Goal: Task Accomplishment & Management: Manage account settings

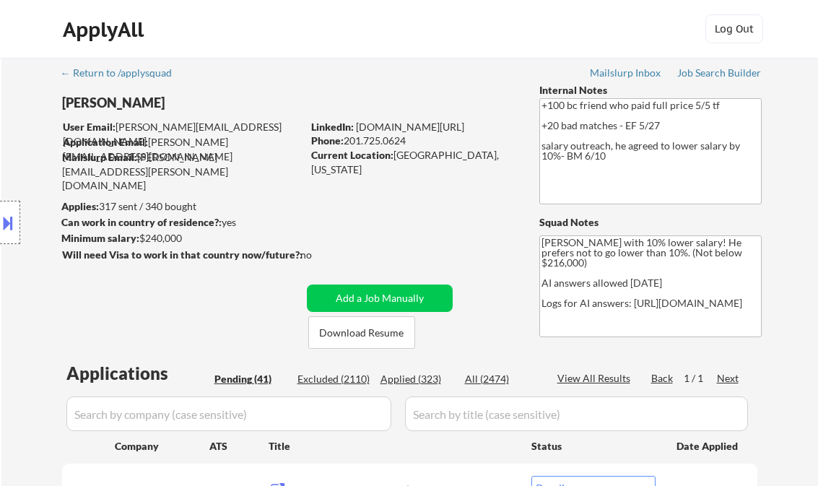
select select ""pending""
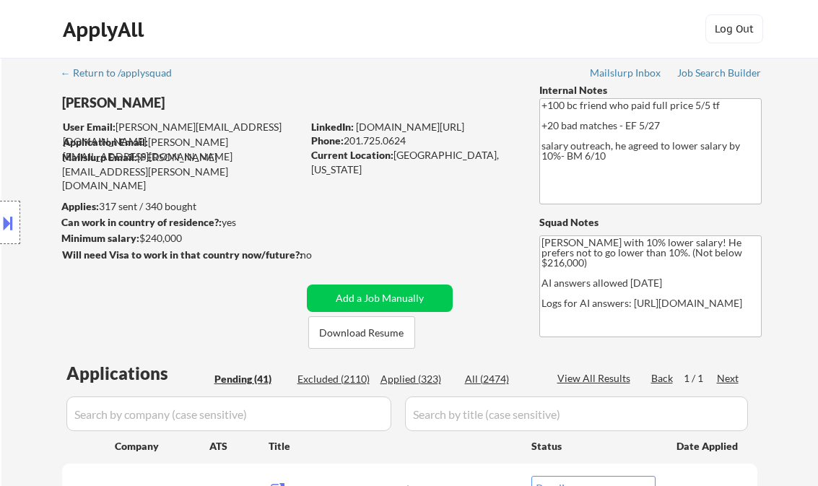
select select ""pending""
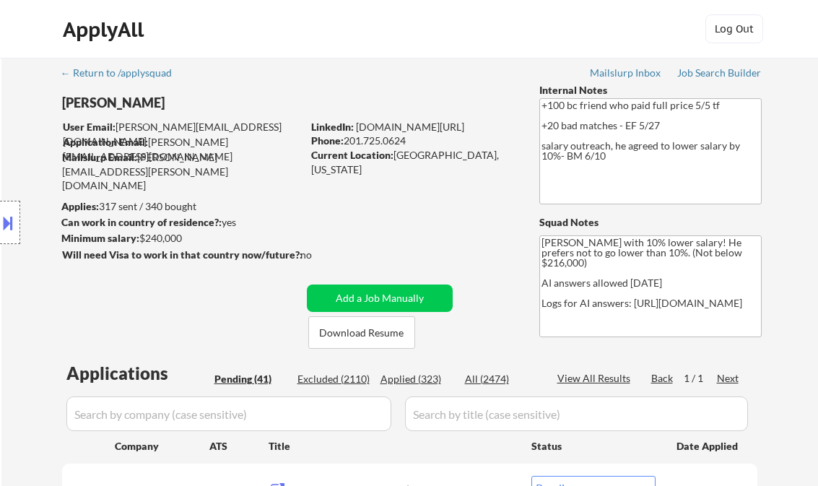
select select ""pending""
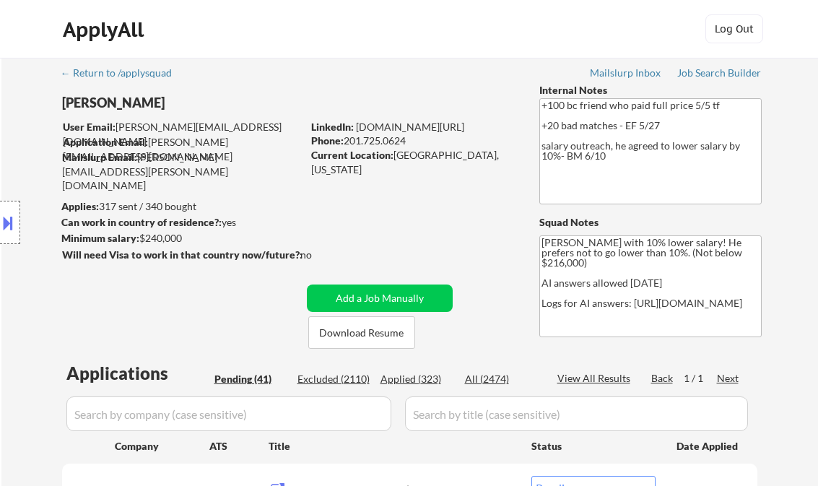
select select ""pending""
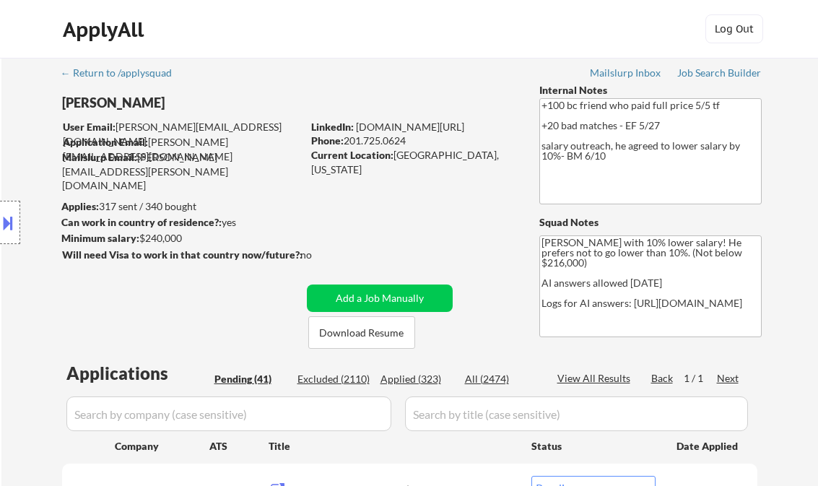
select select ""pending""
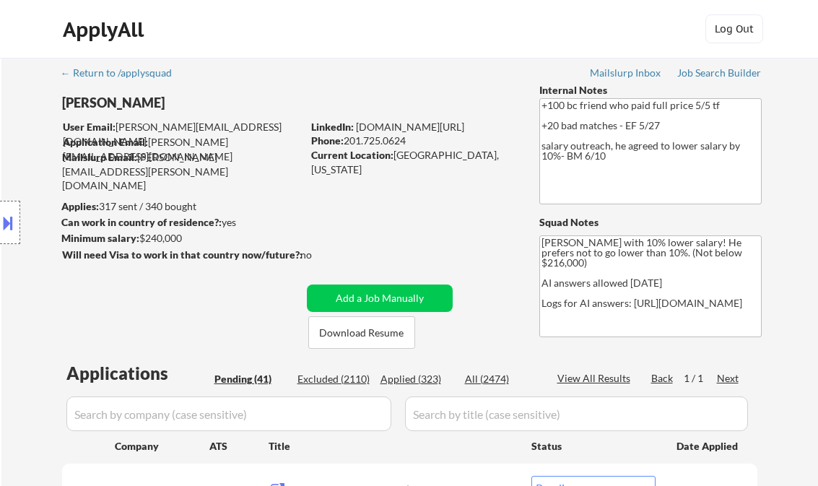
select select ""pending""
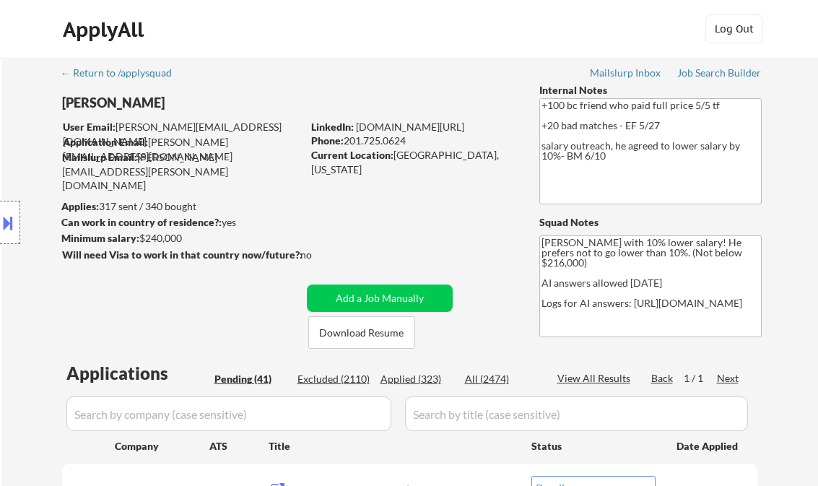
select select ""pending""
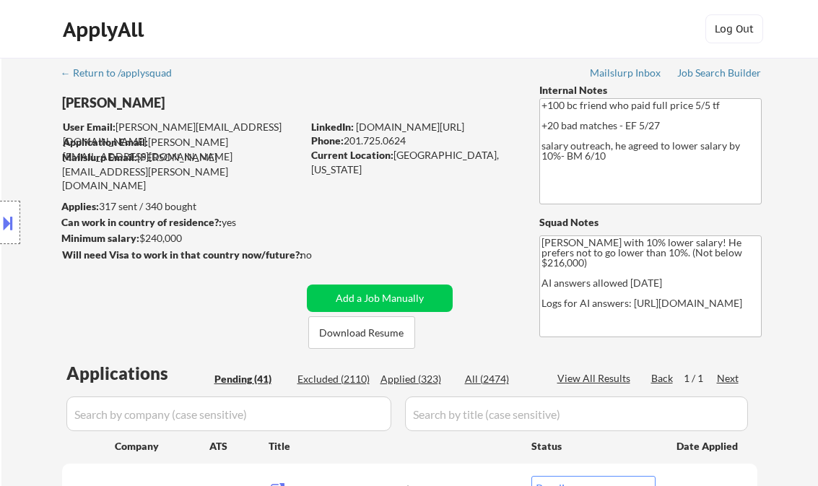
select select ""pending""
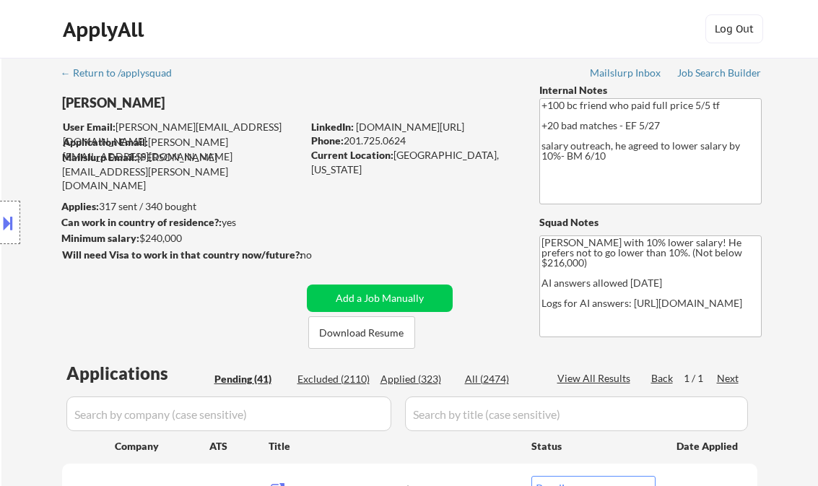
select select ""pending""
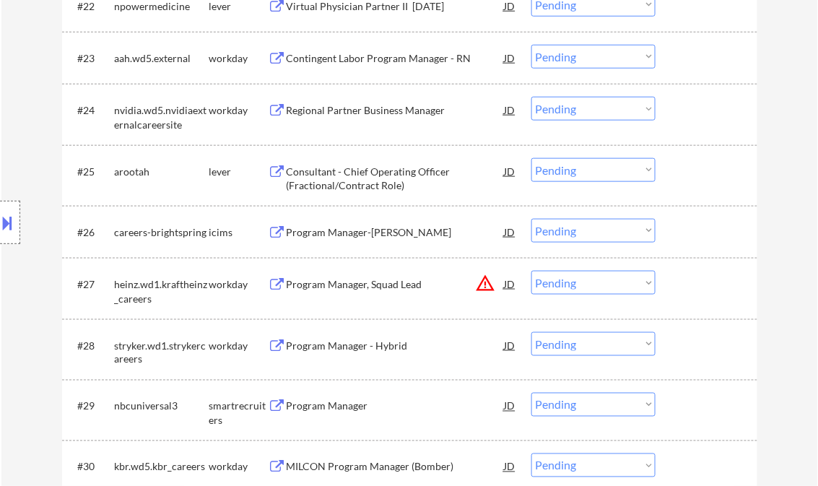
scroll to position [1733, 0]
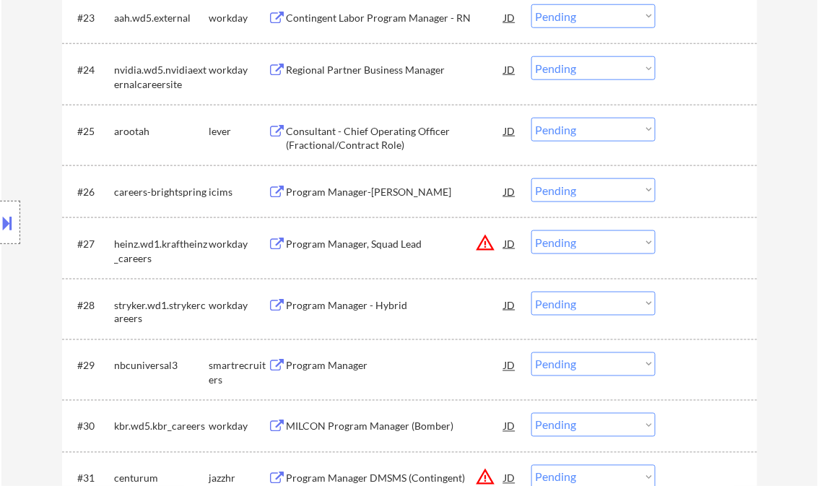
click at [321, 361] on div "Program Manager" at bounding box center [396, 366] width 218 height 14
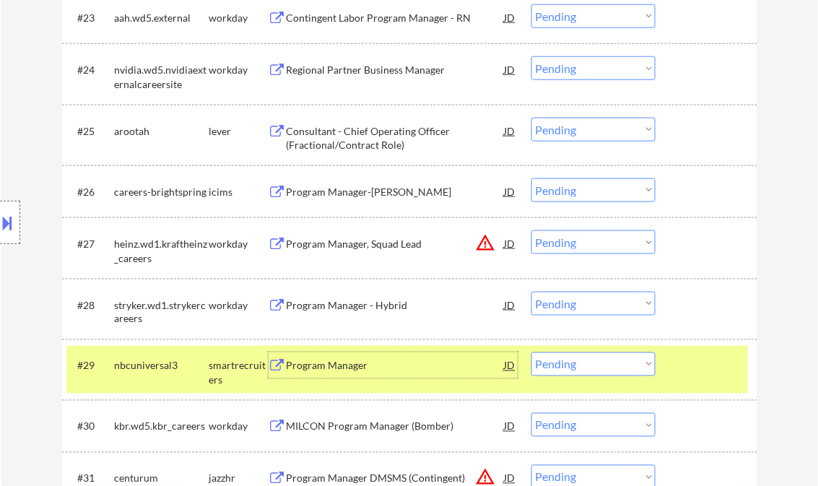
click at [366, 364] on div "Program Manager" at bounding box center [396, 366] width 218 height 14
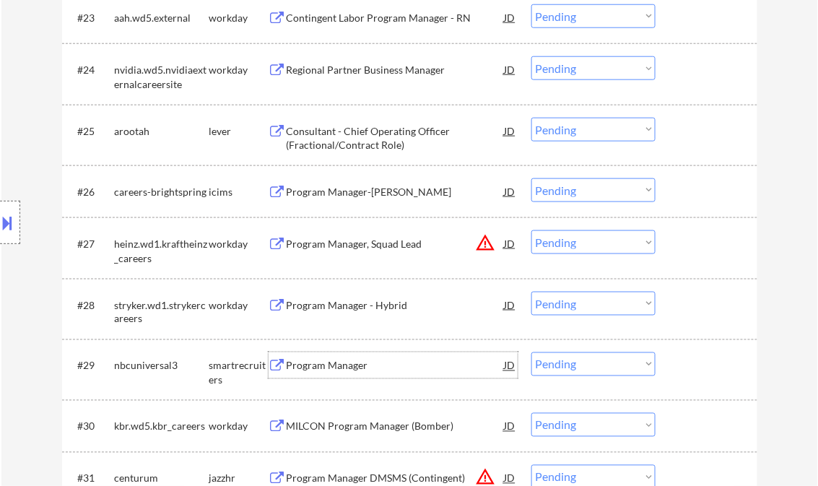
click at [4, 221] on button at bounding box center [8, 223] width 16 height 24
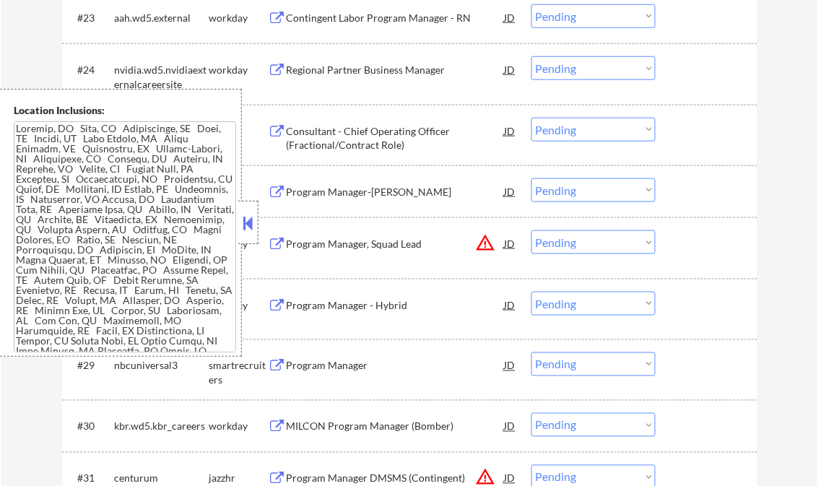
click at [243, 218] on button at bounding box center [248, 223] width 16 height 22
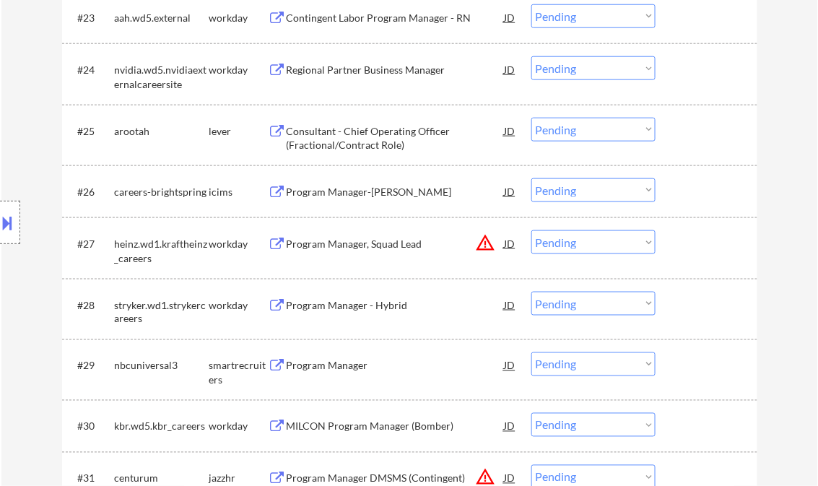
click at [553, 369] on select "Choose an option... Pending Applied Excluded (Questions) Excluded (Expired) Exc…" at bounding box center [593, 364] width 124 height 24
click at [531, 352] on select "Choose an option... Pending Applied Excluded (Questions) Excluded (Expired) Exc…" at bounding box center [593, 364] width 124 height 24
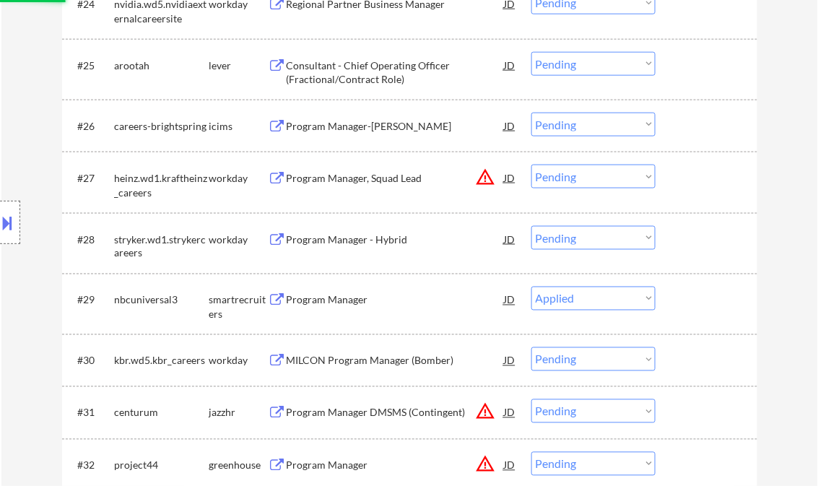
scroll to position [1849, 0]
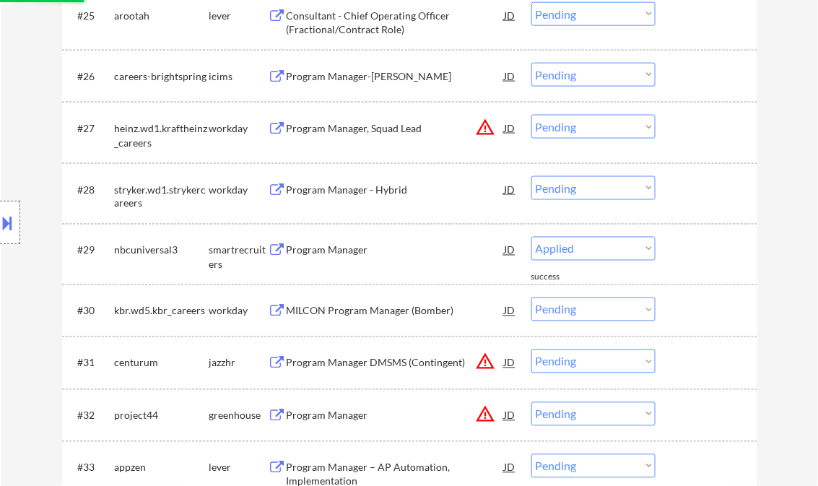
select select ""pending""
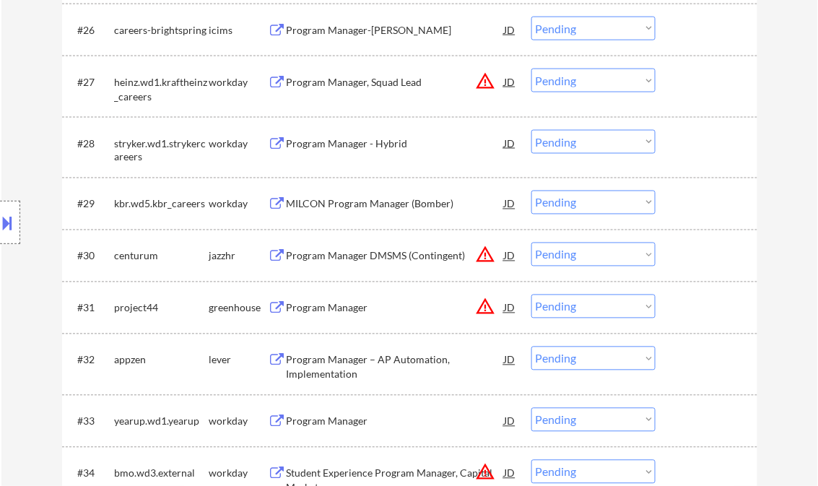
scroll to position [1906, 0]
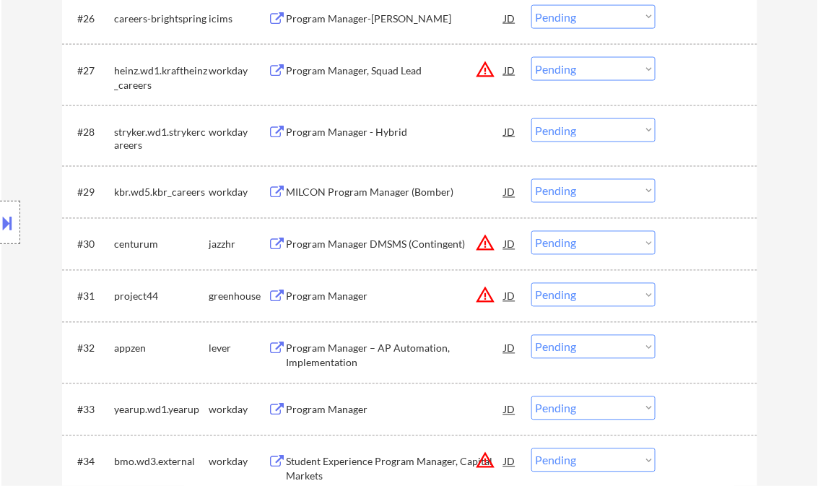
click at [338, 298] on div "Program Manager" at bounding box center [396, 297] width 218 height 14
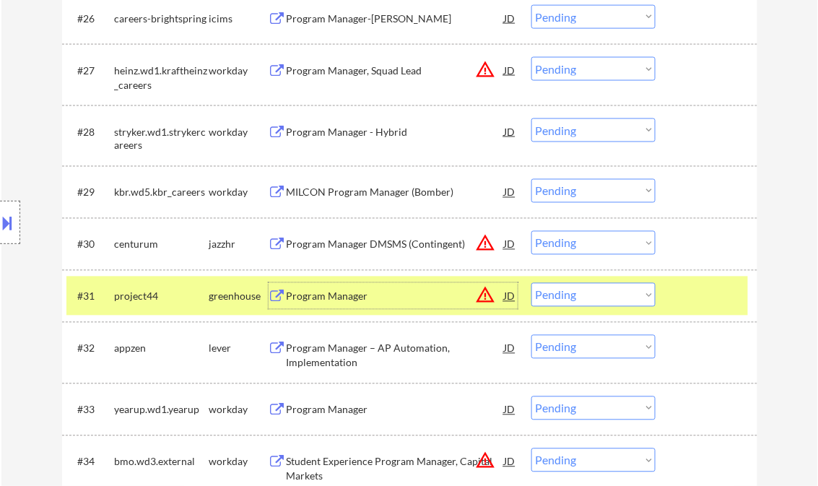
click at [13, 219] on button at bounding box center [8, 223] width 16 height 24
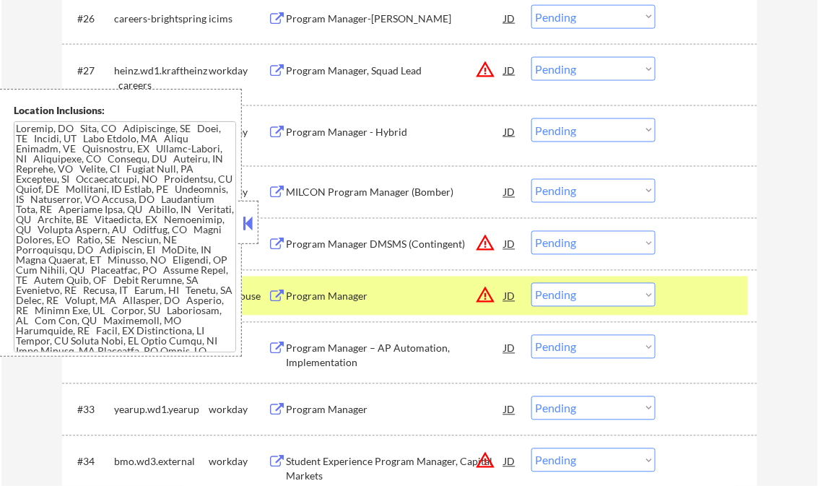
scroll to position [730, 0]
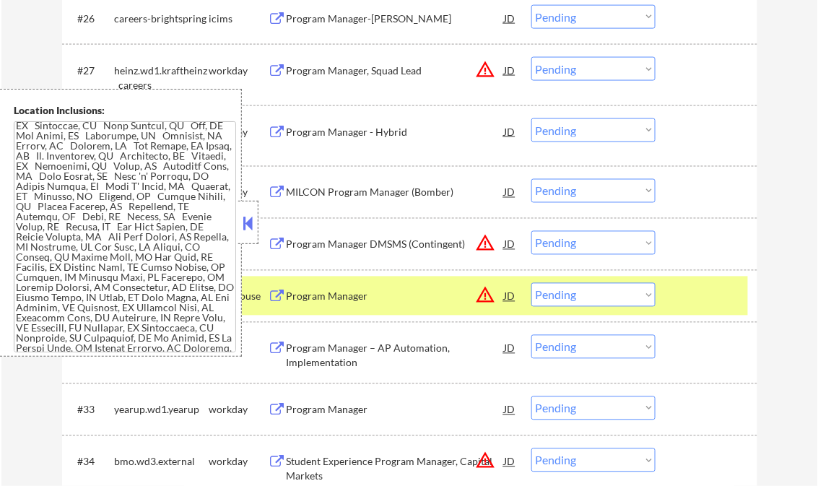
click at [251, 220] on button at bounding box center [248, 223] width 16 height 22
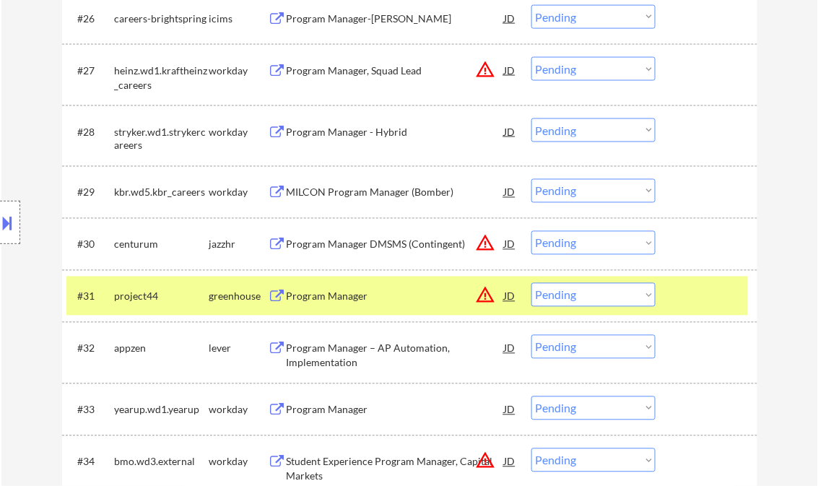
click at [364, 299] on div "Program Manager" at bounding box center [396, 297] width 218 height 14
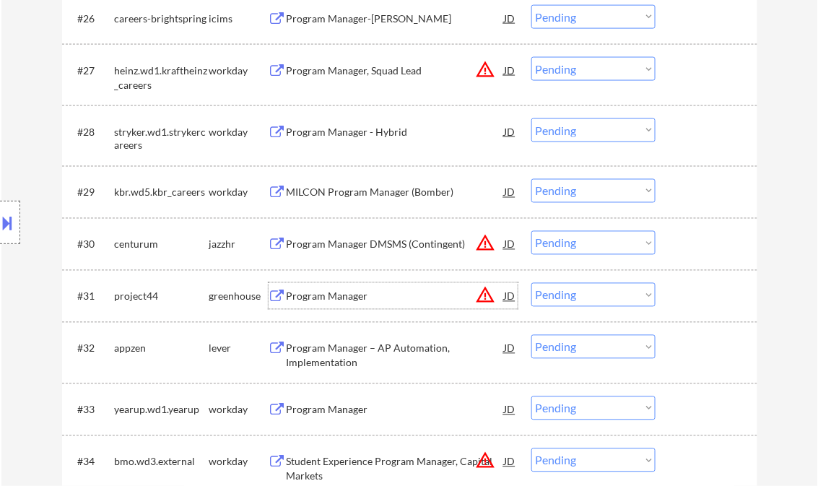
drag, startPoint x: 583, startPoint y: 296, endPoint x: 586, endPoint y: 305, distance: 9.8
click at [583, 296] on select "Choose an option... Pending Applied Excluded (Questions) Excluded (Expired) Exc…" at bounding box center [593, 295] width 124 height 24
click at [531, 283] on select "Choose an option... Pending Applied Excluded (Questions) Excluded (Expired) Exc…" at bounding box center [593, 295] width 124 height 24
select select ""pending""
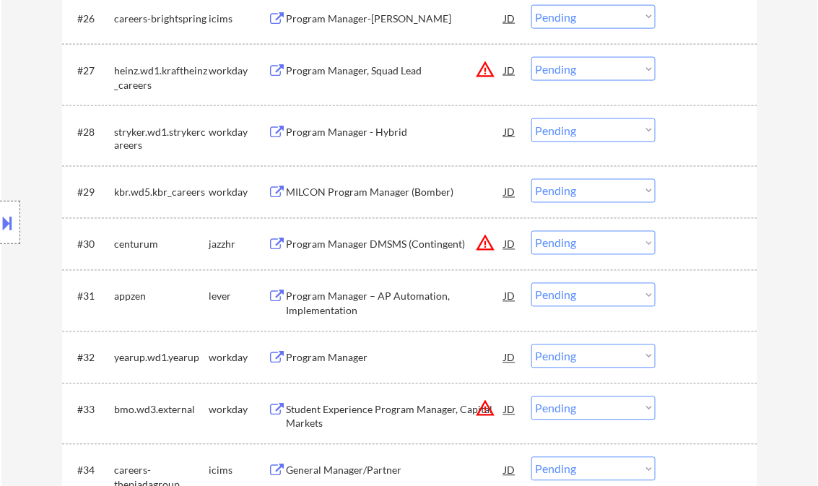
click at [389, 247] on div "Program Manager DMSMS (Contingent)" at bounding box center [396, 245] width 218 height 14
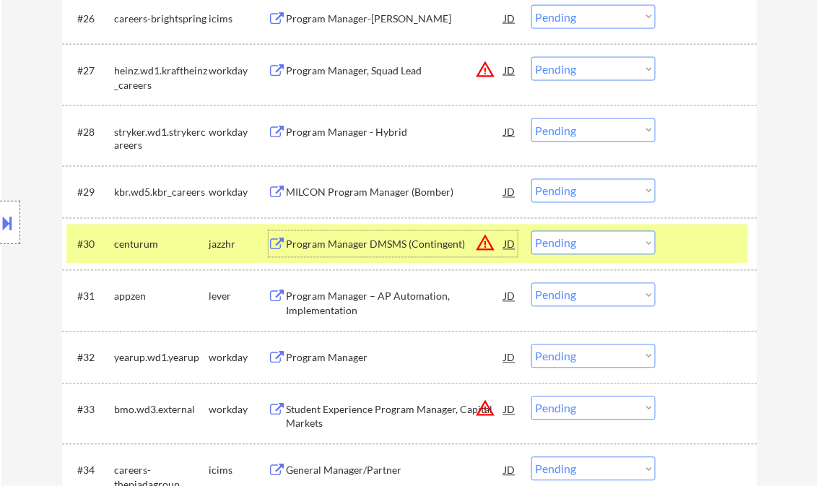
click at [561, 251] on select "Choose an option... Pending Applied Excluded (Questions) Excluded (Expired) Exc…" at bounding box center [593, 243] width 124 height 24
click at [531, 231] on select "Choose an option... Pending Applied Excluded (Questions) Excluded (Expired) Exc…" at bounding box center [593, 243] width 124 height 24
click at [373, 298] on div "Program Manager – AP Automation, Implementation" at bounding box center [396, 304] width 218 height 28
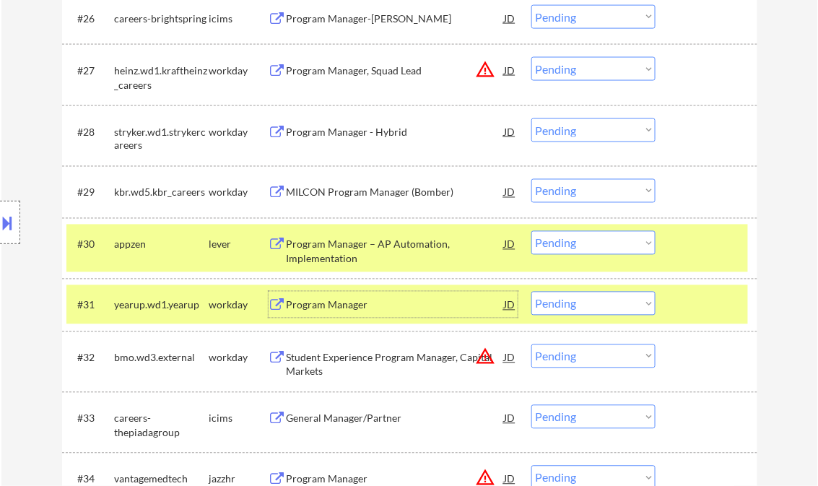
click at [426, 246] on div "Program Manager – AP Automation, Implementation" at bounding box center [396, 252] width 218 height 28
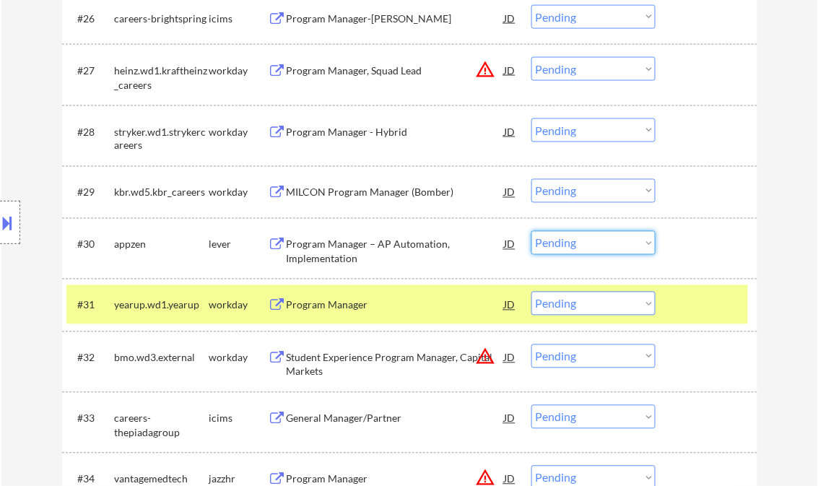
drag, startPoint x: 568, startPoint y: 247, endPoint x: 571, endPoint y: 253, distance: 7.4
click at [568, 247] on select "Choose an option... Pending Applied Excluded (Questions) Excluded (Expired) Exc…" at bounding box center [593, 243] width 124 height 24
click at [531, 231] on select "Choose an option... Pending Applied Excluded (Questions) Excluded (Expired) Exc…" at bounding box center [593, 243] width 124 height 24
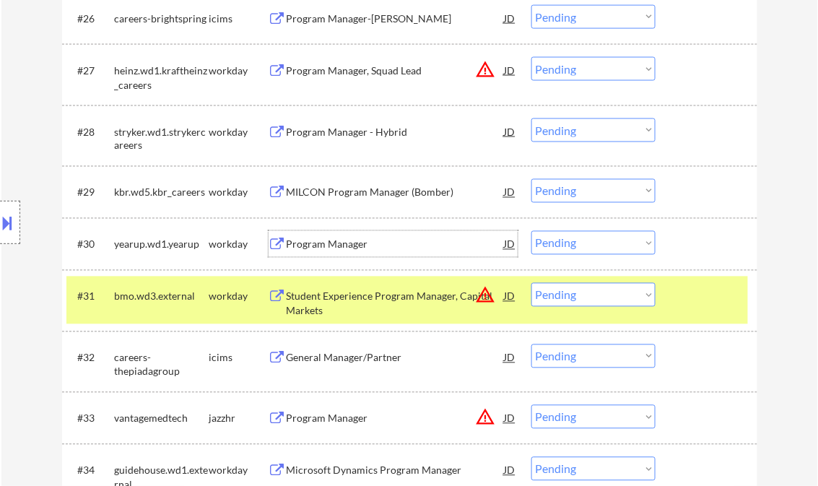
click at [355, 243] on div "Program Manager" at bounding box center [396, 245] width 218 height 14
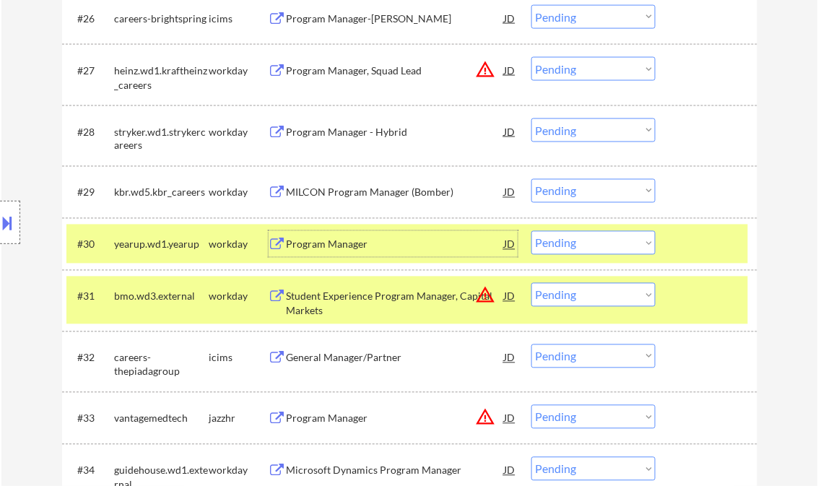
click at [570, 246] on select "Choose an option... Pending Applied Excluded (Questions) Excluded (Expired) Exc…" at bounding box center [593, 243] width 124 height 24
click at [531, 231] on select "Choose an option... Pending Applied Excluded (Questions) Excluded (Expired) Exc…" at bounding box center [593, 243] width 124 height 24
select select ""pending""
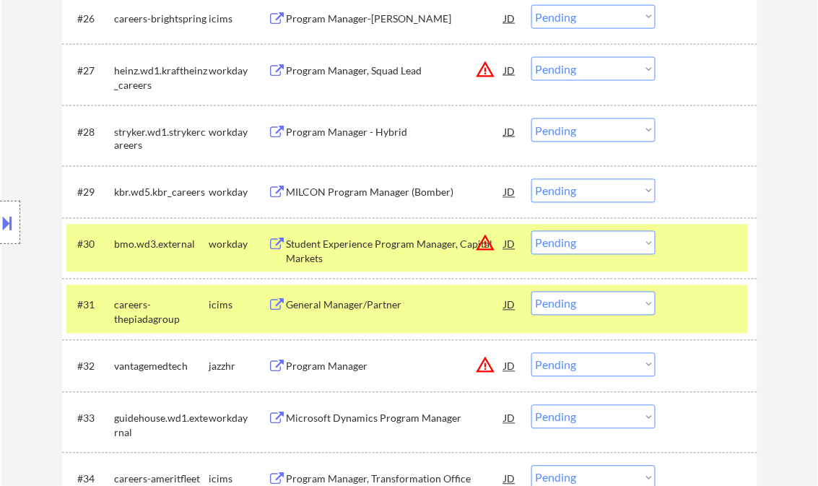
click at [347, 367] on div "Program Manager" at bounding box center [396, 367] width 218 height 14
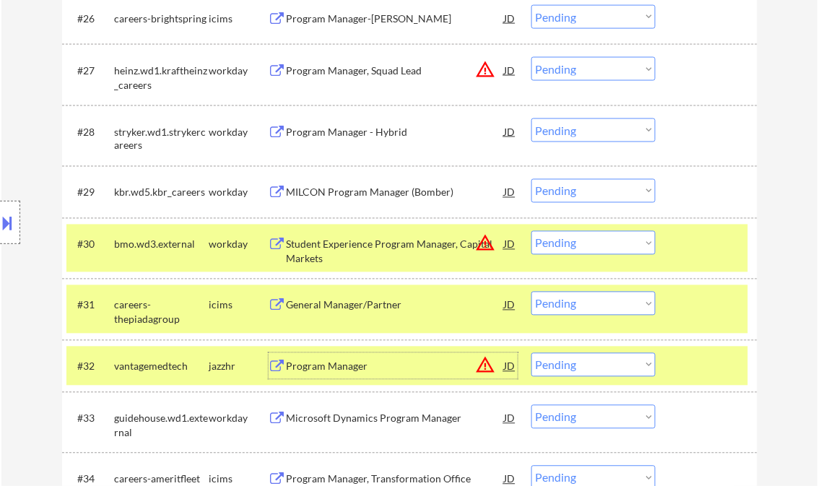
click at [620, 370] on select "Choose an option... Pending Applied Excluded (Questions) Excluded (Expired) Exc…" at bounding box center [593, 365] width 124 height 24
click at [531, 353] on select "Choose an option... Pending Applied Excluded (Questions) Excluded (Expired) Exc…" at bounding box center [593, 365] width 124 height 24
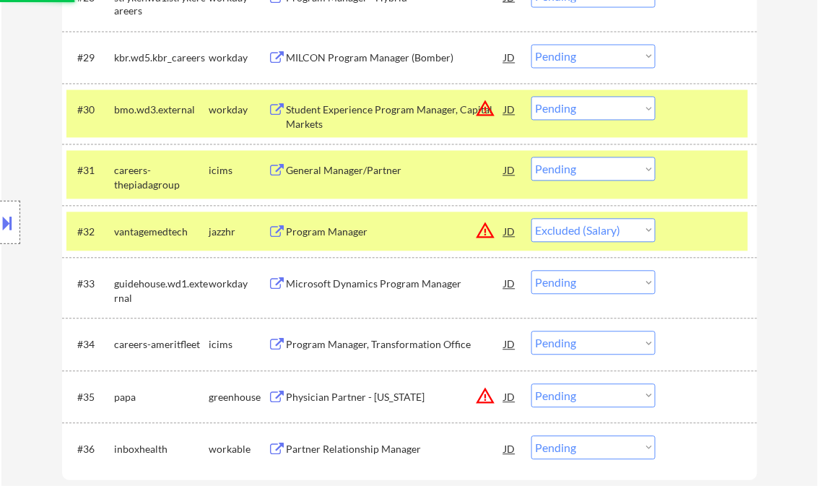
scroll to position [2080, 0]
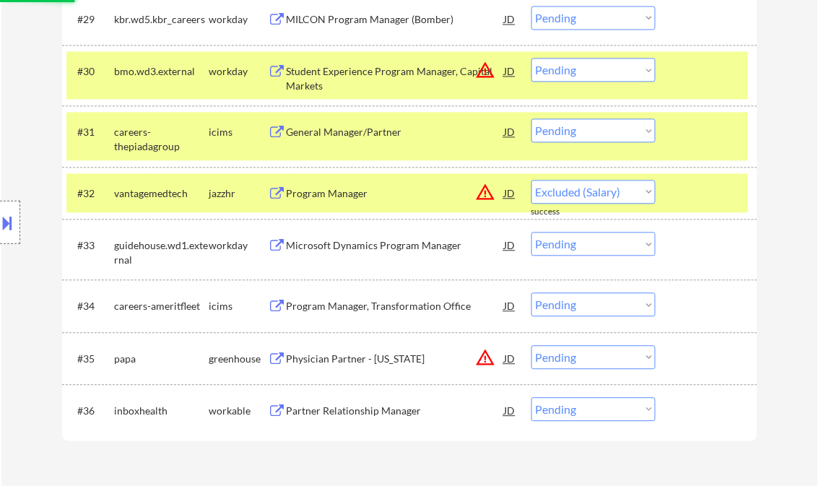
select select ""pending""
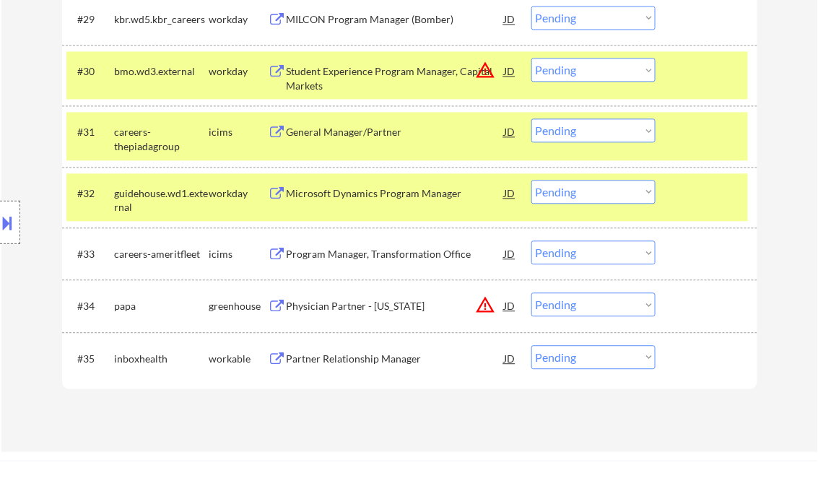
click at [19, 219] on div at bounding box center [10, 222] width 20 height 43
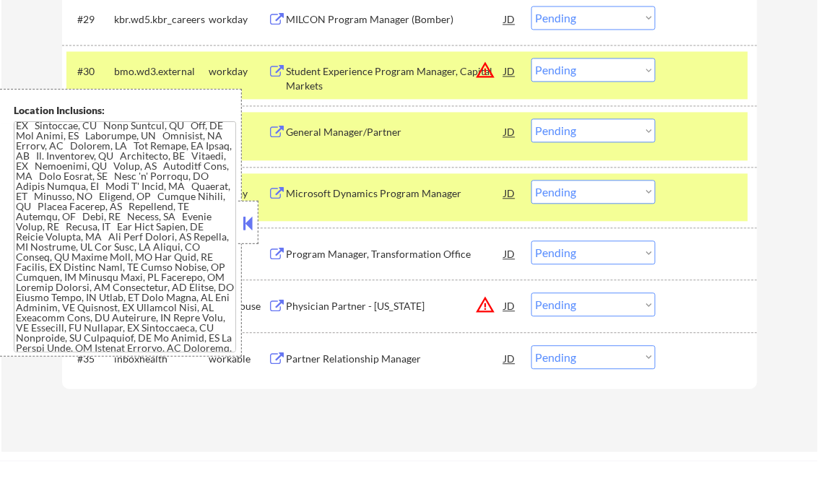
click at [248, 214] on button at bounding box center [248, 223] width 16 height 22
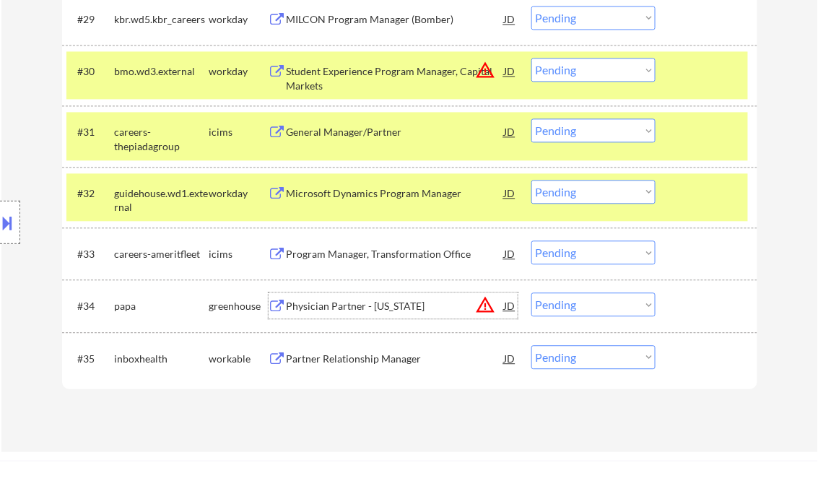
click at [338, 314] on div "Physician Partner - Florida" at bounding box center [396, 305] width 218 height 26
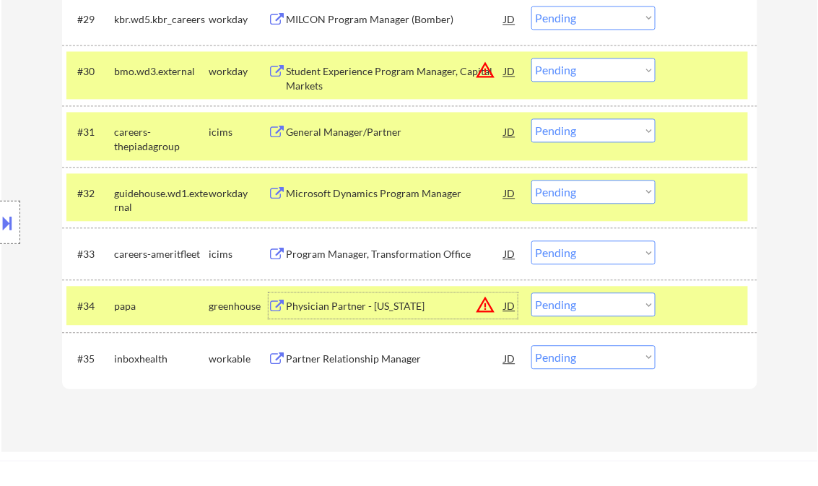
drag, startPoint x: 557, startPoint y: 305, endPoint x: 577, endPoint y: 318, distance: 23.8
click at [557, 305] on select "Choose an option... Pending Applied Excluded (Questions) Excluded (Expired) Exc…" at bounding box center [593, 304] width 124 height 24
click at [531, 292] on select "Choose an option... Pending Applied Excluded (Questions) Excluded (Expired) Exc…" at bounding box center [593, 304] width 124 height 24
click at [393, 370] on div "Partner Relationship Manager" at bounding box center [396, 358] width 218 height 26
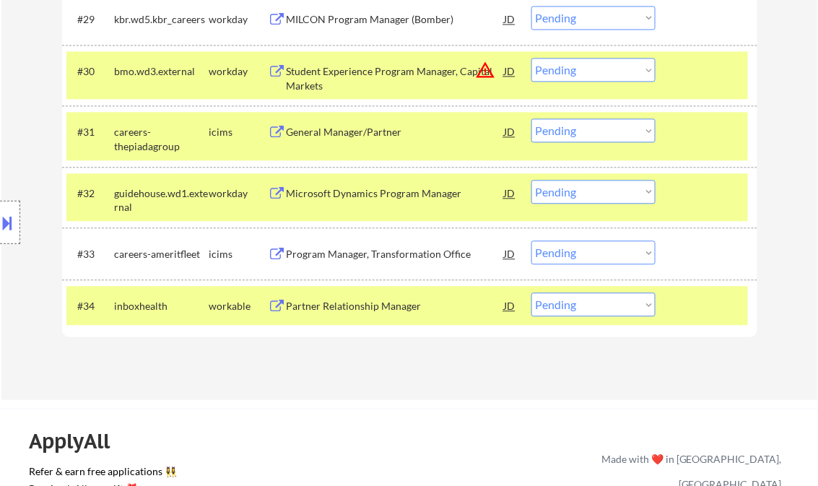
drag, startPoint x: 557, startPoint y: 306, endPoint x: 572, endPoint y: 315, distance: 16.8
click at [557, 306] on select "Choose an option... Pending Applied Excluded (Questions) Excluded (Expired) Exc…" at bounding box center [593, 304] width 124 height 24
select select ""excluded__bad_match_""
click at [531, 292] on select "Choose an option... Pending Applied Excluded (Questions) Excluded (Expired) Exc…" at bounding box center [593, 304] width 124 height 24
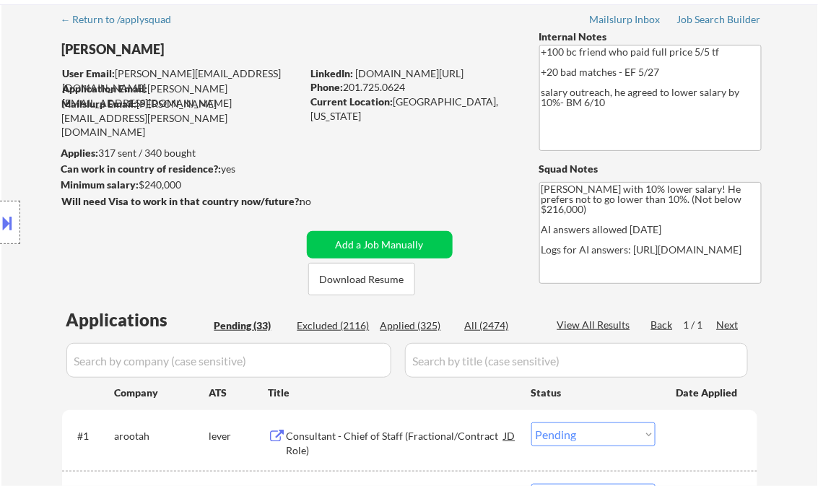
scroll to position [289, 0]
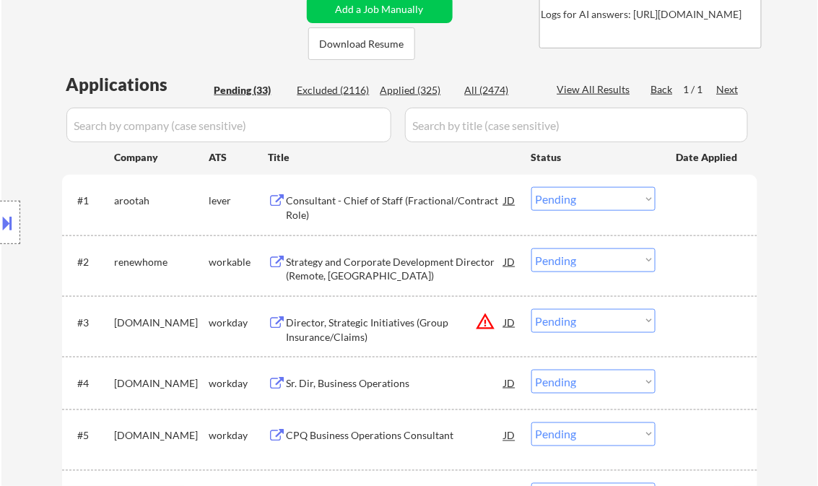
click at [397, 209] on div "Consultant - Chief of Staff (Fractional/Contract Role)" at bounding box center [396, 208] width 218 height 28
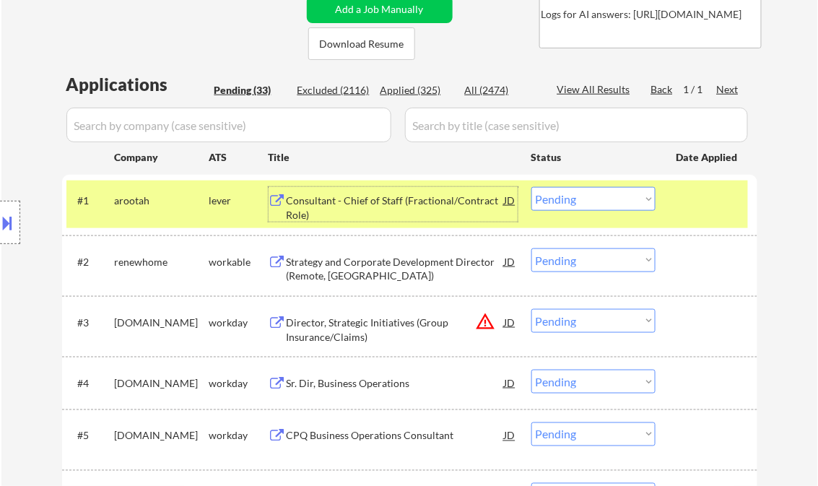
drag, startPoint x: 591, startPoint y: 199, endPoint x: 603, endPoint y: 401, distance: 202.5
click at [591, 199] on select "Choose an option... Pending Applied Excluded (Questions) Excluded (Expired) Exc…" at bounding box center [593, 199] width 124 height 24
click at [531, 187] on select "Choose an option... Pending Applied Excluded (Questions) Excluded (Expired) Exc…" at bounding box center [593, 199] width 124 height 24
click at [381, 255] on div "Strategy and Corporate Development Director (Remote, US)" at bounding box center [396, 269] width 218 height 28
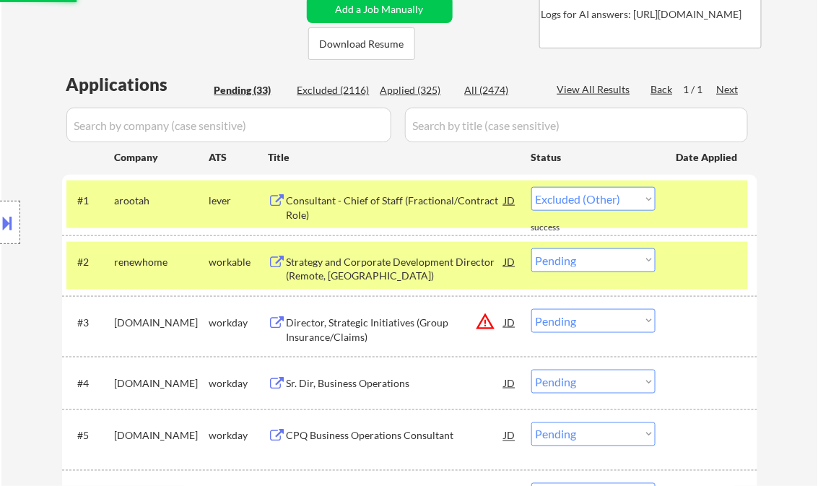
select select ""pending""
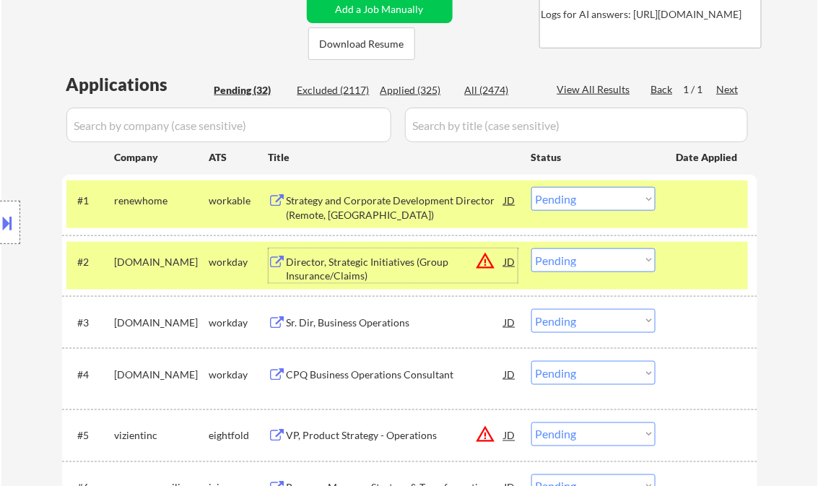
click at [704, 191] on div at bounding box center [709, 200] width 64 height 26
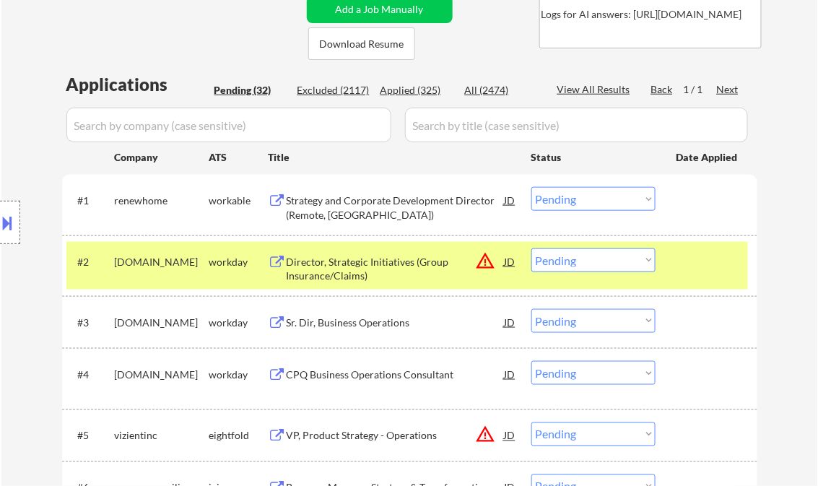
click at [690, 272] on div at bounding box center [709, 261] width 64 height 26
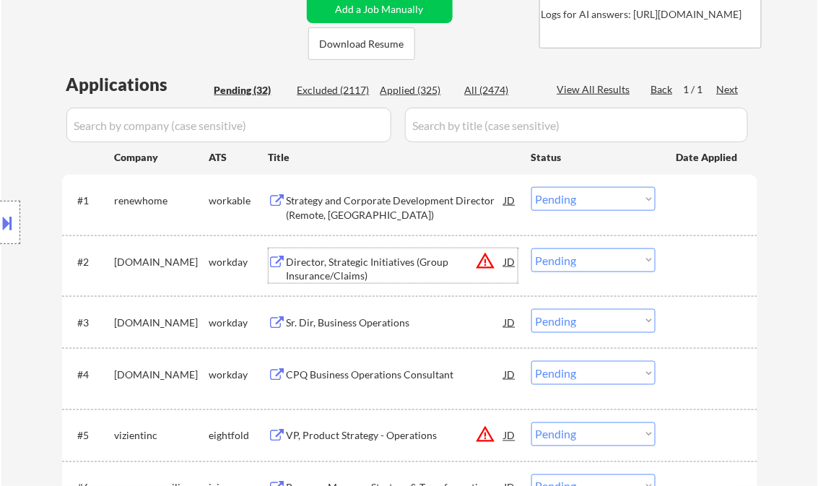
click at [389, 269] on div "Director, Strategic Initiatives (Group Insurance/Claims)" at bounding box center [396, 269] width 218 height 28
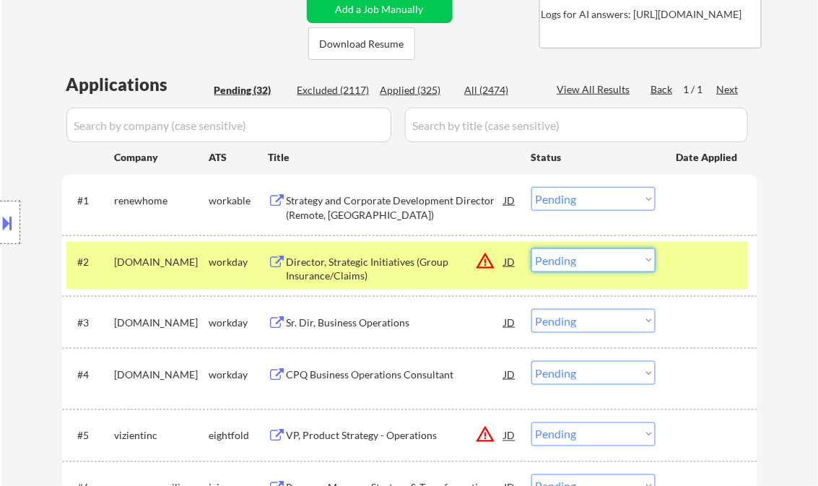
click at [594, 264] on select "Choose an option... Pending Applied Excluded (Questions) Excluded (Expired) Exc…" at bounding box center [593, 260] width 124 height 24
click at [531, 248] on select "Choose an option... Pending Applied Excluded (Questions) Excluded (Expired) Exc…" at bounding box center [593, 260] width 124 height 24
click at [373, 315] on div "Sr. Dir, Business Operations" at bounding box center [396, 322] width 218 height 26
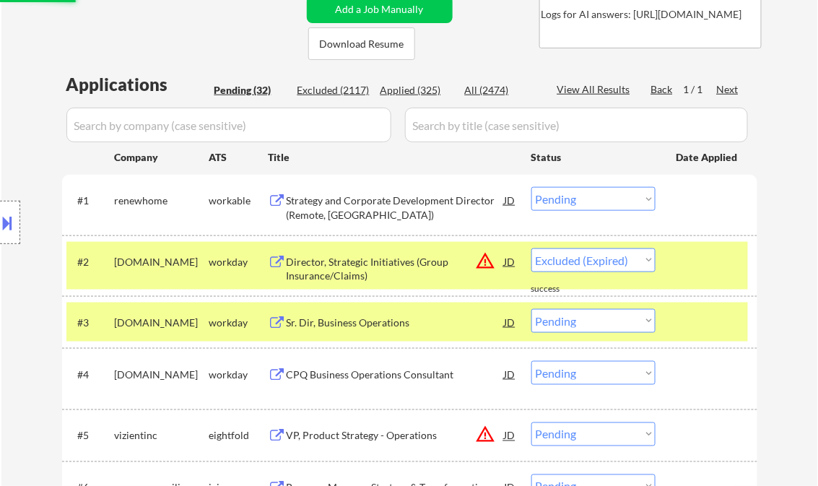
select select ""pending""
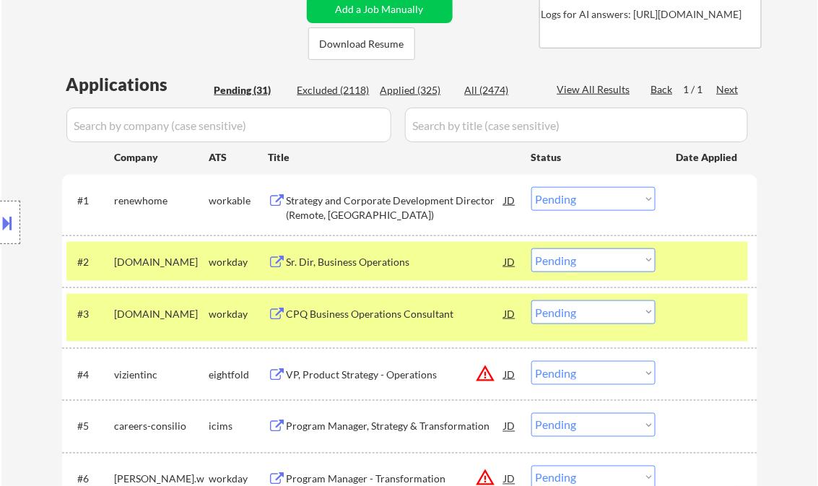
select select ""pending""
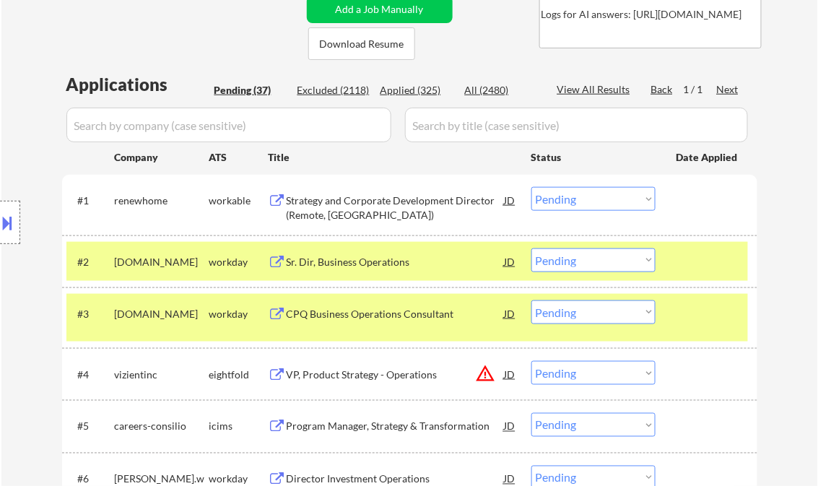
select select ""pending""
drag, startPoint x: 559, startPoint y: 257, endPoint x: 591, endPoint y: 273, distance: 36.2
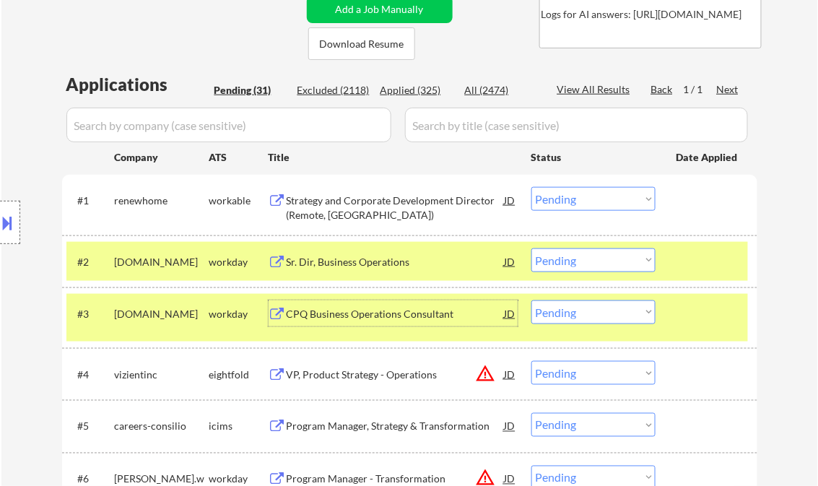
click at [559, 257] on select "Choose an option... Pending Applied Excluded (Questions) Excluded (Expired) Exc…" at bounding box center [593, 260] width 124 height 24
click at [531, 248] on select "Choose an option... Pending Applied Excluded (Questions) Excluded (Expired) Exc…" at bounding box center [593, 260] width 124 height 24
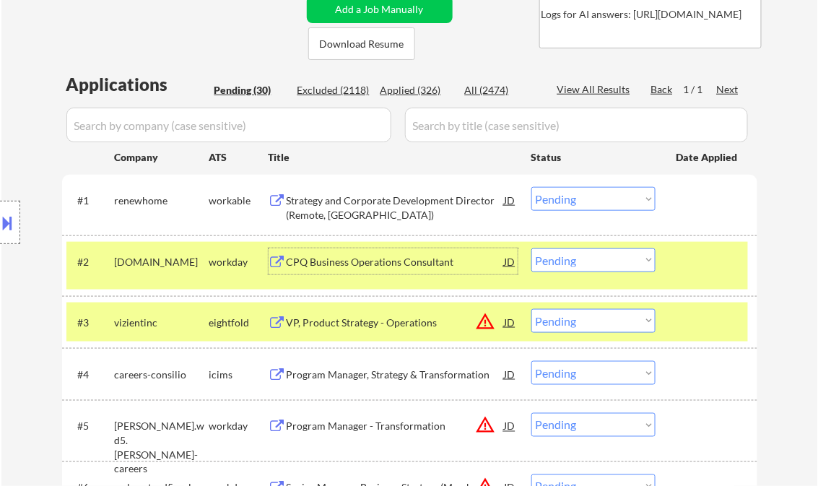
click at [357, 269] on div "CPQ Business Operations Consultant" at bounding box center [396, 261] width 218 height 26
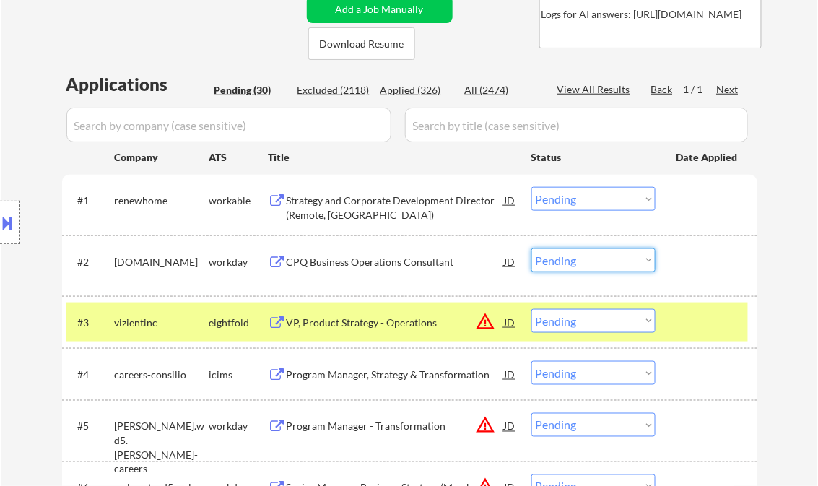
drag, startPoint x: 593, startPoint y: 257, endPoint x: 605, endPoint y: 273, distance: 20.1
click at [593, 257] on select "Choose an option... Pending Applied Excluded (Questions) Excluded (Expired) Exc…" at bounding box center [593, 260] width 124 height 24
click at [531, 248] on select "Choose an option... Pending Applied Excluded (Questions) Excluded (Expired) Exc…" at bounding box center [593, 260] width 124 height 24
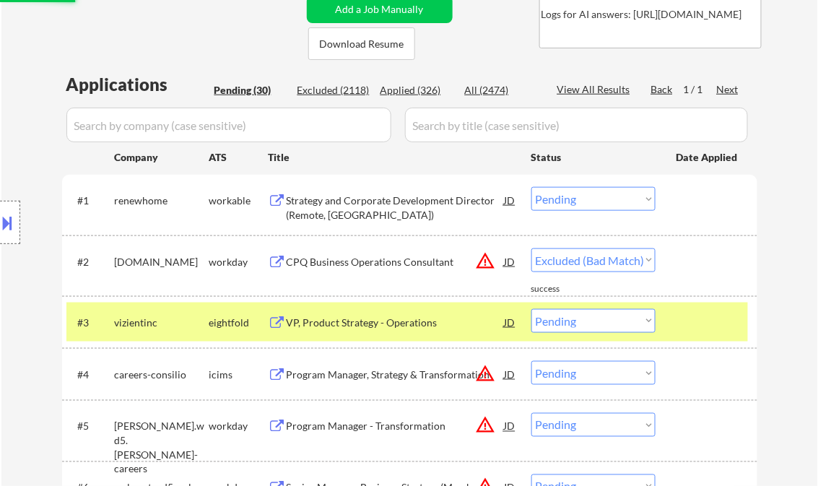
select select ""pending""
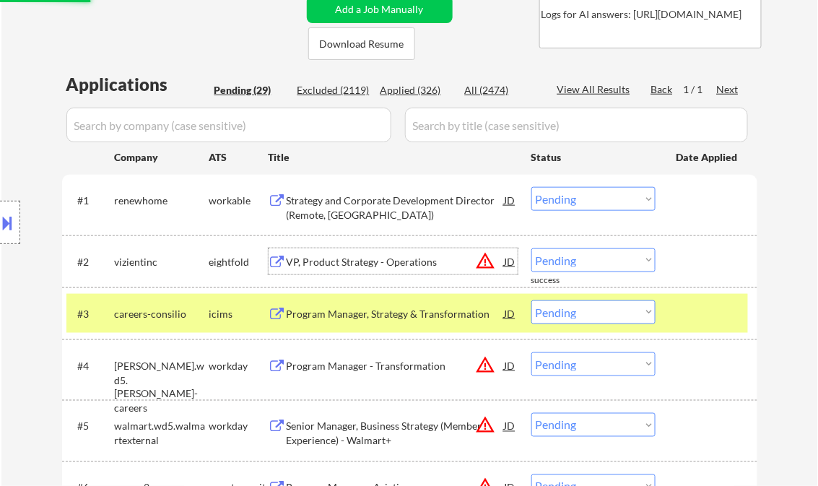
click at [358, 259] on div "VP, Product Strategy - Operations" at bounding box center [396, 262] width 218 height 14
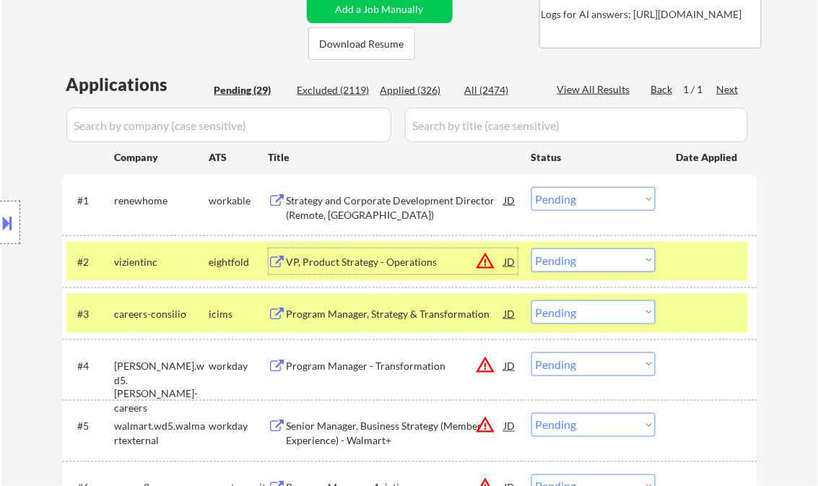
click at [407, 324] on div "Program Manager, Strategy & Transformation" at bounding box center [396, 313] width 218 height 26
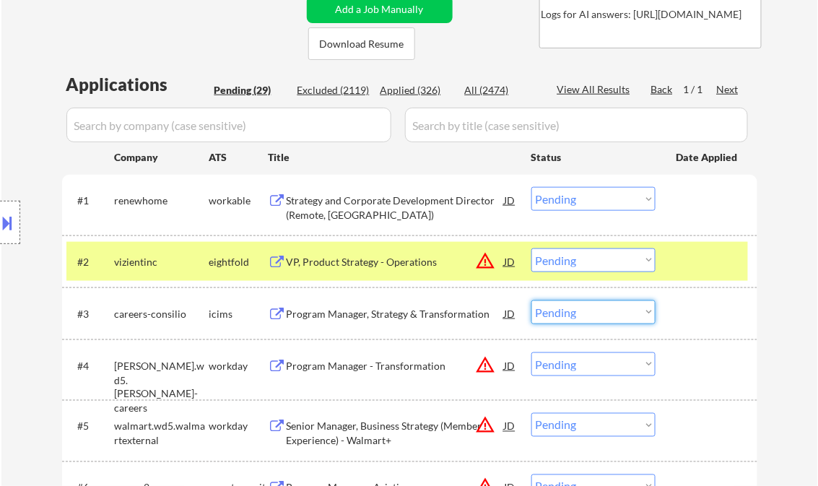
click at [609, 308] on select "Choose an option... Pending Applied Excluded (Questions) Excluded (Expired) Exc…" at bounding box center [593, 312] width 124 height 24
click at [531, 300] on select "Choose an option... Pending Applied Excluded (Questions) Excluded (Expired) Exc…" at bounding box center [593, 312] width 124 height 24
select select ""pending""
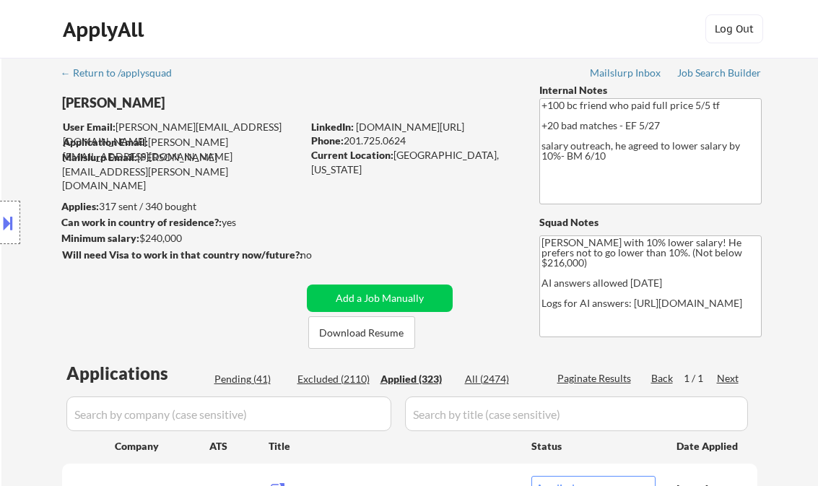
select select ""applied""
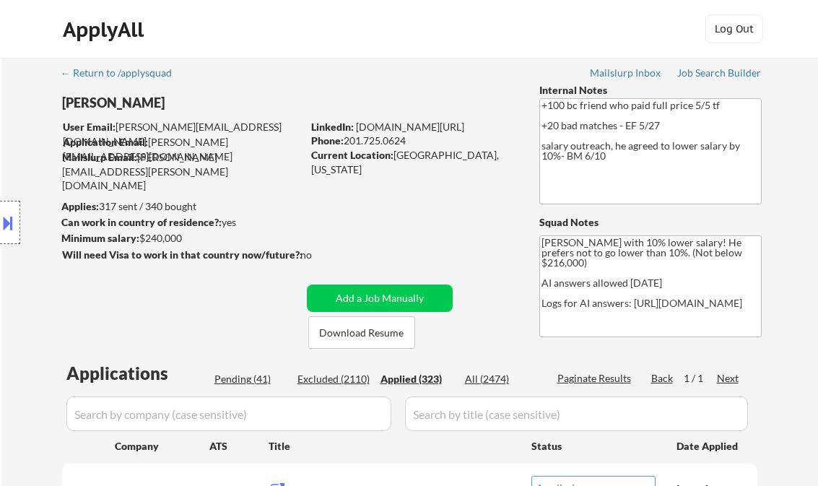
select select ""applied""
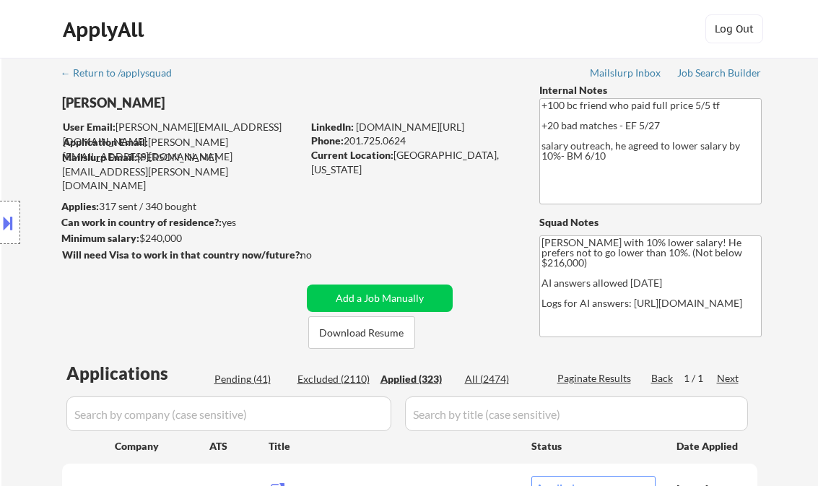
select select ""applied""
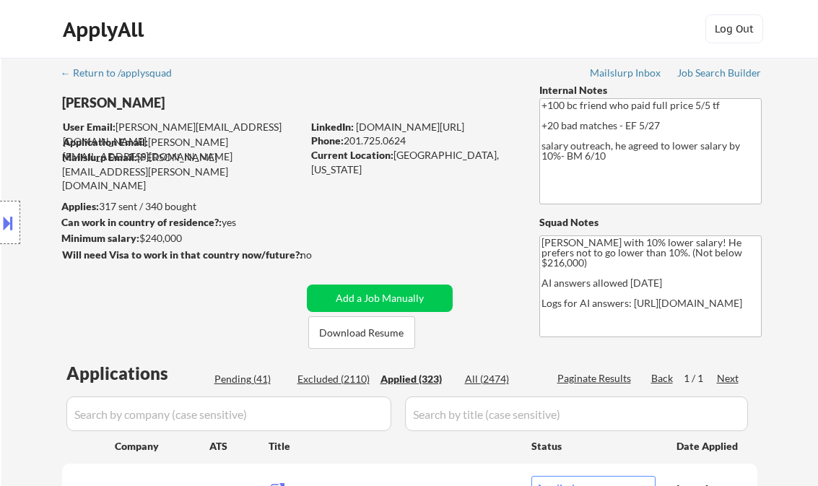
select select ""applied""
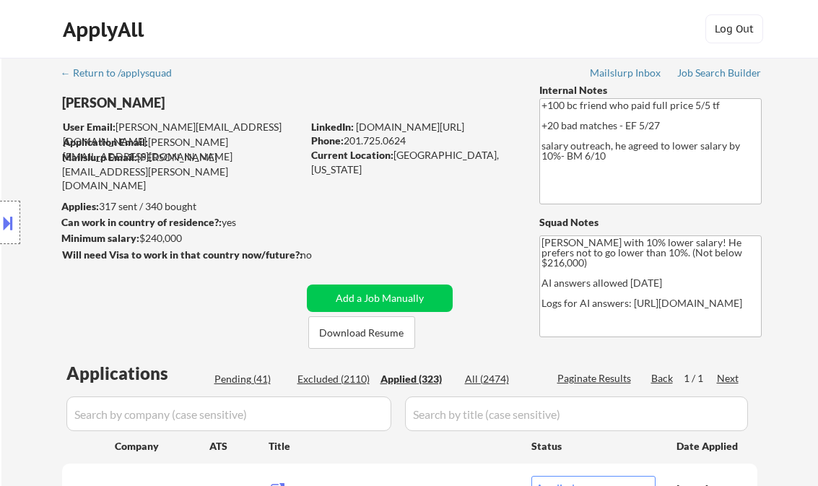
select select ""applied""
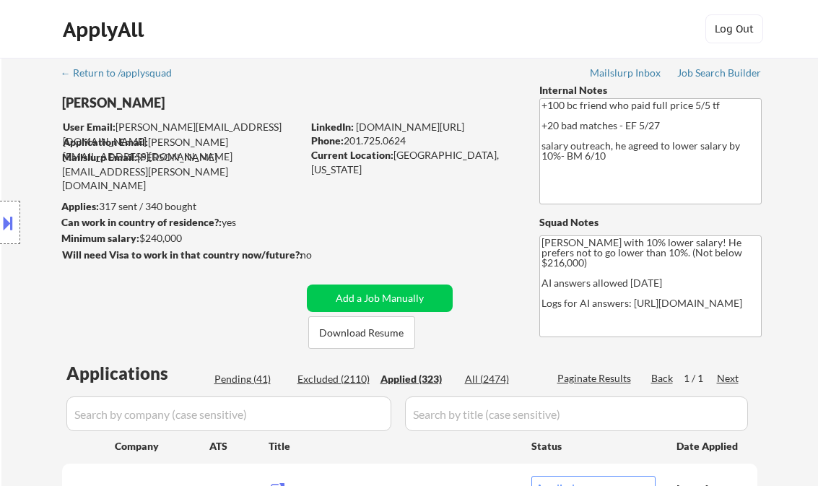
select select ""applied""
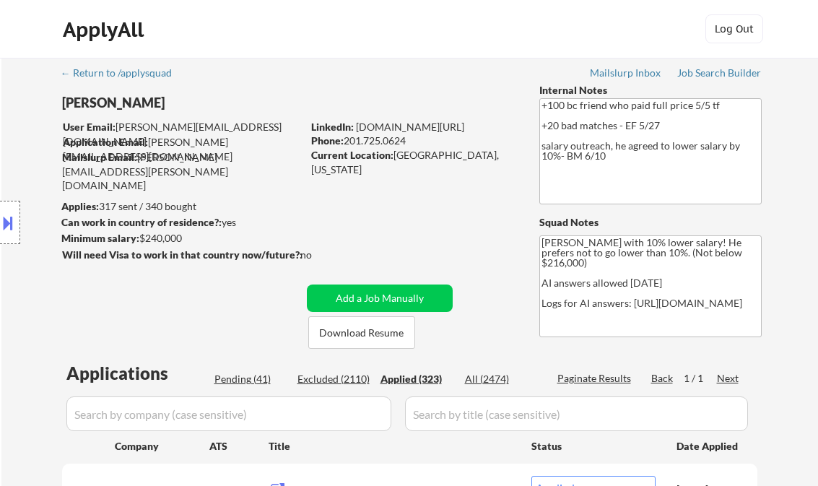
select select ""applied""
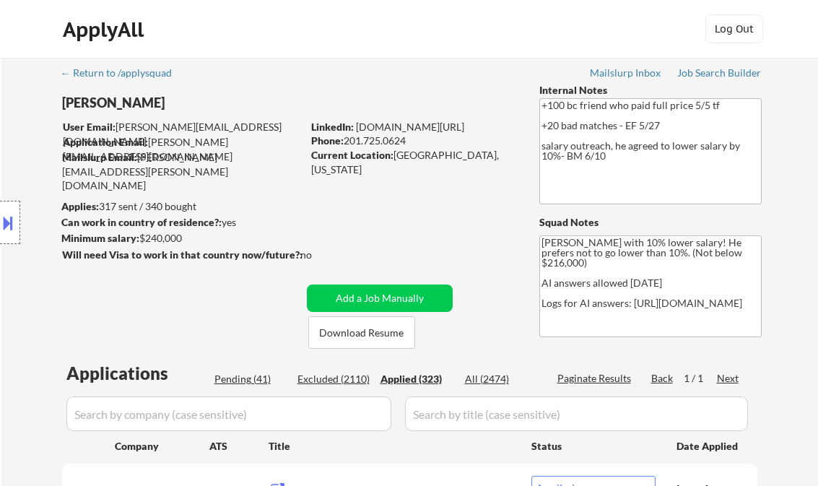
select select ""applied""
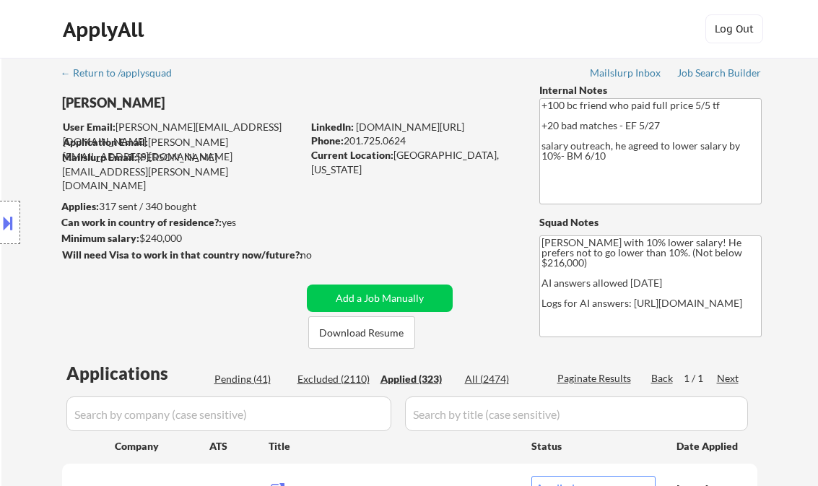
select select ""applied""
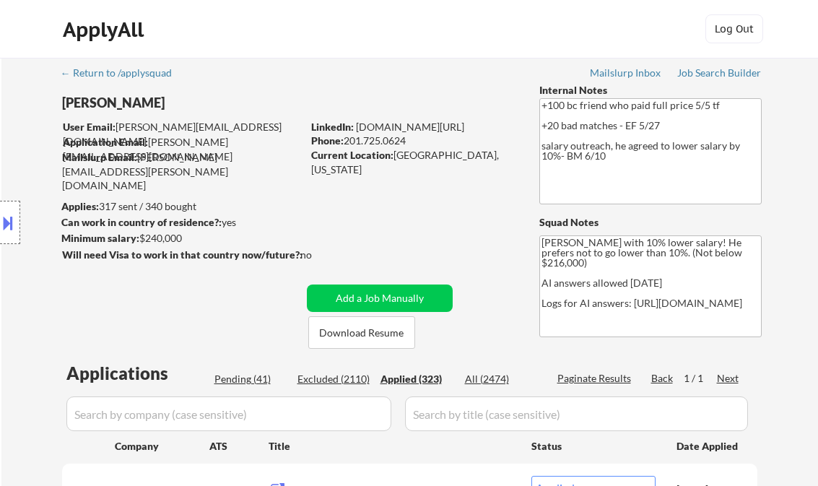
select select ""applied""
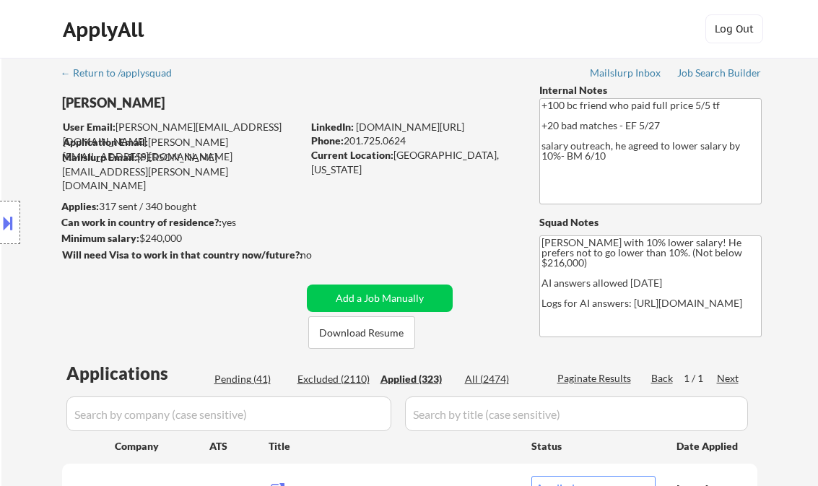
select select ""applied""
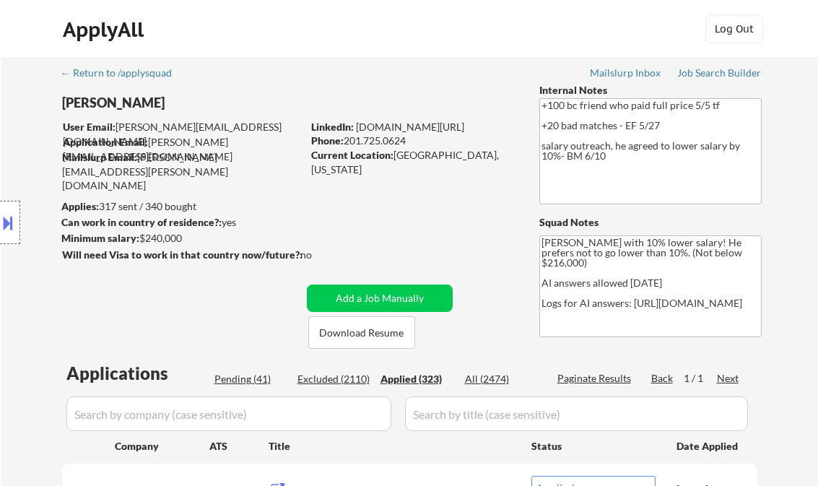
select select ""applied""
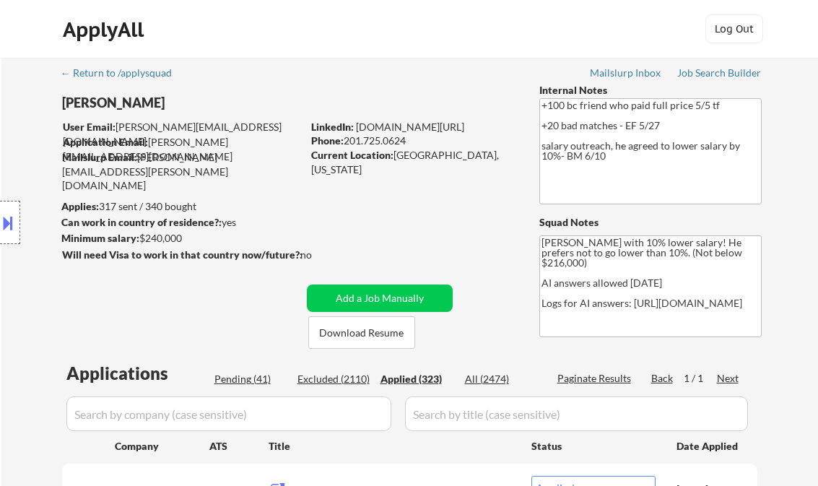
select select ""applied""
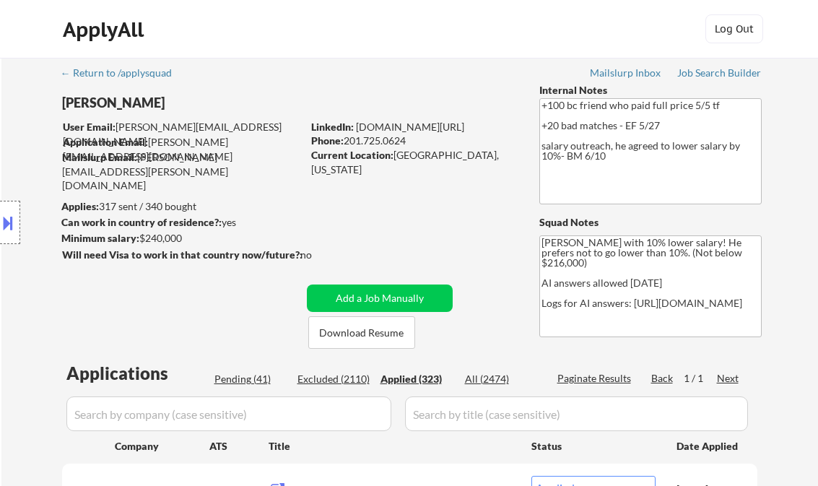
select select ""applied""
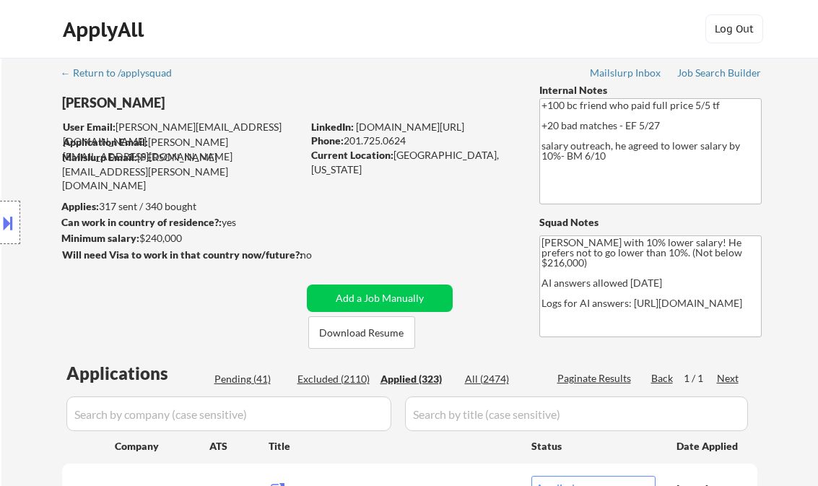
select select ""applied""
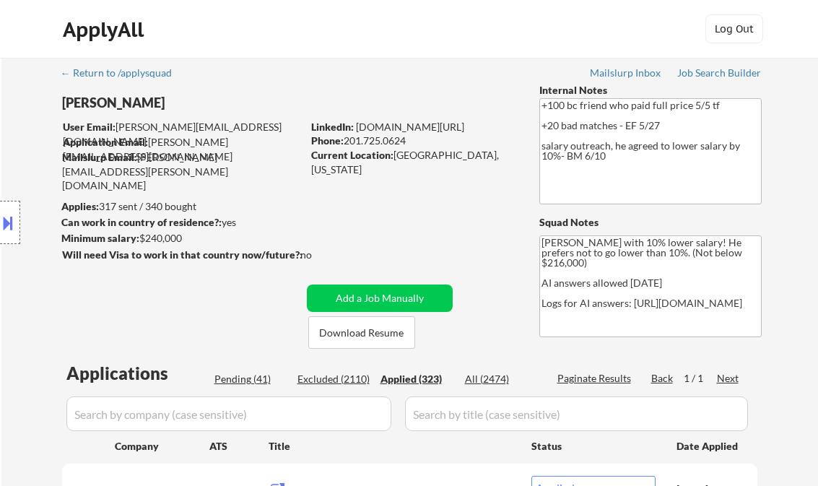
select select ""applied""
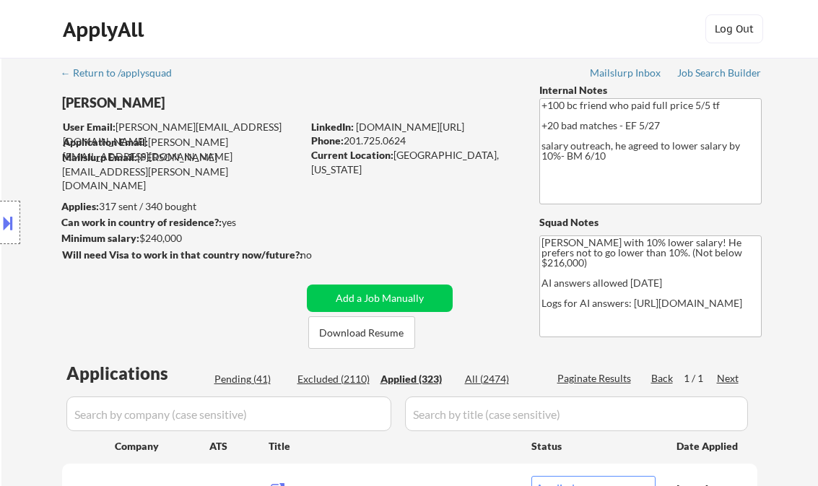
select select ""applied""
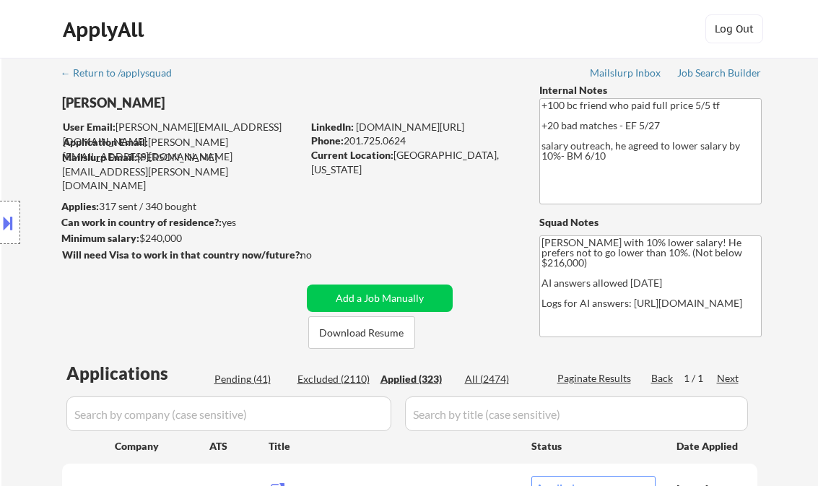
select select ""applied""
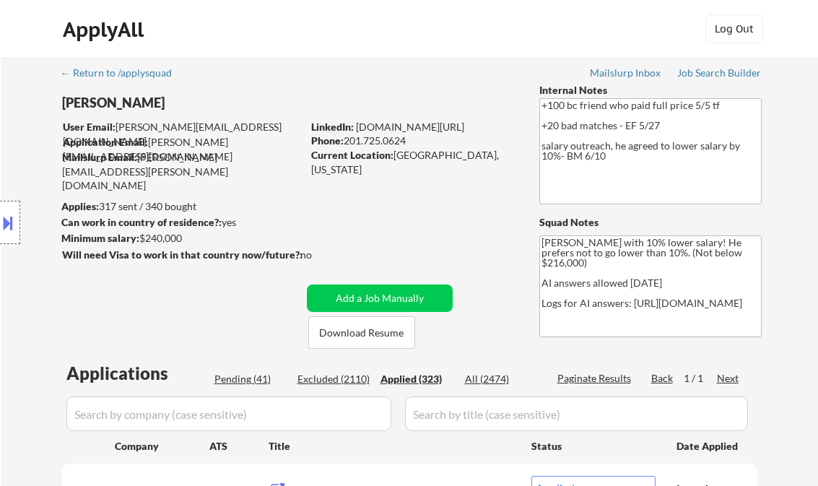
select select ""applied""
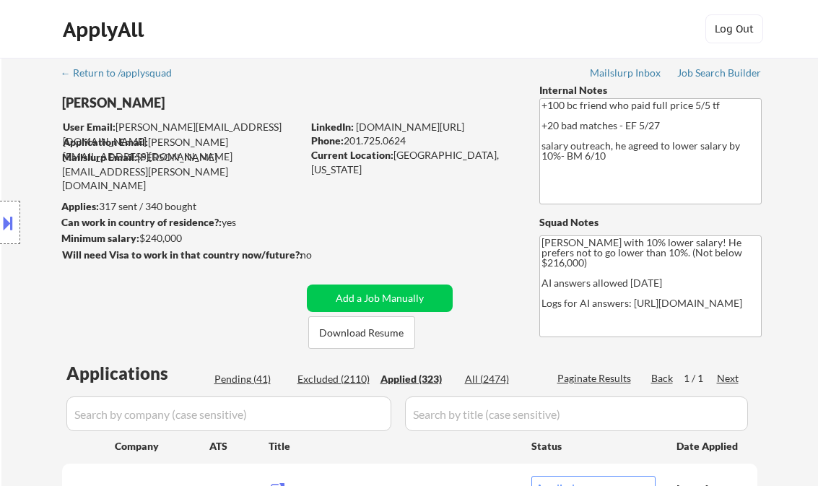
select select ""applied""
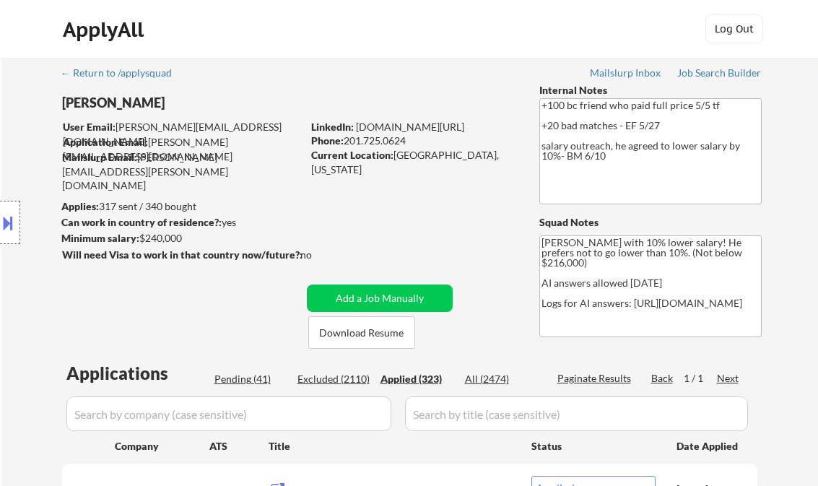
select select ""applied""
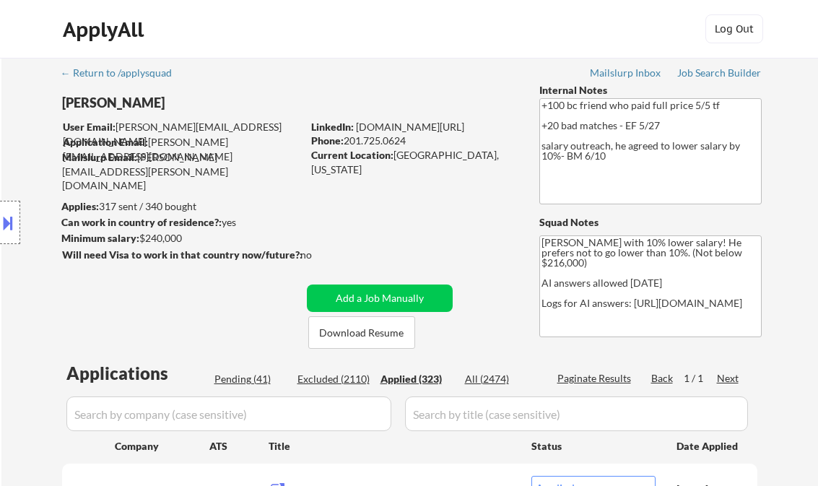
select select ""applied""
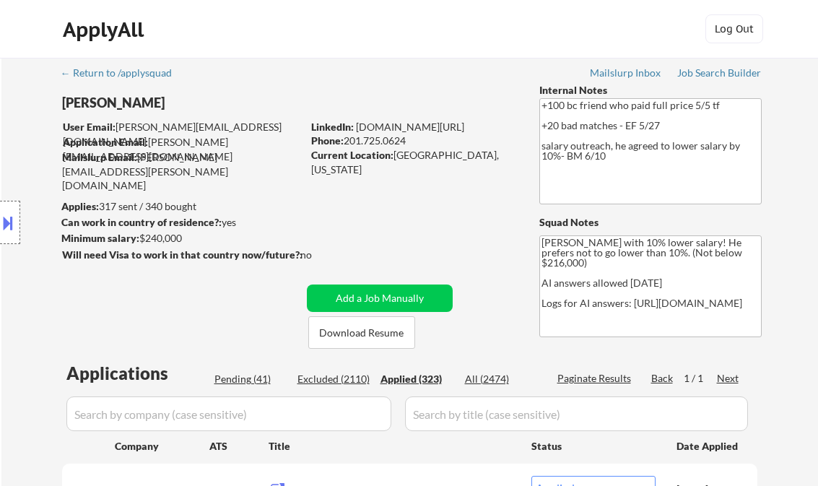
select select ""applied""
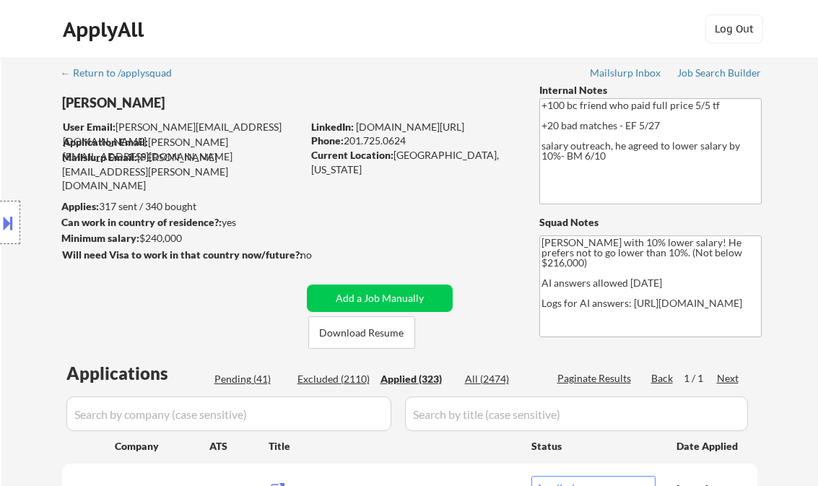
select select ""applied""
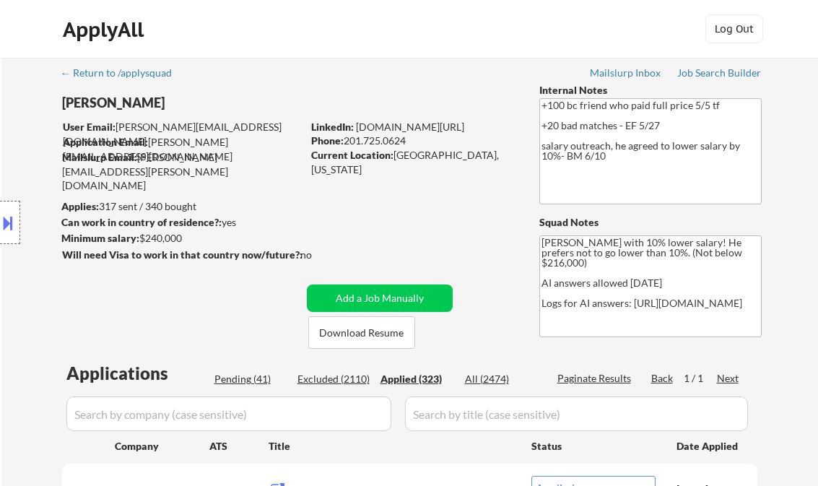
select select ""applied""
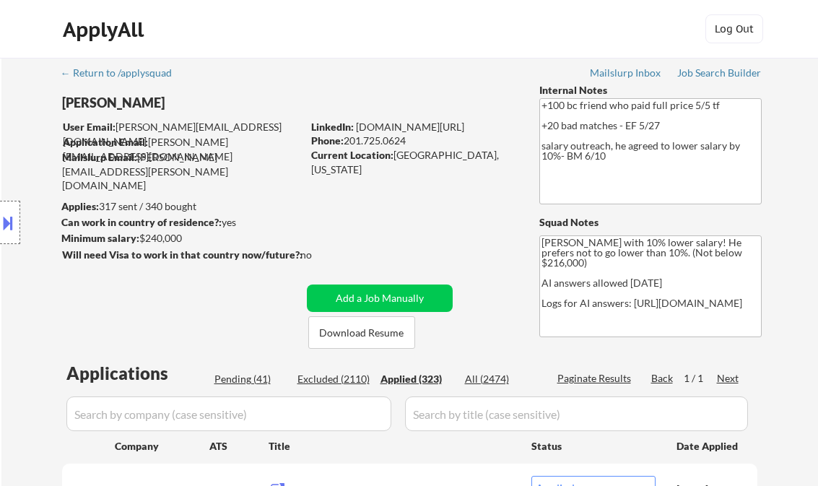
select select ""applied""
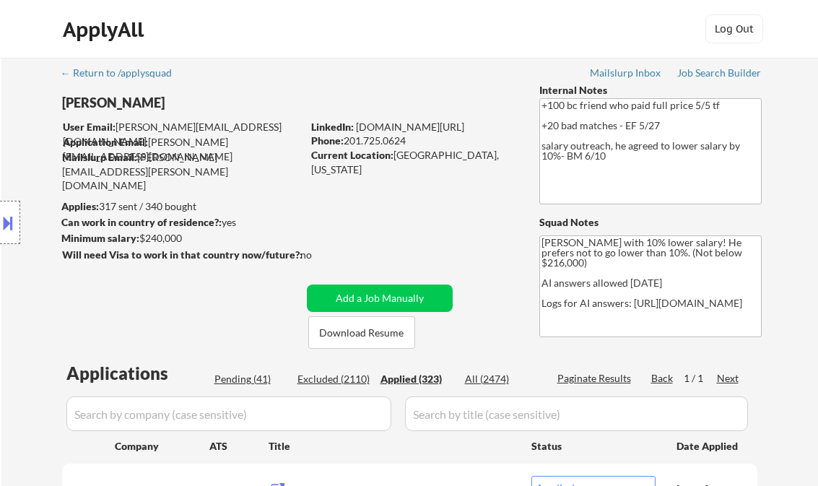
select select ""applied""
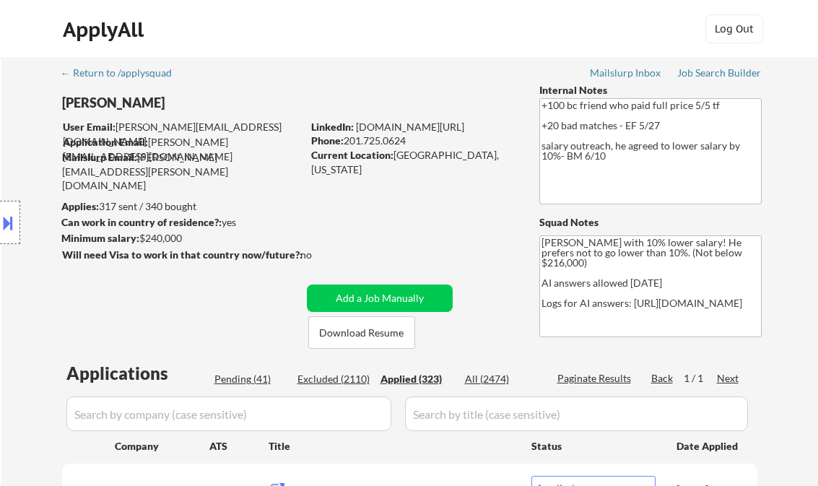
select select ""applied""
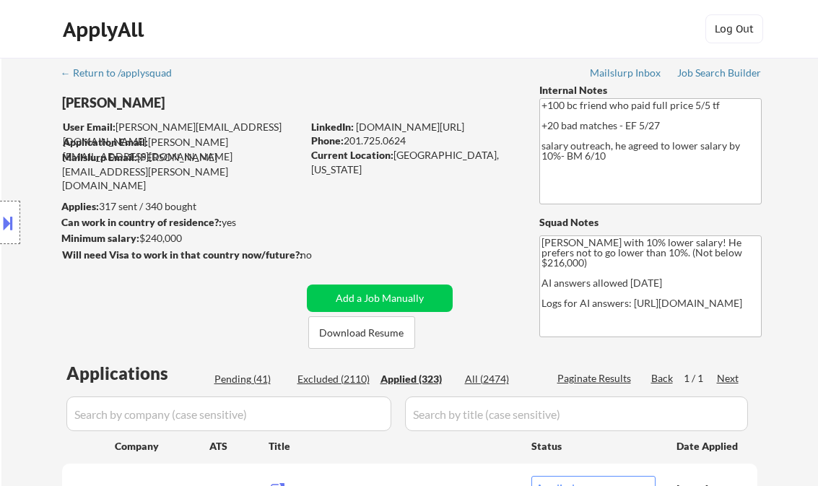
select select ""applied""
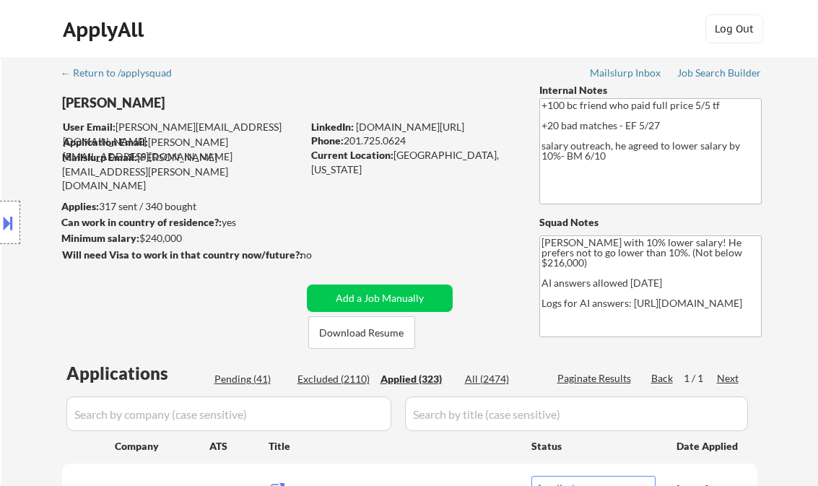
select select ""applied""
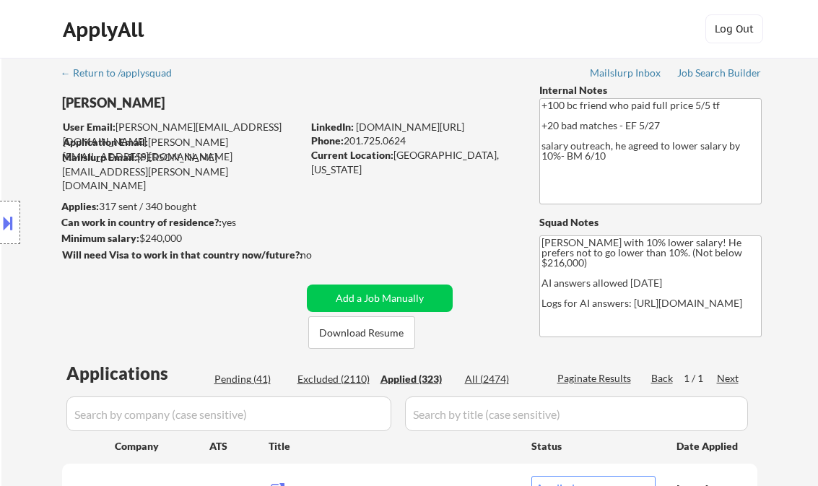
select select ""applied""
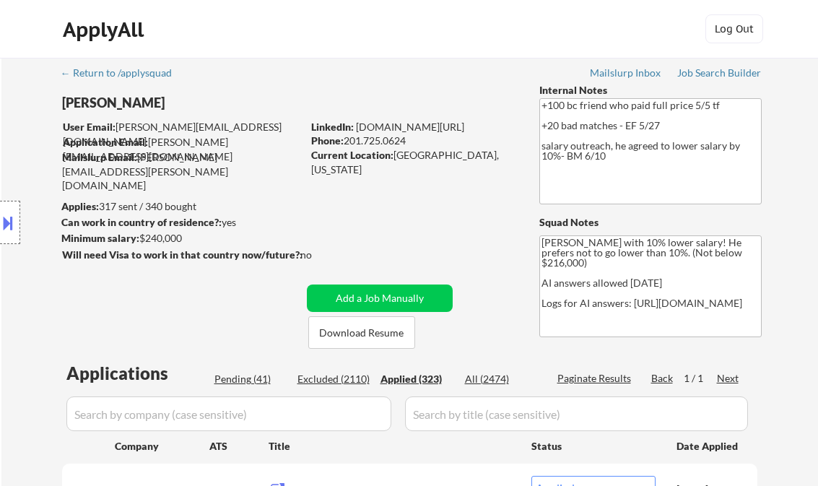
select select ""applied""
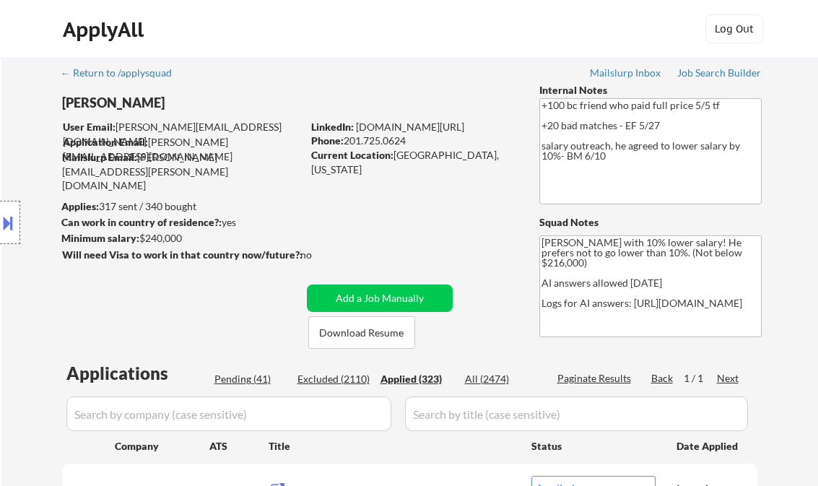
select select ""applied""
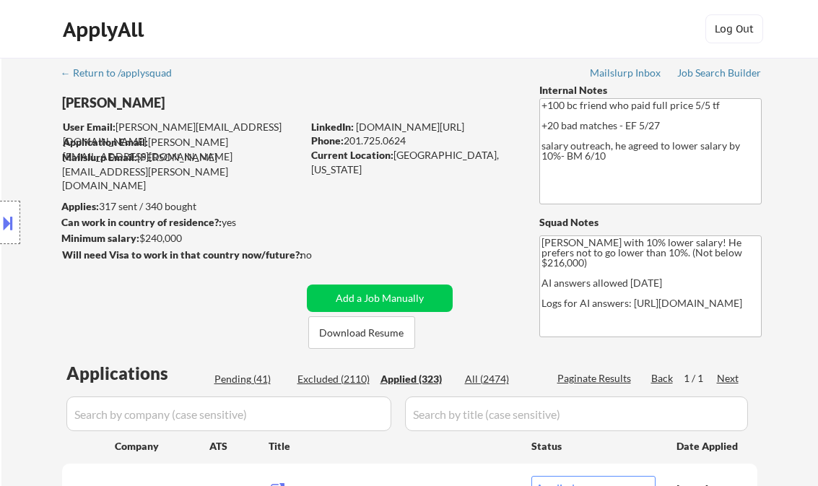
select select ""applied""
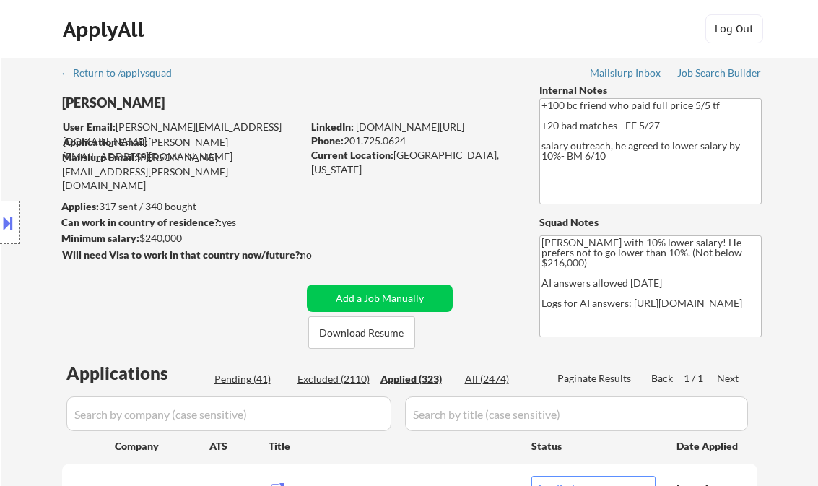
select select ""applied""
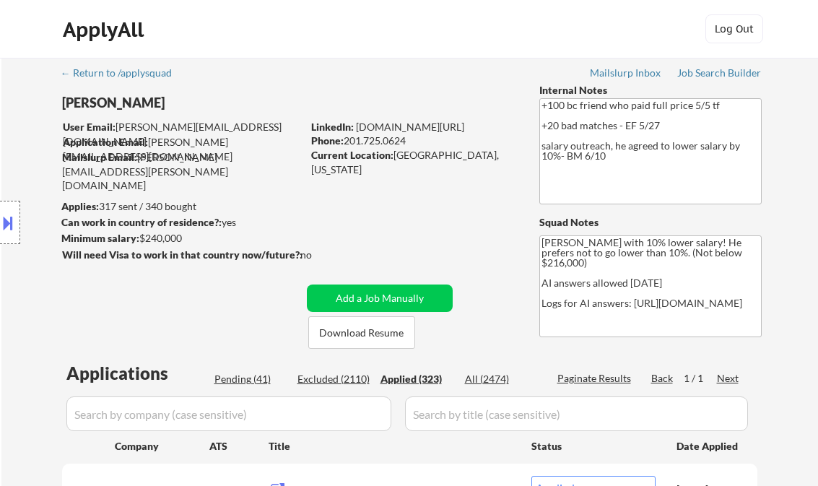
select select ""applied""
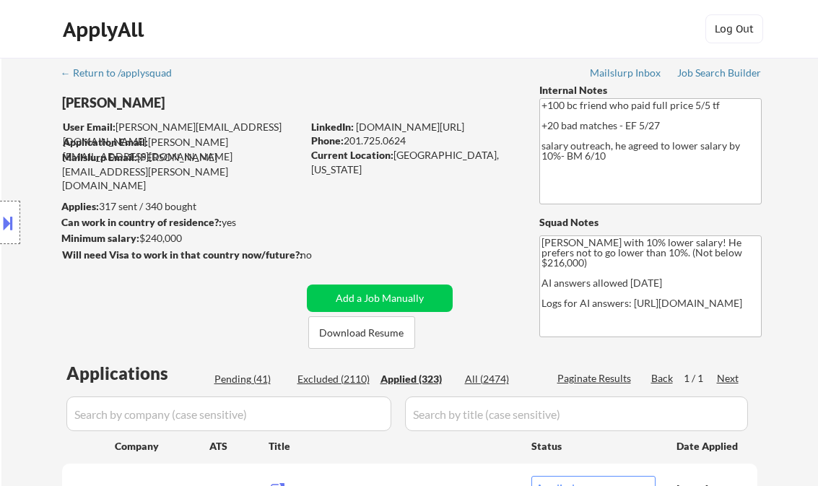
select select ""applied""
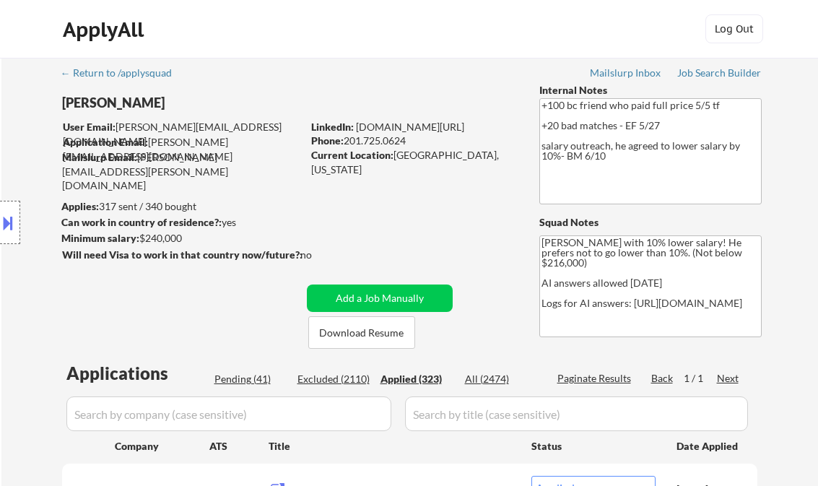
select select ""applied""
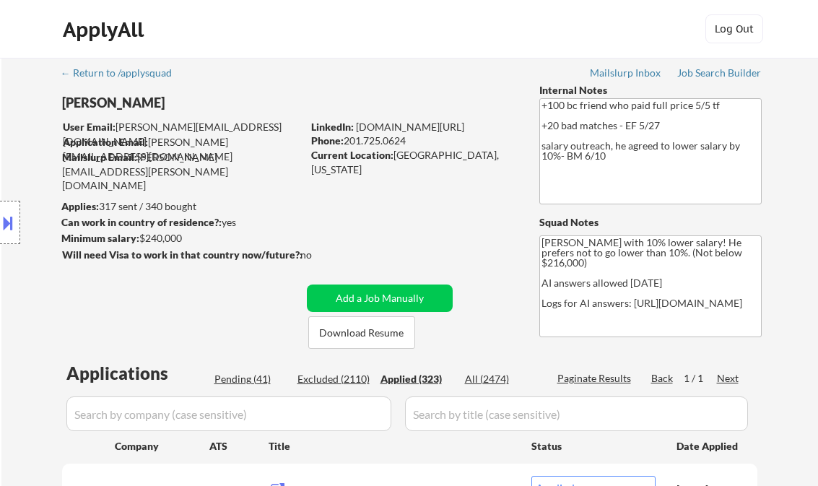
select select ""applied""
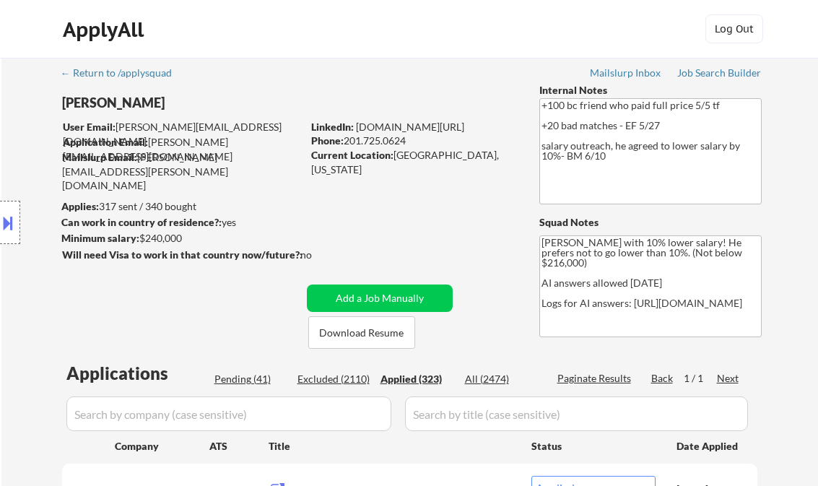
select select ""applied""
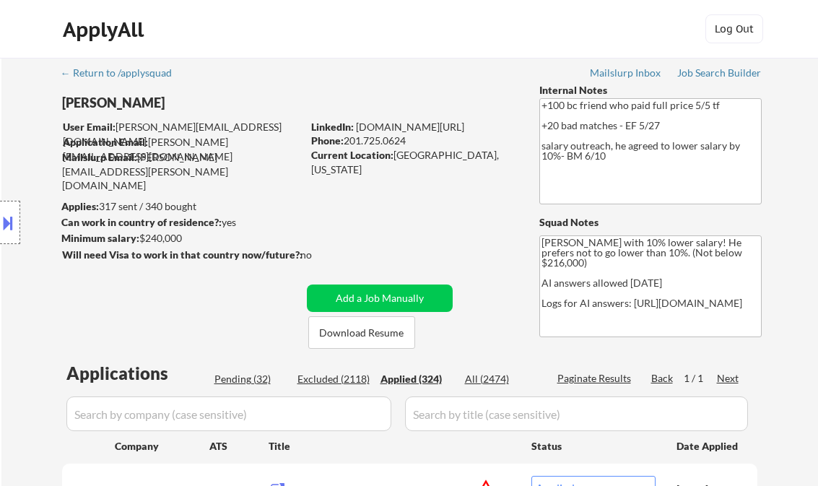
select select ""applied""
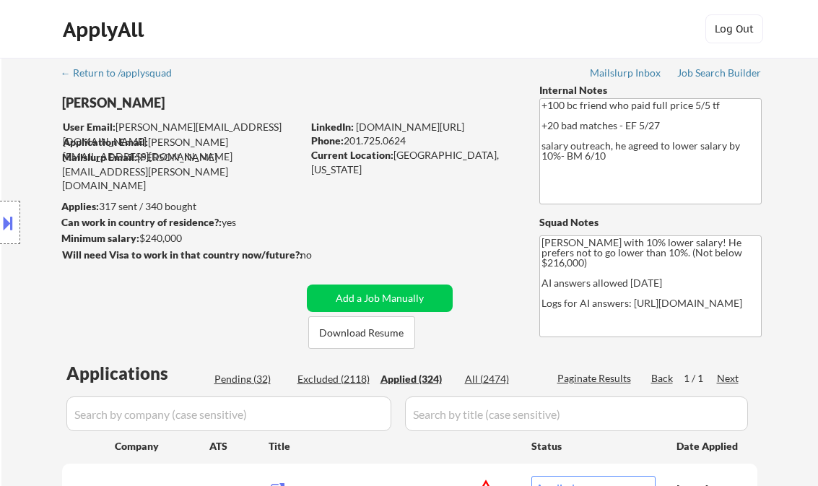
select select ""applied""
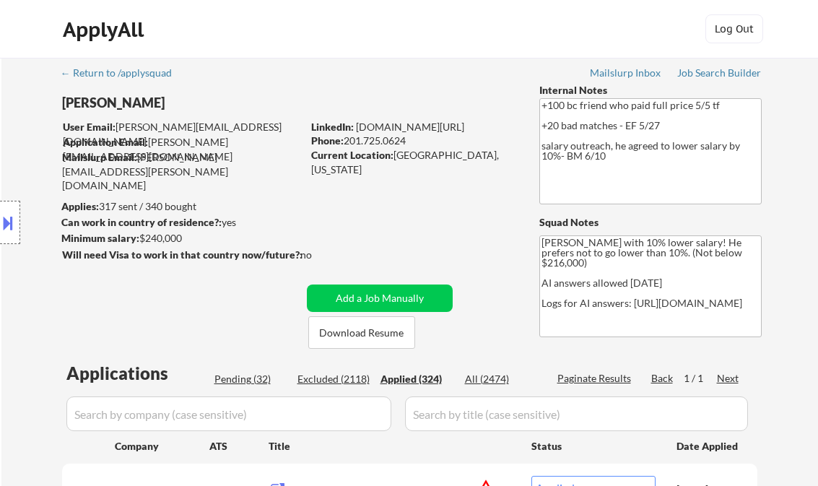
select select ""applied""
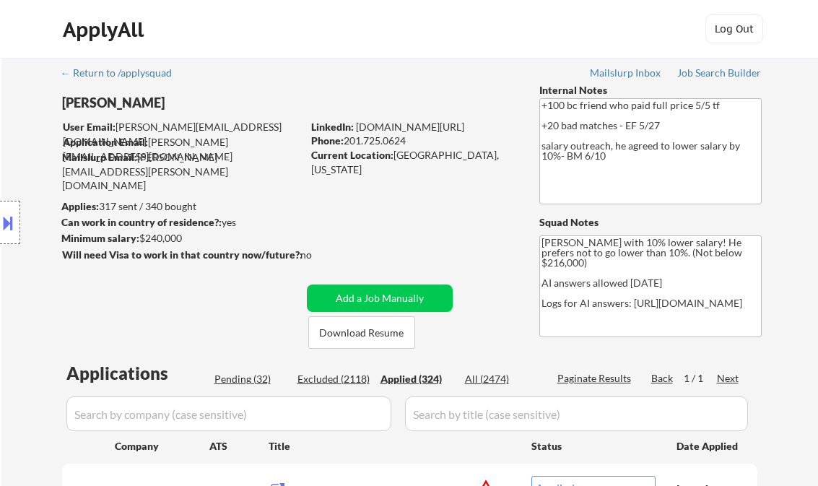
select select ""applied""
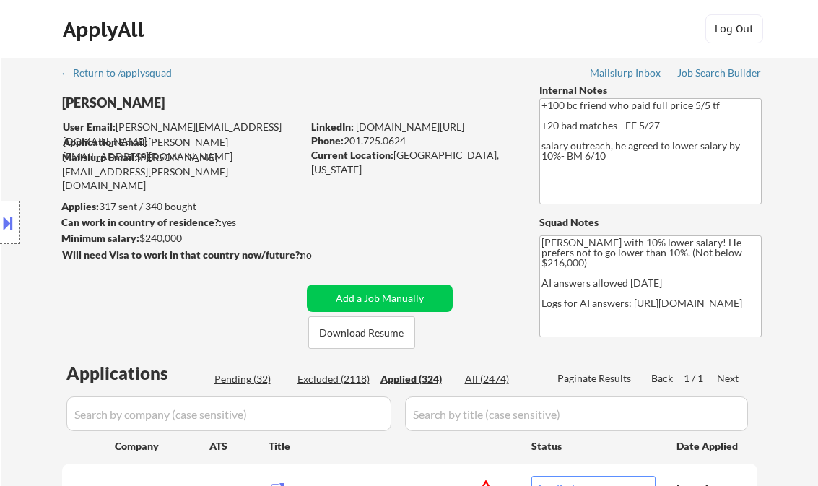
select select ""applied""
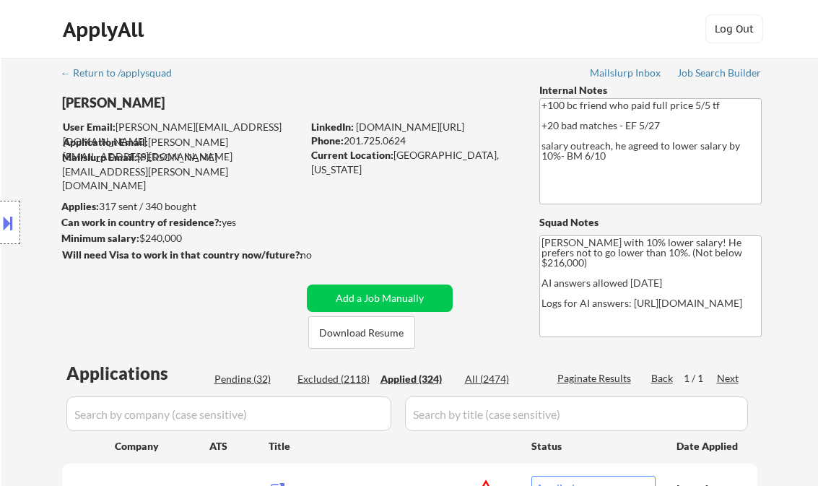
select select ""applied""
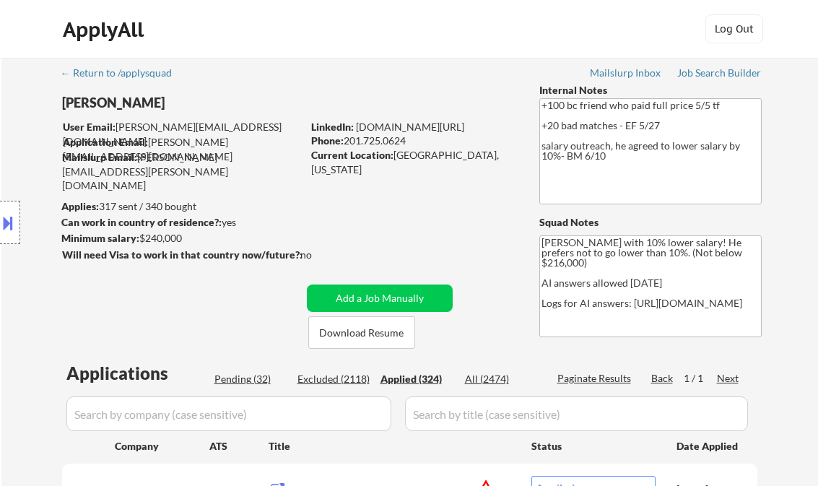
select select ""applied""
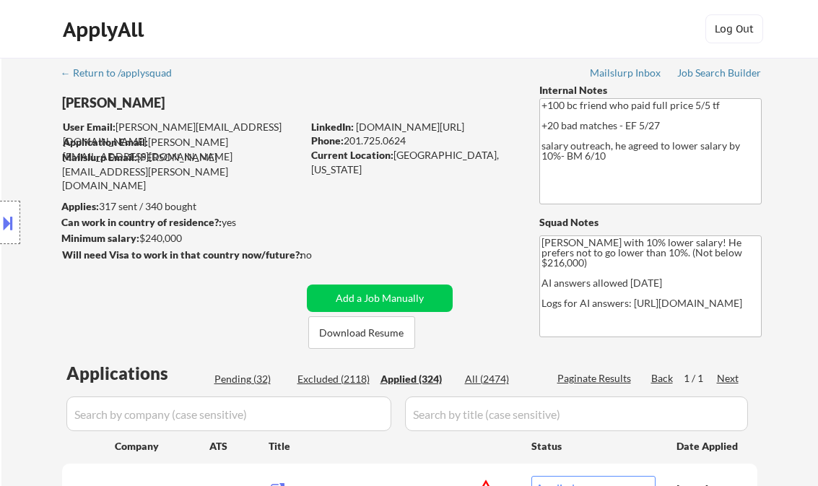
select select ""applied""
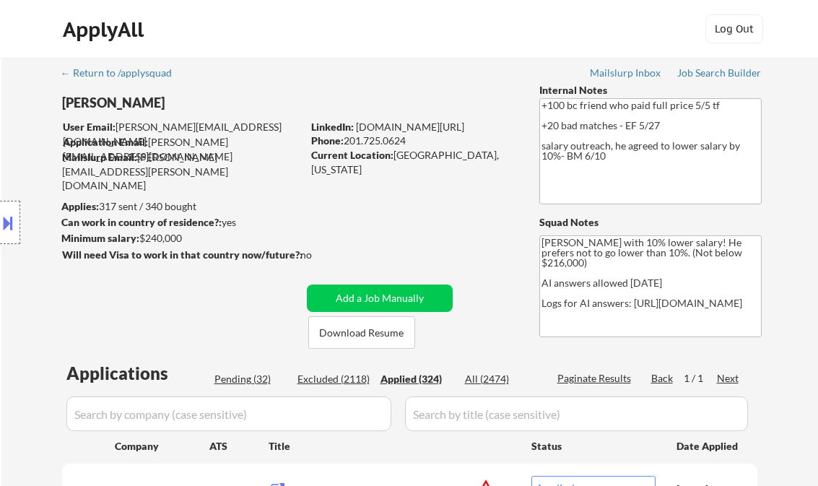
select select ""applied""
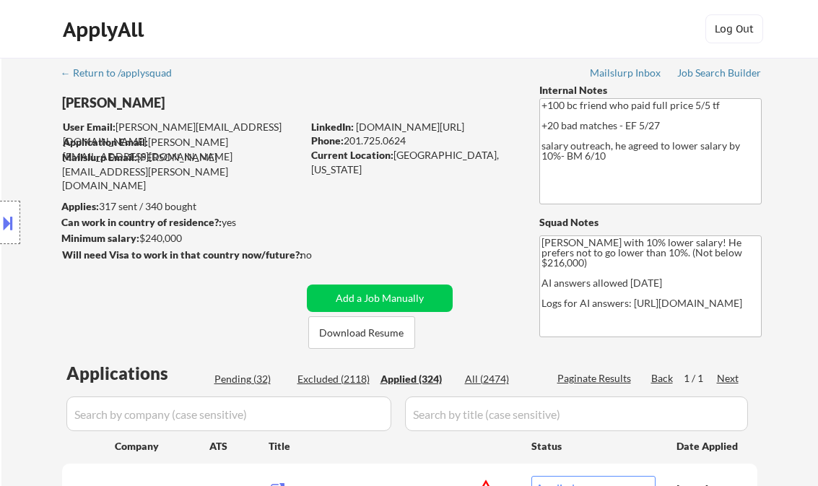
select select ""applied""
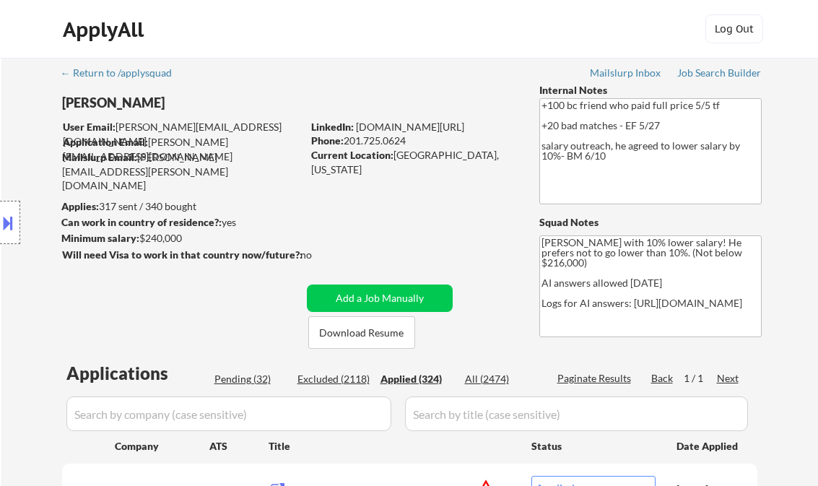
select select ""applied""
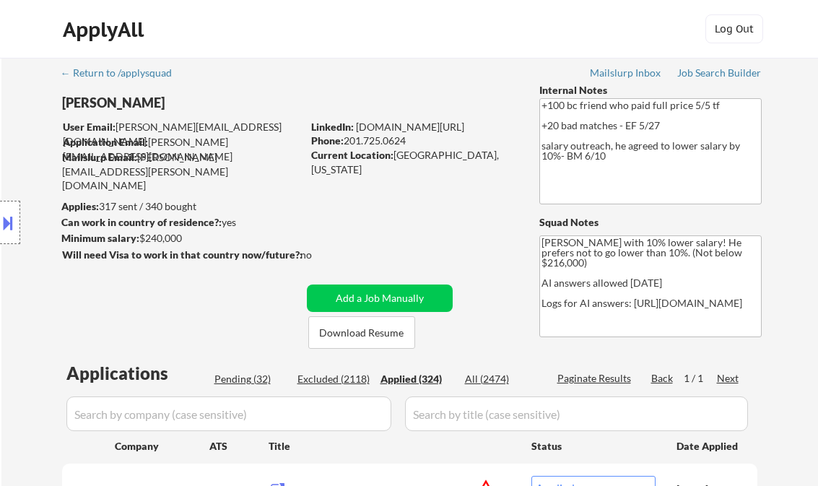
select select ""applied""
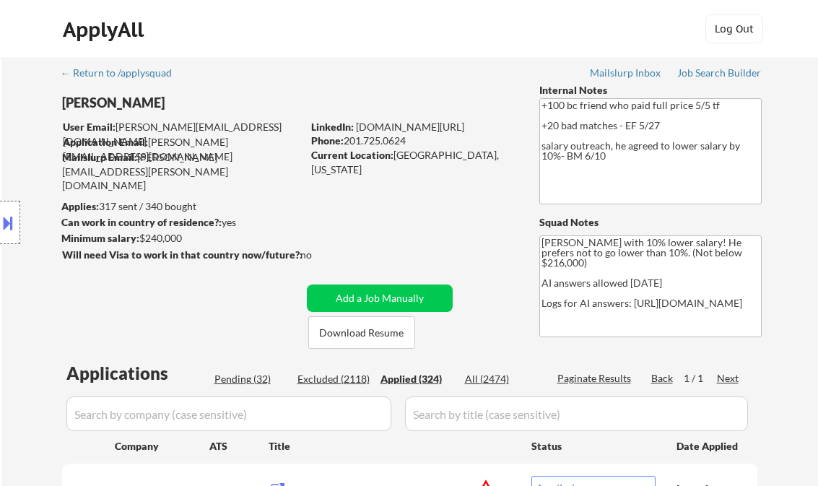
select select ""applied""
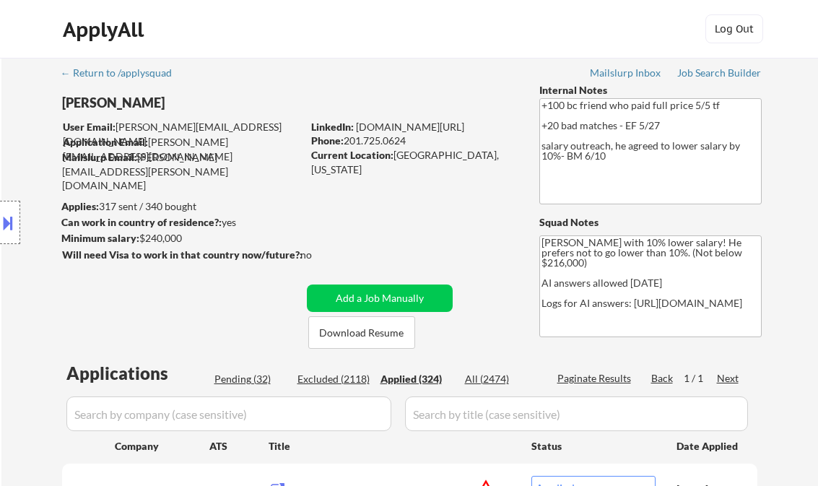
select select ""applied""
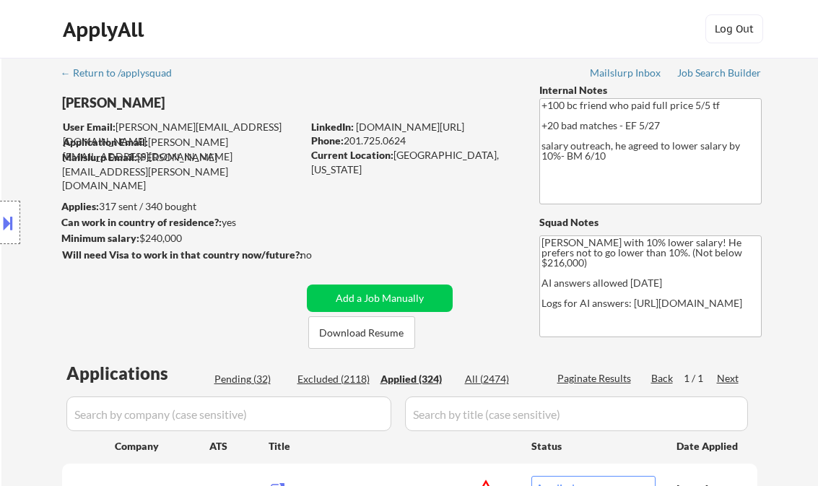
select select ""applied""
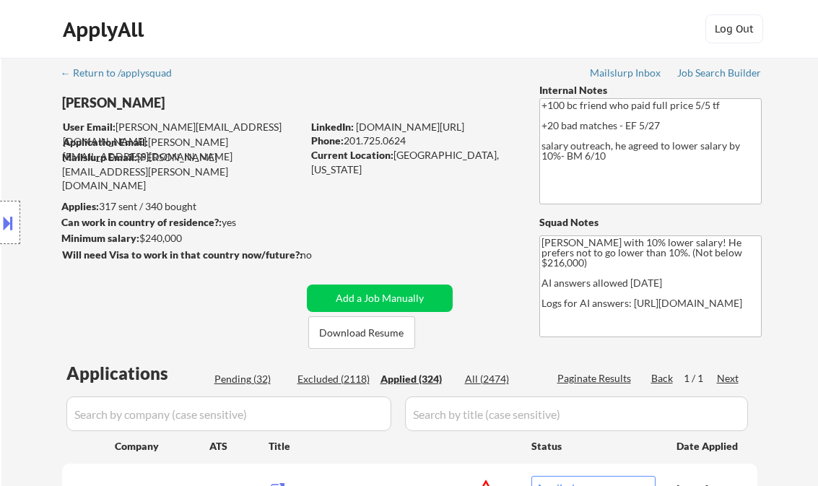
select select ""applied""
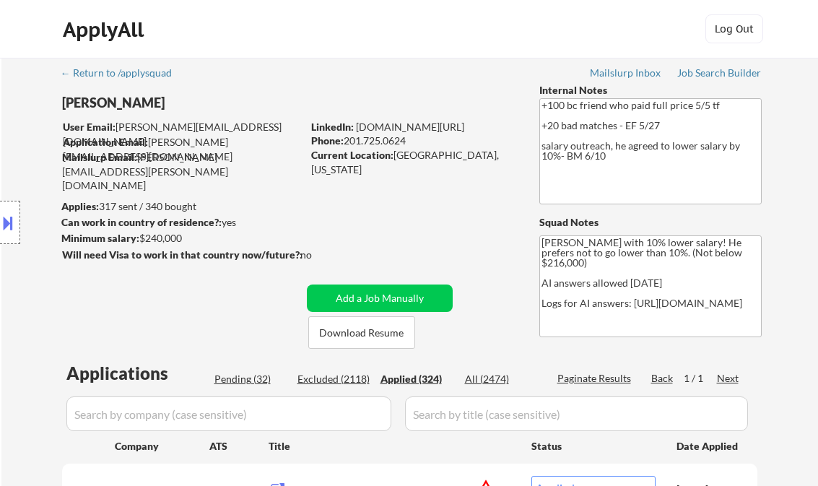
select select ""applied""
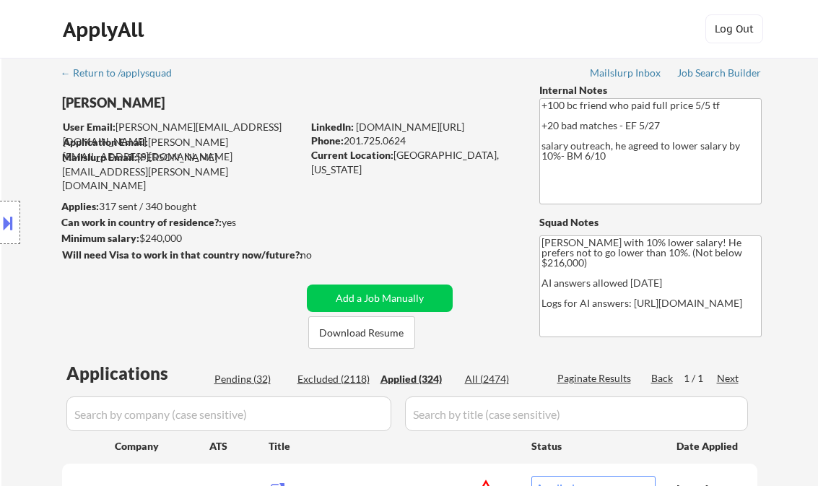
select select ""applied""
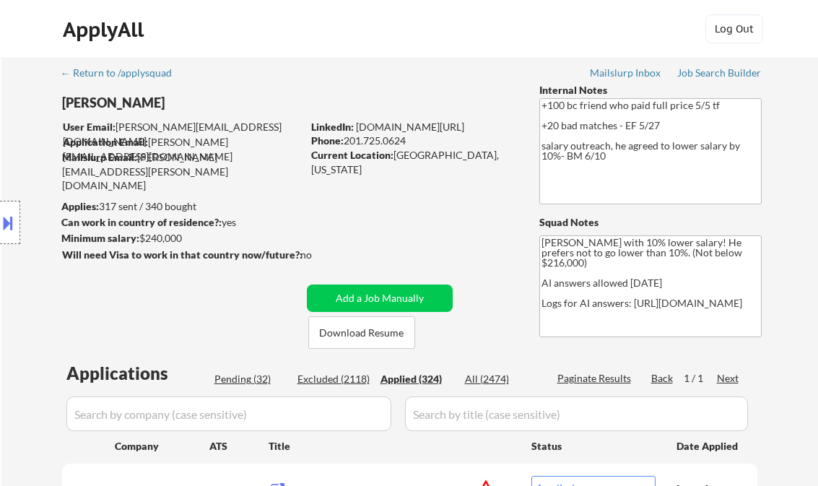
select select ""applied""
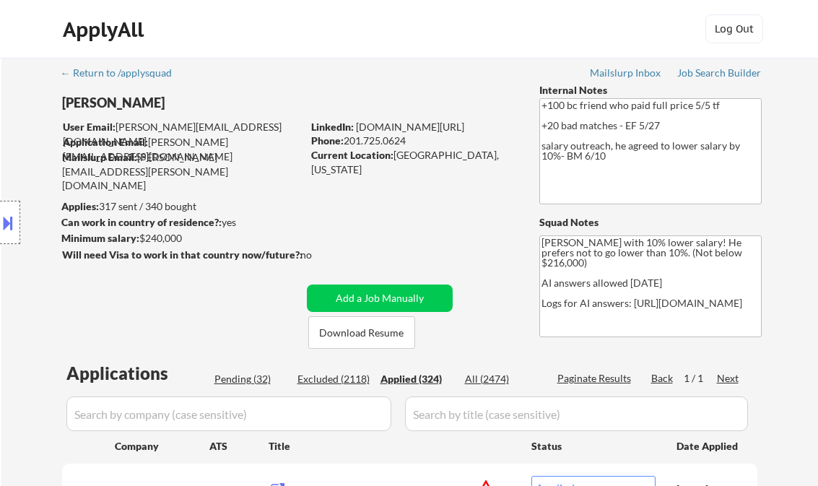
select select ""applied""
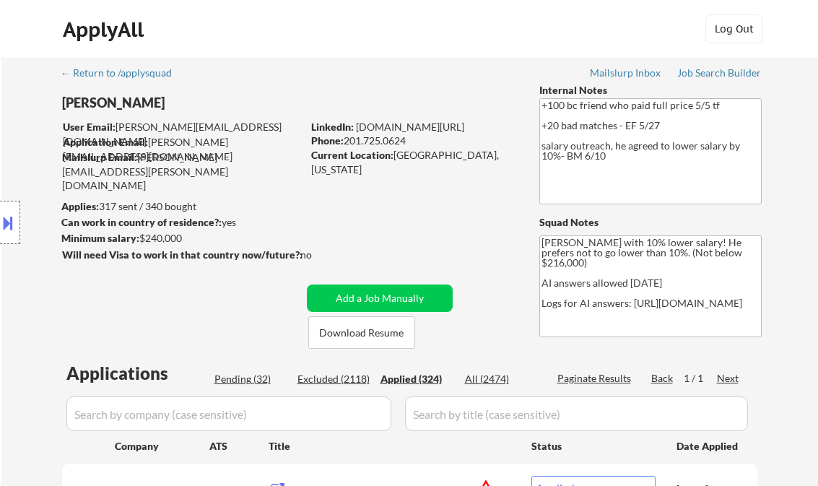
select select ""applied""
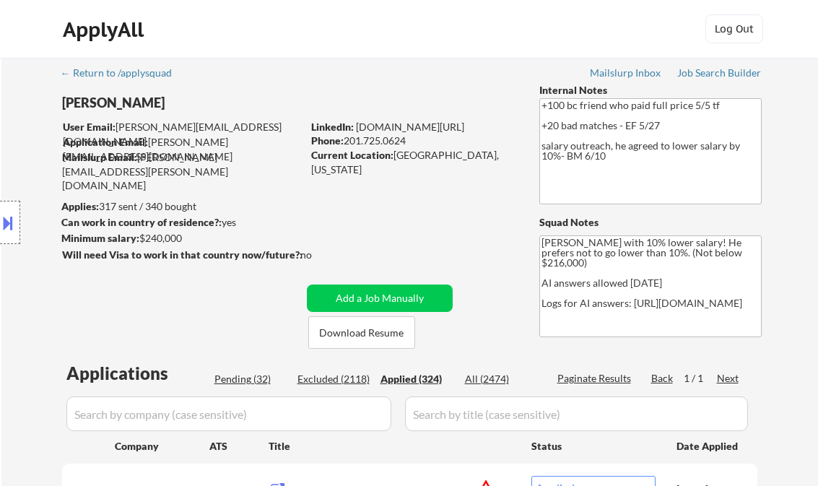
select select ""applied""
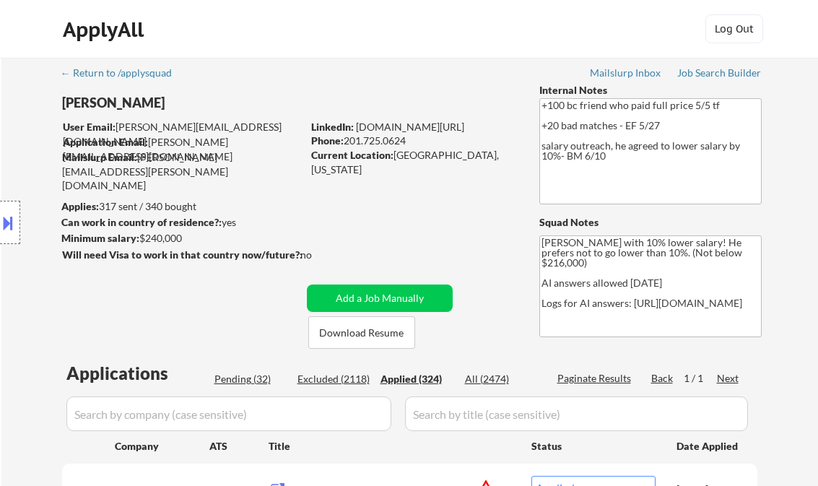
select select ""applied""
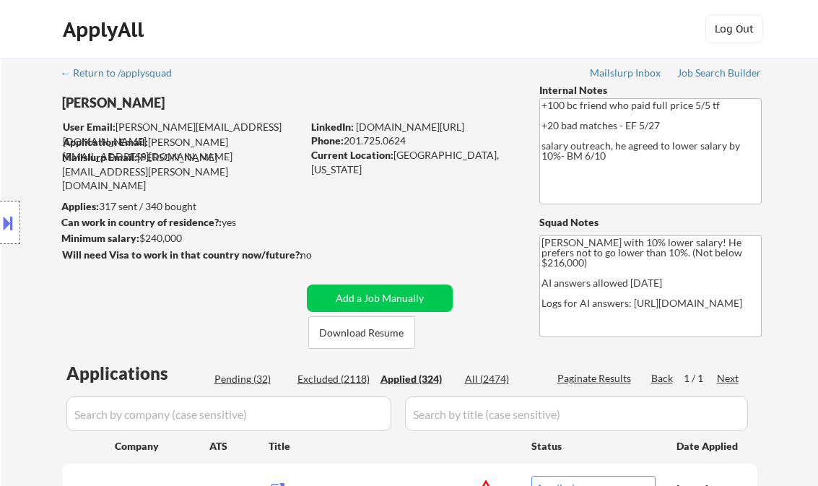
select select ""applied""
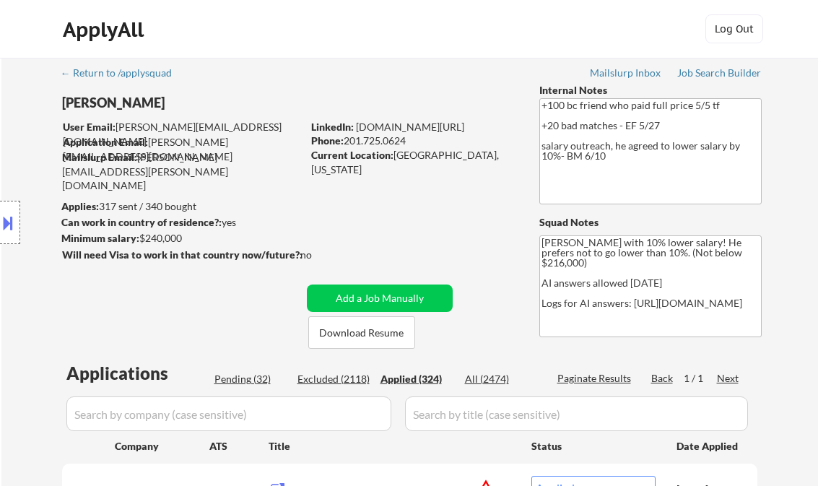
select select ""applied""
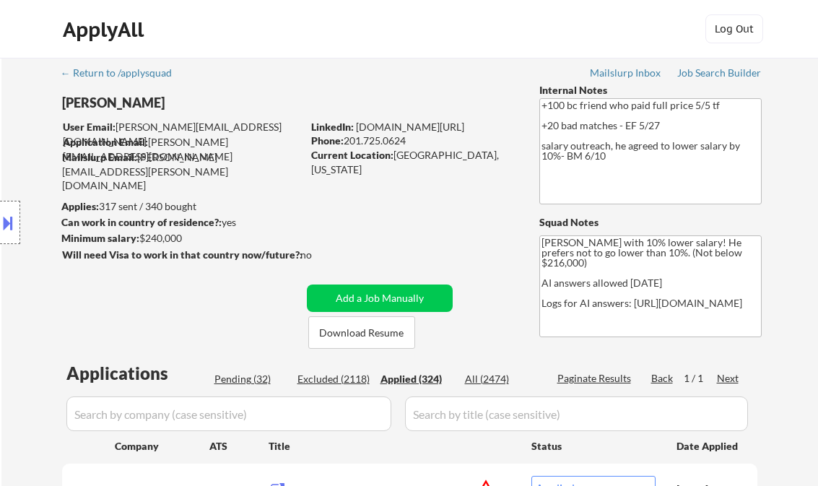
select select ""applied""
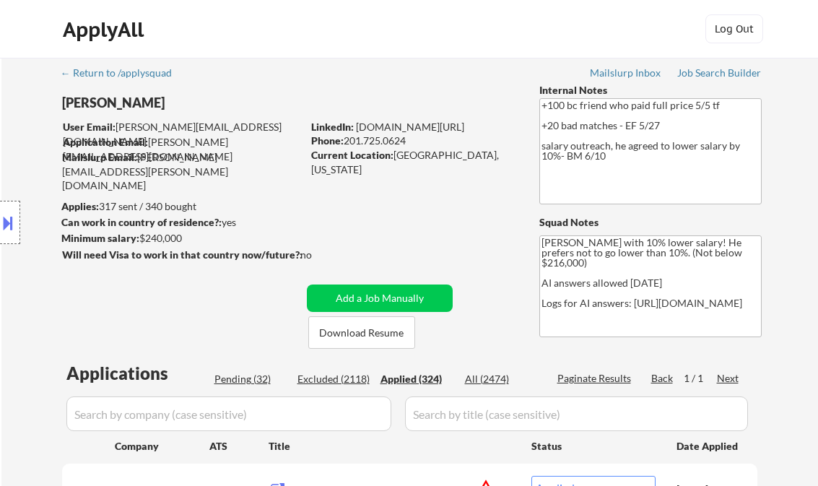
select select ""applied""
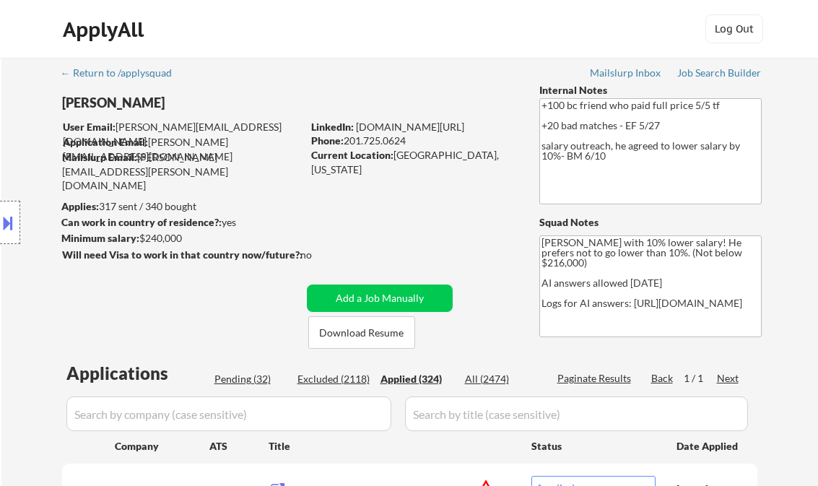
select select ""applied""
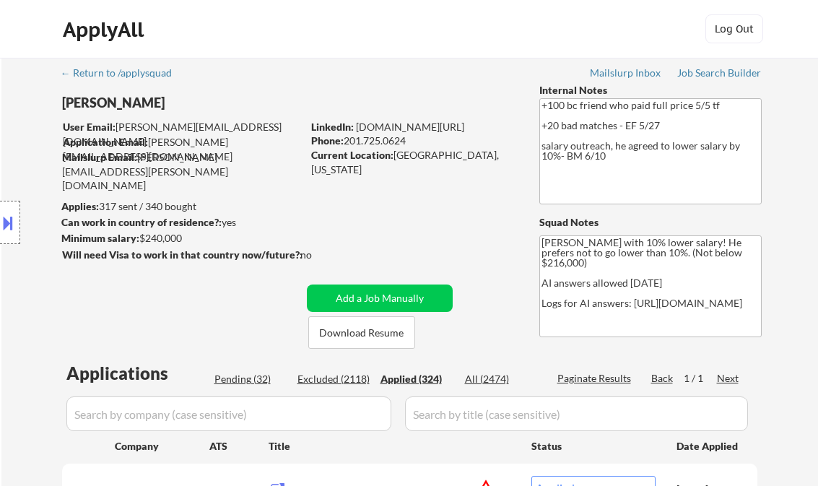
select select ""applied""
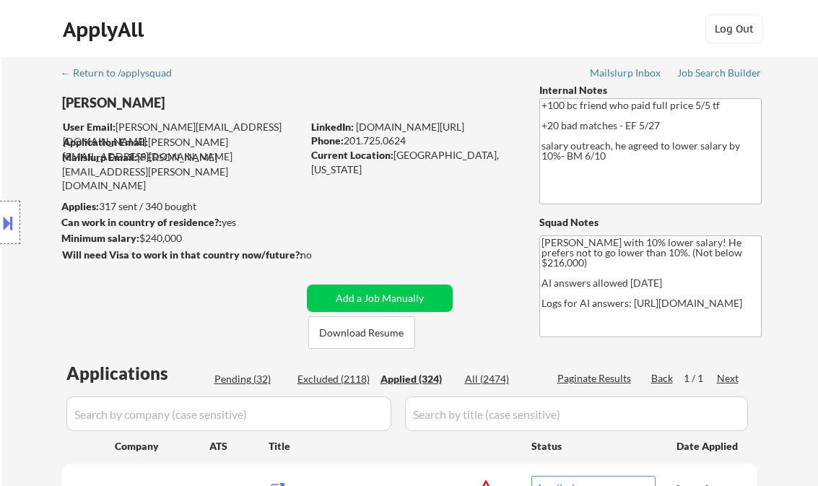
select select ""applied""
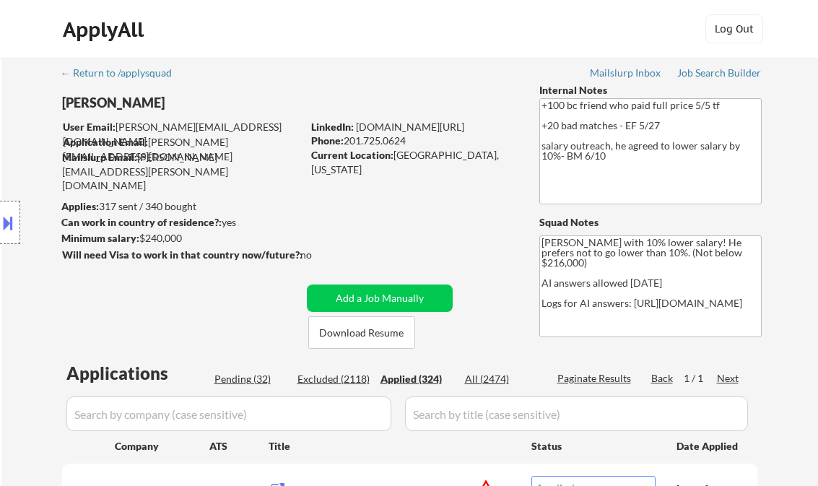
select select ""applied""
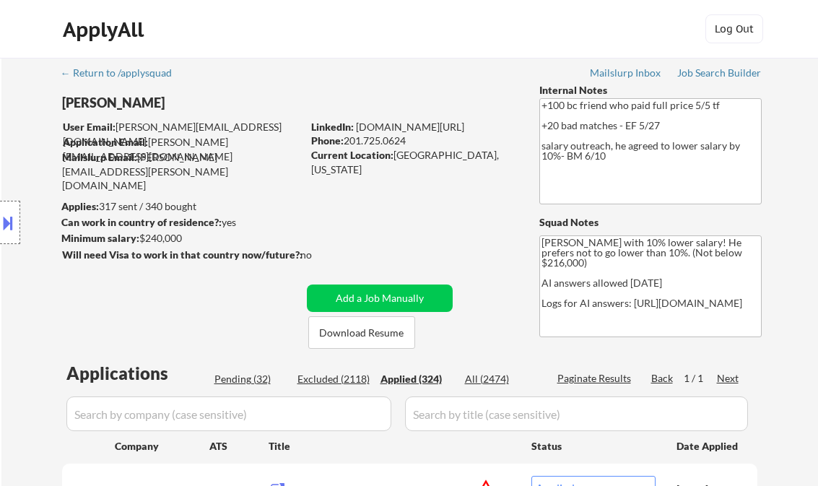
select select ""applied""
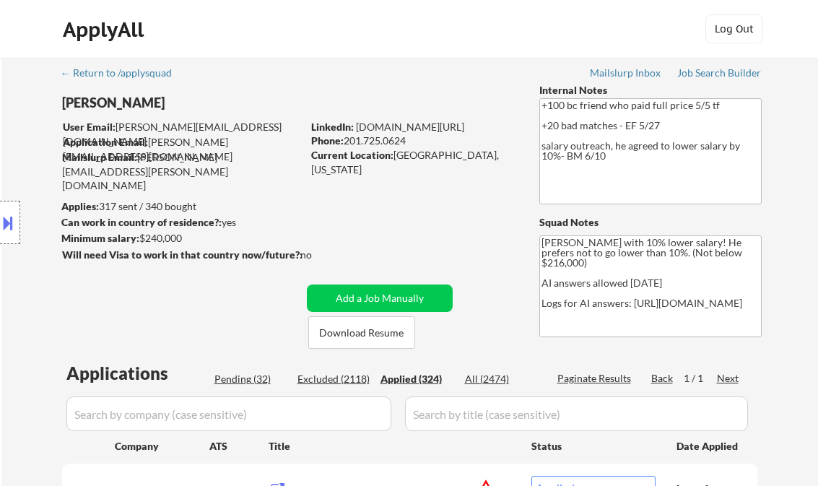
select select ""applied""
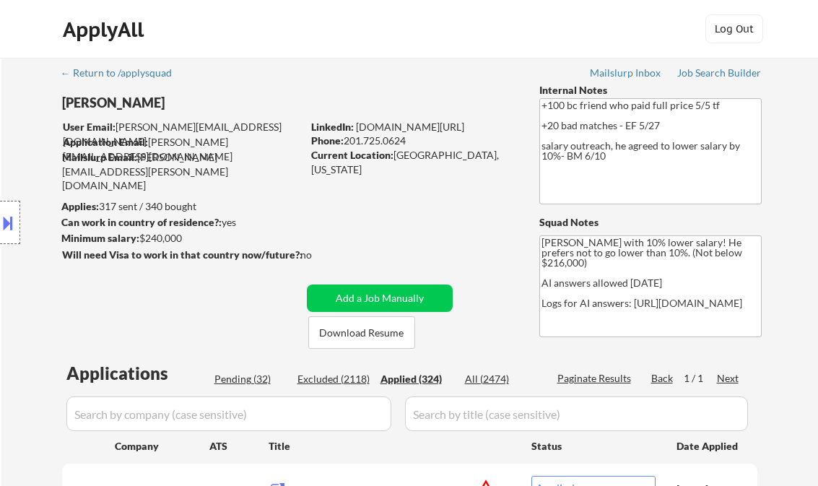
select select ""applied""
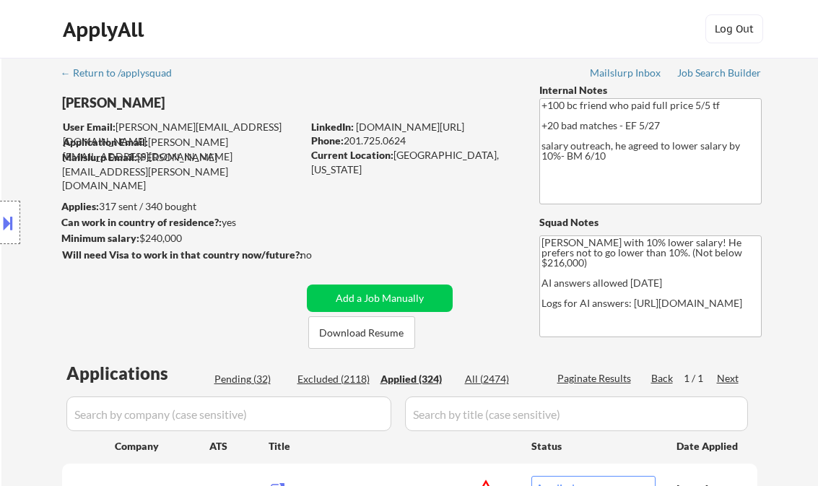
select select ""applied""
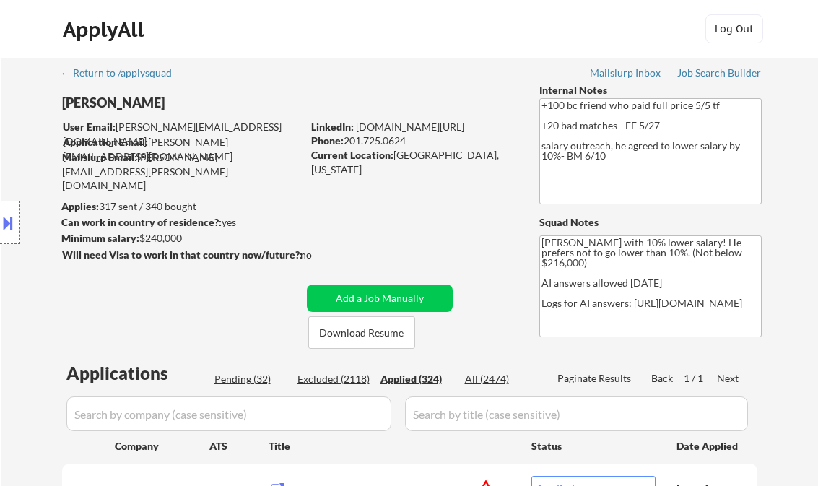
select select ""applied""
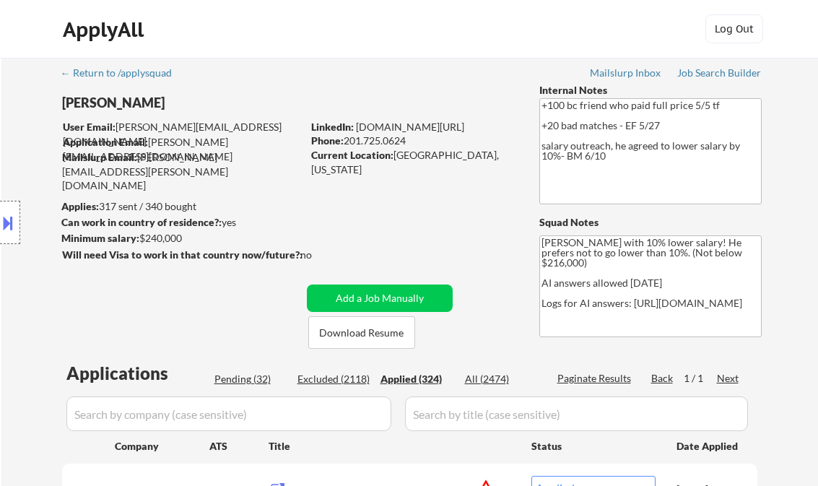
select select ""applied""
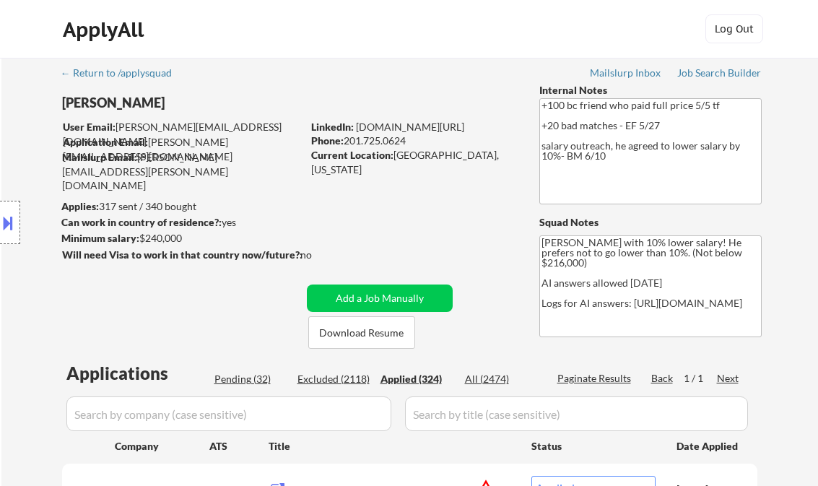
select select ""applied""
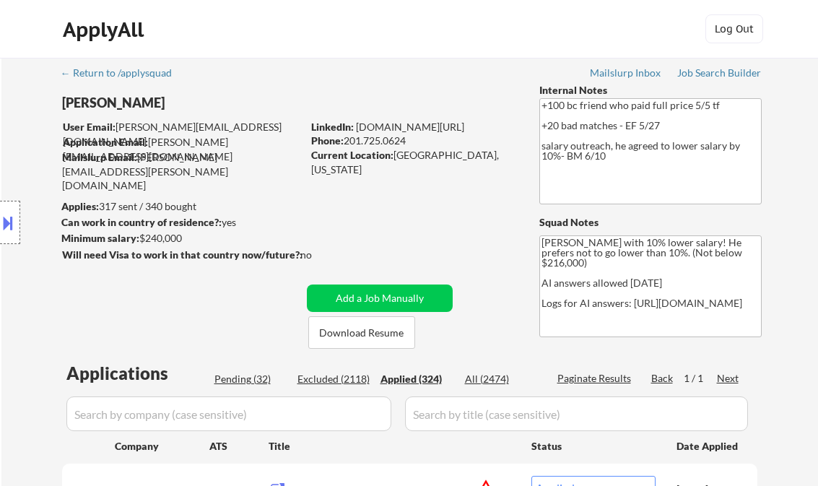
select select ""applied""
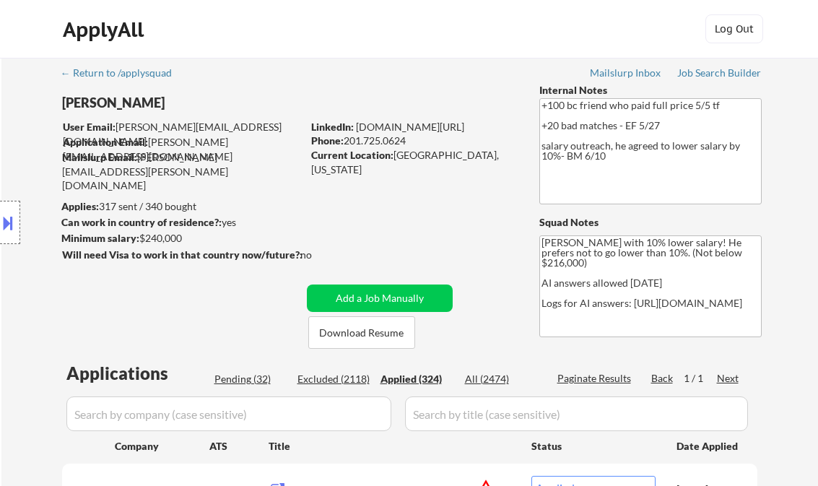
select select ""applied""
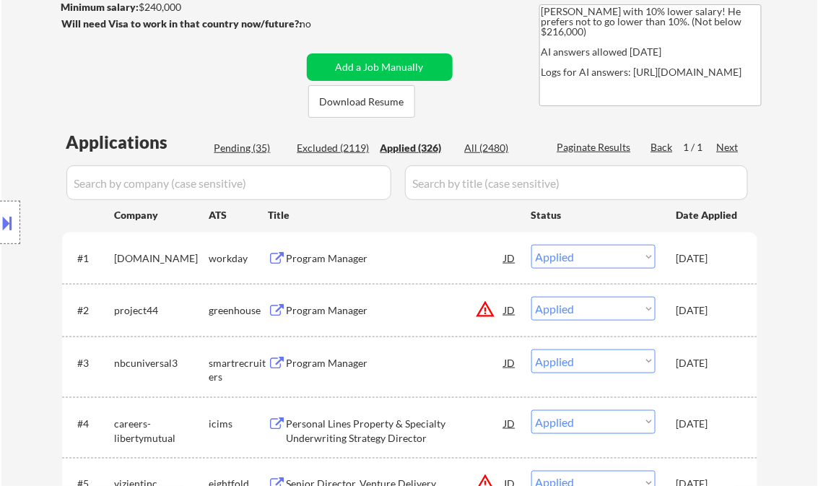
scroll to position [235, 0]
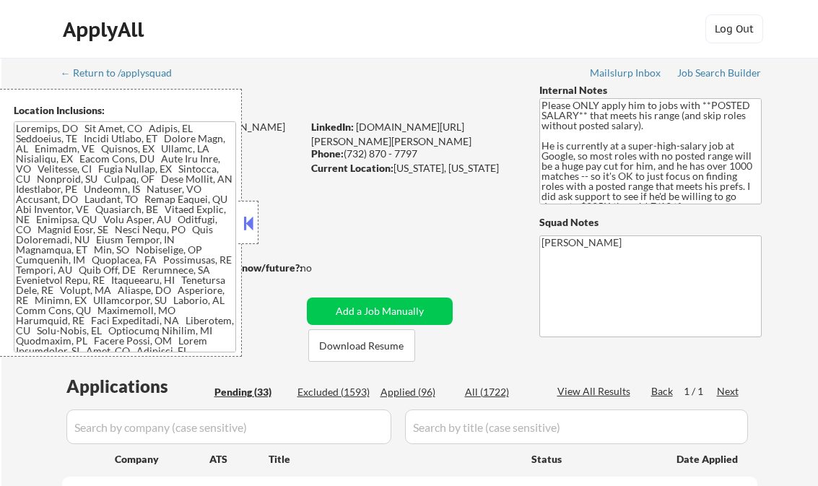
select select ""pending""
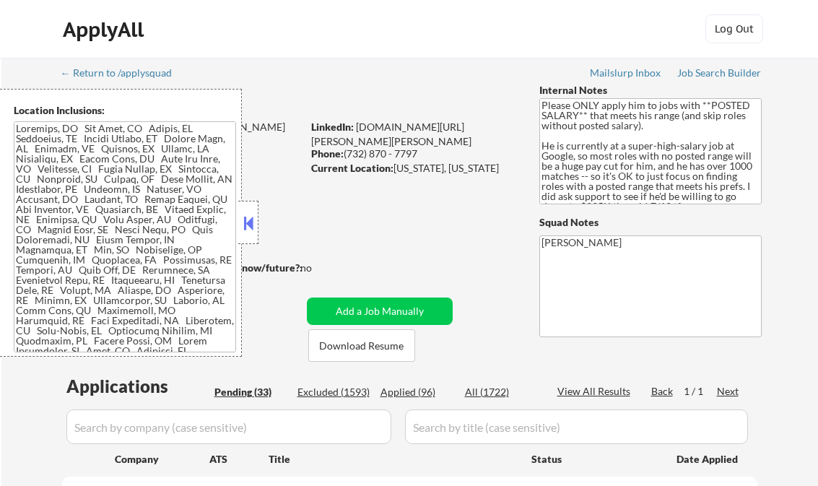
select select ""pending""
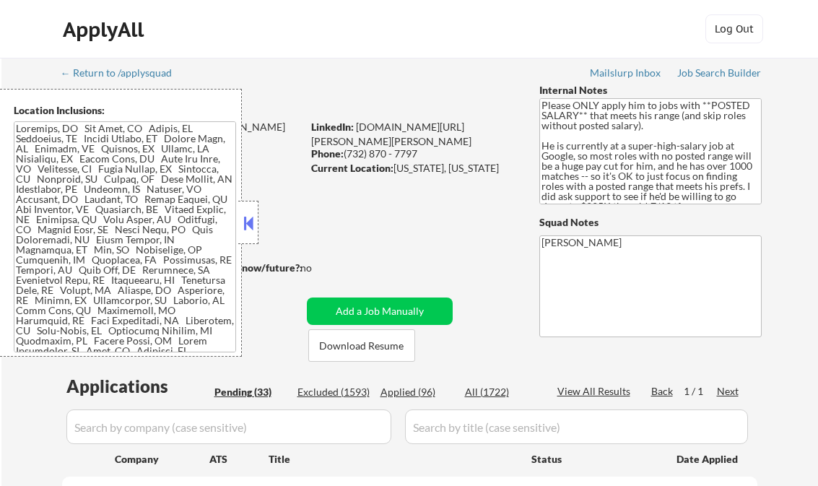
select select ""pending""
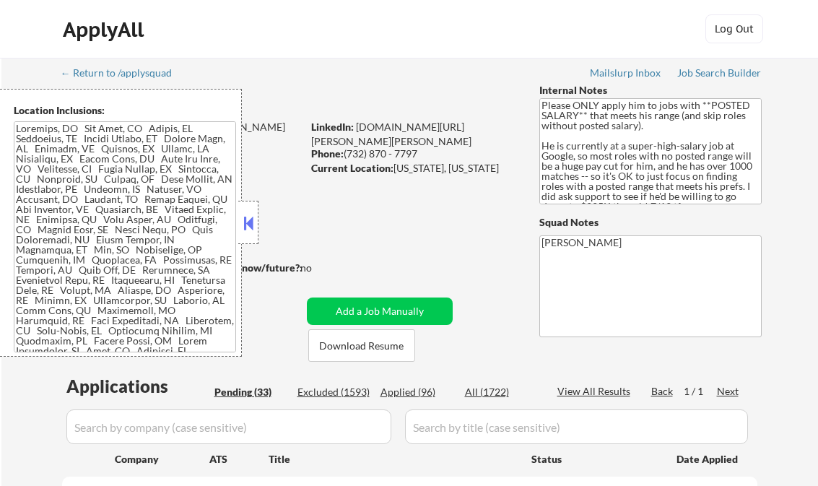
select select ""pending""
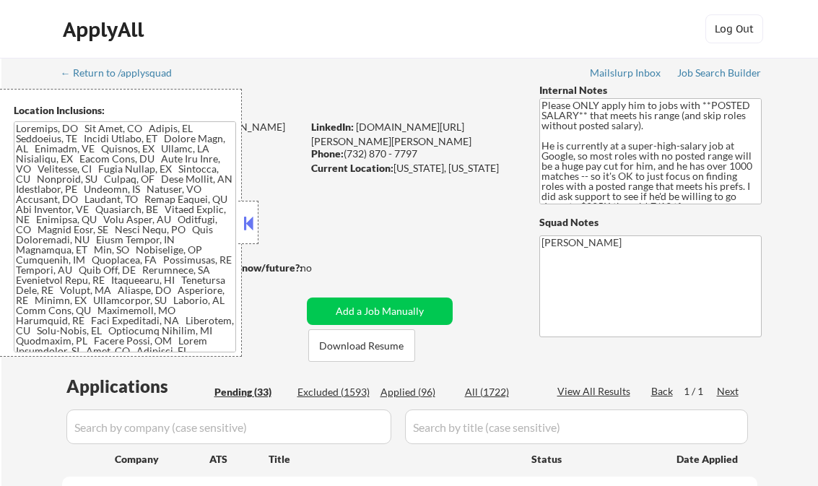
select select ""pending""
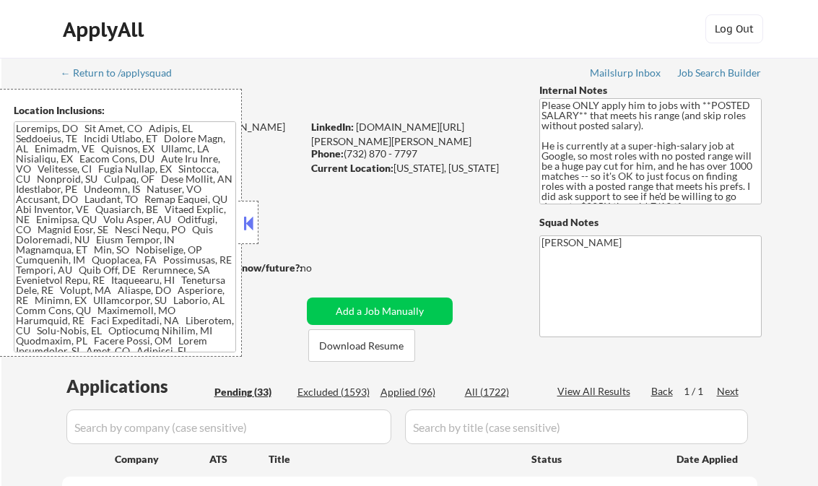
select select ""pending""
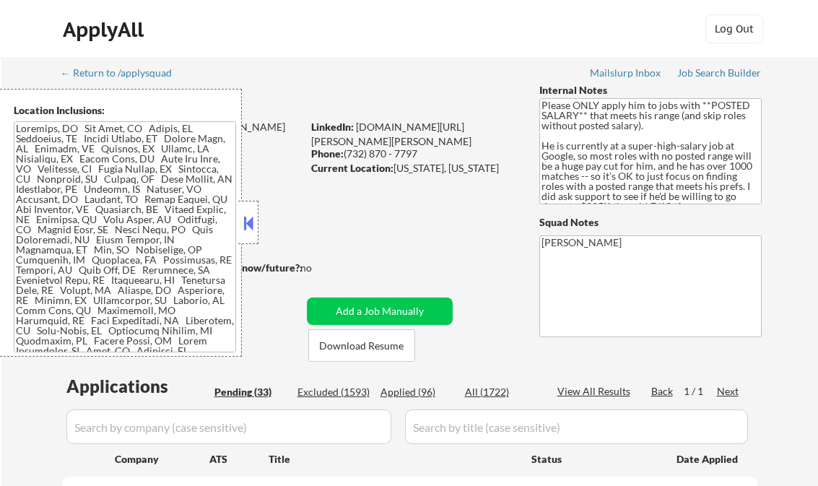
select select ""pending""
click at [256, 220] on button at bounding box center [248, 223] width 16 height 22
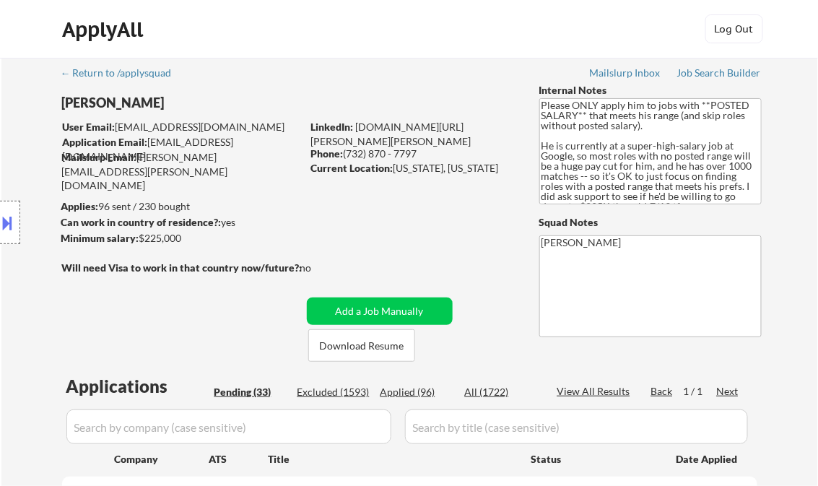
click at [721, 79] on link "Job Search Builder" at bounding box center [719, 74] width 84 height 14
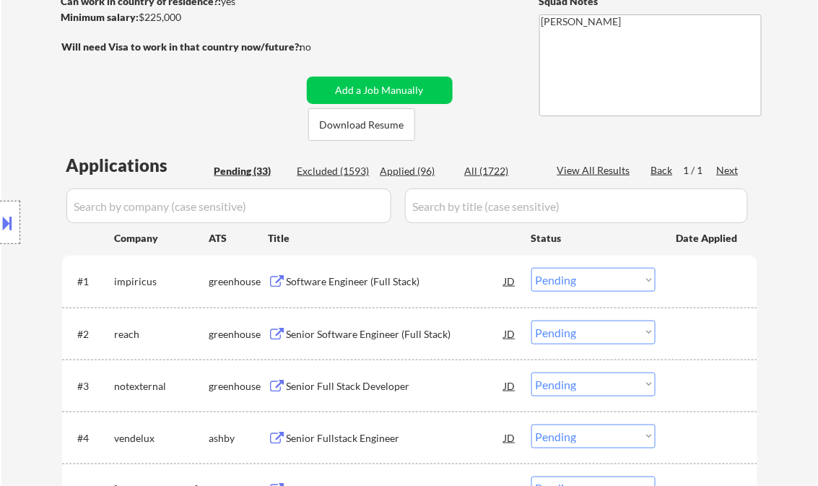
scroll to position [231, 0]
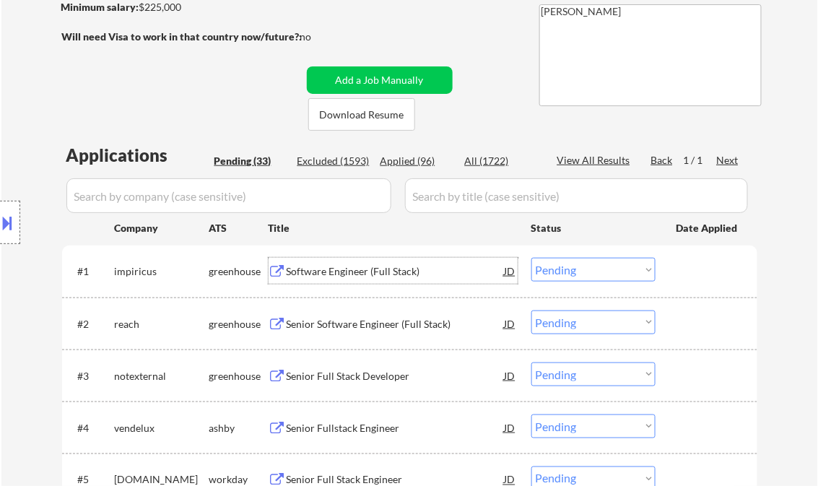
click at [349, 268] on div "Software Engineer (Full Stack)" at bounding box center [396, 271] width 218 height 14
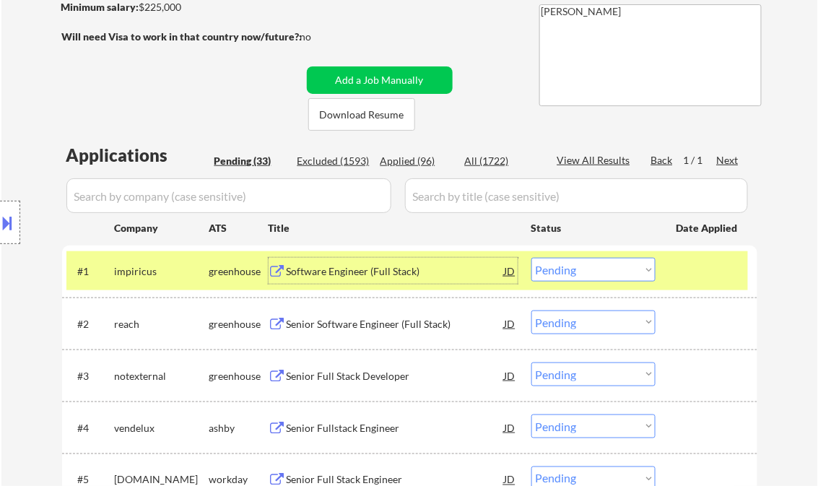
drag, startPoint x: 586, startPoint y: 275, endPoint x: 591, endPoint y: 284, distance: 9.7
click at [586, 275] on select "Choose an option... Pending Applied Excluded (Questions) Excluded (Expired) Exc…" at bounding box center [593, 270] width 124 height 24
click at [531, 258] on select "Choose an option... Pending Applied Excluded (Questions) Excluded (Expired) Exc…" at bounding box center [593, 270] width 124 height 24
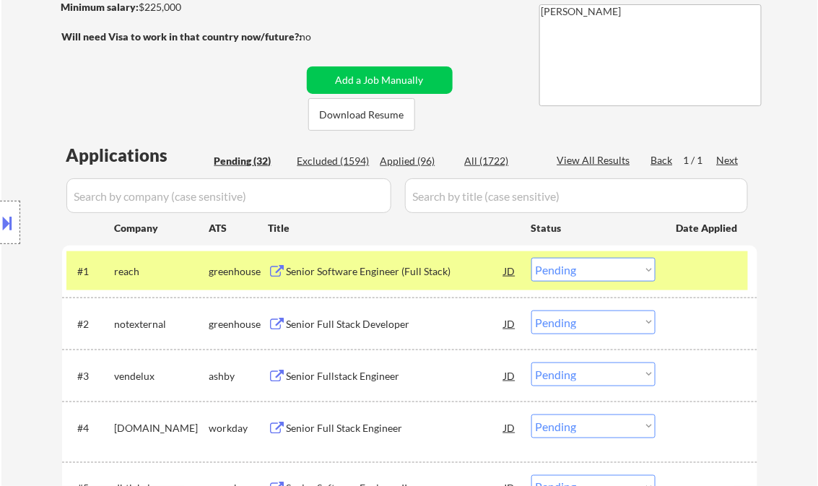
click at [377, 278] on div "Senior Software Engineer (Full Stack)" at bounding box center [396, 271] width 218 height 14
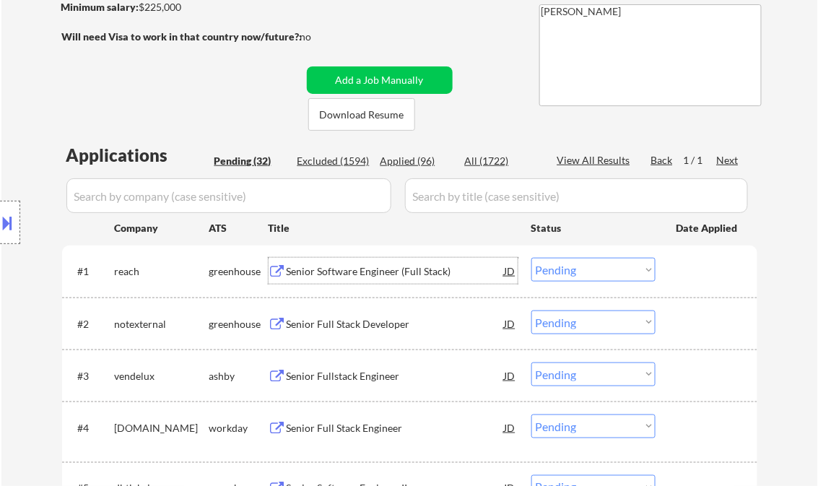
click at [586, 268] on select "Choose an option... Pending Applied Excluded (Questions) Excluded (Expired) Exc…" at bounding box center [593, 270] width 124 height 24
click at [531, 258] on select "Choose an option... Pending Applied Excluded (Questions) Excluded (Expired) Exc…" at bounding box center [593, 270] width 124 height 24
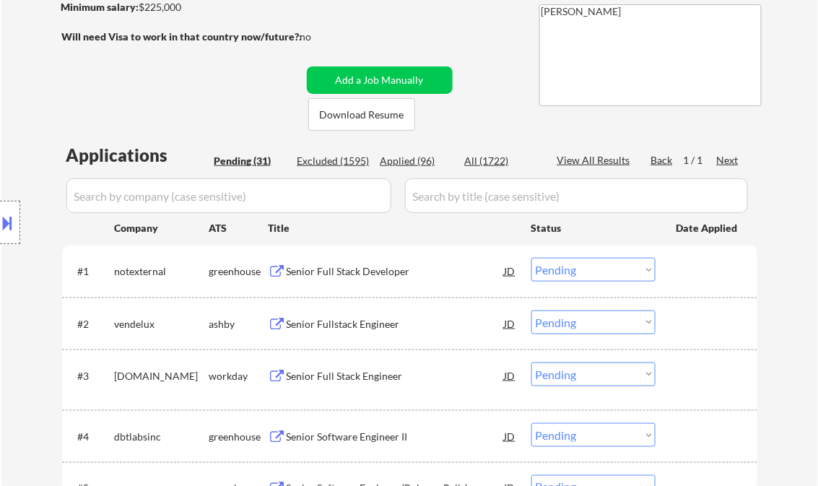
click at [341, 274] on div "Senior Full Stack Developer" at bounding box center [396, 271] width 218 height 14
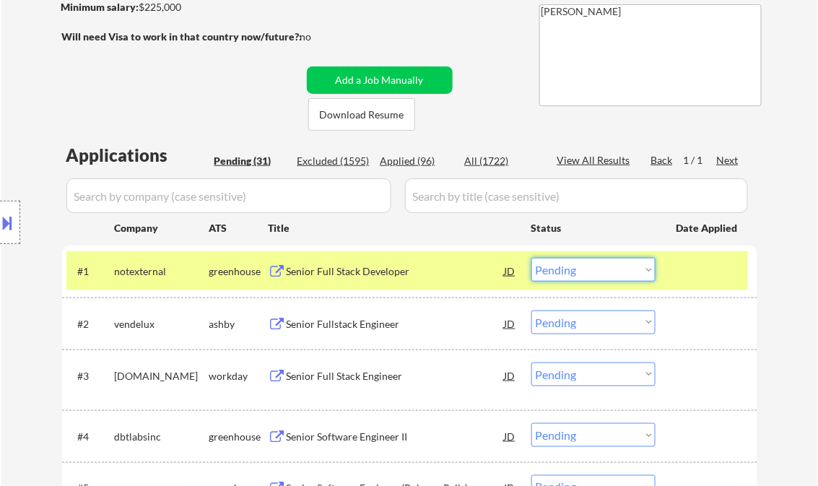
click at [573, 272] on select "Choose an option... Pending Applied Excluded (Questions) Excluded (Expired) Exc…" at bounding box center [593, 270] width 124 height 24
click at [531, 258] on select "Choose an option... Pending Applied Excluded (Questions) Excluded (Expired) Exc…" at bounding box center [593, 270] width 124 height 24
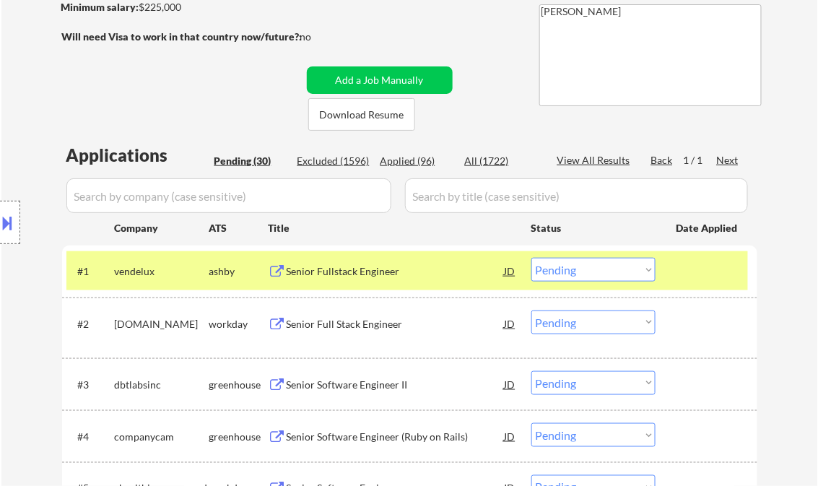
click at [357, 273] on div "Senior Fullstack Engineer" at bounding box center [396, 271] width 218 height 14
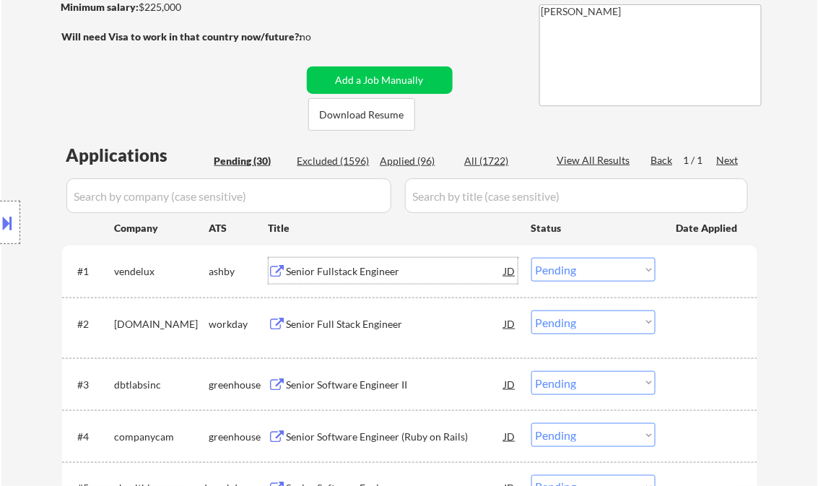
drag, startPoint x: 585, startPoint y: 279, endPoint x: 589, endPoint y: 267, distance: 12.8
click at [585, 279] on select "Choose an option... Pending Applied Excluded (Questions) Excluded (Expired) Exc…" at bounding box center [593, 270] width 124 height 24
click at [531, 258] on select "Choose an option... Pending Applied Excluded (Questions) Excluded (Expired) Exc…" at bounding box center [593, 270] width 124 height 24
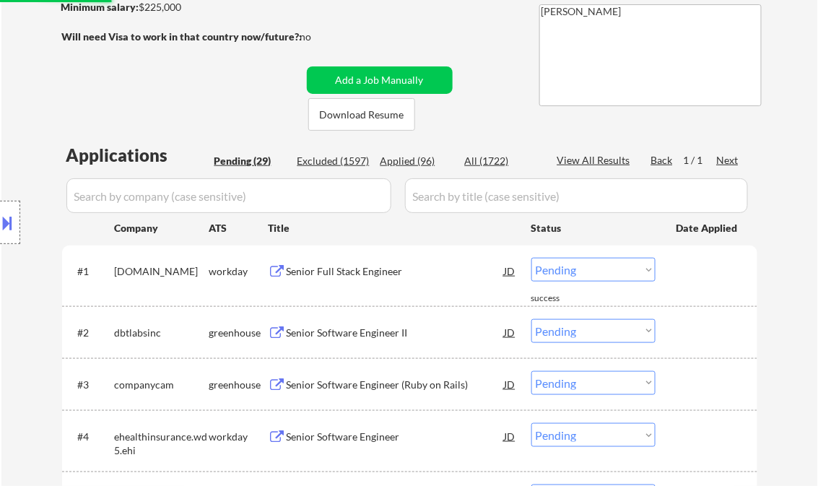
click at [351, 270] on div "Senior Full Stack Engineer" at bounding box center [396, 271] width 218 height 14
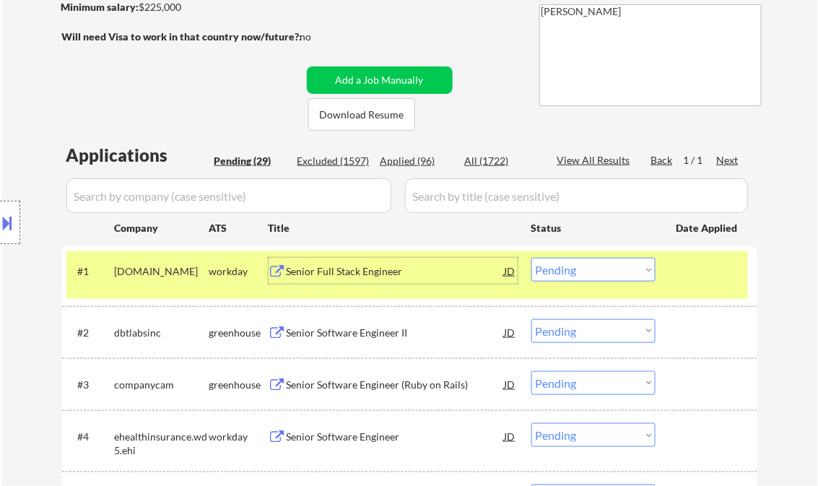
drag, startPoint x: 581, startPoint y: 277, endPoint x: 586, endPoint y: 283, distance: 7.7
click at [581, 277] on select "Choose an option... Pending Applied Excluded (Questions) Excluded (Expired) Exc…" at bounding box center [593, 270] width 124 height 24
click at [531, 258] on select "Choose an option... Pending Applied Excluded (Questions) Excluded (Expired) Exc…" at bounding box center [593, 270] width 124 height 24
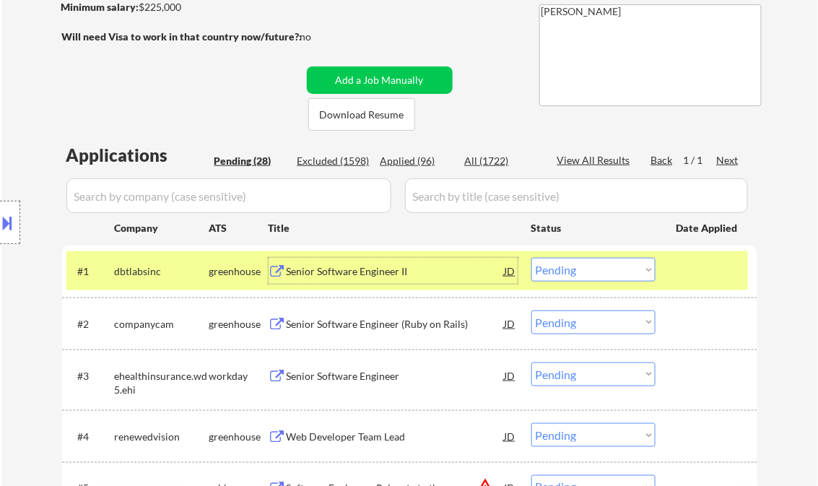
click at [365, 277] on div "Senior Software Engineer II" at bounding box center [396, 271] width 218 height 14
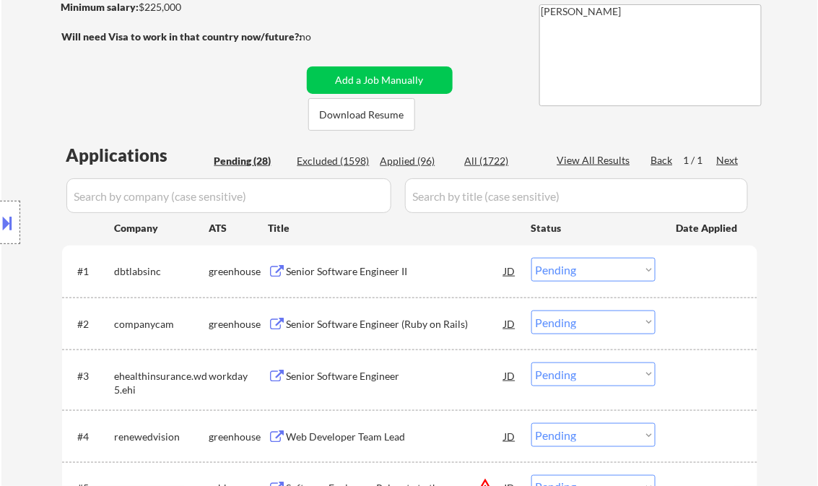
drag, startPoint x: 571, startPoint y: 266, endPoint x: 576, endPoint y: 280, distance: 14.6
click at [571, 266] on select "Choose an option... Pending Applied Excluded (Questions) Excluded (Expired) Exc…" at bounding box center [593, 270] width 124 height 24
click at [531, 258] on select "Choose an option... Pending Applied Excluded (Questions) Excluded (Expired) Exc…" at bounding box center [593, 270] width 124 height 24
click at [370, 321] on div "Senior Software Engineer (Ruby on Rails)" at bounding box center [396, 324] width 218 height 14
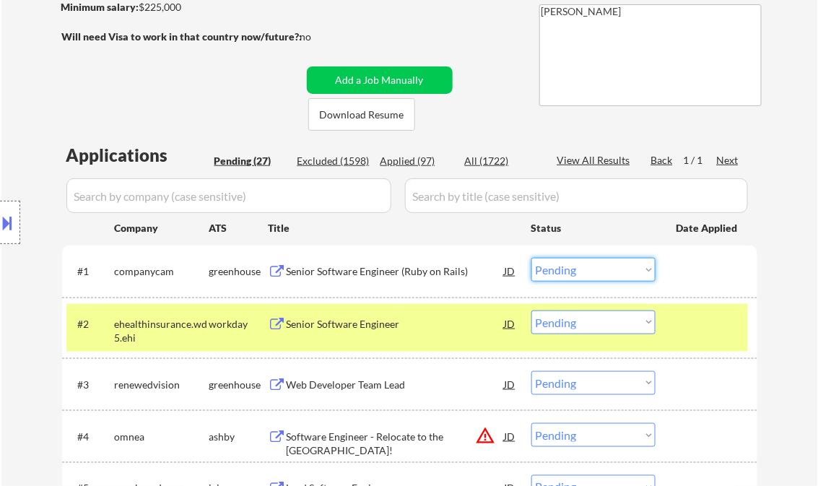
click at [587, 279] on select "Choose an option... Pending Applied Excluded (Questions) Excluded (Expired) Exc…" at bounding box center [593, 270] width 124 height 24
click at [531, 258] on select "Choose an option... Pending Applied Excluded (Questions) Excluded (Expired) Exc…" at bounding box center [593, 270] width 124 height 24
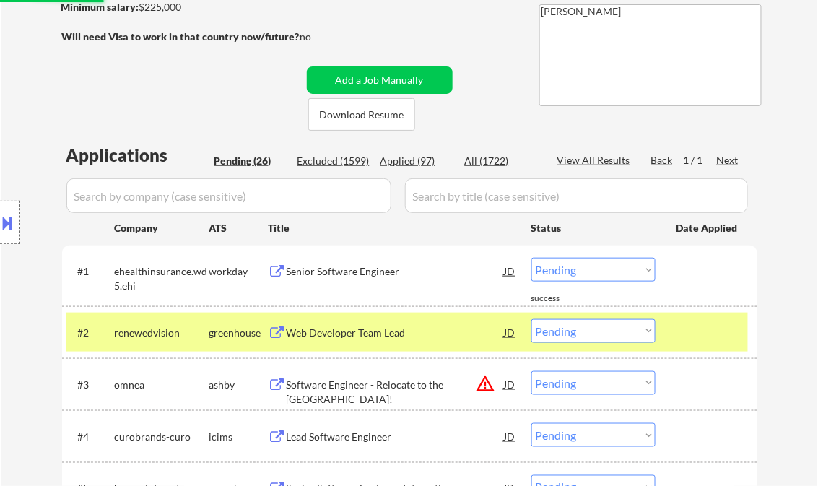
click at [346, 274] on div "Senior Software Engineer" at bounding box center [396, 271] width 218 height 14
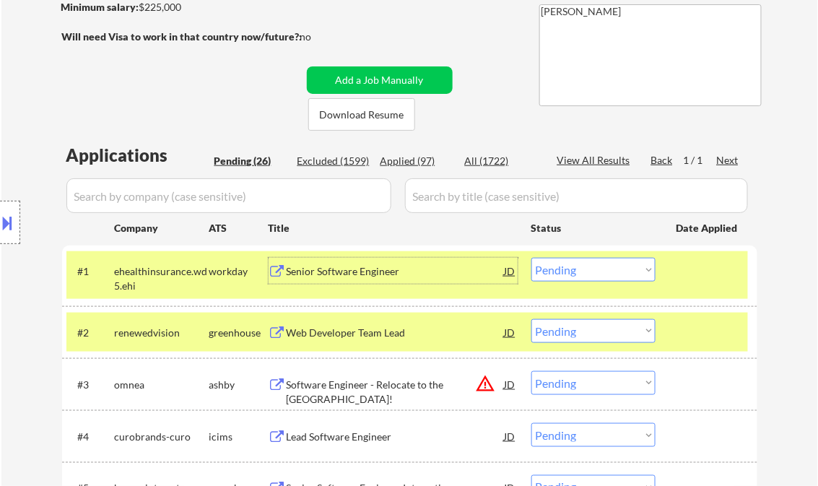
click at [561, 272] on select "Choose an option... Pending Applied Excluded (Questions) Excluded (Expired) Exc…" at bounding box center [593, 270] width 124 height 24
click at [531, 258] on select "Choose an option... Pending Applied Excluded (Questions) Excluded (Expired) Exc…" at bounding box center [593, 270] width 124 height 24
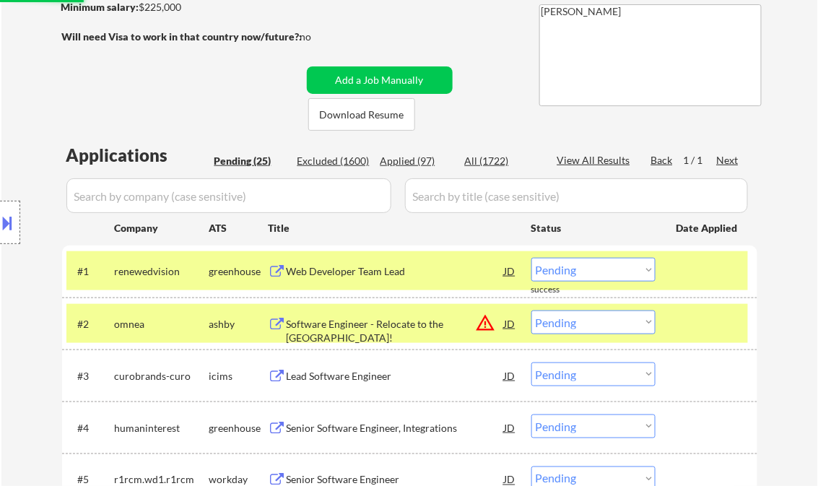
click at [351, 273] on div "Web Developer Team Lead" at bounding box center [396, 271] width 218 height 14
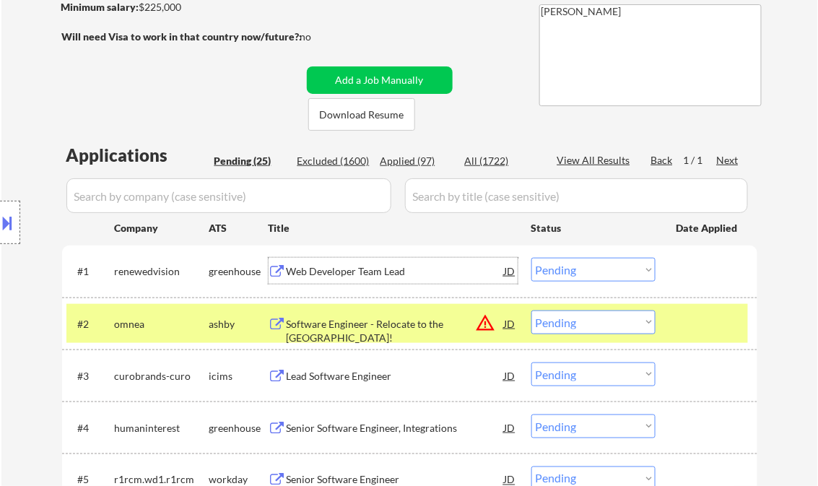
click at [589, 273] on select "Choose an option... Pending Applied Excluded (Questions) Excluded (Expired) Exc…" at bounding box center [593, 270] width 124 height 24
drag, startPoint x: 589, startPoint y: 276, endPoint x: 604, endPoint y: 282, distance: 16.5
click at [589, 276] on select "Choose an option... Pending Applied Excluded (Questions) Excluded (Expired) Exc…" at bounding box center [593, 270] width 124 height 24
click at [531, 258] on select "Choose an option... Pending Applied Excluded (Questions) Excluded (Expired) Exc…" at bounding box center [593, 270] width 124 height 24
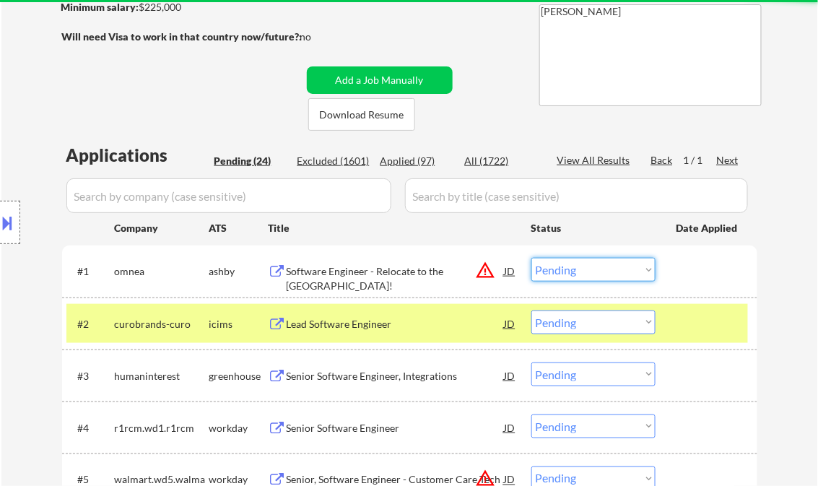
click at [566, 269] on select "Choose an option... Pending Applied Excluded (Questions) Excluded (Expired) Exc…" at bounding box center [593, 270] width 124 height 24
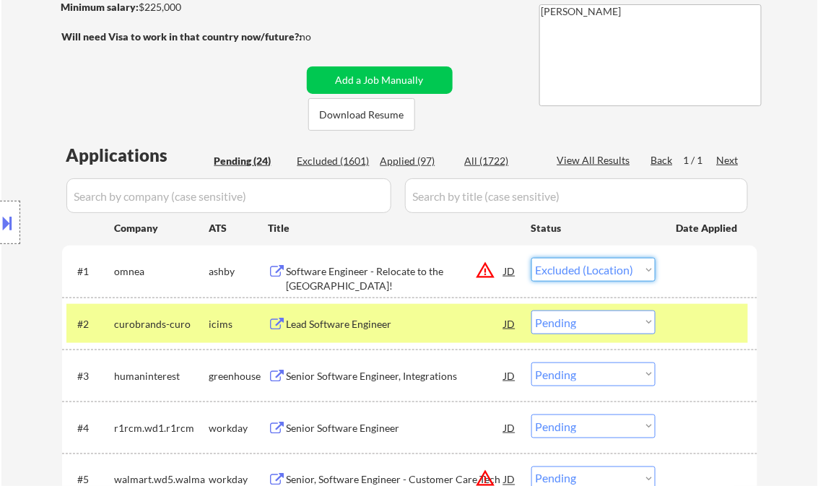
click at [531, 258] on select "Choose an option... Pending Applied Excluded (Questions) Excluded (Expired) Exc…" at bounding box center [593, 270] width 124 height 24
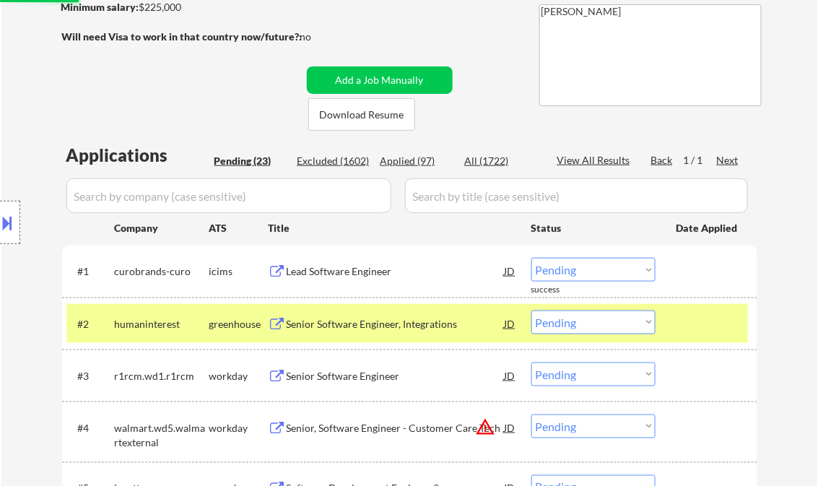
click at [355, 274] on div "Lead Software Engineer" at bounding box center [396, 271] width 218 height 14
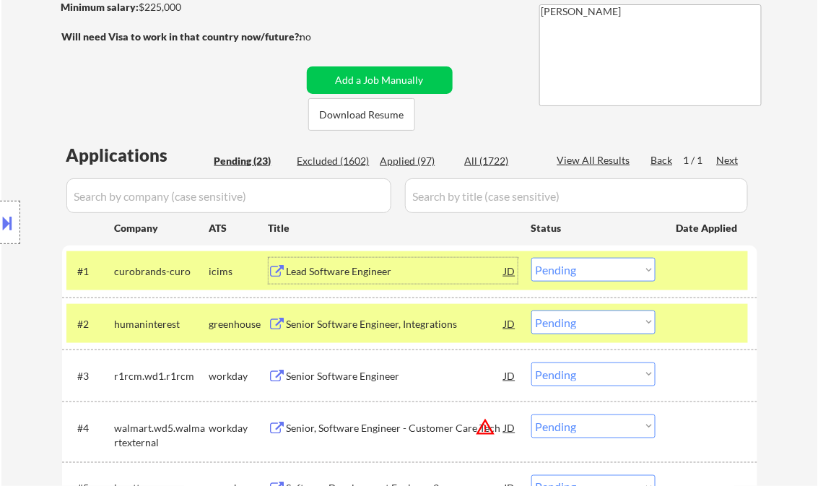
drag, startPoint x: 601, startPoint y: 267, endPoint x: 609, endPoint y: 280, distance: 15.6
click at [601, 267] on select "Choose an option... Pending Applied Excluded (Questions) Excluded (Expired) Exc…" at bounding box center [593, 270] width 124 height 24
click at [531, 258] on select "Choose an option... Pending Applied Excluded (Questions) Excluded (Expired) Exc…" at bounding box center [593, 270] width 124 height 24
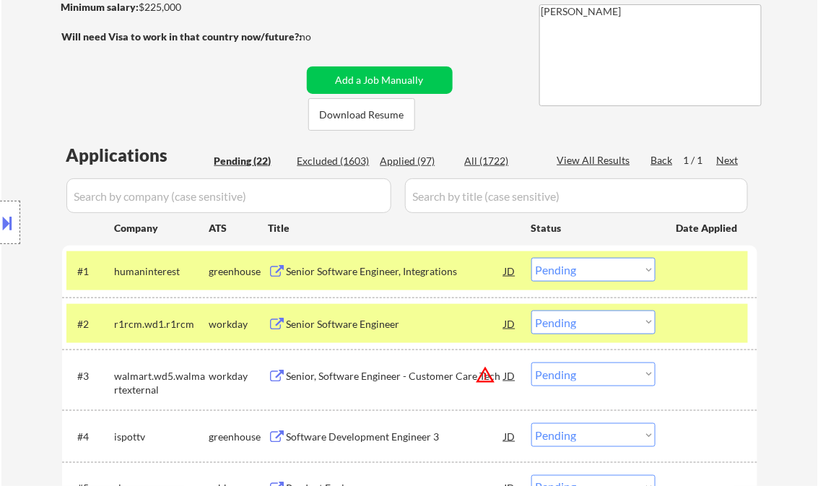
click at [382, 271] on div "Senior Software Engineer, Integrations" at bounding box center [396, 271] width 218 height 14
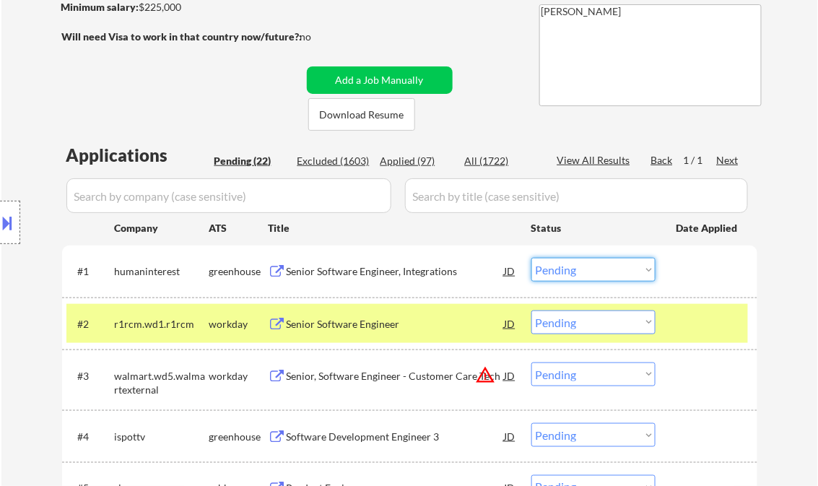
drag, startPoint x: 568, startPoint y: 264, endPoint x: 589, endPoint y: 280, distance: 25.7
click at [568, 264] on select "Choose an option... Pending Applied Excluded (Questions) Excluded (Expired) Exc…" at bounding box center [593, 270] width 124 height 24
click at [531, 258] on select "Choose an option... Pending Applied Excluded (Questions) Excluded (Expired) Exc…" at bounding box center [593, 270] width 124 height 24
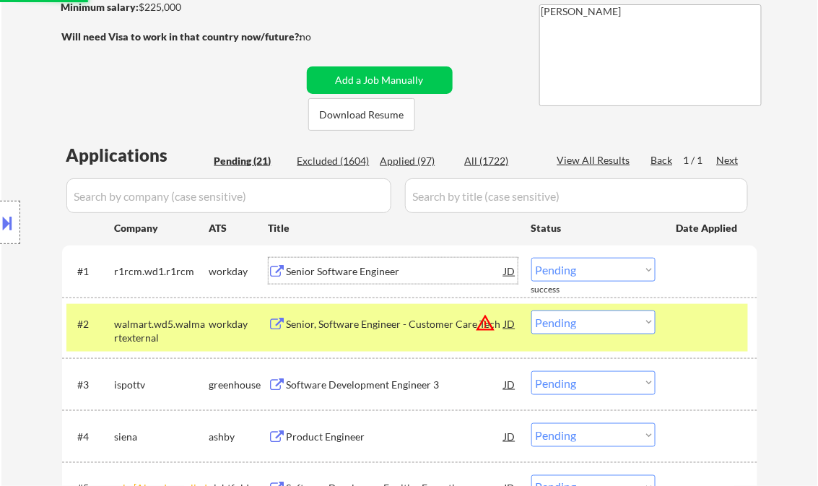
click at [378, 276] on div "Senior Software Engineer" at bounding box center [396, 271] width 218 height 14
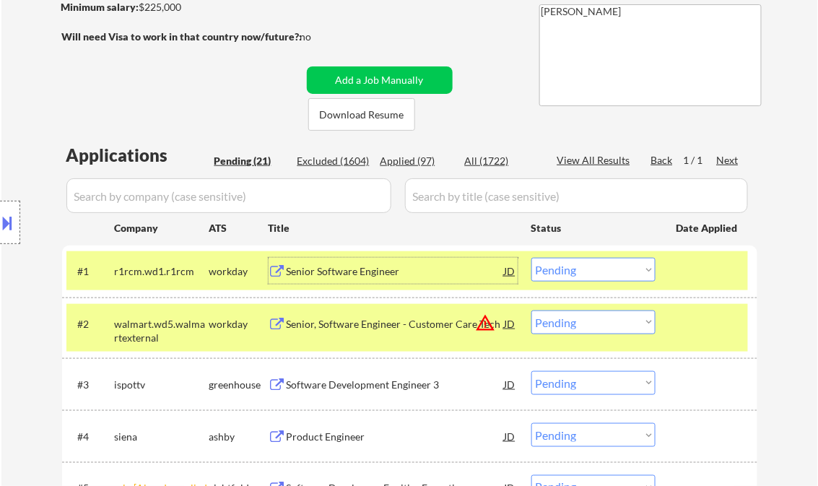
click at [370, 269] on div "Senior Software Engineer" at bounding box center [396, 271] width 218 height 14
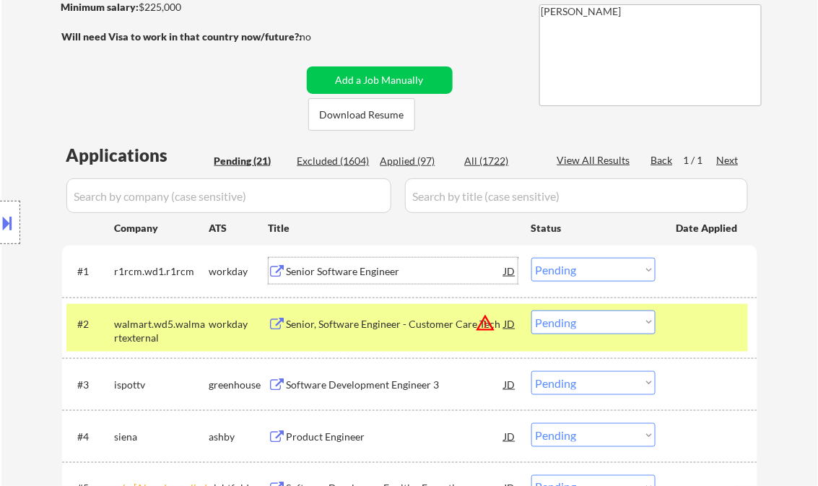
click at [596, 273] on select "Choose an option... Pending Applied Excluded (Questions) Excluded (Expired) Exc…" at bounding box center [593, 270] width 124 height 24
click at [531, 258] on select "Choose an option... Pending Applied Excluded (Questions) Excluded (Expired) Exc…" at bounding box center [593, 270] width 124 height 24
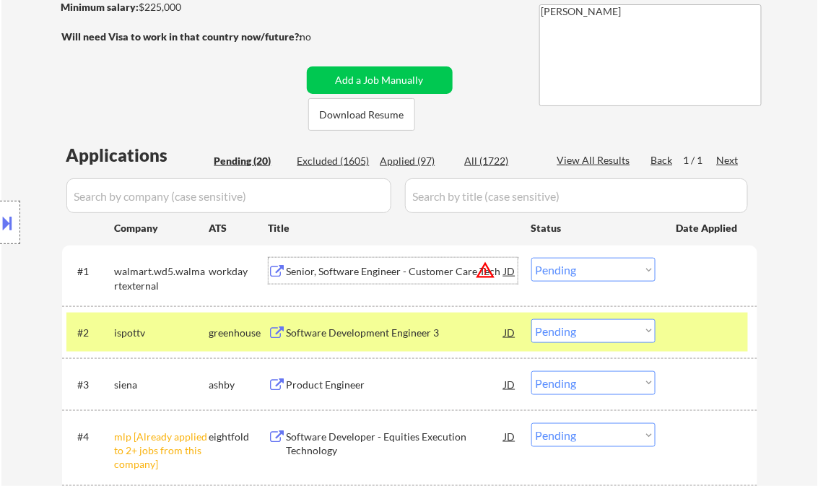
drag, startPoint x: 381, startPoint y: 277, endPoint x: 384, endPoint y: 270, distance: 7.8
click at [383, 272] on div "Senior, Software Engineer - Customer Care Tech" at bounding box center [396, 271] width 218 height 14
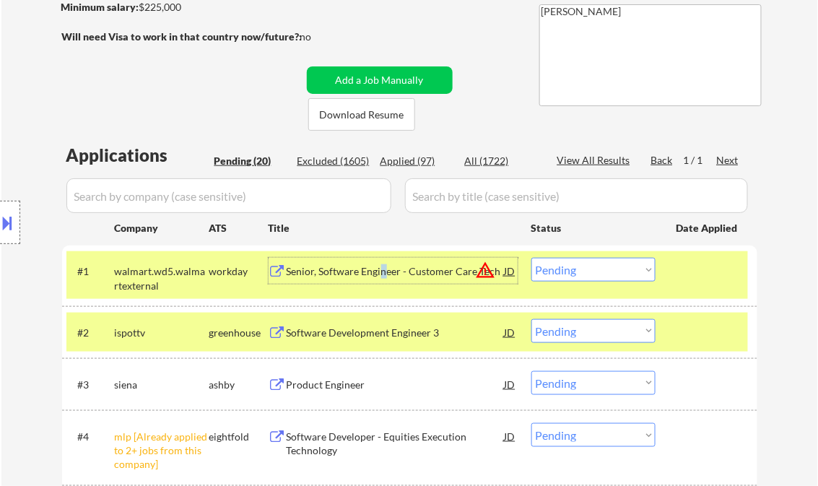
drag, startPoint x: 578, startPoint y: 273, endPoint x: 593, endPoint y: 284, distance: 18.6
click at [578, 273] on select "Choose an option... Pending Applied Excluded (Questions) Excluded (Expired) Exc…" at bounding box center [593, 270] width 124 height 24
click at [531, 258] on select "Choose an option... Pending Applied Excluded (Questions) Excluded (Expired) Exc…" at bounding box center [593, 270] width 124 height 24
select select ""pending""
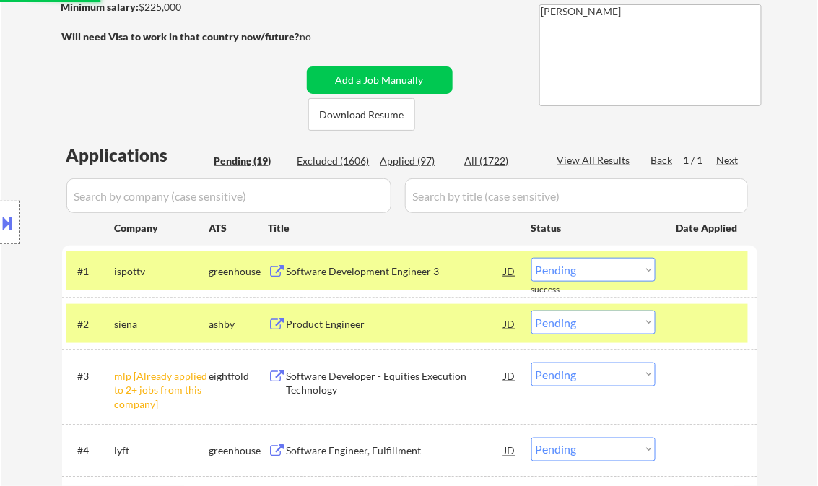
drag, startPoint x: 580, startPoint y: 380, endPoint x: 586, endPoint y: 384, distance: 7.8
click at [580, 380] on select "Choose an option... Pending Applied Excluded (Questions) Excluded (Expired) Exc…" at bounding box center [593, 375] width 124 height 24
drag, startPoint x: 798, startPoint y: 371, endPoint x: 775, endPoint y: 373, distance: 23.2
click at [596, 383] on select "Choose an option... Pending Applied Excluded (Questions) Excluded (Expired) Exc…" at bounding box center [593, 375] width 124 height 24
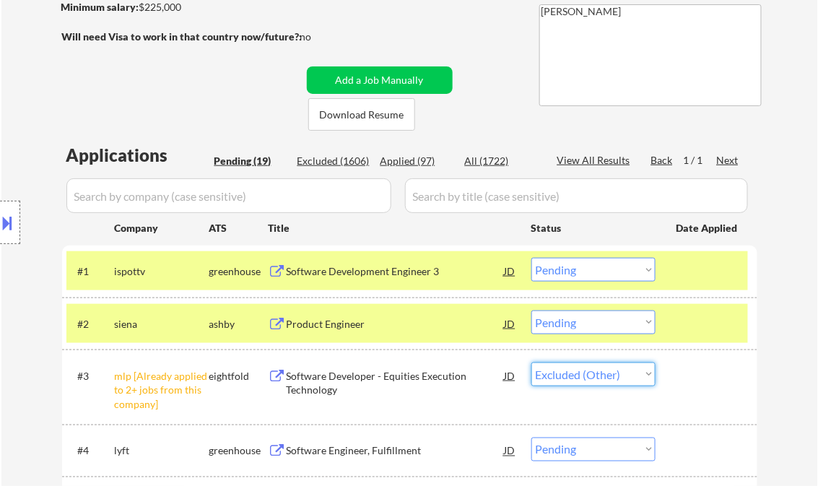
click at [531, 363] on select "Choose an option... Pending Applied Excluded (Questions) Excluded (Expired) Exc…" at bounding box center [593, 375] width 124 height 24
select select ""pending""
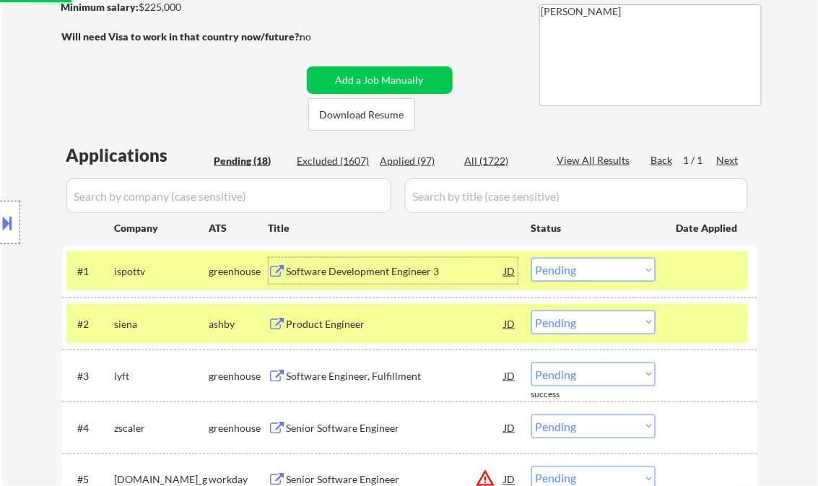
click at [385, 269] on div "Software Development Engineer 3" at bounding box center [396, 271] width 218 height 14
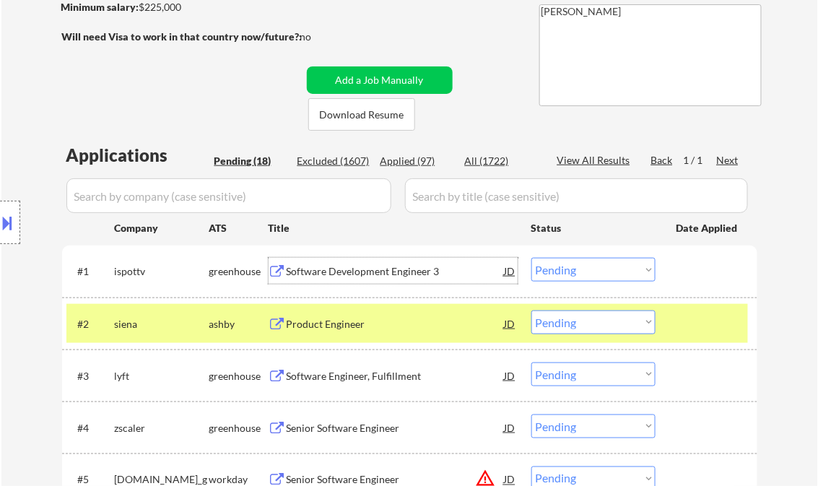
click at [595, 274] on select "Choose an option... Pending Applied Excluded (Questions) Excluded (Expired) Exc…" at bounding box center [593, 270] width 124 height 24
click at [531, 258] on select "Choose an option... Pending Applied Excluded (Questions) Excluded (Expired) Exc…" at bounding box center [593, 270] width 124 height 24
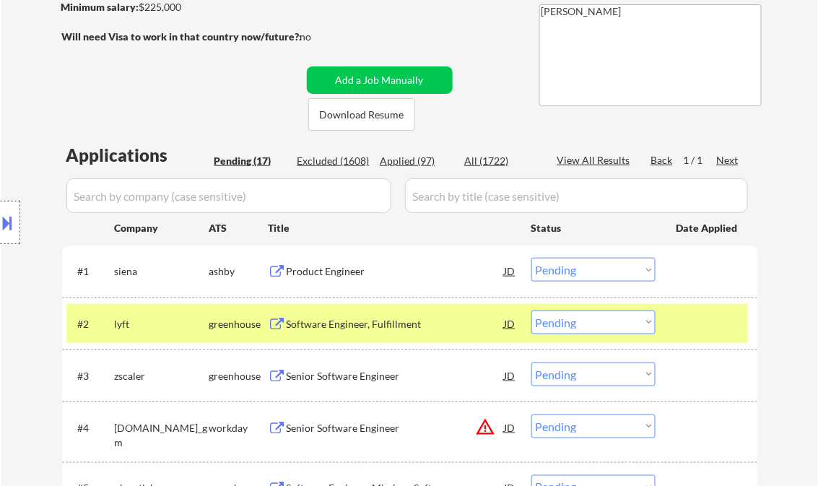
click at [342, 269] on div "Product Engineer" at bounding box center [396, 271] width 218 height 14
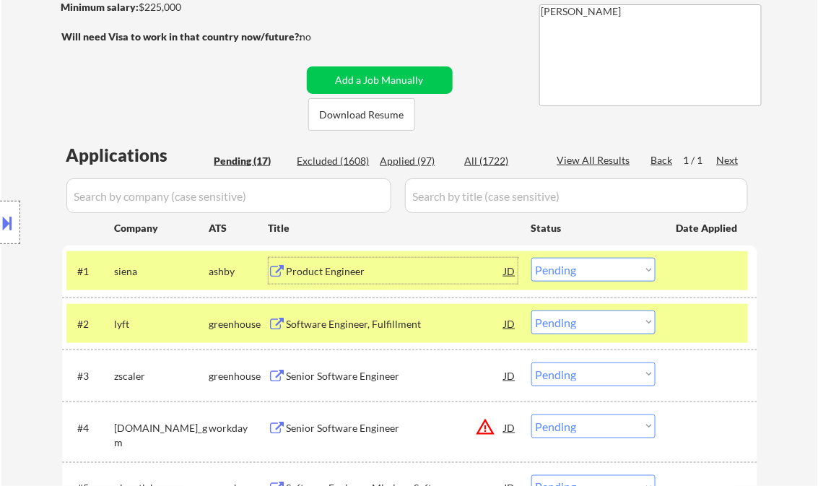
click at [620, 269] on select "Choose an option... Pending Applied Excluded (Questions) Excluded (Expired) Exc…" at bounding box center [593, 270] width 124 height 24
click at [531, 258] on select "Choose an option... Pending Applied Excluded (Questions) Excluded (Expired) Exc…" at bounding box center [593, 270] width 124 height 24
click at [338, 318] on div "Software Engineer, Fulfillment" at bounding box center [396, 324] width 218 height 14
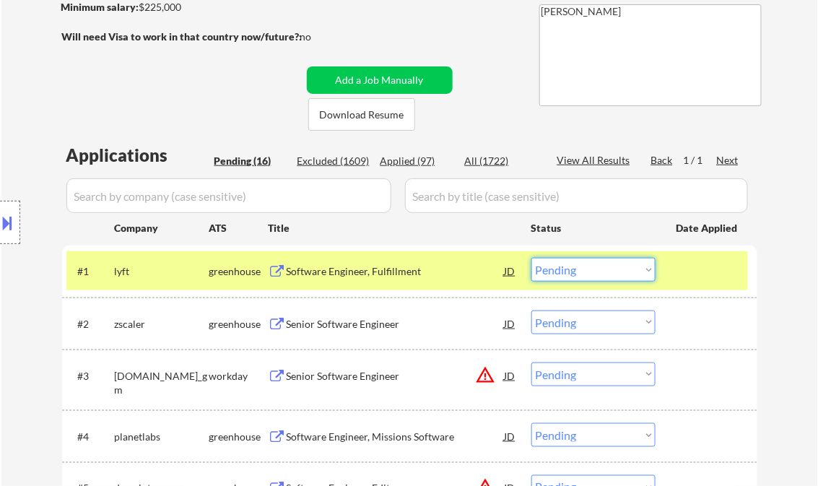
click at [555, 276] on select "Choose an option... Pending Applied Excluded (Questions) Excluded (Expired) Exc…" at bounding box center [593, 270] width 124 height 24
click at [531, 258] on select "Choose an option... Pending Applied Excluded (Questions) Excluded (Expired) Exc…" at bounding box center [593, 270] width 124 height 24
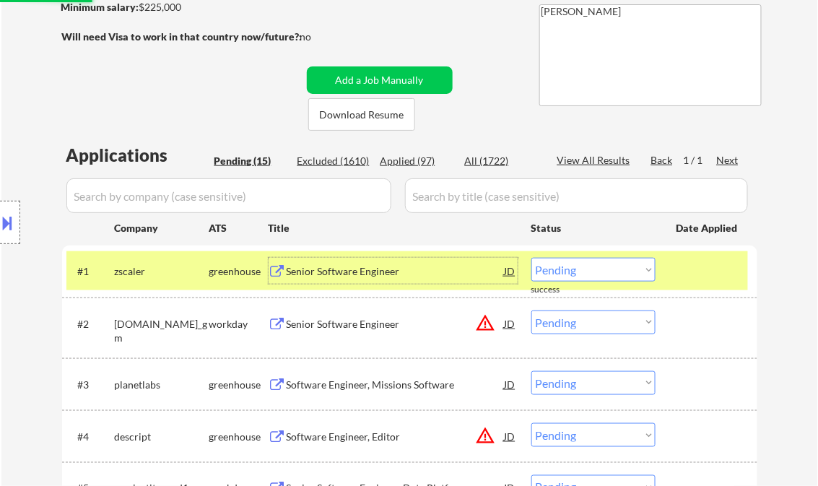
click at [347, 269] on div "Senior Software Engineer" at bounding box center [396, 271] width 218 height 14
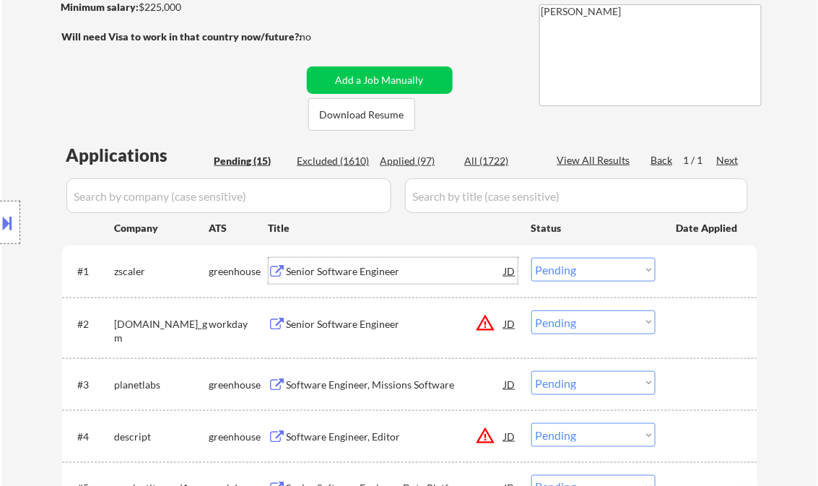
click at [598, 272] on select "Choose an option... Pending Applied Excluded (Questions) Excluded (Expired) Exc…" at bounding box center [593, 270] width 124 height 24
click at [531, 258] on select "Choose an option... Pending Applied Excluded (Questions) Excluded (Expired) Exc…" at bounding box center [593, 270] width 124 height 24
click at [364, 323] on div "Senior Software Engineer" at bounding box center [396, 324] width 218 height 14
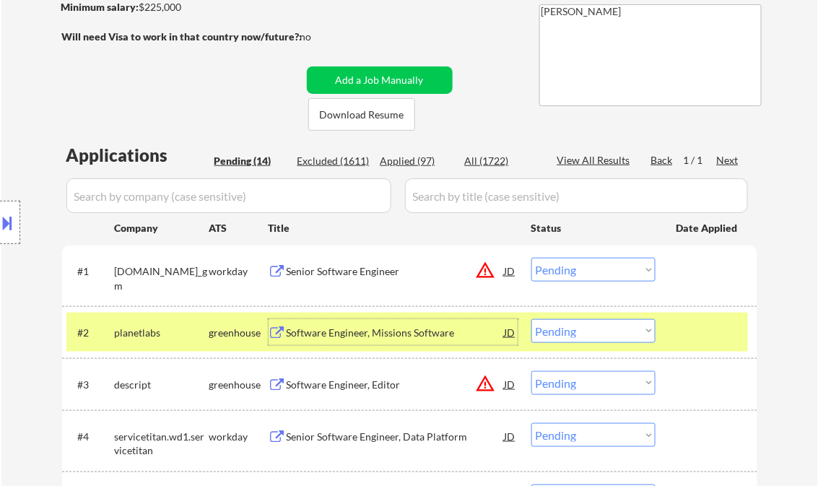
click at [567, 272] on select "Choose an option... Pending Applied Excluded (Questions) Excluded (Expired) Exc…" at bounding box center [593, 270] width 124 height 24
click at [531, 258] on select "Choose an option... Pending Applied Excluded (Questions) Excluded (Expired) Exc…" at bounding box center [593, 270] width 124 height 24
click at [373, 339] on div "Software Engineer, Missions Software" at bounding box center [396, 332] width 218 height 26
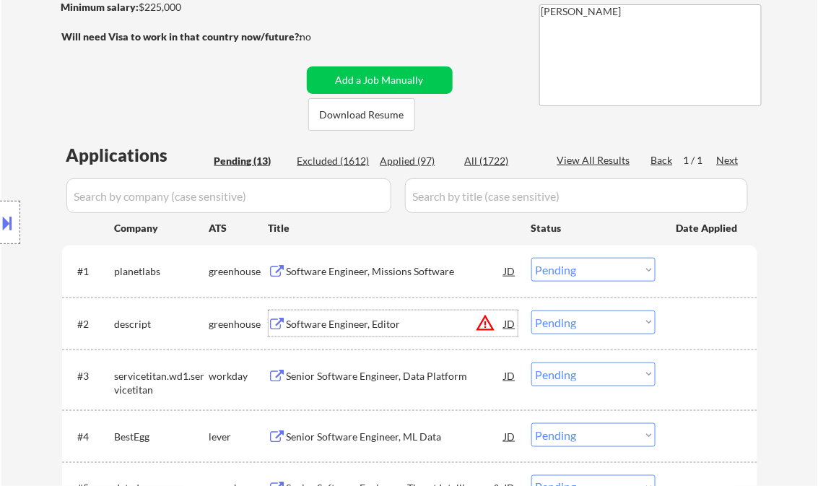
click at [573, 276] on select "Choose an option... Pending Applied Excluded (Questions) Excluded (Expired) Exc…" at bounding box center [593, 270] width 124 height 24
click at [531, 258] on select "Choose an option... Pending Applied Excluded (Questions) Excluded (Expired) Exc…" at bounding box center [593, 270] width 124 height 24
click at [356, 328] on div "Software Engineer, Editor" at bounding box center [396, 324] width 218 height 14
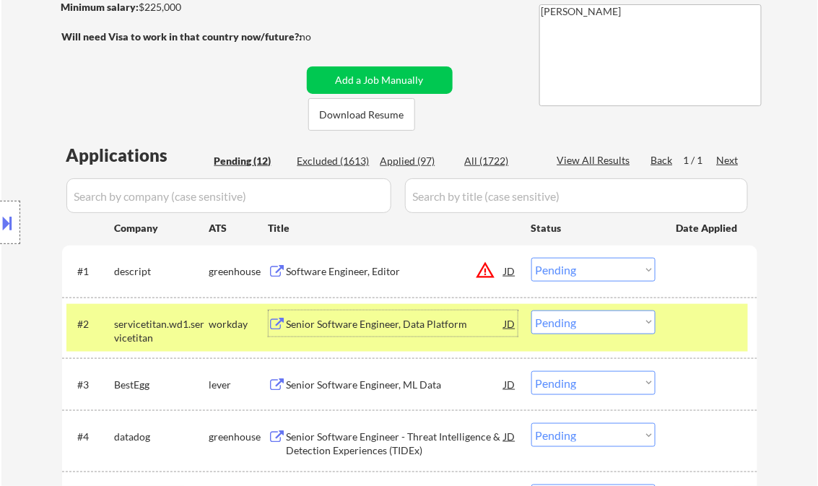
click at [541, 270] on select "Choose an option... Pending Applied Excluded (Questions) Excluded (Expired) Exc…" at bounding box center [593, 270] width 124 height 24
click at [531, 258] on select "Choose an option... Pending Applied Excluded (Questions) Excluded (Expired) Exc…" at bounding box center [593, 270] width 124 height 24
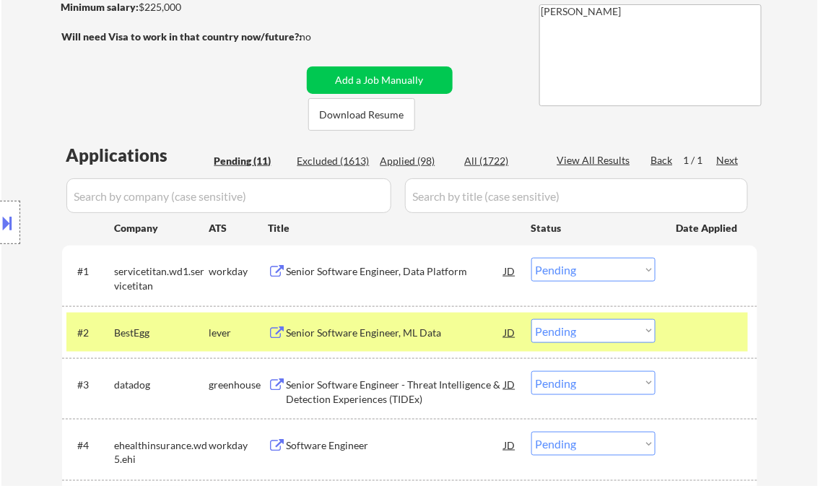
click at [377, 271] on div "Senior Software Engineer, Data Platform" at bounding box center [396, 271] width 218 height 14
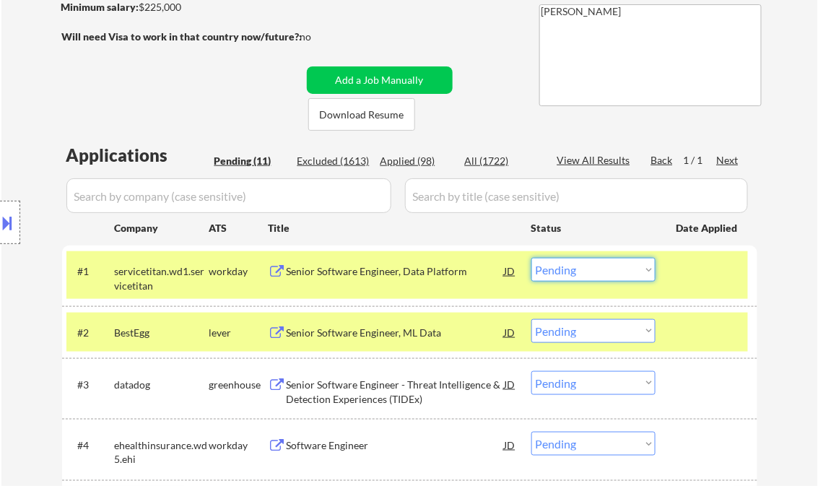
click at [562, 266] on select "Choose an option... Pending Applied Excluded (Questions) Excluded (Expired) Exc…" at bounding box center [593, 270] width 124 height 24
click at [531, 258] on select "Choose an option... Pending Applied Excluded (Questions) Excluded (Expired) Exc…" at bounding box center [593, 270] width 124 height 24
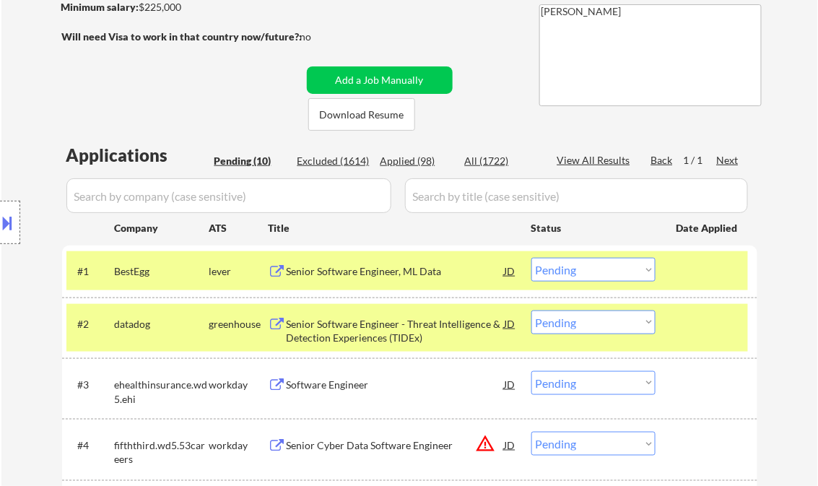
click at [350, 266] on div "Senior Software Engineer, ML Data" at bounding box center [396, 271] width 218 height 14
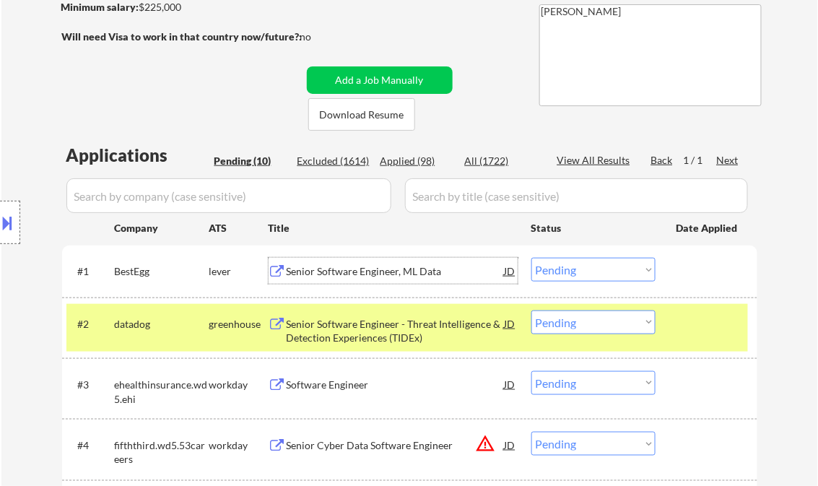
drag, startPoint x: 563, startPoint y: 265, endPoint x: 576, endPoint y: 271, distance: 14.2
click at [563, 265] on select "Choose an option... Pending Applied Excluded (Questions) Excluded (Expired) Exc…" at bounding box center [593, 270] width 124 height 24
click at [531, 258] on select "Choose an option... Pending Applied Excluded (Questions) Excluded (Expired) Exc…" at bounding box center [593, 270] width 124 height 24
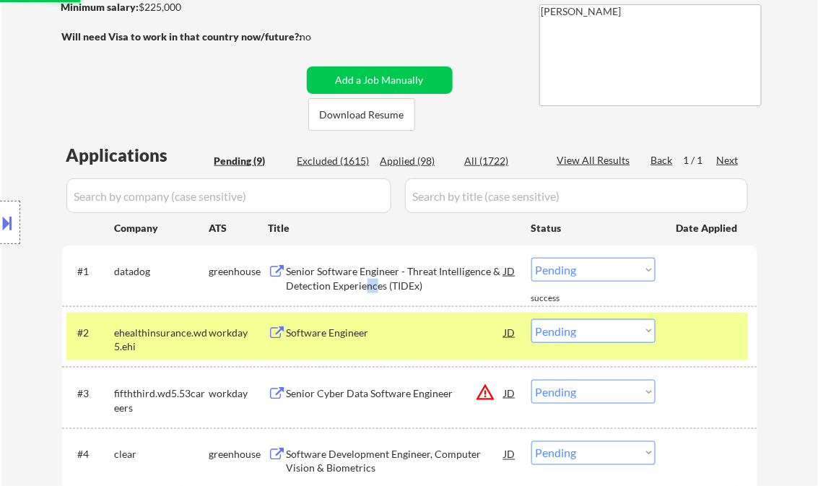
click at [365, 292] on div "Senior Software Engineer - Threat Intelligence & Detection Experiences (TIDEx)" at bounding box center [396, 278] width 218 height 28
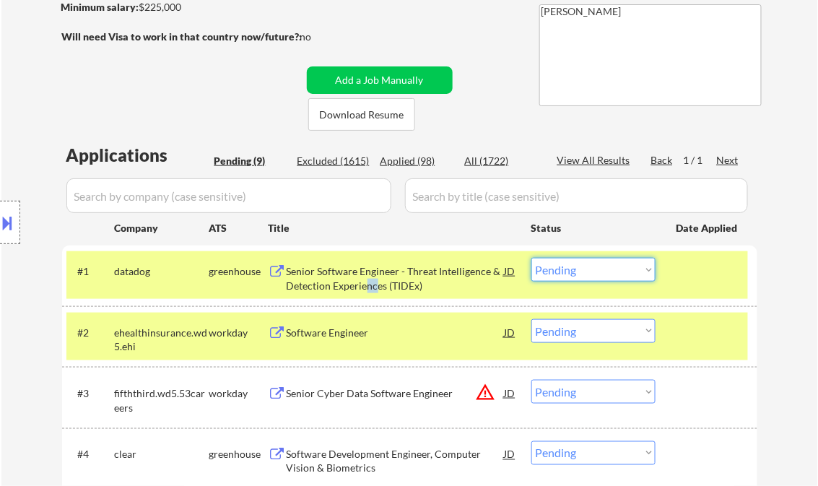
drag, startPoint x: 579, startPoint y: 267, endPoint x: 592, endPoint y: 283, distance: 20.5
click at [579, 267] on select "Choose an option... Pending Applied Excluded (Questions) Excluded (Expired) Exc…" at bounding box center [593, 270] width 124 height 24
click at [531, 258] on select "Choose an option... Pending Applied Excluded (Questions) Excluded (Expired) Exc…" at bounding box center [593, 270] width 124 height 24
click at [357, 334] on div "Software Engineer" at bounding box center [396, 333] width 218 height 14
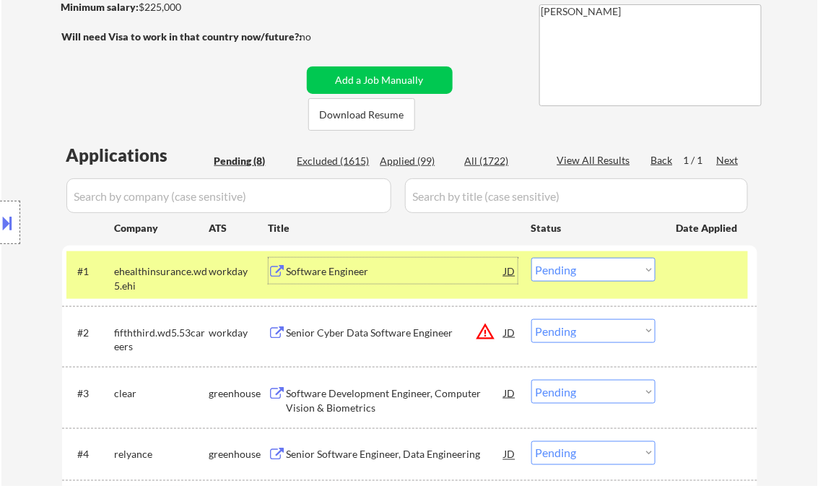
click at [368, 277] on div "Software Engineer" at bounding box center [396, 271] width 218 height 14
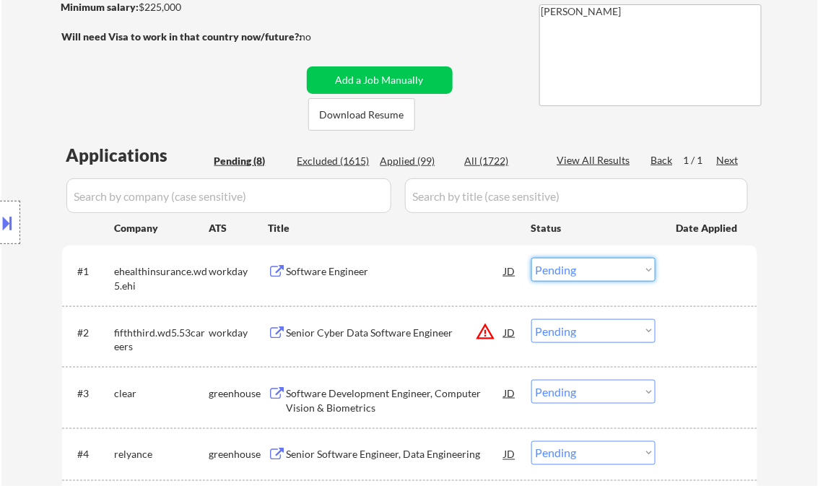
click at [568, 271] on select "Choose an option... Pending Applied Excluded (Questions) Excluded (Expired) Exc…" at bounding box center [593, 270] width 124 height 24
click at [531, 258] on select "Choose an option... Pending Applied Excluded (Questions) Excluded (Expired) Exc…" at bounding box center [593, 270] width 124 height 24
click at [330, 335] on div "Senior Cyber Data Software Engineer" at bounding box center [396, 333] width 218 height 14
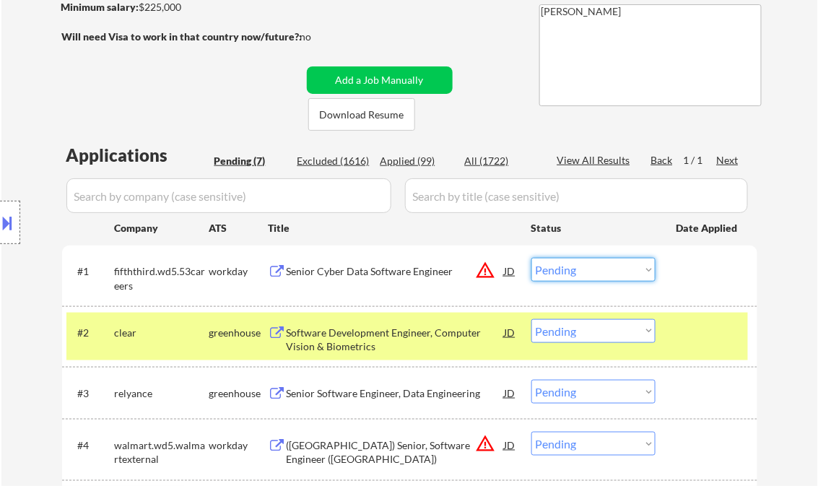
drag, startPoint x: 581, startPoint y: 274, endPoint x: 605, endPoint y: 283, distance: 26.3
click at [581, 274] on select "Choose an option... Pending Applied Excluded (Questions) Excluded (Expired) Exc…" at bounding box center [593, 270] width 124 height 24
click at [531, 258] on select "Choose an option... Pending Applied Excluded (Questions) Excluded (Expired) Exc…" at bounding box center [593, 270] width 124 height 24
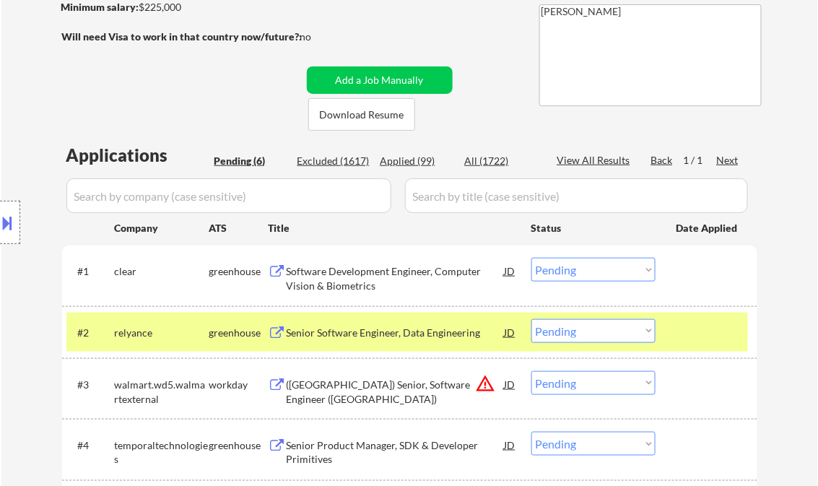
click at [390, 274] on div "Software Development Engineer, Computer Vision & Biometrics" at bounding box center [396, 278] width 218 height 28
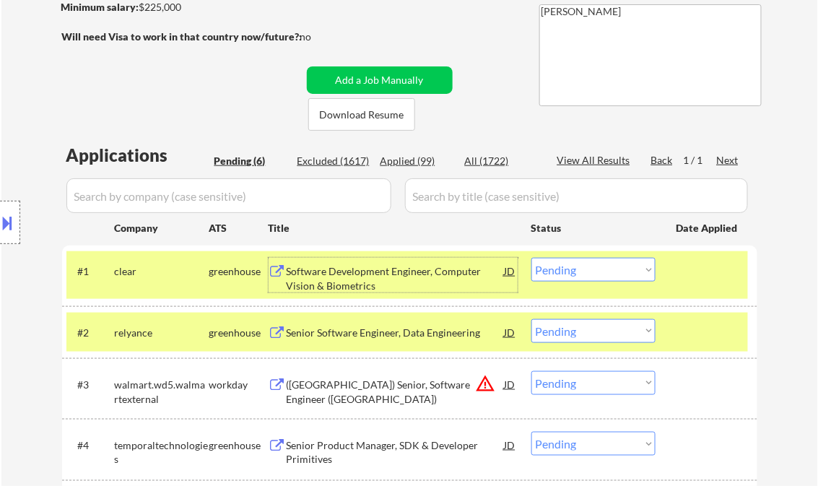
click at [567, 272] on select "Choose an option... Pending Applied Excluded (Questions) Excluded (Expired) Exc…" at bounding box center [593, 270] width 124 height 24
click at [531, 258] on select "Choose an option... Pending Applied Excluded (Questions) Excluded (Expired) Exc…" at bounding box center [593, 270] width 124 height 24
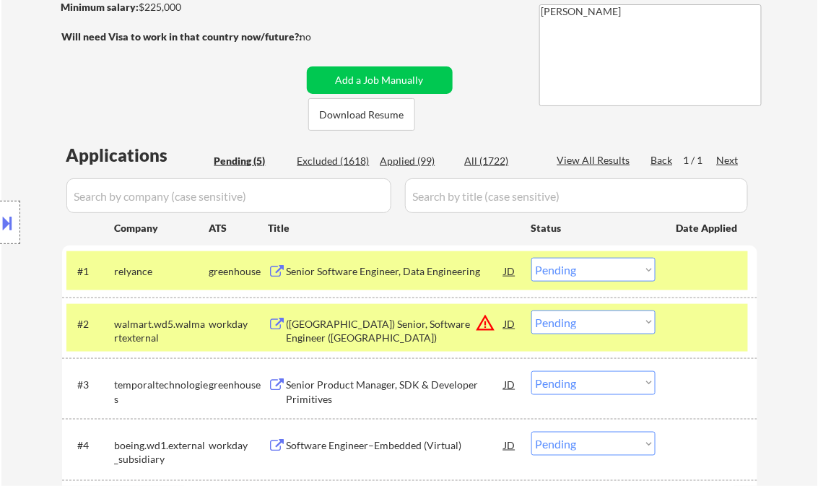
click at [333, 274] on div "Senior Software Engineer, Data Engineering" at bounding box center [396, 271] width 218 height 14
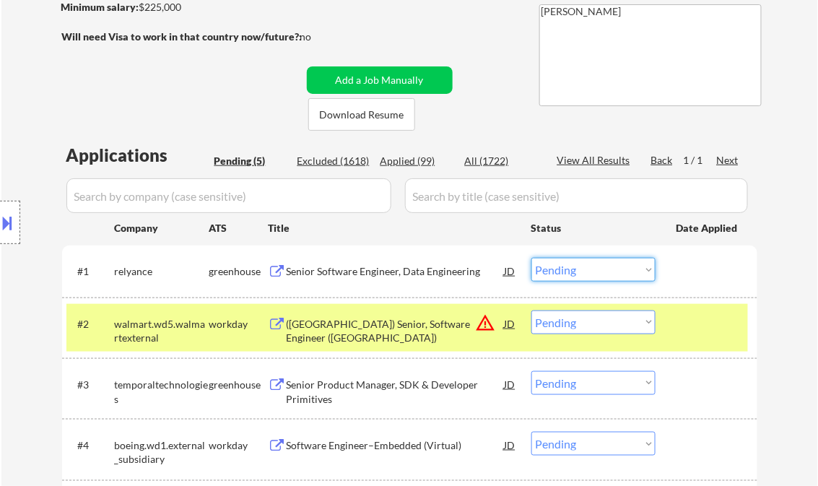
click at [588, 274] on select "Choose an option... Pending Applied Excluded (Questions) Excluded (Expired) Exc…" at bounding box center [593, 270] width 124 height 24
click at [531, 258] on select "Choose an option... Pending Applied Excluded (Questions) Excluded (Expired) Exc…" at bounding box center [593, 270] width 124 height 24
select select ""pending""
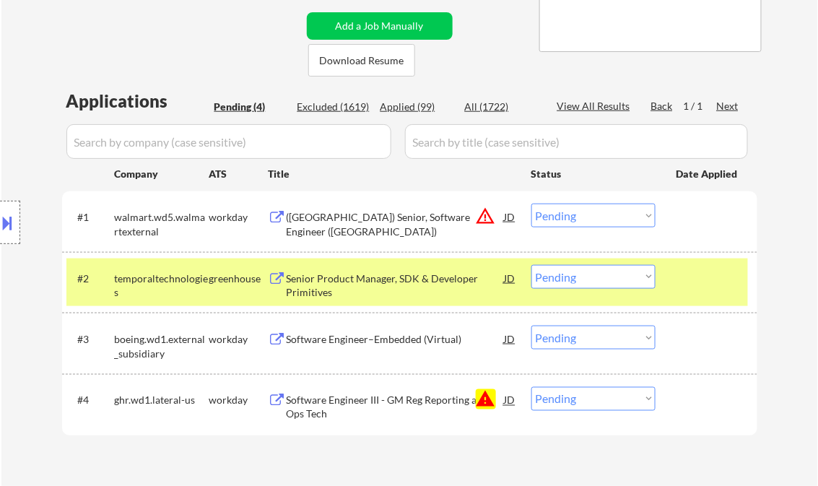
scroll to position [347, 0]
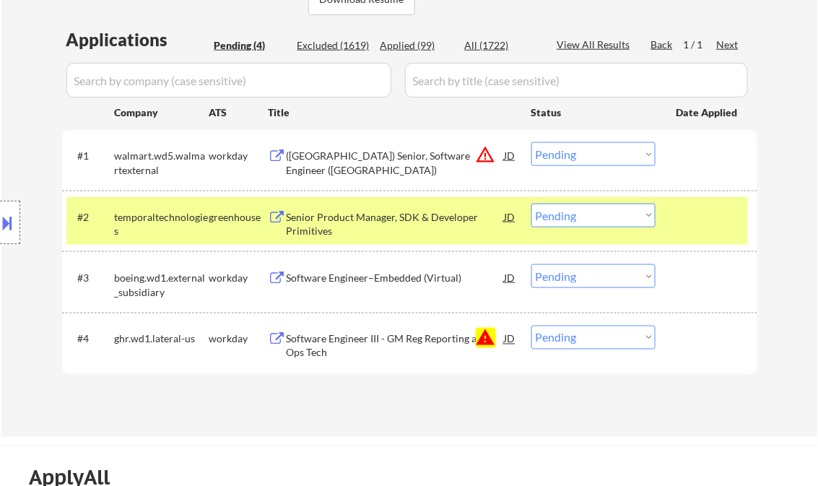
click at [601, 329] on select "Choose an option... Pending Applied Excluded (Questions) Excluded (Expired) Exc…" at bounding box center [593, 338] width 124 height 24
select select ""excluded__blocklist_""
click at [531, 326] on select "Choose an option... Pending Applied Excluded (Questions) Excluded (Expired) Exc…" at bounding box center [593, 338] width 124 height 24
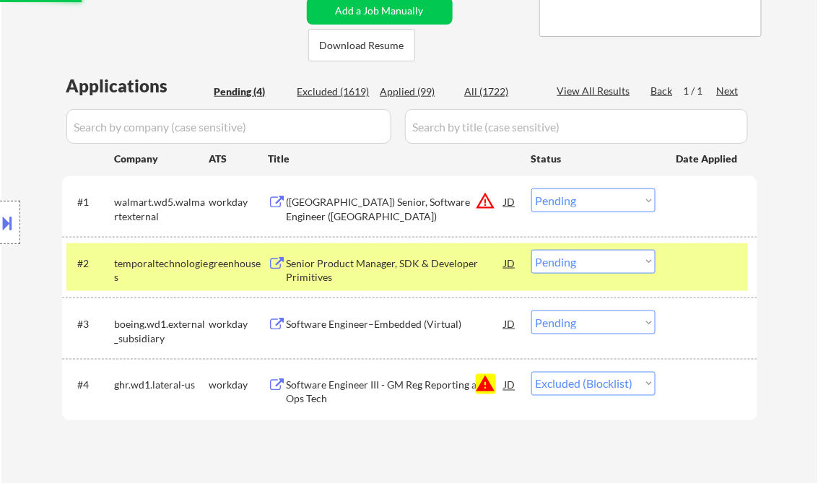
scroll to position [289, 0]
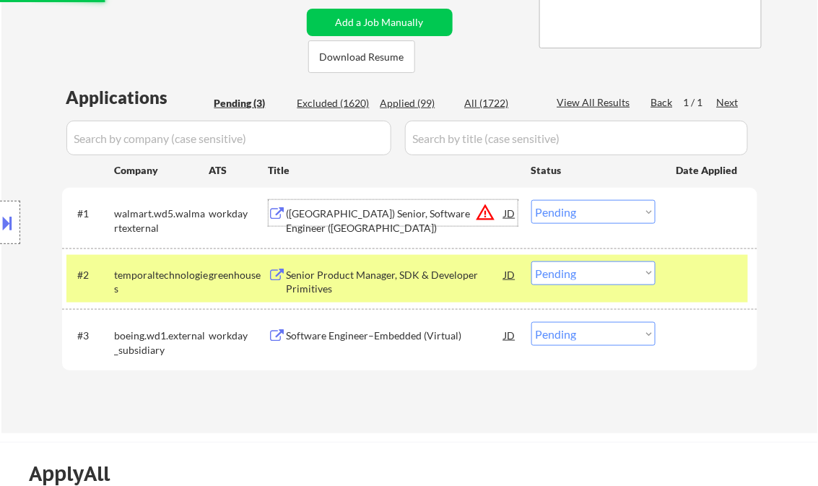
click at [378, 214] on div "([GEOGRAPHIC_DATA]) Senior, Software Engineer ([GEOGRAPHIC_DATA])" at bounding box center [396, 221] width 218 height 28
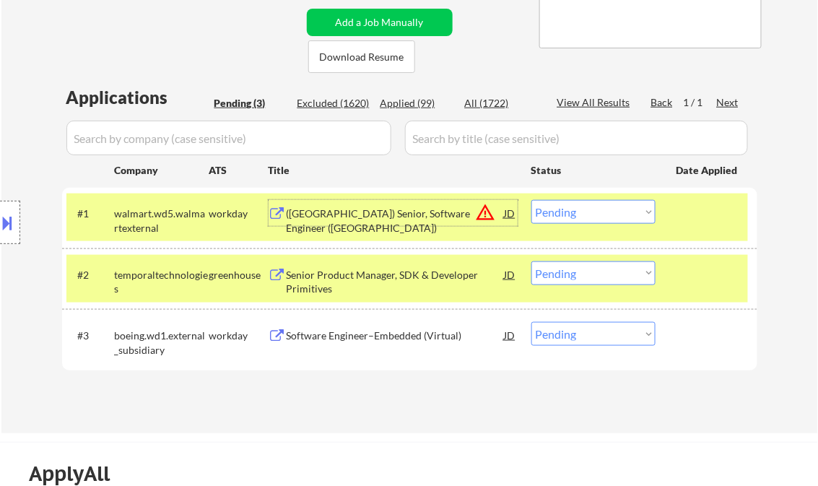
click at [564, 203] on select "Choose an option... Pending Applied Excluded (Questions) Excluded (Expired) Exc…" at bounding box center [593, 212] width 124 height 24
click at [531, 200] on select "Choose an option... Pending Applied Excluded (Questions) Excluded (Expired) Exc…" at bounding box center [593, 212] width 124 height 24
click at [427, 281] on div "Senior Product Manager, SDK & Developer Primitives" at bounding box center [396, 282] width 218 height 28
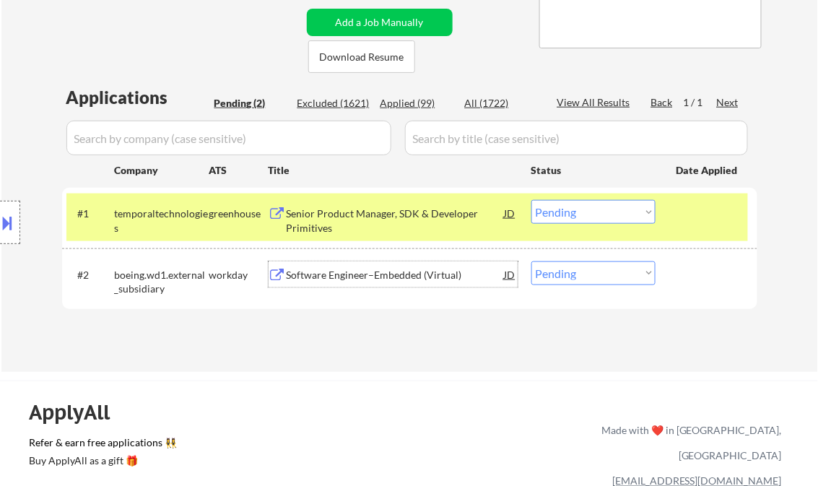
drag, startPoint x: 560, startPoint y: 217, endPoint x: 592, endPoint y: 225, distance: 32.9
click at [561, 217] on select "Choose an option... Pending Applied Excluded (Questions) Excluded (Expired) Exc…" at bounding box center [593, 212] width 124 height 24
click at [531, 200] on select "Choose an option... Pending Applied Excluded (Questions) Excluded (Expired) Exc…" at bounding box center [593, 212] width 124 height 24
click at [365, 275] on div "Software Engineer–Embedded (Virtual)" at bounding box center [396, 275] width 218 height 14
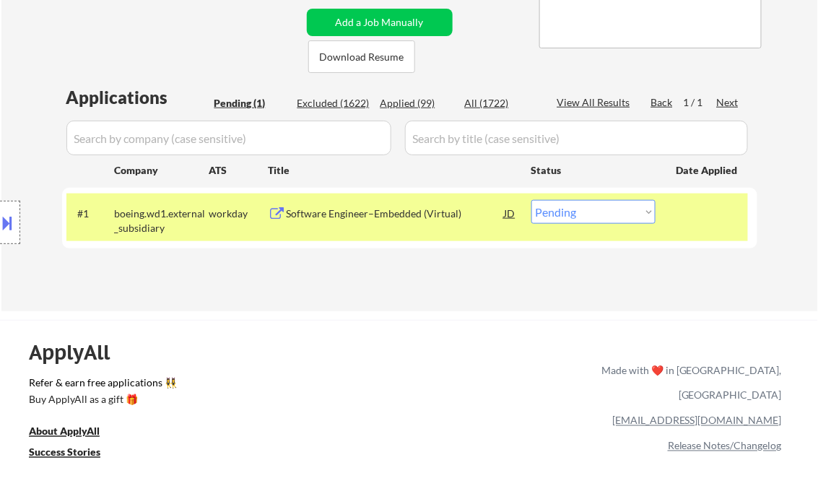
click at [610, 217] on select "Choose an option... Pending Applied Excluded (Questions) Excluded (Expired) Exc…" at bounding box center [593, 212] width 124 height 24
select select ""excluded__expired_""
click at [531, 200] on select "Choose an option... Pending Applied Excluded (Questions) Excluded (Expired) Exc…" at bounding box center [593, 212] width 124 height 24
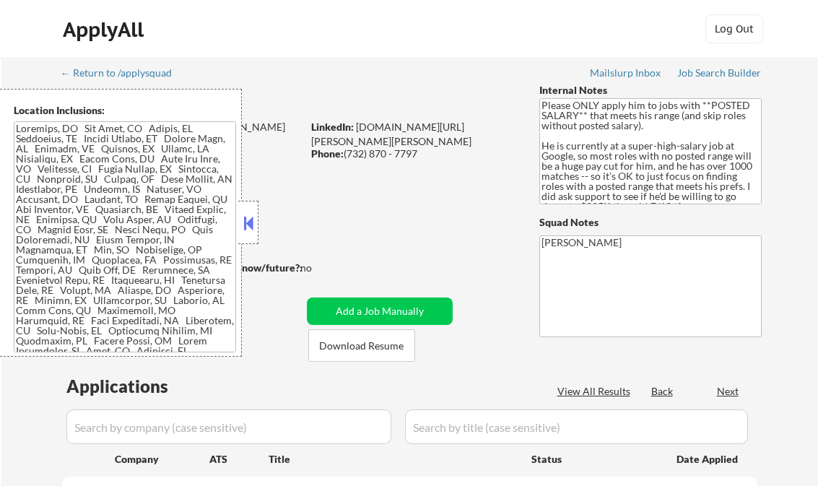
select select ""pending""
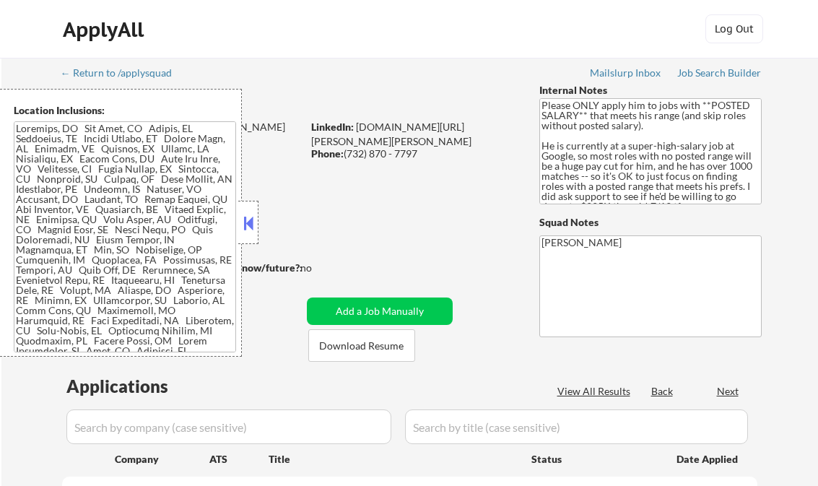
select select ""pending""
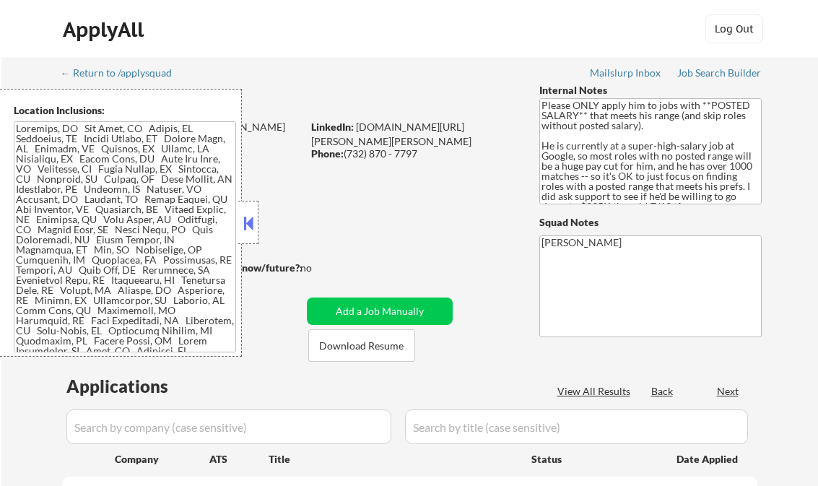
select select ""pending""
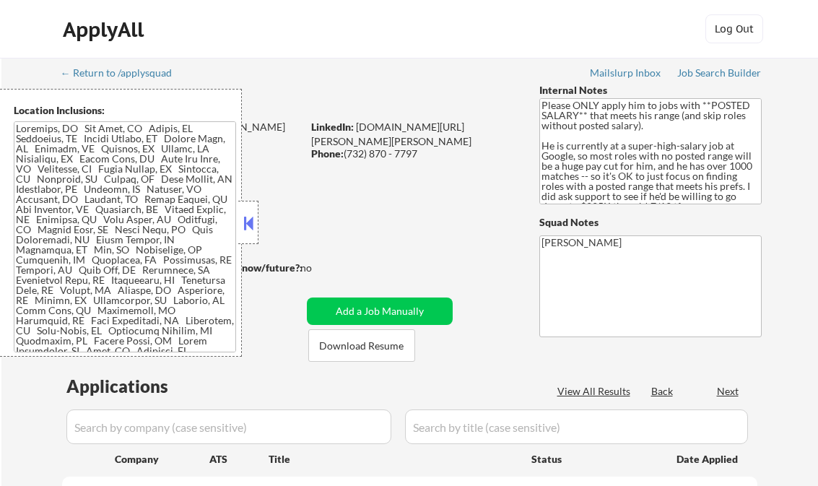
select select ""pending""
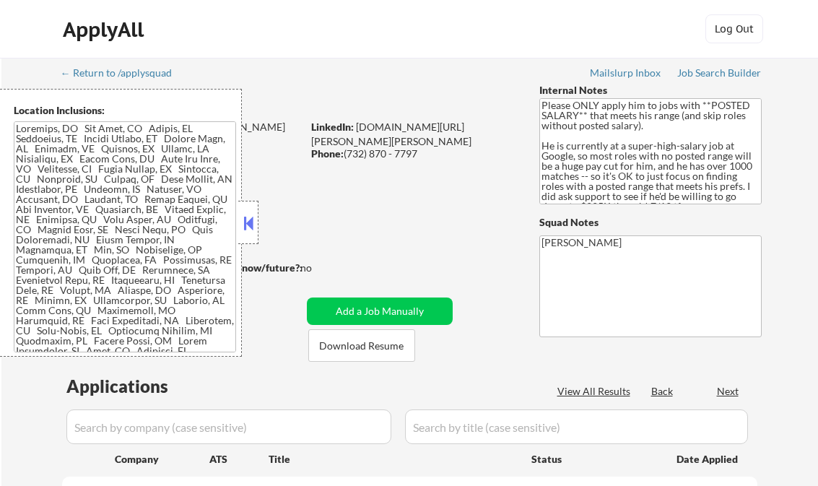
select select ""pending""
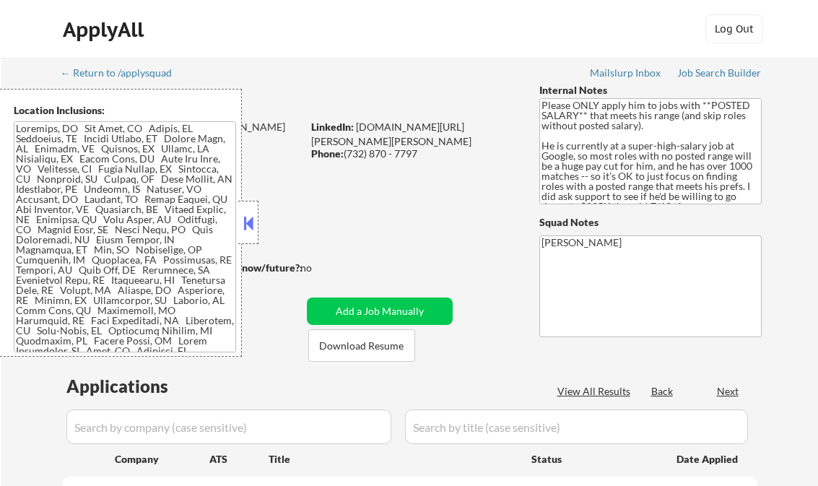
select select ""pending""
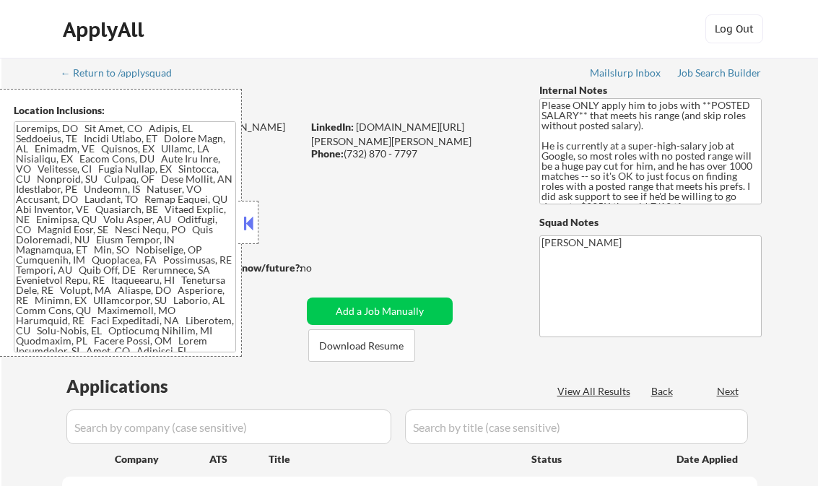
select select ""pending""
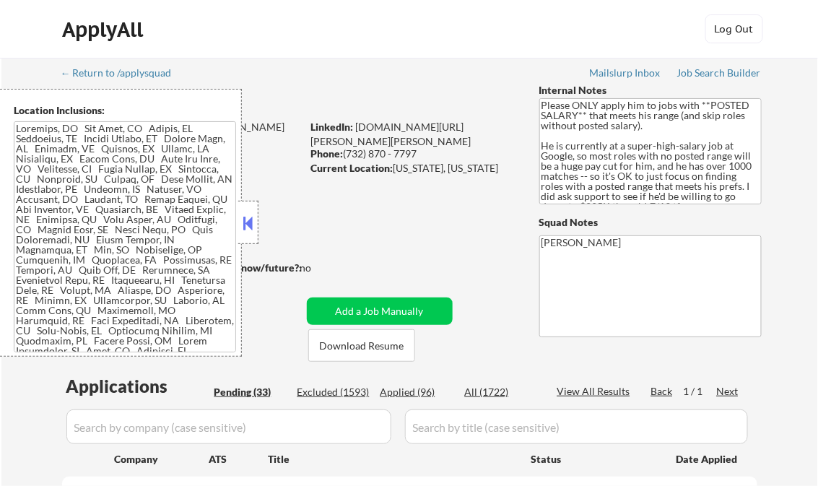
click at [244, 217] on button at bounding box center [248, 223] width 16 height 22
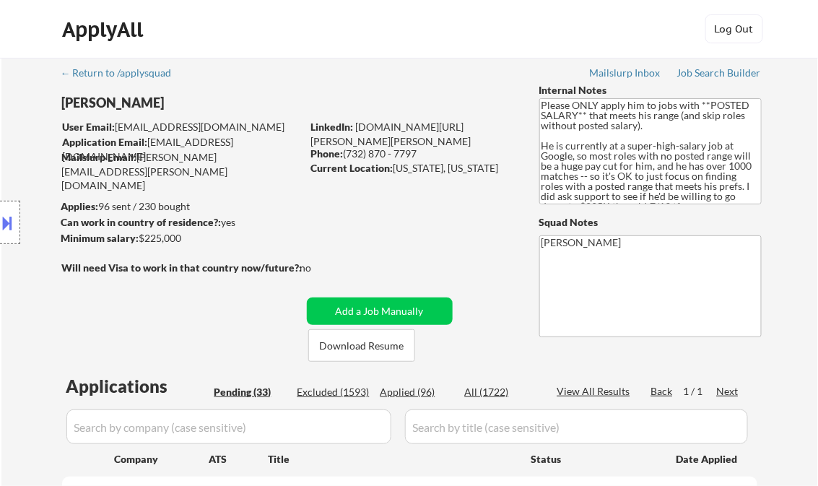
click at [407, 394] on div "Applied (96)" at bounding box center [417, 392] width 72 height 14
select select ""applied""
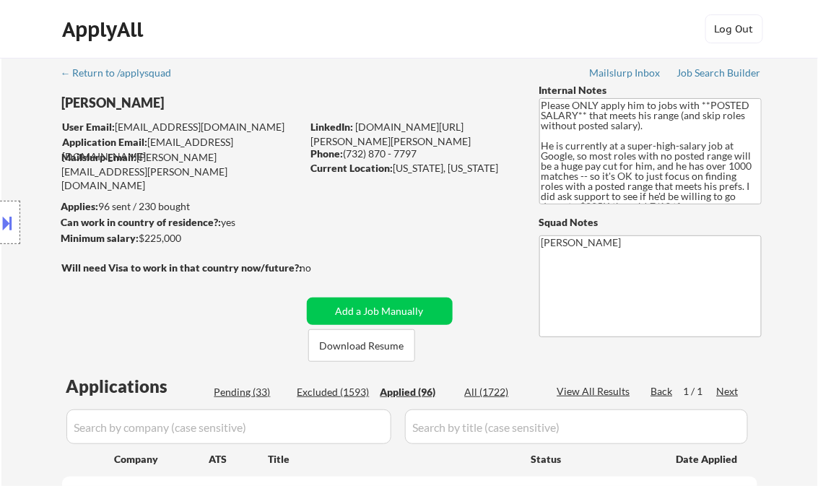
select select ""applied""
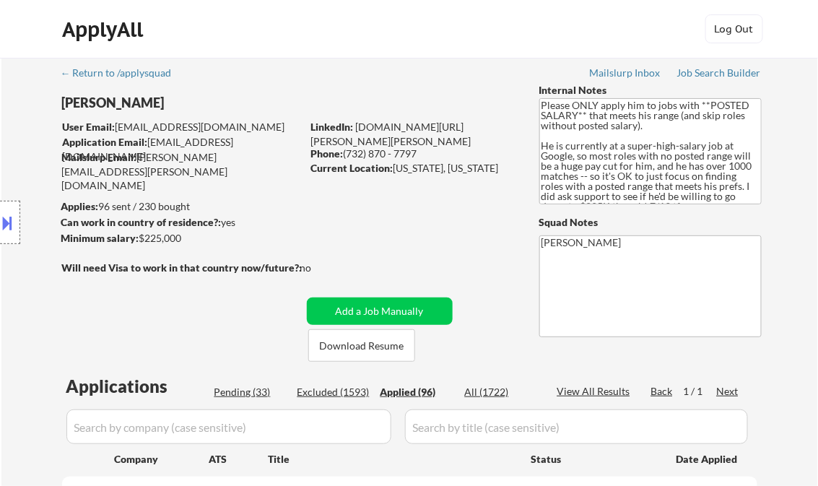
select select ""applied""
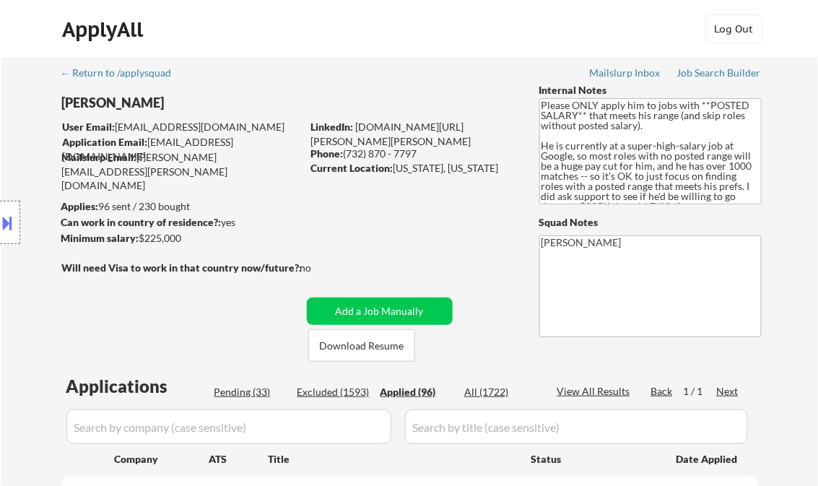
select select ""applied""
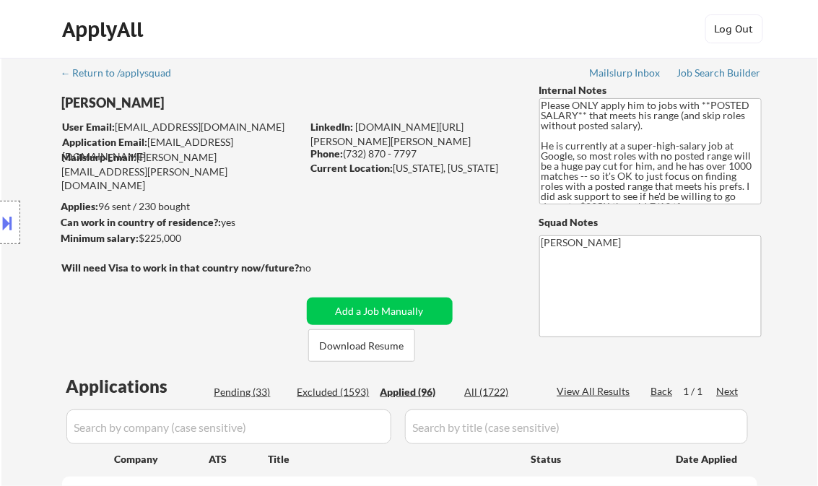
select select ""applied""
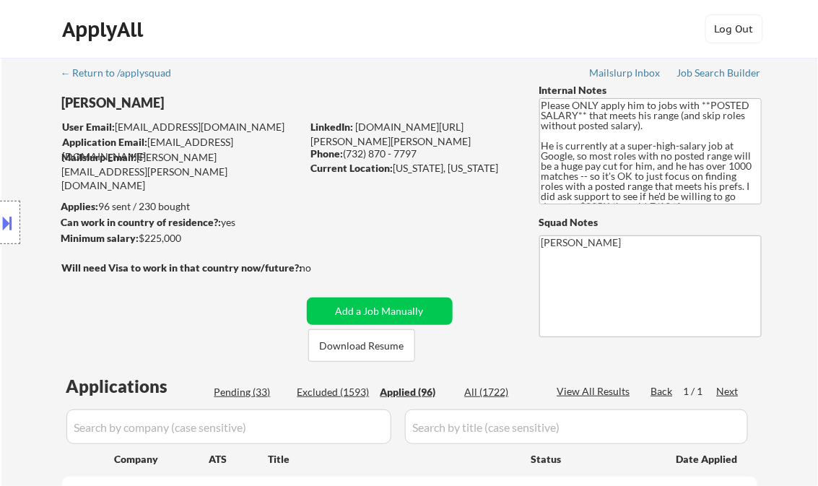
select select ""applied""
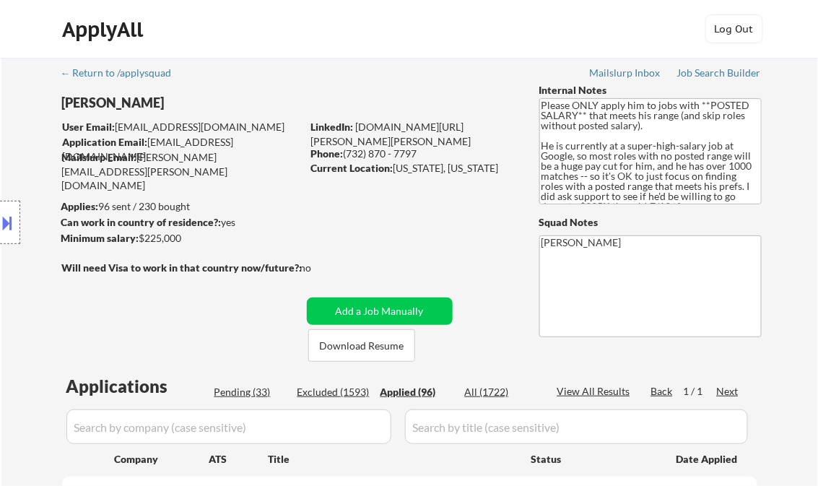
select select ""applied""
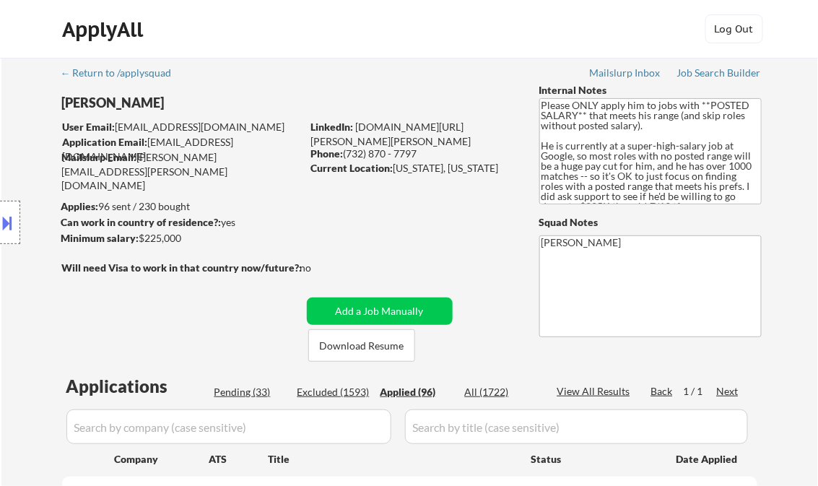
select select ""applied""
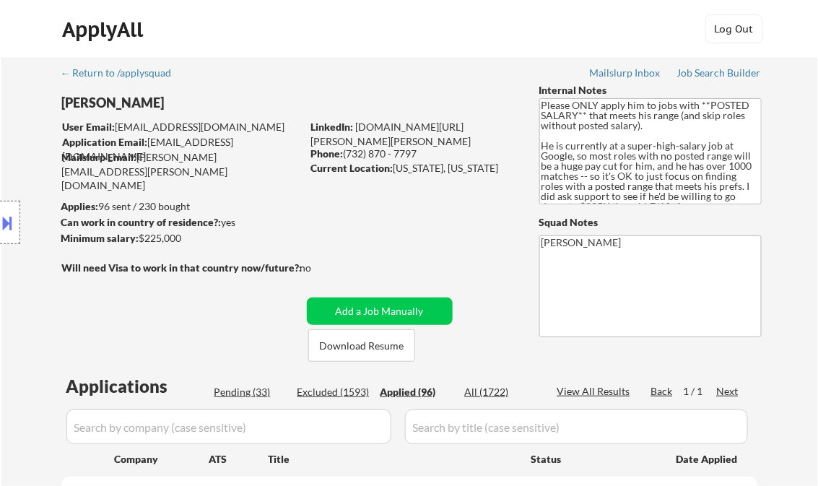
select select ""applied""
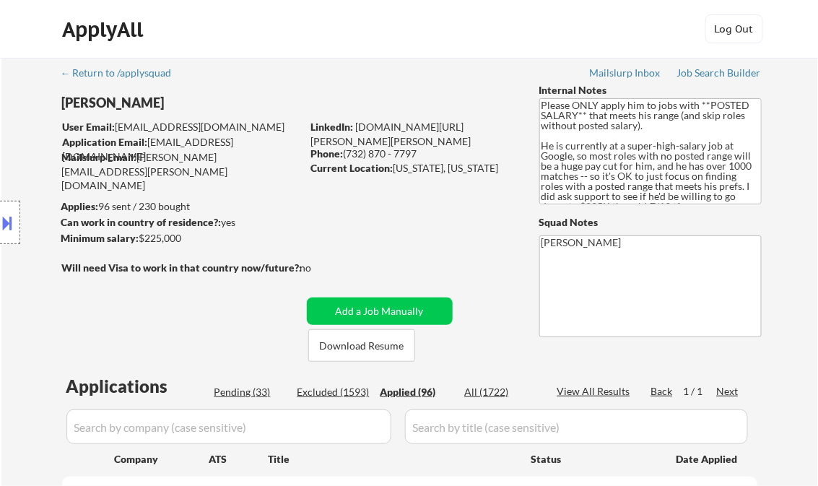
select select ""applied""
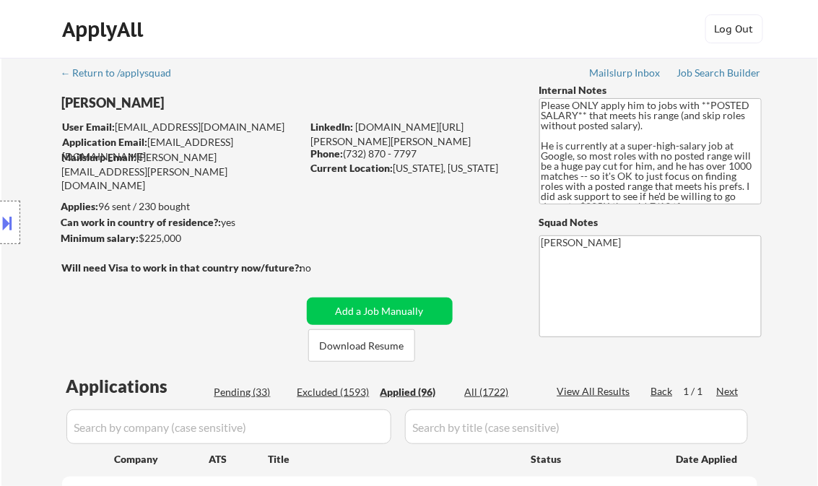
select select ""applied""
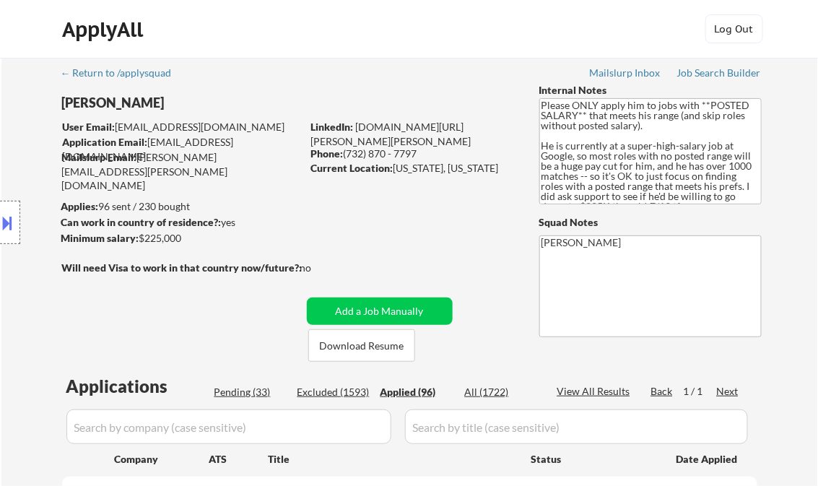
select select ""applied""
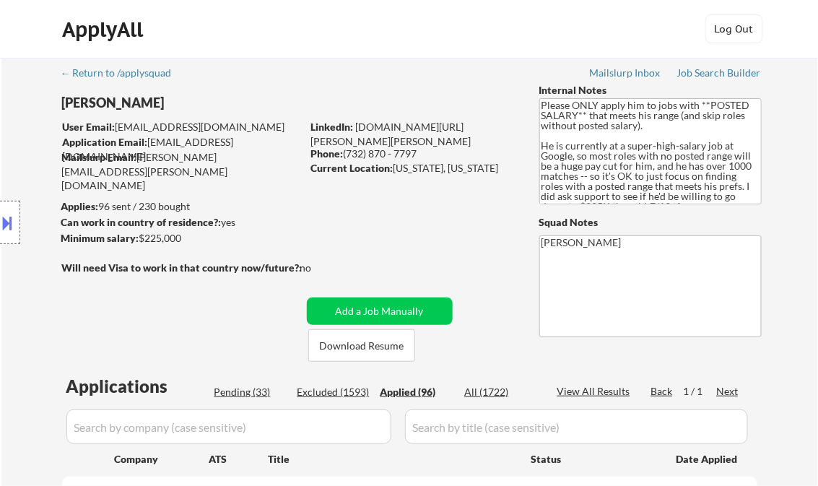
select select ""applied""
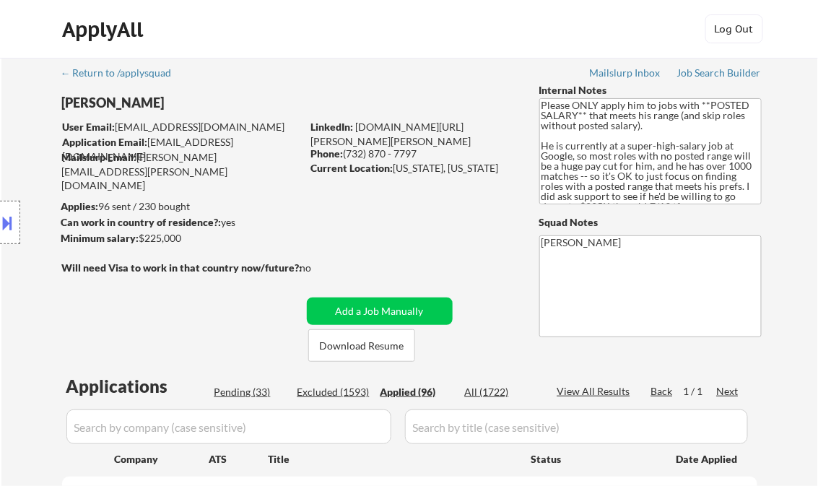
select select ""applied""
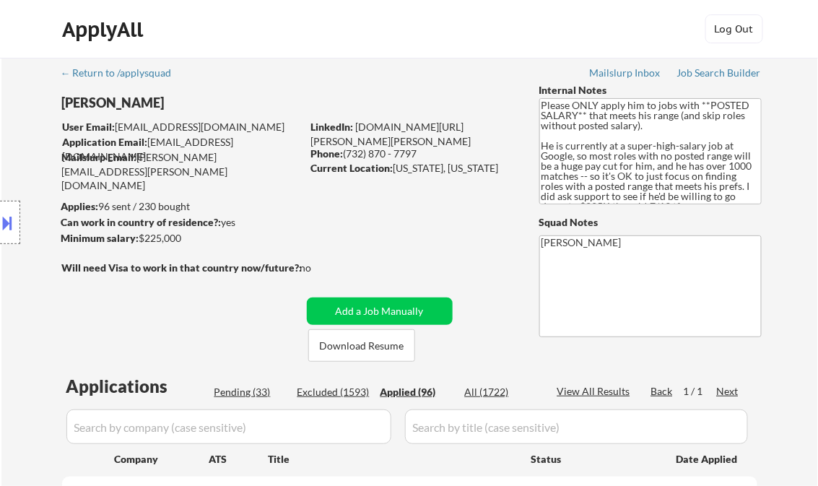
select select ""applied""
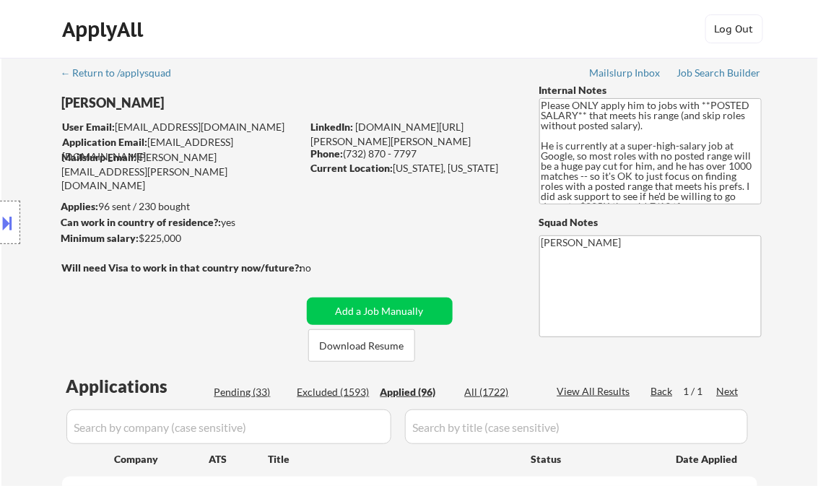
select select ""applied""
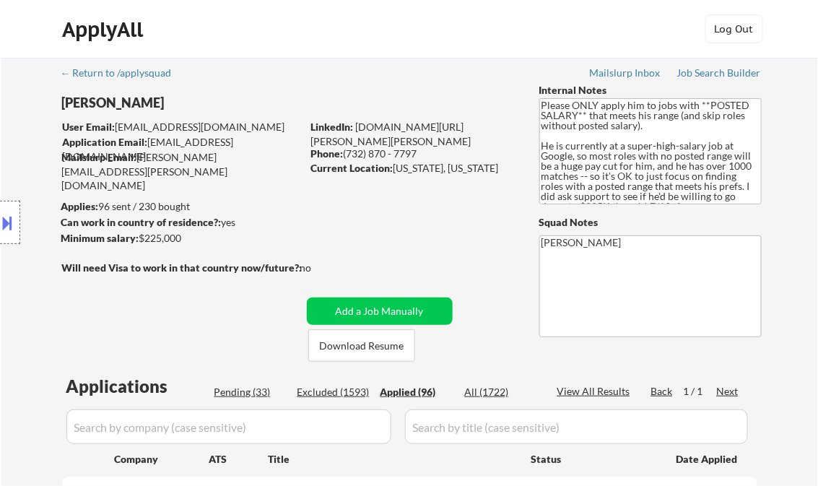
select select ""applied""
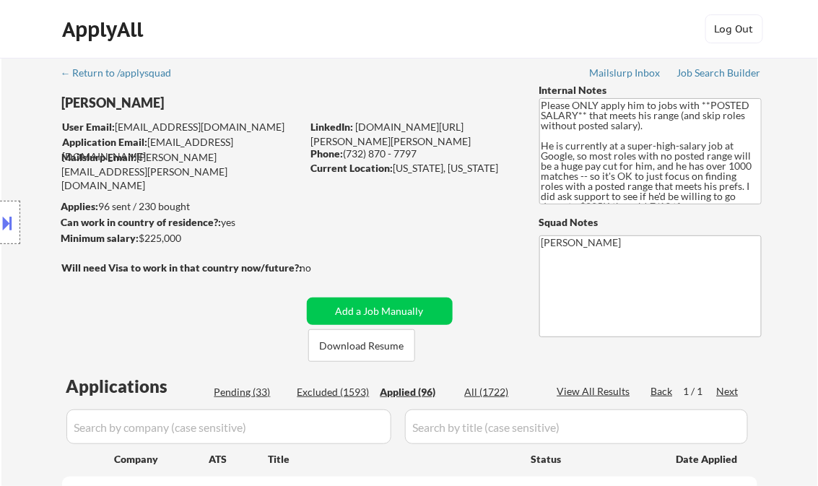
select select ""applied""
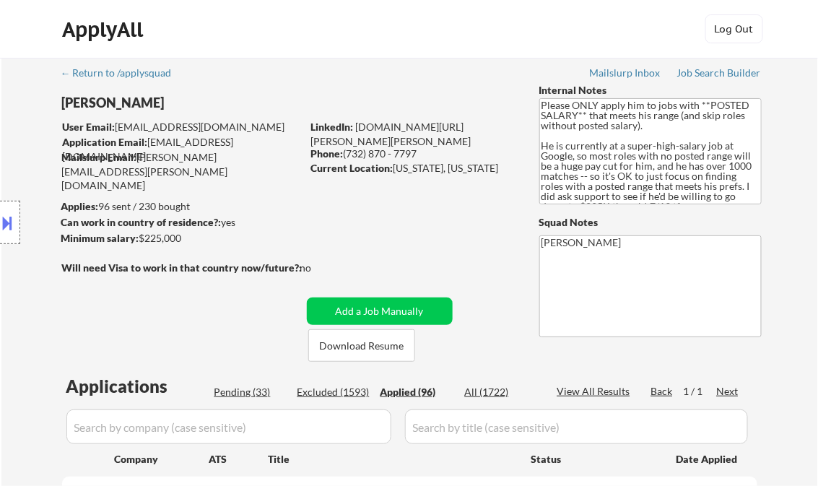
select select ""applied""
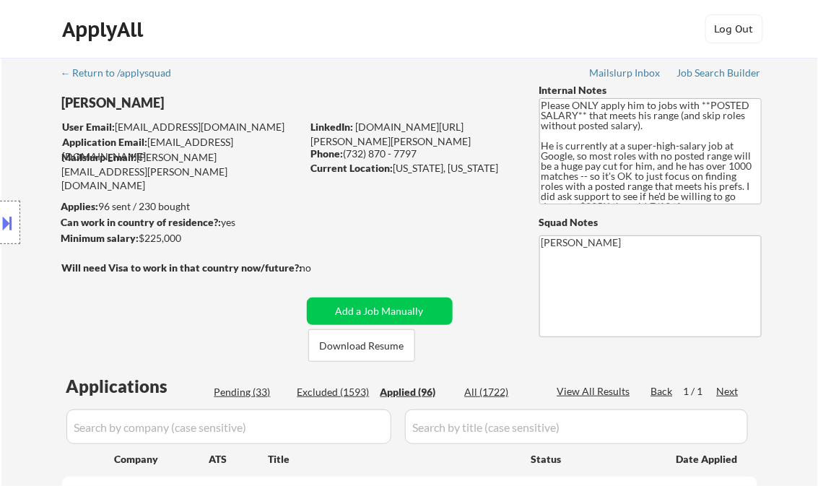
select select ""applied""
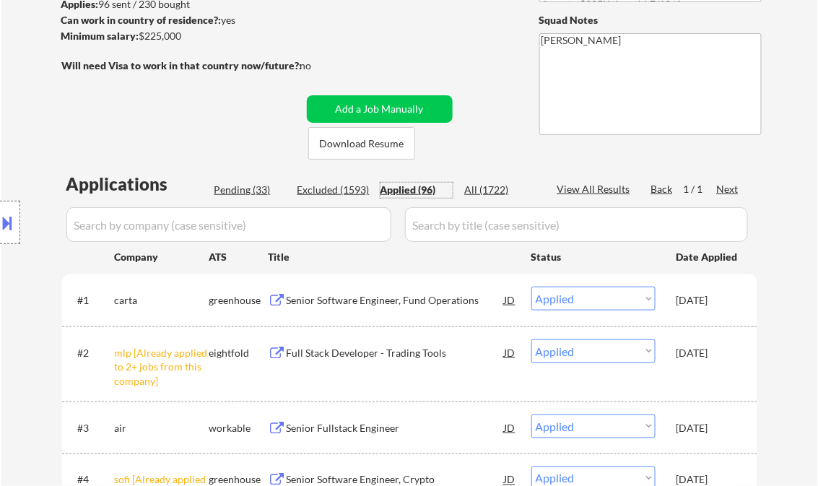
scroll to position [231, 0]
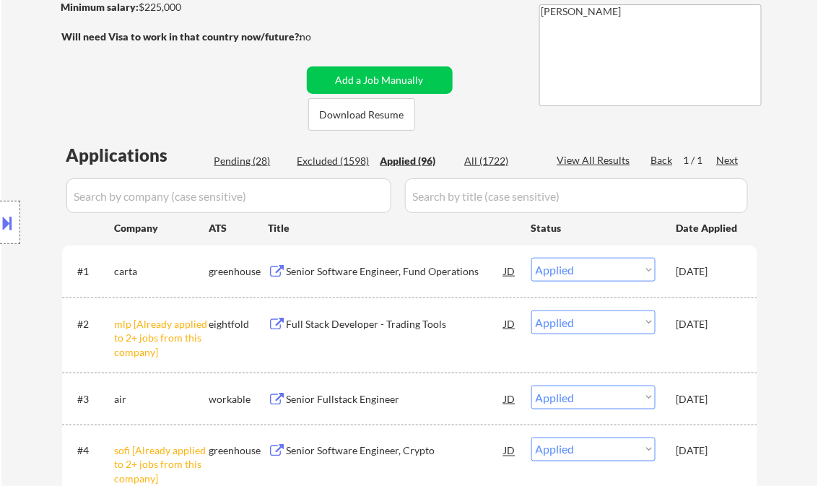
select select ""applied""
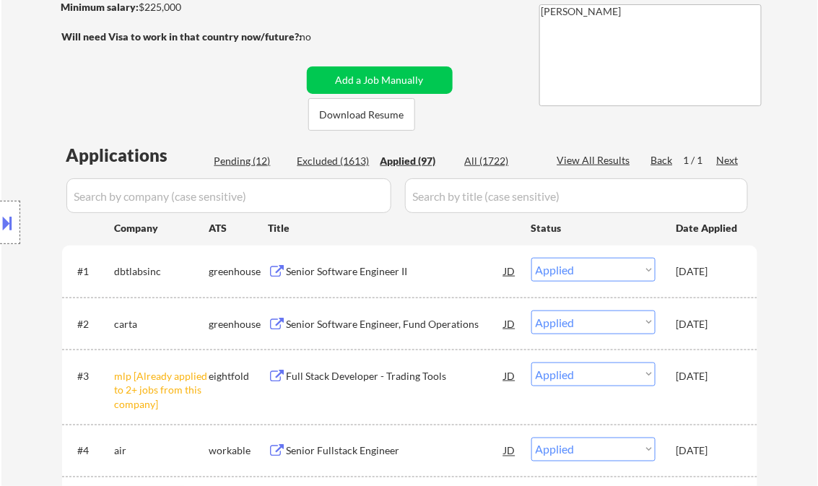
select select ""applied""
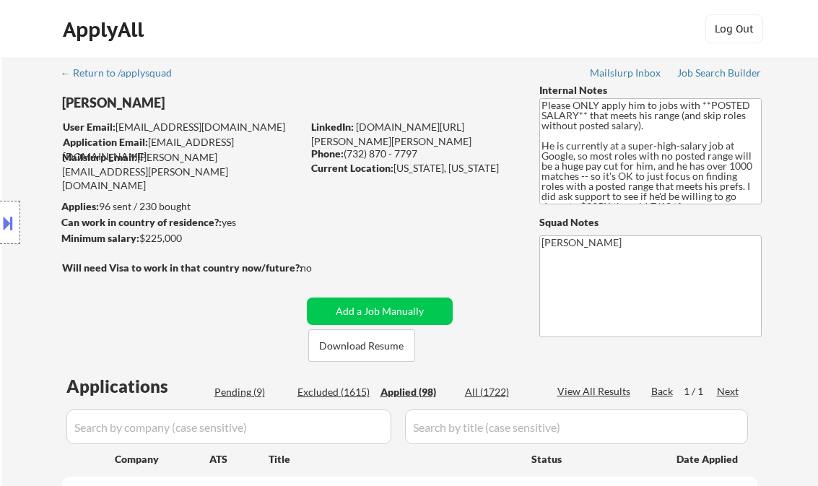
select select ""applied""
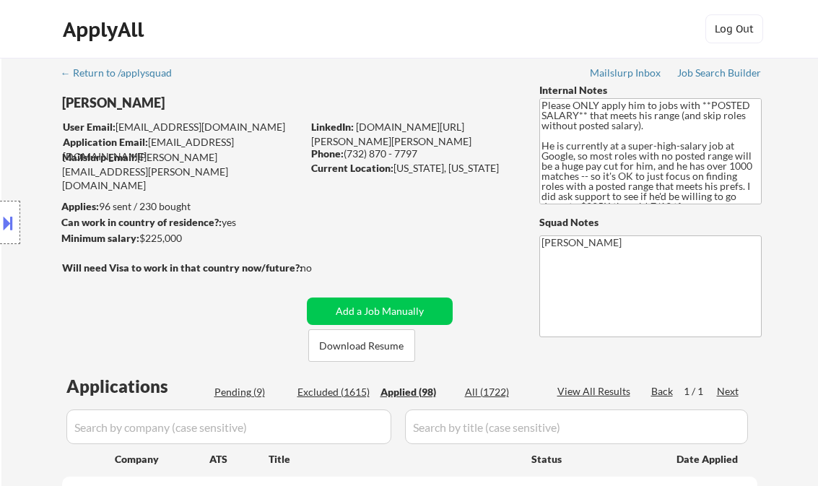
select select ""applied""
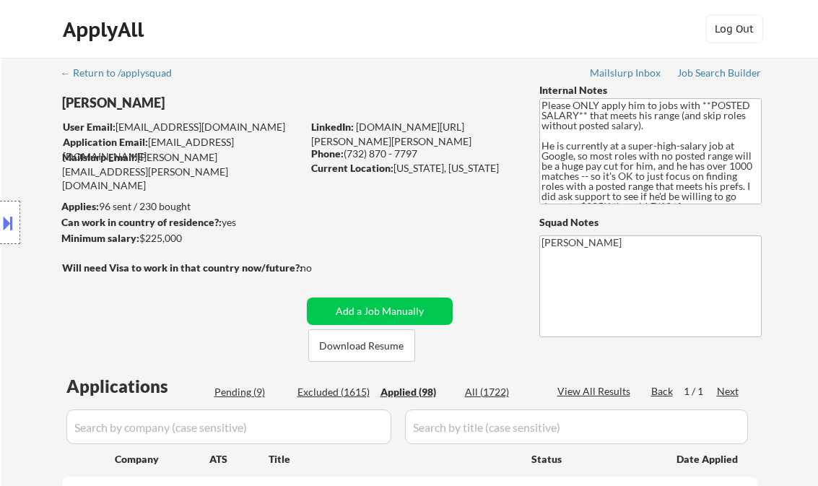
select select ""applied""
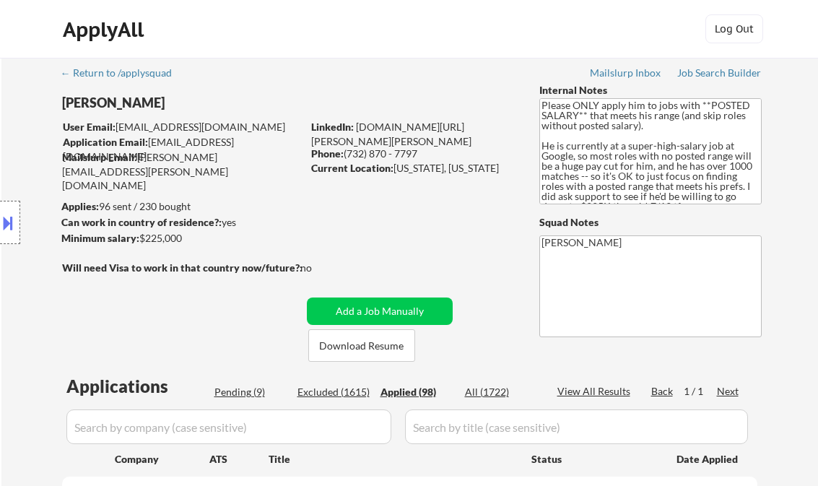
select select ""applied""
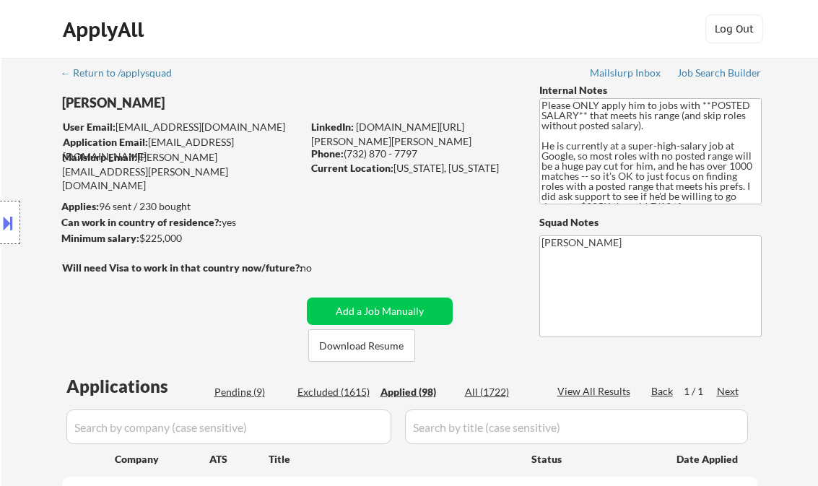
select select ""applied""
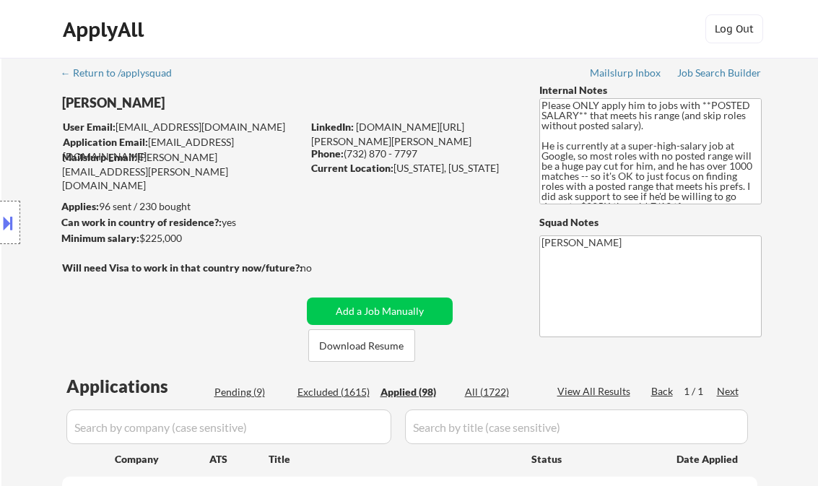
select select ""applied""
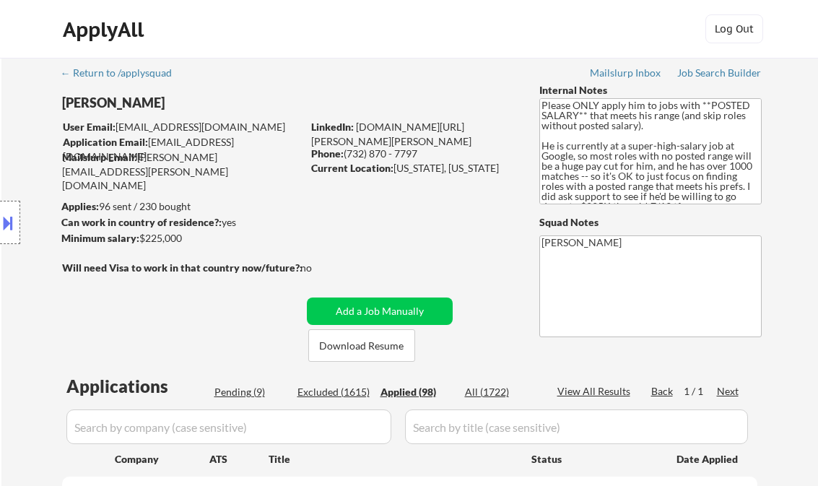
select select ""applied""
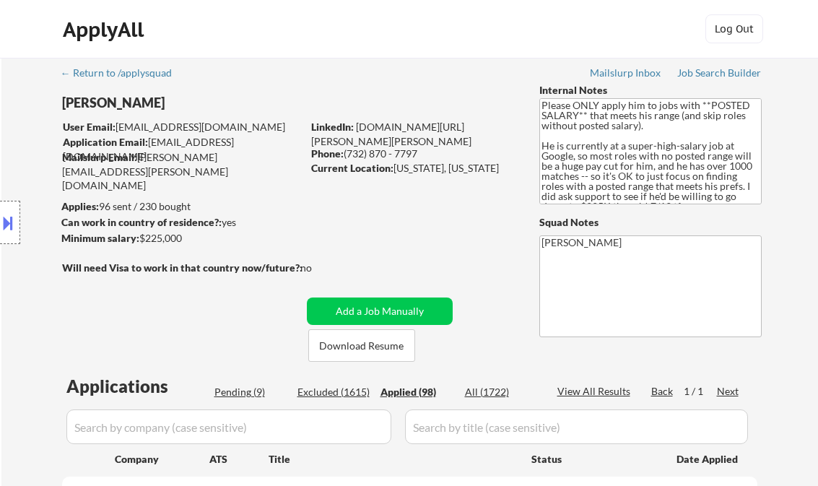
select select ""applied""
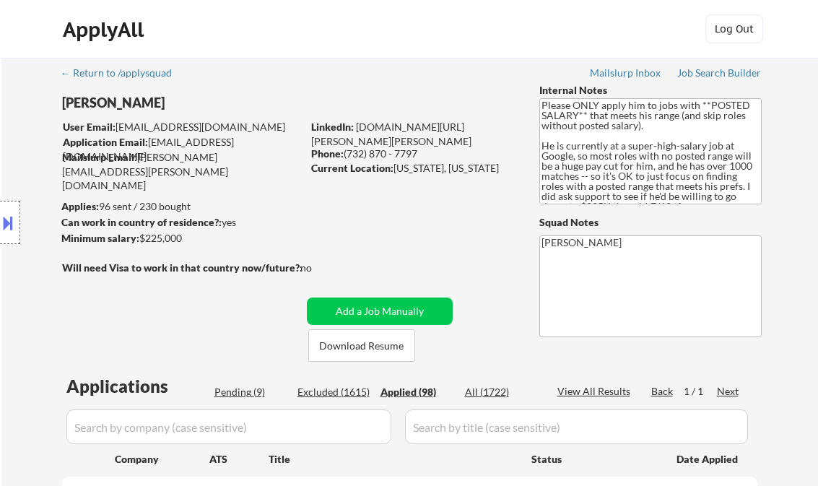
select select ""applied""
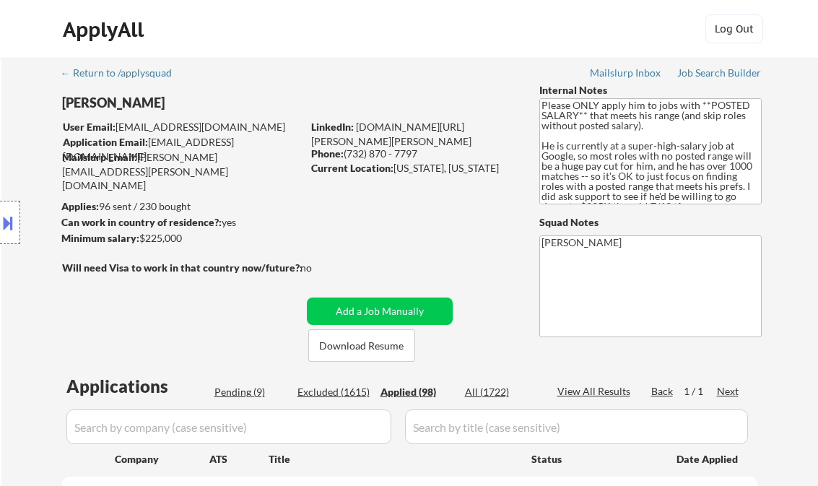
select select ""applied""
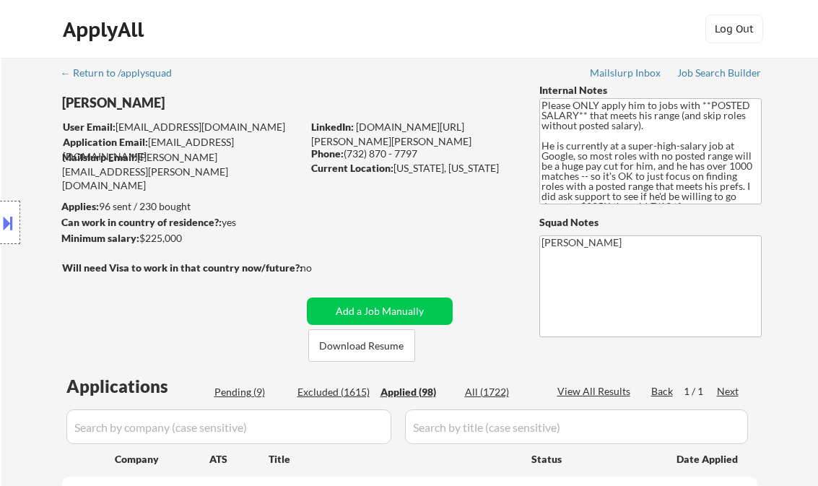
select select ""applied""
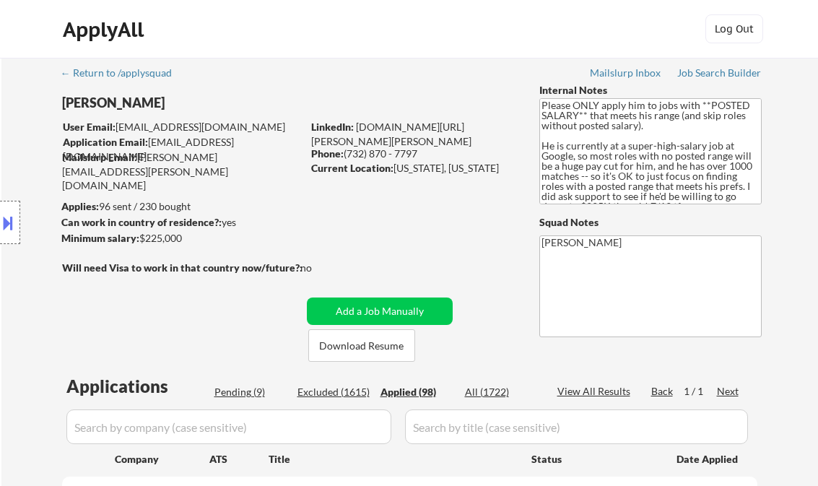
select select ""applied""
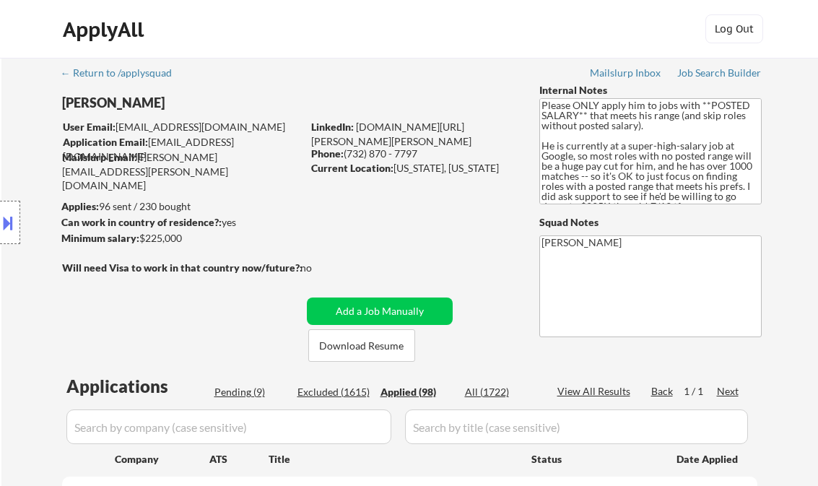
select select ""applied""
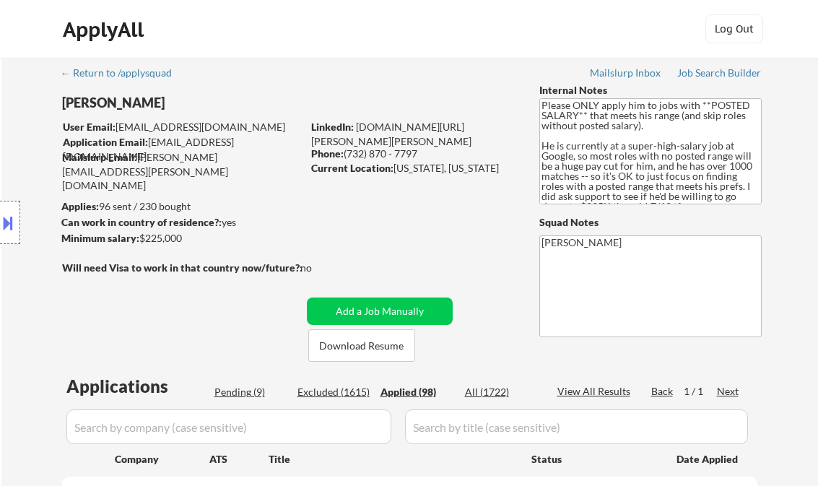
select select ""applied""
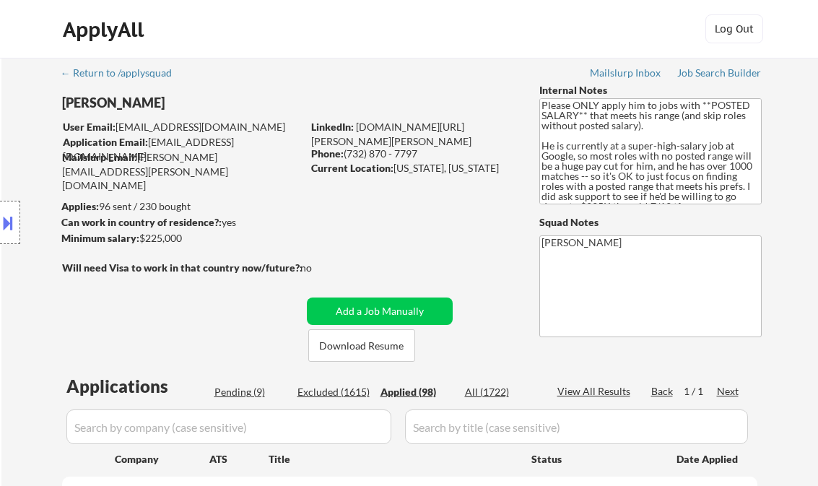
select select ""applied""
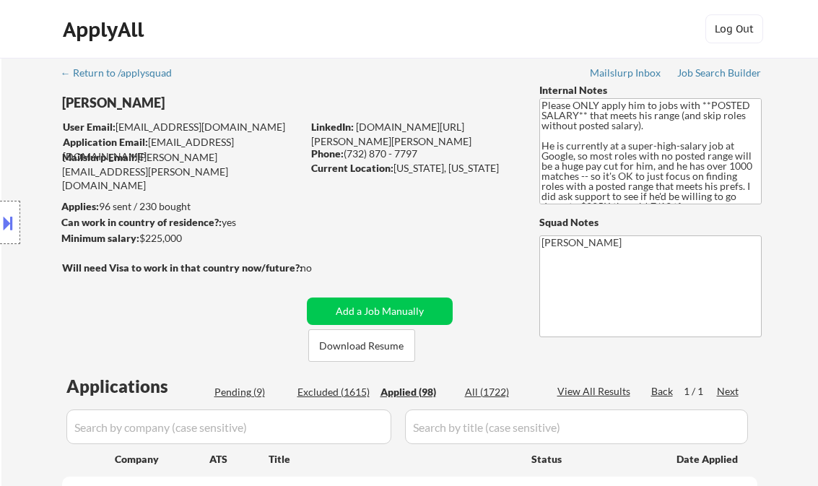
select select ""applied""
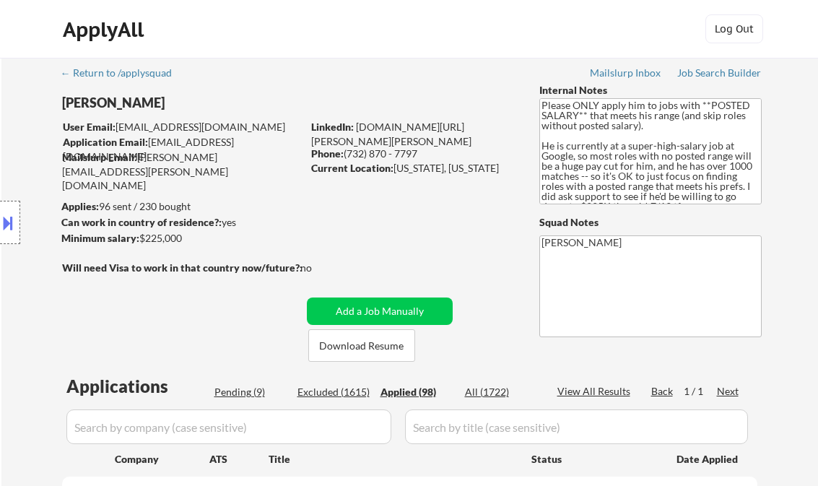
select select ""applied""
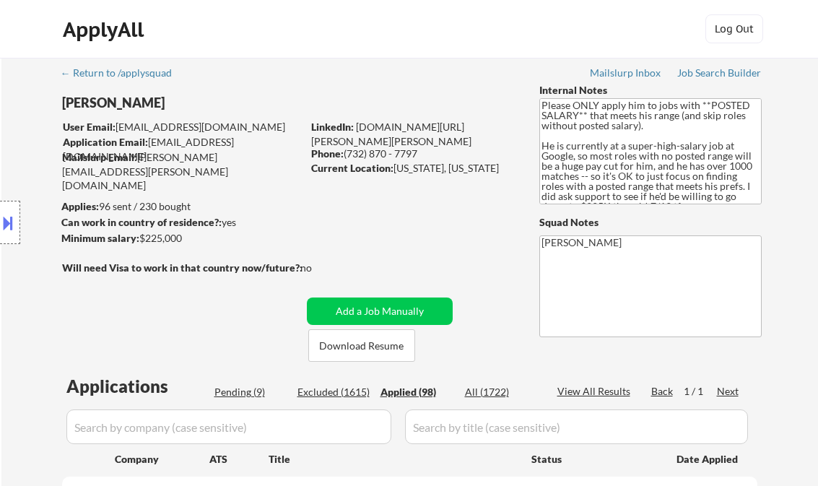
select select ""applied""
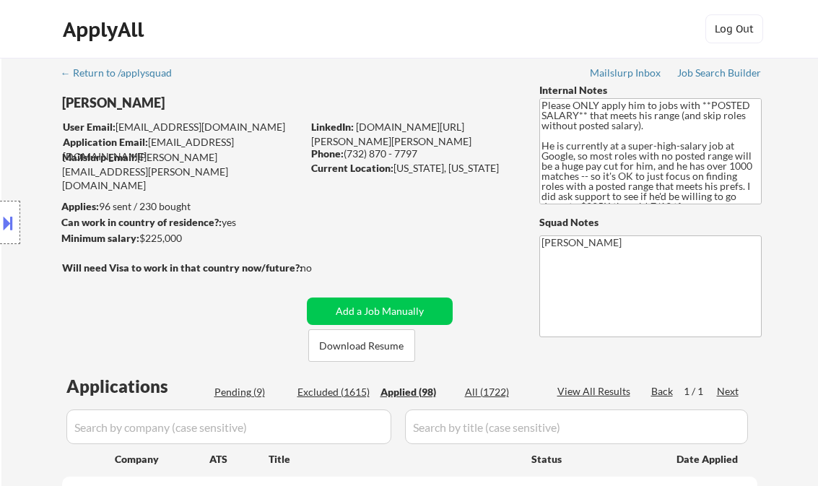
select select ""applied""
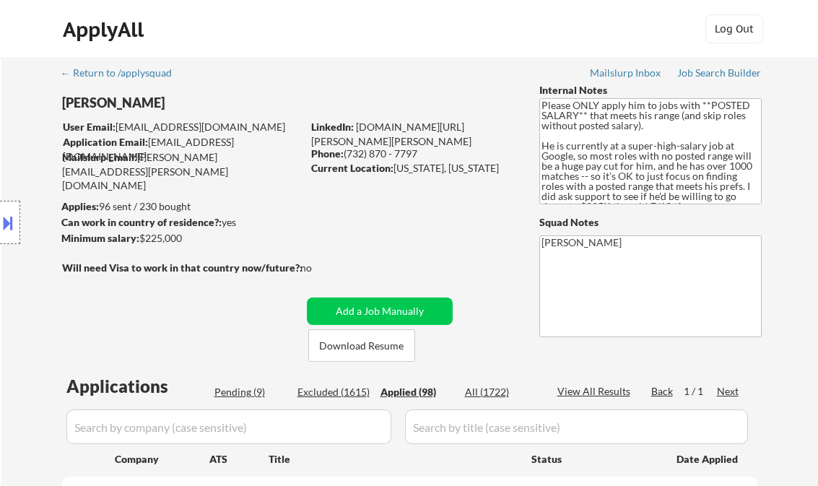
select select ""applied""
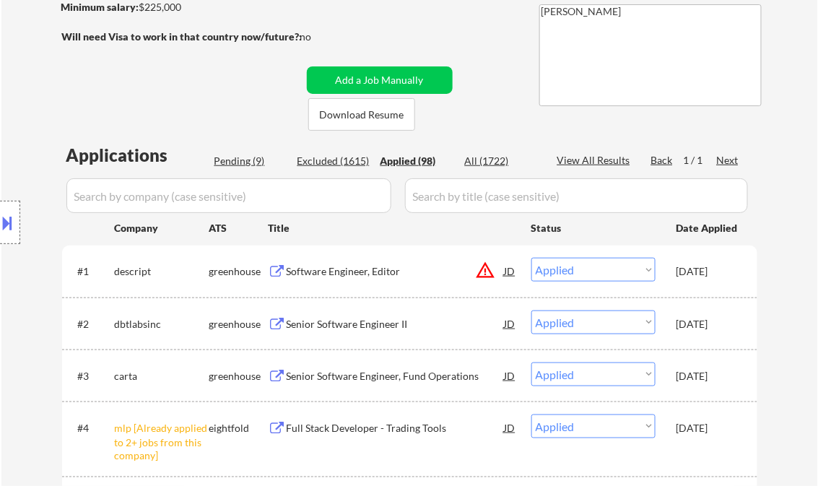
select select ""applied""
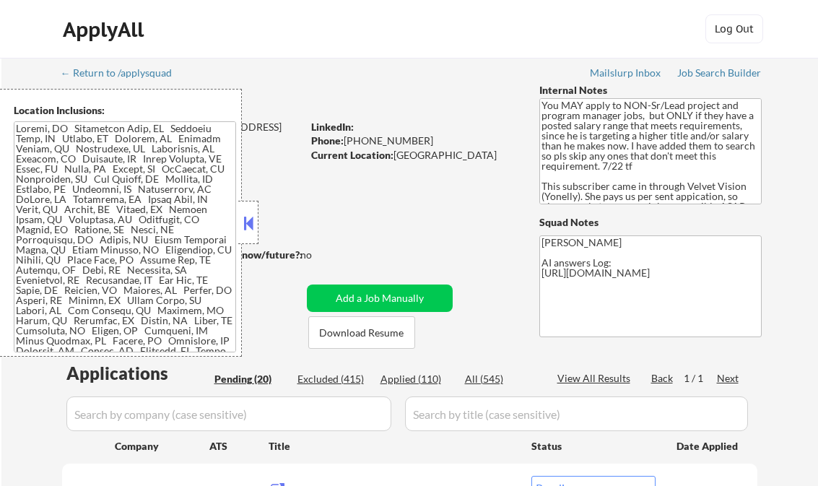
select select ""pending""
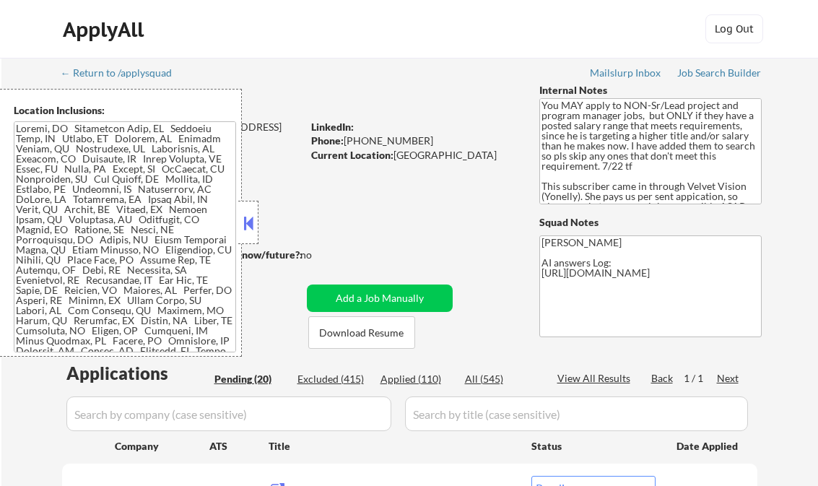
select select ""pending""
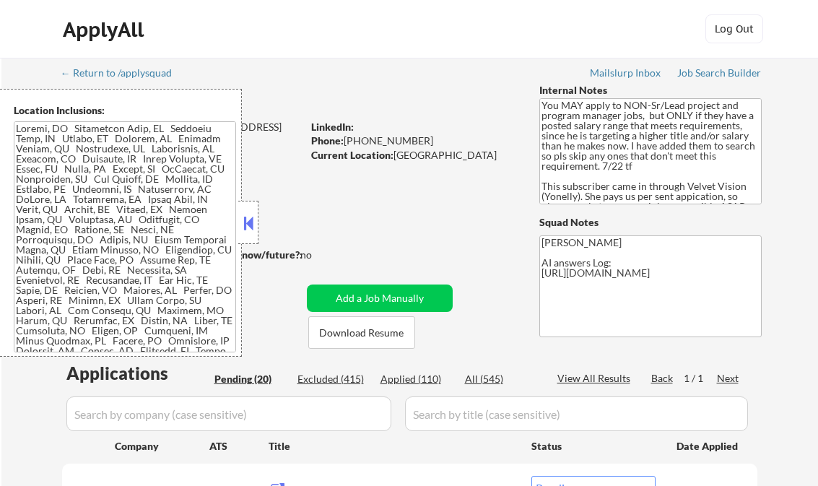
select select ""pending""
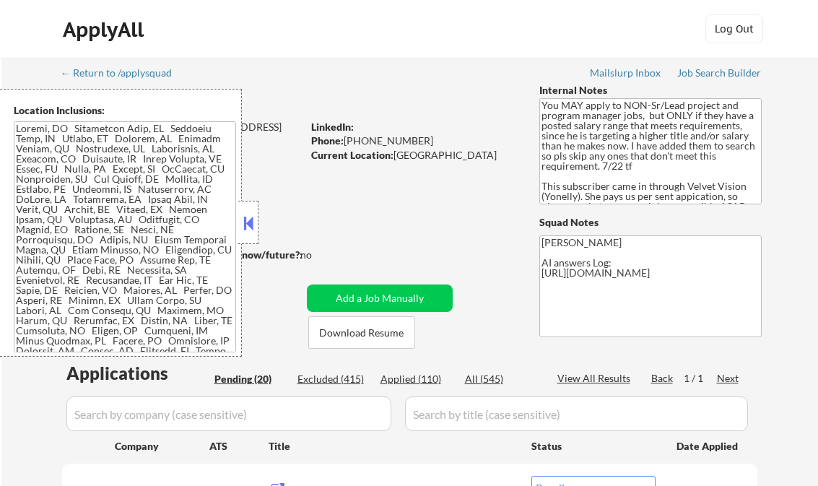
select select ""pending""
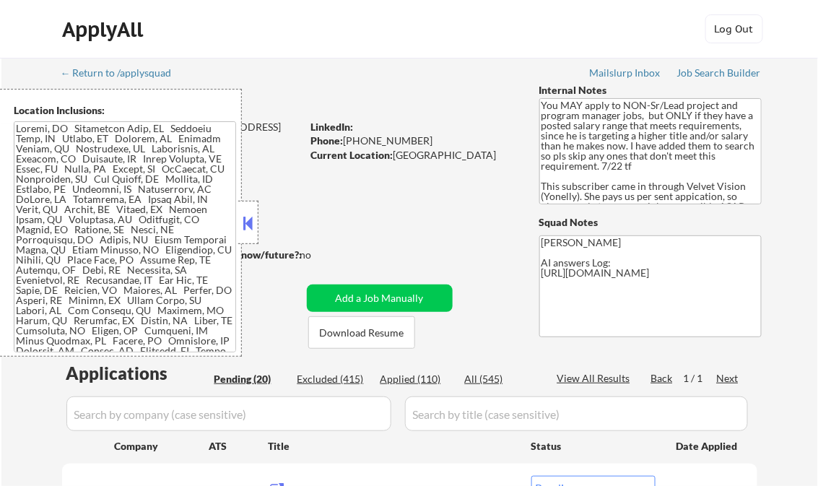
click at [254, 217] on button at bounding box center [248, 223] width 16 height 22
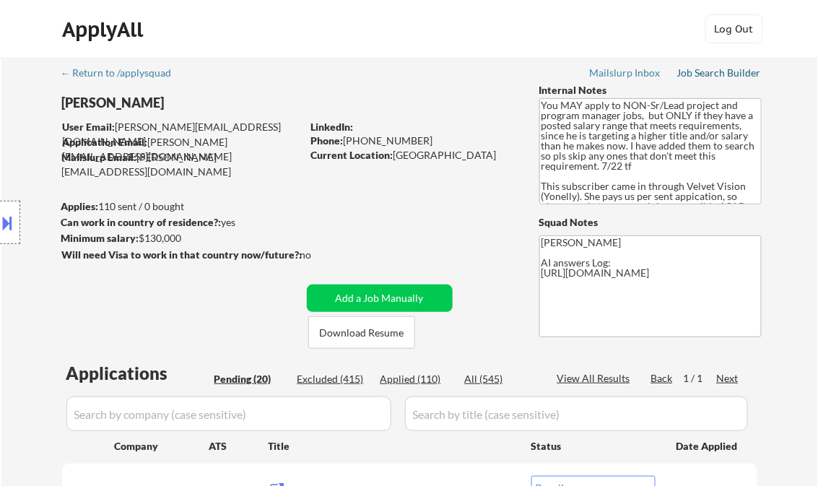
click at [706, 74] on div "Job Search Builder" at bounding box center [719, 73] width 84 height 10
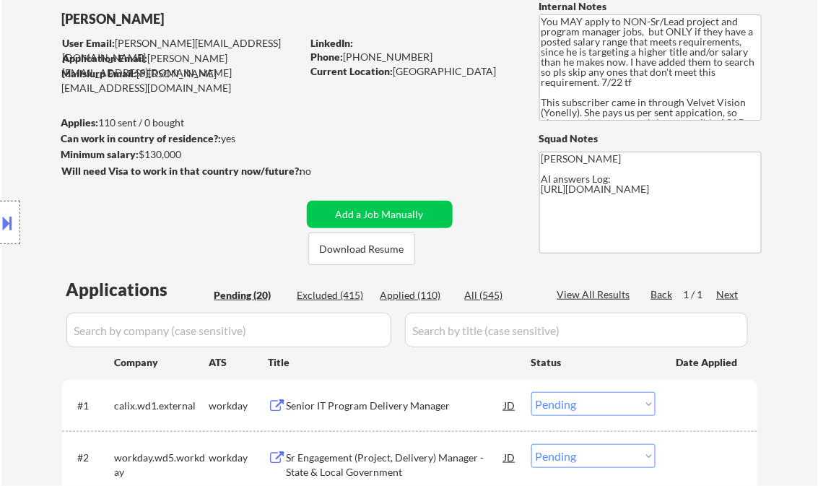
scroll to position [231, 0]
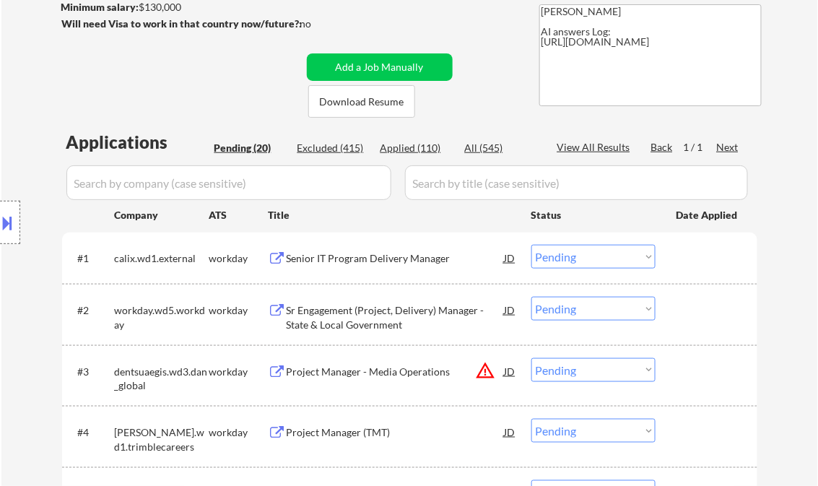
click at [366, 268] on div "Senior IT Program Delivery Manager" at bounding box center [396, 258] width 218 height 26
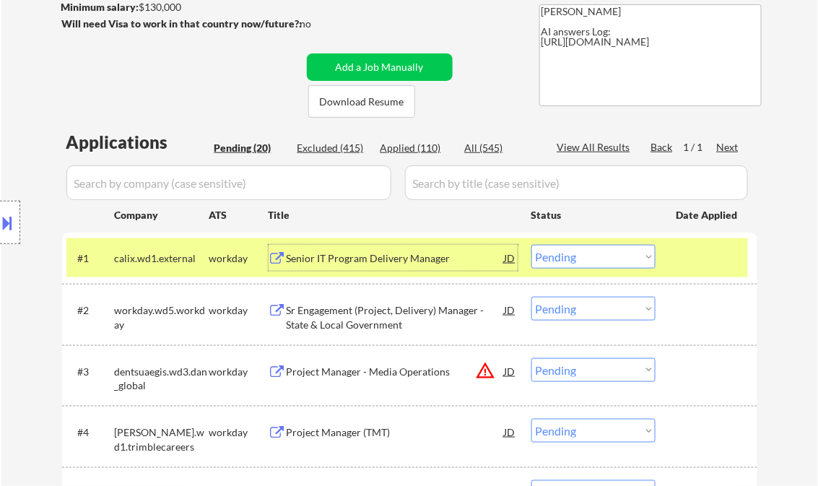
click at [552, 253] on select "Choose an option... Pending Applied Excluded (Questions) Excluded (Expired) Exc…" at bounding box center [593, 257] width 124 height 24
click at [531, 245] on select "Choose an option... Pending Applied Excluded (Questions) Excluded (Expired) Exc…" at bounding box center [593, 257] width 124 height 24
click at [357, 316] on div "Sr Engagement (Project, Delivery) Manager - State & Local Government" at bounding box center [396, 317] width 218 height 28
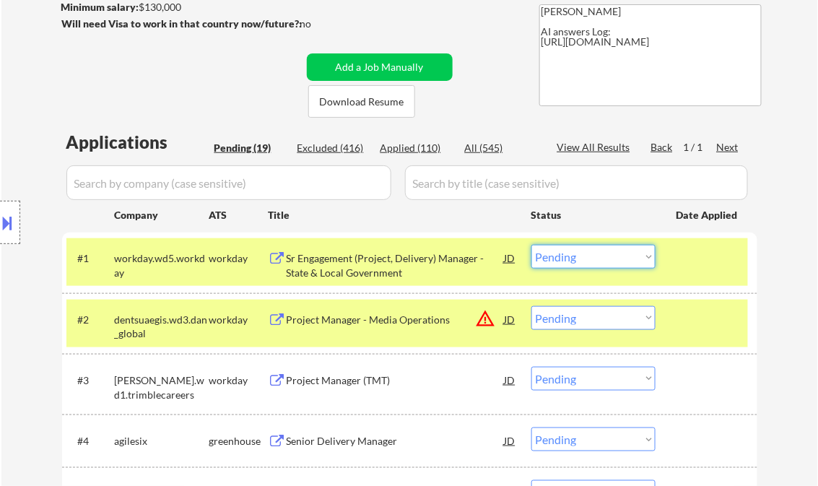
click at [600, 261] on select "Choose an option... Pending Applied Excluded (Questions) Excluded (Expired) Exc…" at bounding box center [593, 257] width 124 height 24
click at [531, 245] on select "Choose an option... Pending Applied Excluded (Questions) Excluded (Expired) Exc…" at bounding box center [593, 257] width 124 height 24
click at [404, 321] on div "Project Manager - Media Operations" at bounding box center [396, 320] width 218 height 14
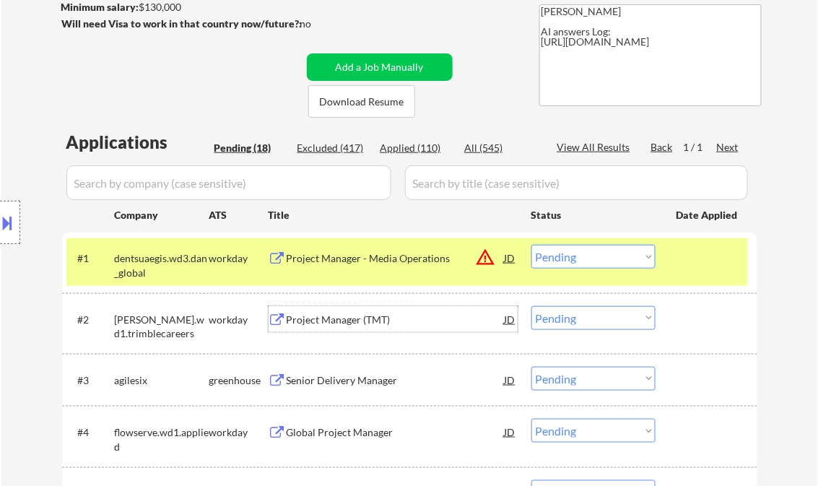
click at [582, 260] on select "Choose an option... Pending Applied Excluded (Questions) Excluded (Expired) Exc…" at bounding box center [593, 257] width 124 height 24
click at [531, 245] on select "Choose an option... Pending Applied Excluded (Questions) Excluded (Expired) Exc…" at bounding box center [593, 257] width 124 height 24
click at [355, 323] on div "Project Manager (TMT)" at bounding box center [396, 320] width 218 height 14
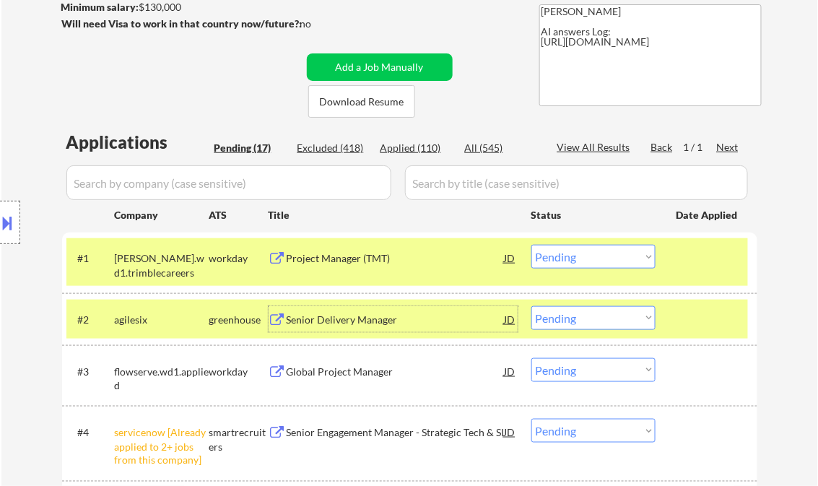
click at [581, 256] on select "Choose an option... Pending Applied Excluded (Questions) Excluded (Expired) Exc…" at bounding box center [593, 257] width 124 height 24
click at [531, 245] on select "Choose an option... Pending Applied Excluded (Questions) Excluded (Expired) Exc…" at bounding box center [593, 257] width 124 height 24
click at [386, 325] on div "Senior Delivery Manager" at bounding box center [396, 320] width 218 height 14
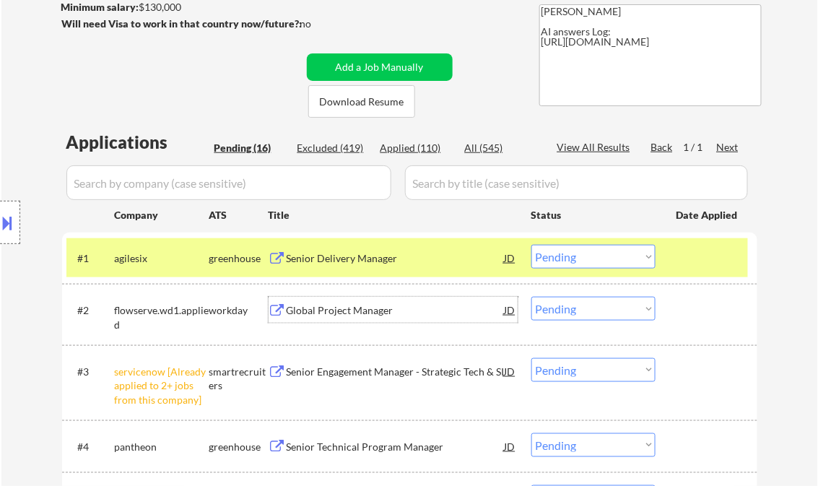
click at [590, 254] on select "Choose an option... Pending Applied Excluded (Questions) Excluded (Expired) Exc…" at bounding box center [593, 257] width 124 height 24
click at [531, 245] on select "Choose an option... Pending Applied Excluded (Questions) Excluded (Expired) Exc…" at bounding box center [593, 257] width 124 height 24
click at [348, 313] on div "Global Project Manager" at bounding box center [396, 310] width 218 height 14
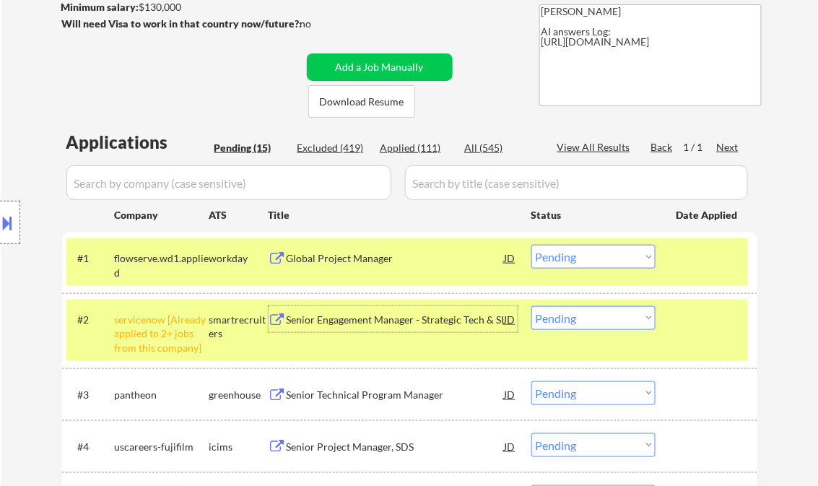
drag, startPoint x: 587, startPoint y: 253, endPoint x: 606, endPoint y: 264, distance: 22.0
click at [587, 253] on select "Choose an option... Pending Applied Excluded (Questions) Excluded (Expired) Exc…" at bounding box center [593, 257] width 124 height 24
click at [531, 245] on select "Choose an option... Pending Applied Excluded (Questions) Excluded (Expired) Exc…" at bounding box center [593, 257] width 124 height 24
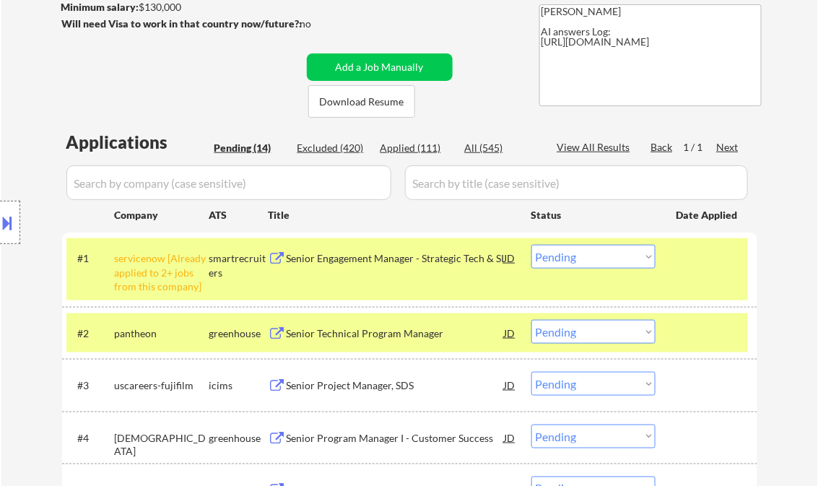
click at [576, 261] on select "Choose an option... Pending Applied Excluded (Questions) Excluded (Expired) Exc…" at bounding box center [593, 257] width 124 height 24
click at [531, 245] on select "Choose an option... Pending Applied Excluded (Questions) Excluded (Expired) Exc…" at bounding box center [593, 257] width 124 height 24
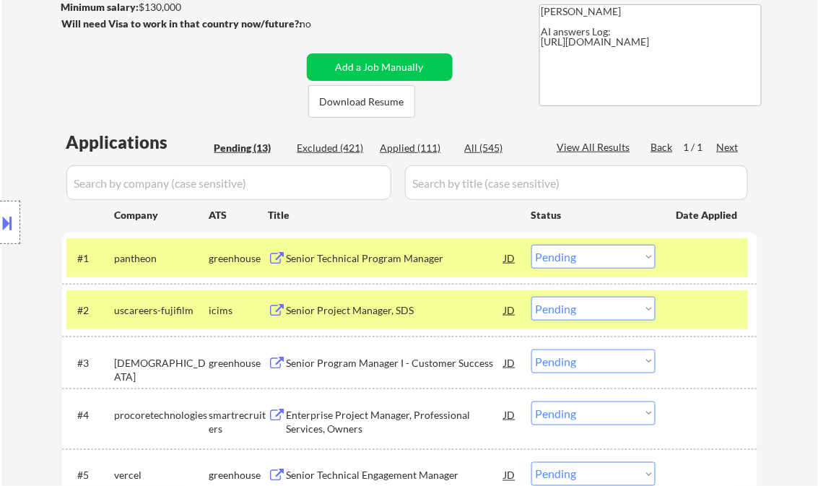
click at [342, 264] on div "Senior Technical Program Manager" at bounding box center [396, 258] width 218 height 14
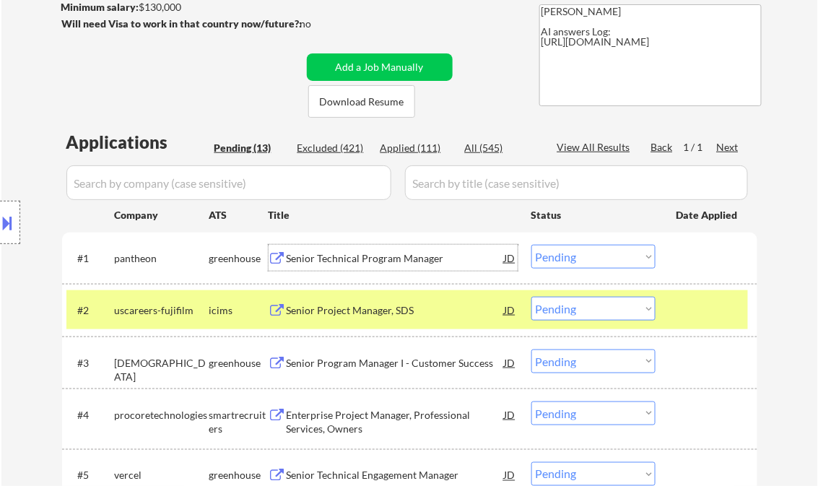
click at [584, 261] on select "Choose an option... Pending Applied Excluded (Questions) Excluded (Expired) Exc…" at bounding box center [593, 257] width 124 height 24
click at [531, 245] on select "Choose an option... Pending Applied Excluded (Questions) Excluded (Expired) Exc…" at bounding box center [593, 257] width 124 height 24
click at [355, 311] on div "Senior Project Manager, SDS" at bounding box center [396, 310] width 218 height 14
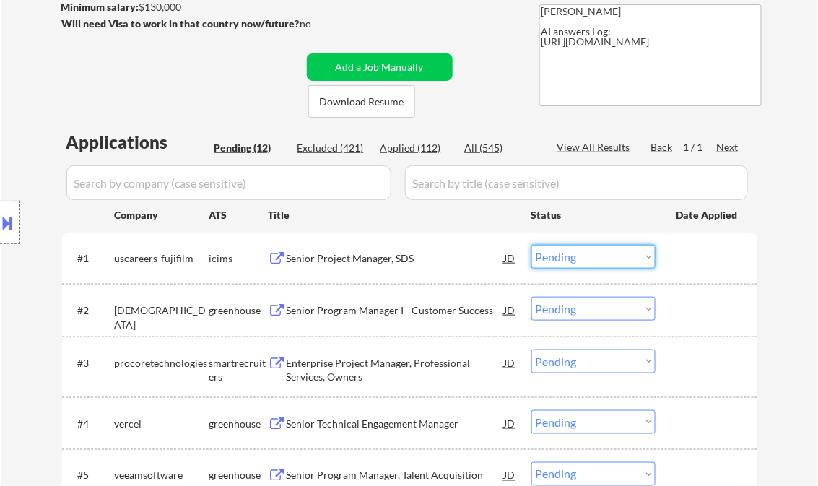
drag, startPoint x: 542, startPoint y: 256, endPoint x: 549, endPoint y: 261, distance: 9.2
click at [542, 256] on select "Choose an option... Pending Applied Excluded (Questions) Excluded (Expired) Exc…" at bounding box center [593, 257] width 124 height 24
click at [531, 245] on select "Choose an option... Pending Applied Excluded (Questions) Excluded (Expired) Exc…" at bounding box center [593, 257] width 124 height 24
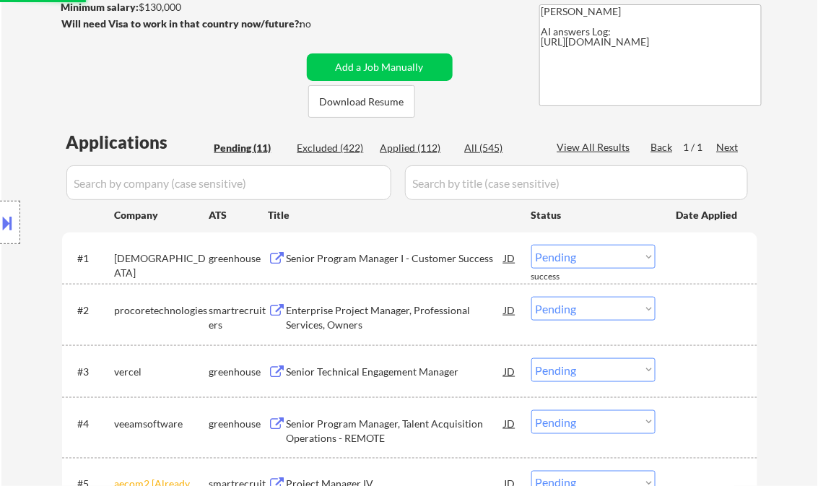
click at [366, 265] on div "Senior Program Manager I - Customer Success" at bounding box center [396, 258] width 218 height 26
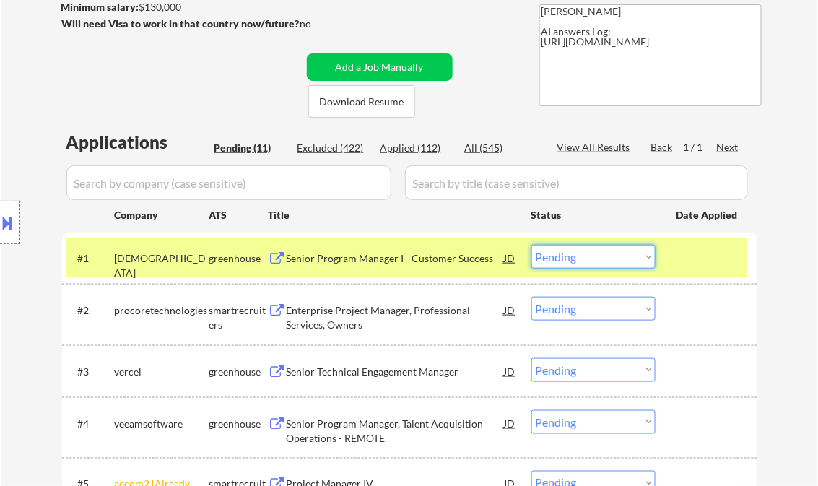
click at [580, 263] on select "Choose an option... Pending Applied Excluded (Questions) Excluded (Expired) Exc…" at bounding box center [593, 257] width 124 height 24
click at [531, 245] on select "Choose an option... Pending Applied Excluded (Questions) Excluded (Expired) Exc…" at bounding box center [593, 257] width 124 height 24
click at [354, 313] on div "Enterprise Project Manager, Professional Services, Owners" at bounding box center [396, 317] width 218 height 28
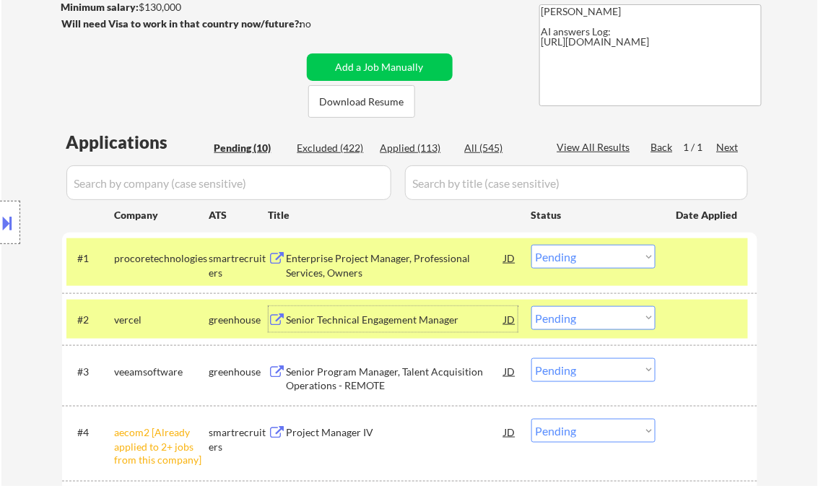
drag, startPoint x: 565, startPoint y: 261, endPoint x: 569, endPoint y: 268, distance: 8.4
click at [565, 261] on select "Choose an option... Pending Applied Excluded (Questions) Excluded (Expired) Exc…" at bounding box center [593, 257] width 124 height 24
click at [531, 245] on select "Choose an option... Pending Applied Excluded (Questions) Excluded (Expired) Exc…" at bounding box center [593, 257] width 124 height 24
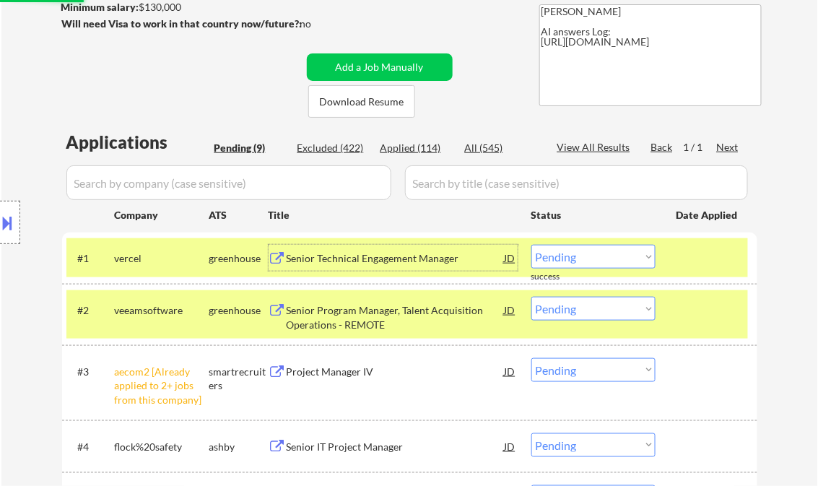
click at [367, 259] on div "Senior Technical Engagement Manager" at bounding box center [396, 258] width 218 height 14
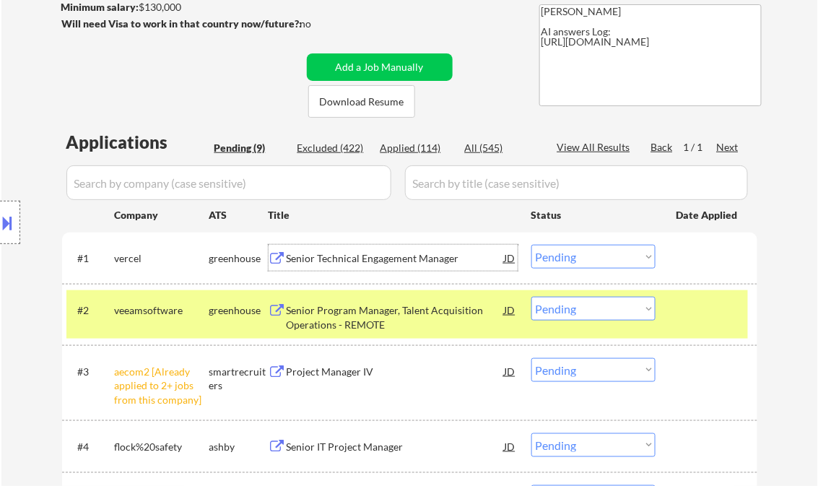
click at [607, 261] on select "Choose an option... Pending Applied Excluded (Questions) Excluded (Expired) Exc…" at bounding box center [593, 257] width 124 height 24
click at [531, 245] on select "Choose an option... Pending Applied Excluded (Questions) Excluded (Expired) Exc…" at bounding box center [593, 257] width 124 height 24
select select ""pending""
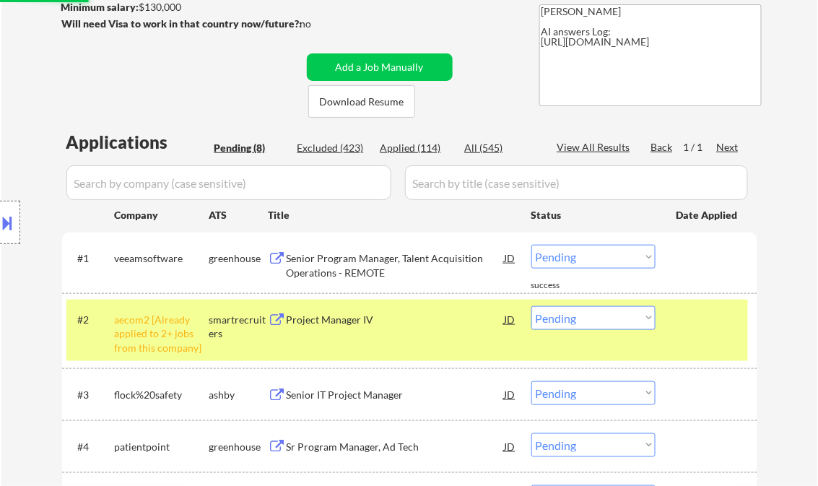
click at [570, 318] on select "Choose an option... Pending Applied Excluded (Questions) Excluded (Expired) Exc…" at bounding box center [593, 318] width 124 height 24
click at [531, 306] on select "Choose an option... Pending Applied Excluded (Questions) Excluded (Expired) Exc…" at bounding box center [593, 318] width 124 height 24
select select ""pending""
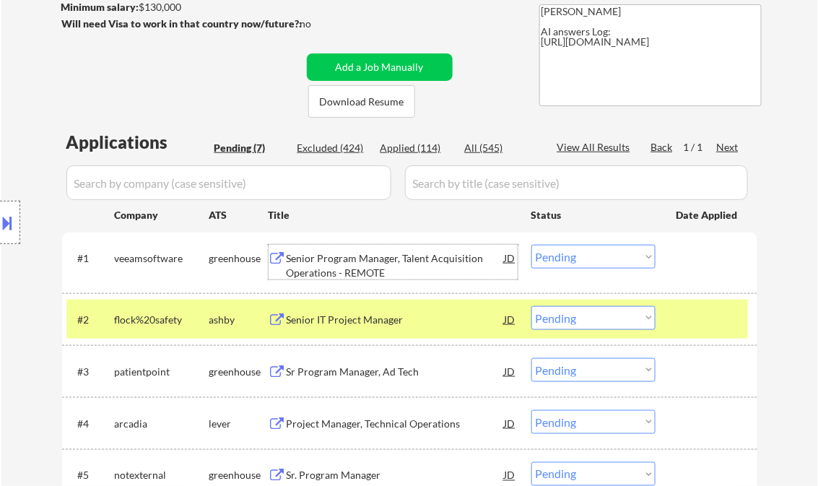
click at [404, 255] on div "Senior Program Manager, Talent Acquisition Operations - REMOTE" at bounding box center [396, 265] width 218 height 28
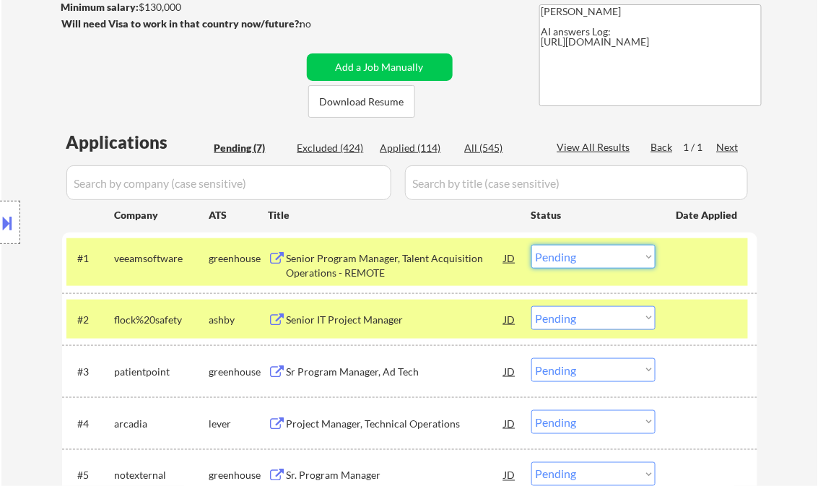
drag, startPoint x: 577, startPoint y: 259, endPoint x: 581, endPoint y: 267, distance: 8.7
click at [577, 259] on select "Choose an option... Pending Applied Excluded (Questions) Excluded (Expired) Exc…" at bounding box center [593, 257] width 124 height 24
click at [531, 245] on select "Choose an option... Pending Applied Excluded (Questions) Excluded (Expired) Exc…" at bounding box center [593, 257] width 124 height 24
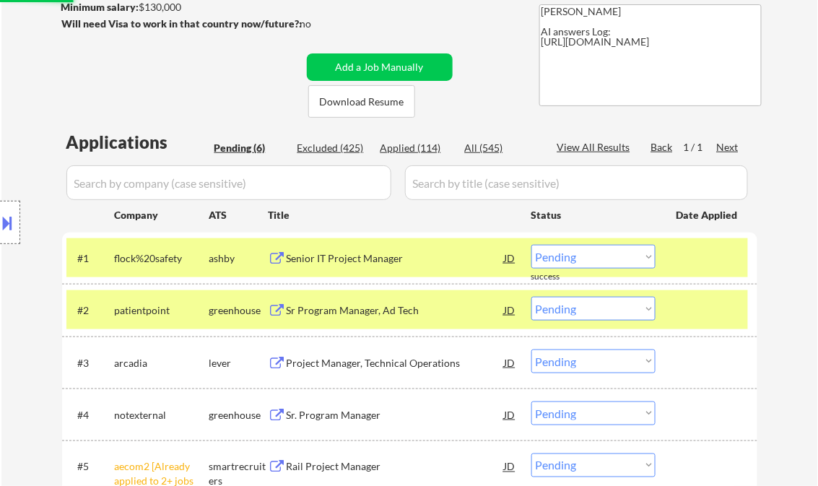
click at [348, 253] on div "Senior IT Project Manager" at bounding box center [396, 258] width 218 height 14
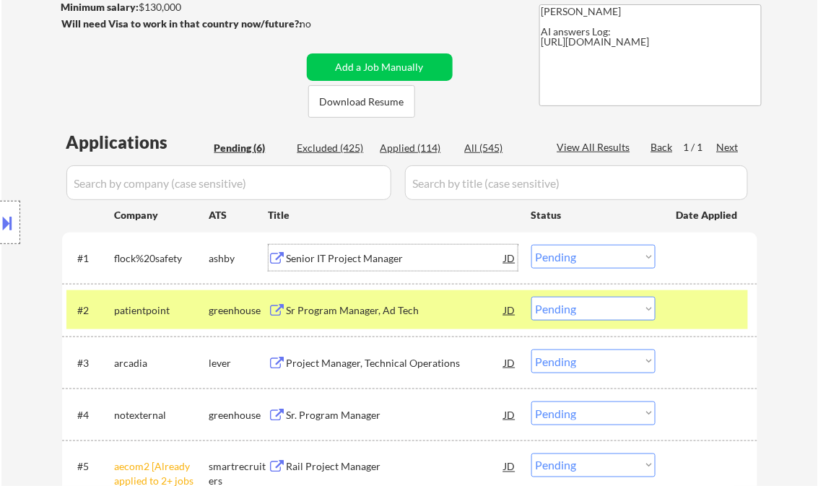
drag, startPoint x: 588, startPoint y: 251, endPoint x: 599, endPoint y: 267, distance: 19.2
click at [588, 251] on select "Choose an option... Pending Applied Excluded (Questions) Excluded (Expired) Exc…" at bounding box center [593, 257] width 124 height 24
click at [531, 245] on select "Choose an option... Pending Applied Excluded (Questions) Excluded (Expired) Exc…" at bounding box center [593, 257] width 124 height 24
click at [381, 311] on div "Sr Program Manager, Ad Tech" at bounding box center [396, 310] width 218 height 14
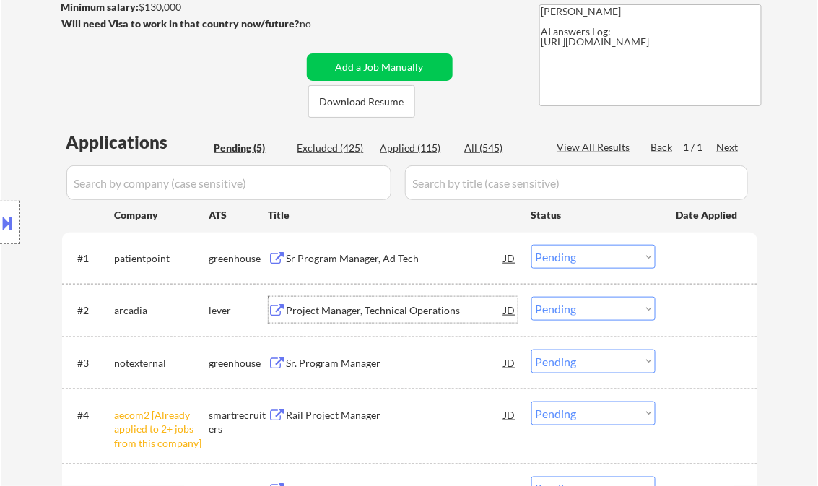
drag, startPoint x: 573, startPoint y: 256, endPoint x: 583, endPoint y: 267, distance: 15.3
click at [573, 256] on select "Choose an option... Pending Applied Excluded (Questions) Excluded (Expired) Exc…" at bounding box center [593, 257] width 124 height 24
click at [531, 245] on select "Choose an option... Pending Applied Excluded (Questions) Excluded (Expired) Exc…" at bounding box center [593, 257] width 124 height 24
select select ""pending""
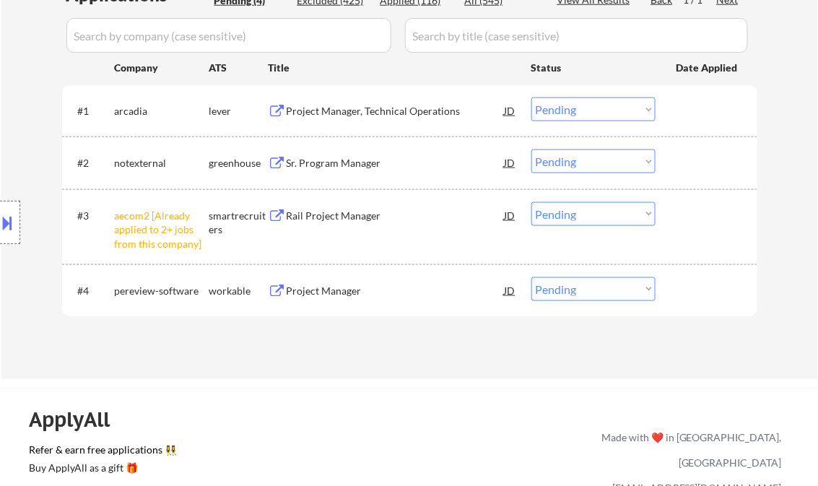
scroll to position [404, 0]
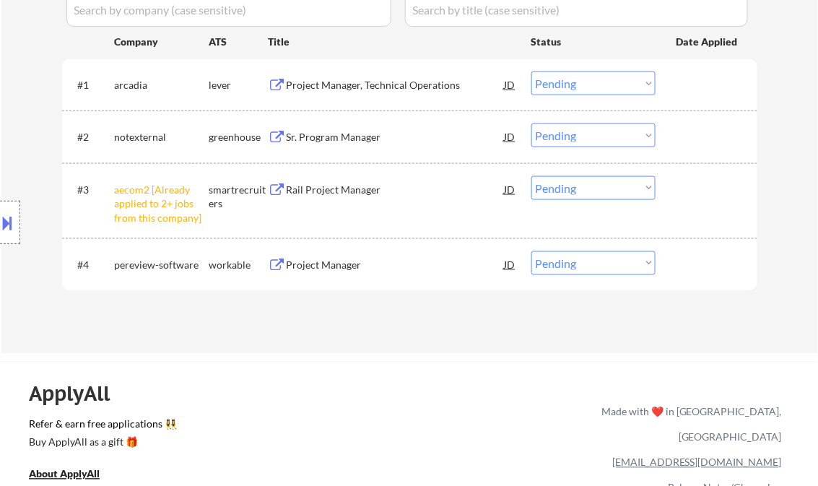
drag, startPoint x: 565, startPoint y: 194, endPoint x: 583, endPoint y: 200, distance: 18.5
click at [565, 194] on select "Choose an option... Pending Applied Excluded (Questions) Excluded (Expired) Exc…" at bounding box center [593, 188] width 124 height 24
click at [531, 176] on select "Choose an option... Pending Applied Excluded (Questions) Excluded (Expired) Exc…" at bounding box center [593, 188] width 124 height 24
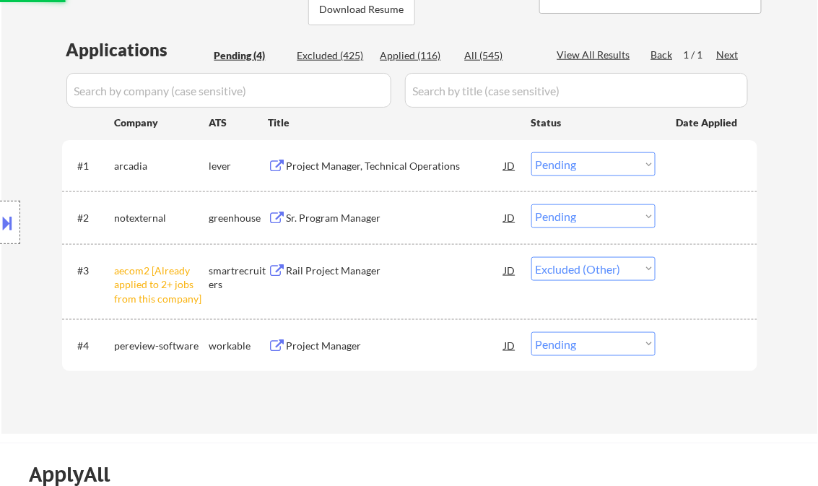
scroll to position [289, 0]
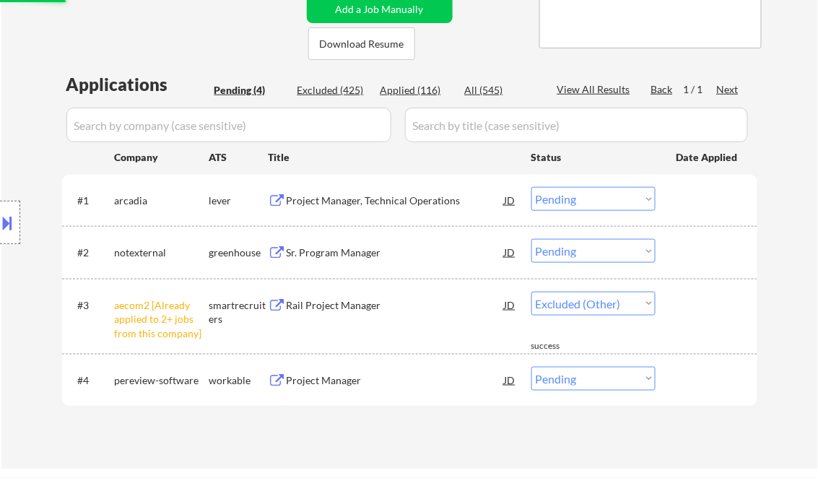
select select ""pending""
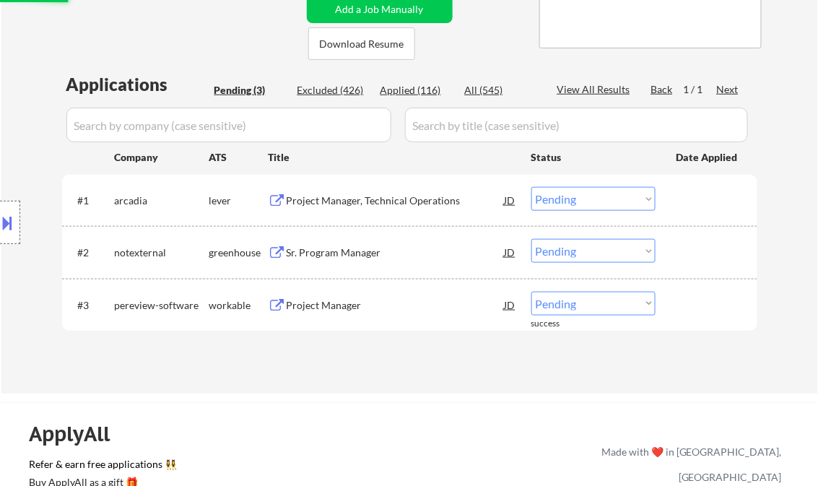
click at [337, 199] on div "Project Manager, Technical Operations" at bounding box center [396, 201] width 218 height 14
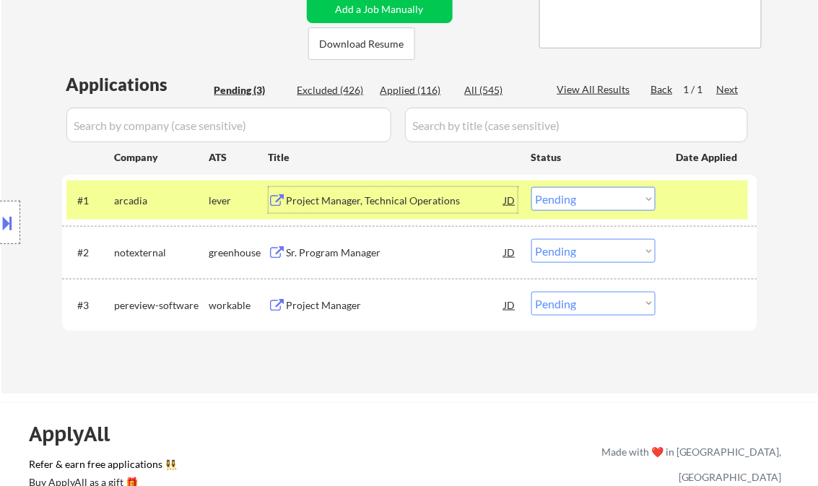
click at [602, 187] on select "Choose an option... Pending Applied Excluded (Questions) Excluded (Expired) Exc…" at bounding box center [593, 199] width 124 height 24
click at [531, 187] on select "Choose an option... Pending Applied Excluded (Questions) Excluded (Expired) Exc…" at bounding box center [593, 199] width 124 height 24
click at [360, 256] on div "Sr. Program Manager" at bounding box center [396, 253] width 218 height 14
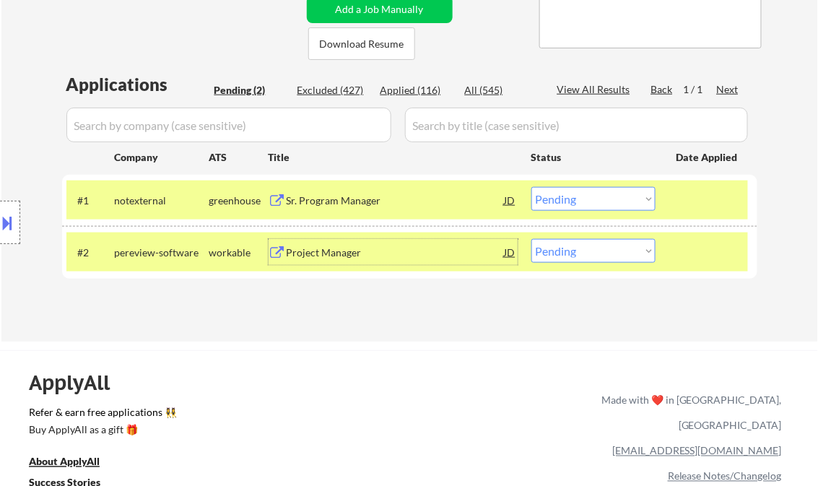
click at [576, 202] on select "Choose an option... Pending Applied Excluded (Questions) Excluded (Expired) Exc…" at bounding box center [593, 199] width 124 height 24
click at [531, 187] on select "Choose an option... Pending Applied Excluded (Questions) Excluded (Expired) Exc…" at bounding box center [593, 199] width 124 height 24
click at [348, 254] on div "Project Manager" at bounding box center [396, 253] width 218 height 14
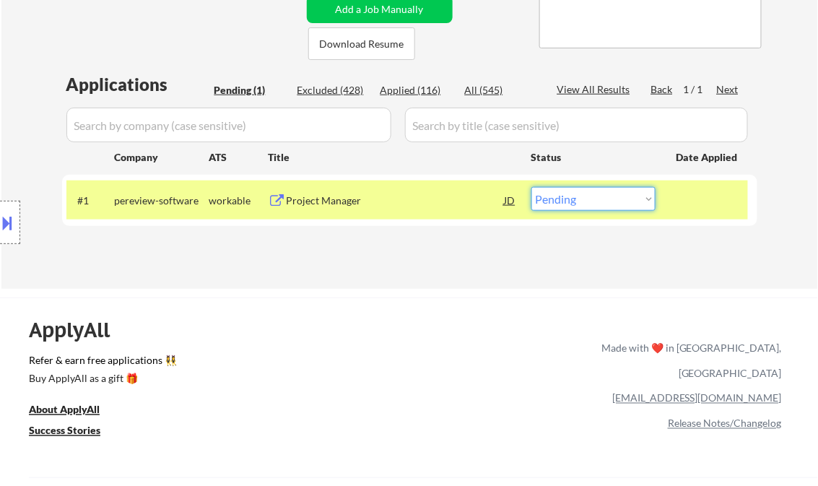
drag, startPoint x: 586, startPoint y: 202, endPoint x: 592, endPoint y: 210, distance: 10.3
click at [586, 202] on select "Choose an option... Pending Applied Excluded (Questions) Excluded (Expired) Exc…" at bounding box center [593, 199] width 124 height 24
select select ""excluded__salary_""
click at [531, 187] on select "Choose an option... Pending Applied Excluded (Questions) Excluded (Expired) Exc…" at bounding box center [593, 199] width 124 height 24
click at [391, 305] on div "ApplyAll Refer & earn free applications 👯‍♀️ Buy ApplyAll as a gift 🎁 About App…" at bounding box center [409, 410] width 818 height 225
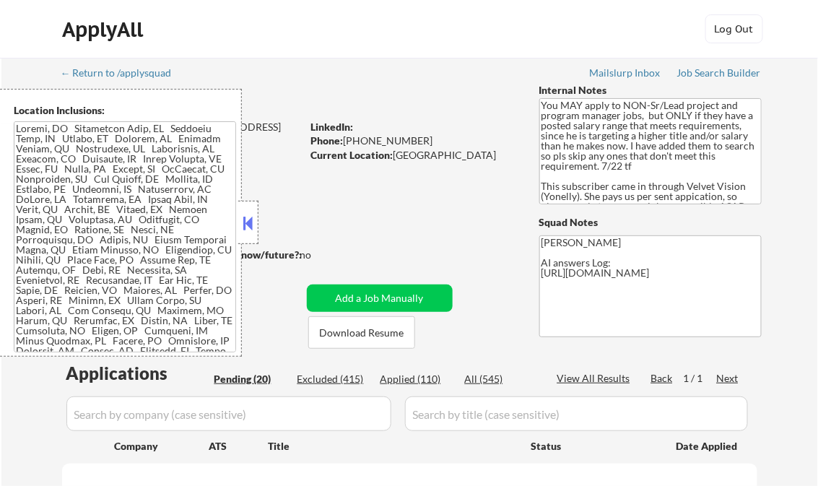
select select ""pending""
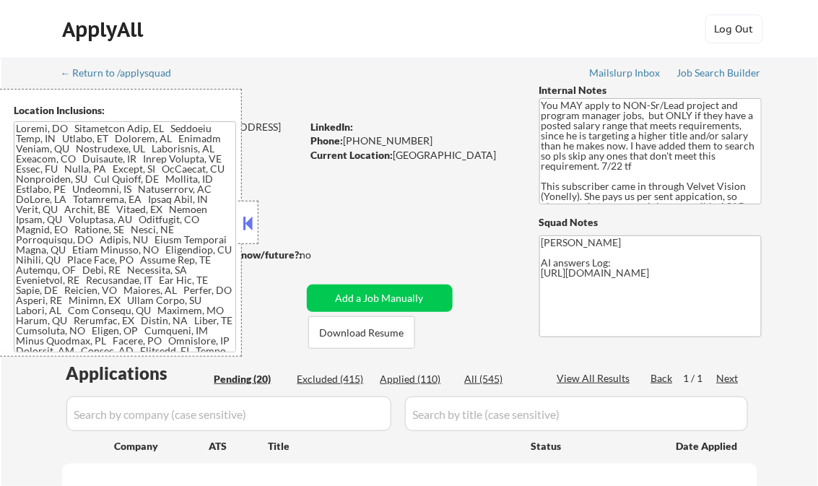
select select ""pending""
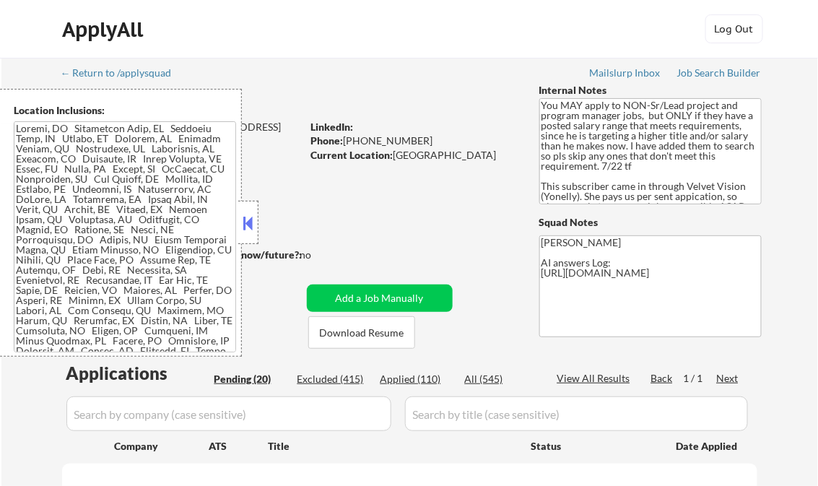
select select ""pending""
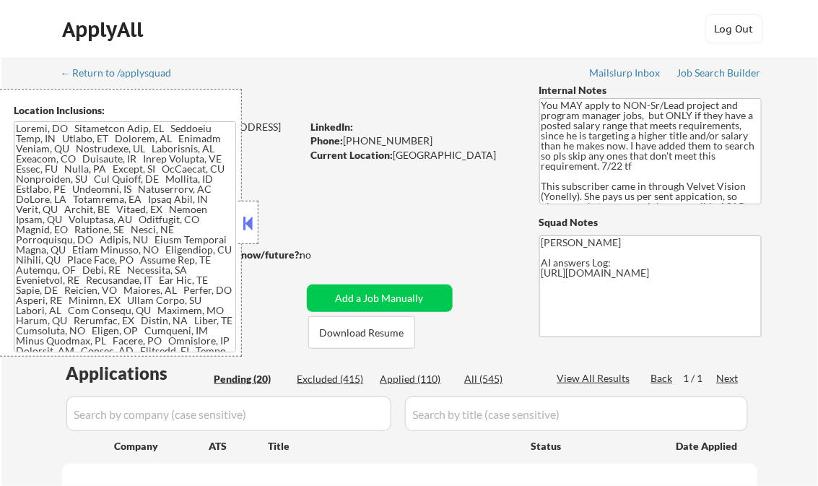
select select ""pending""
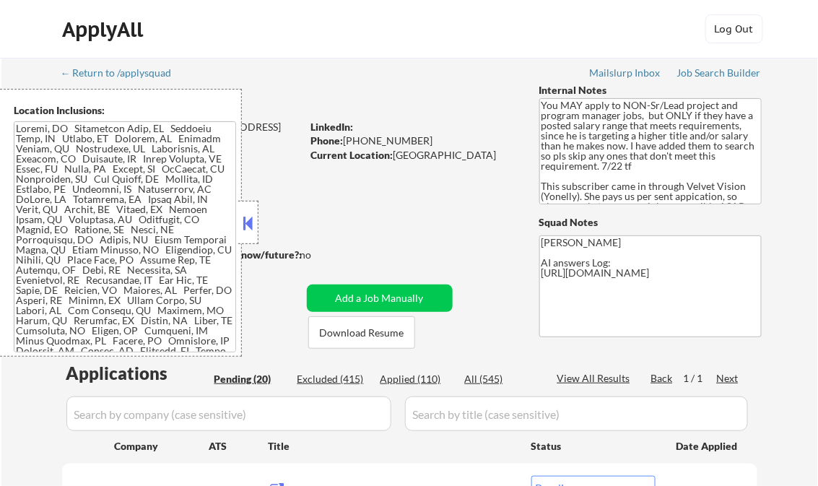
click at [247, 214] on button at bounding box center [248, 223] width 16 height 22
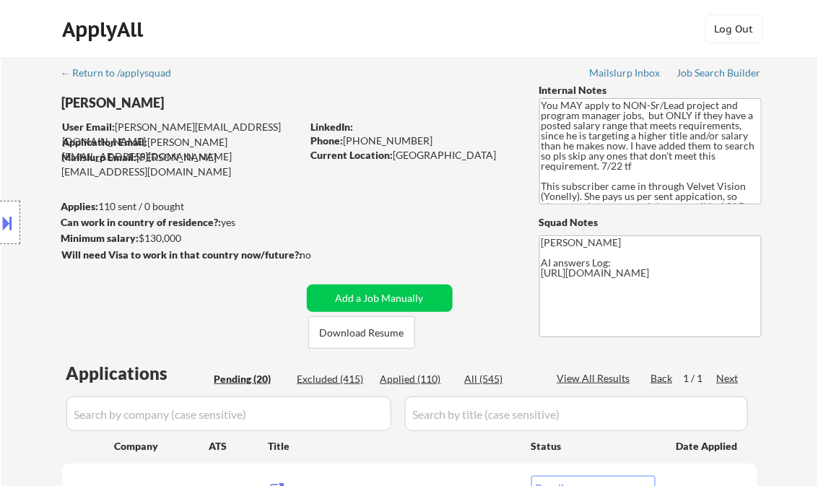
drag, startPoint x: 414, startPoint y: 379, endPoint x: 430, endPoint y: 384, distance: 16.0
click at [414, 379] on div "Applied (110)" at bounding box center [417, 379] width 72 height 14
click at [588, 372] on div "View All Results" at bounding box center [595, 378] width 77 height 14
select select ""applied""
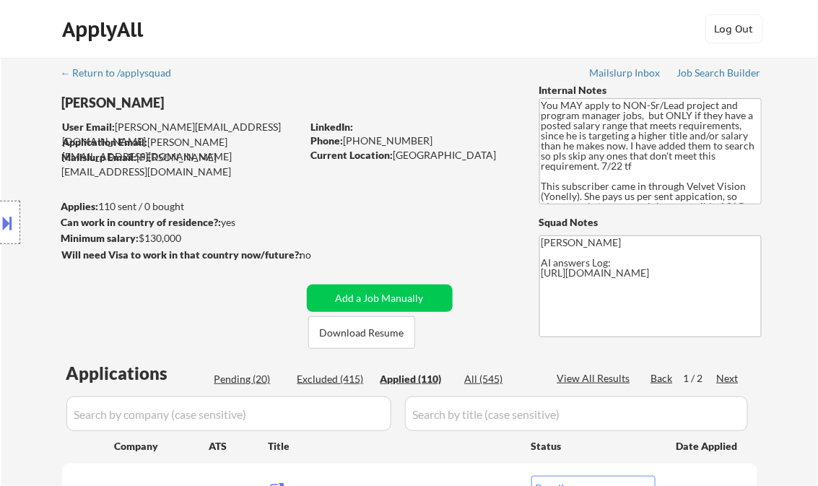
select select ""applied""
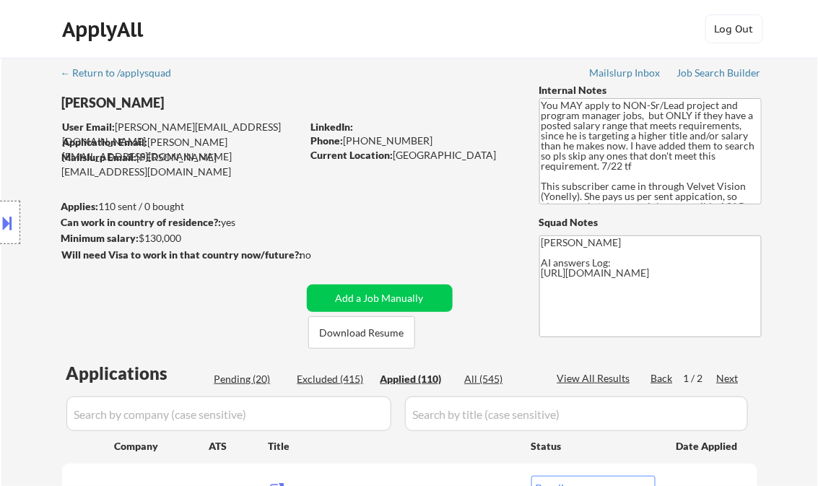
select select ""applied""
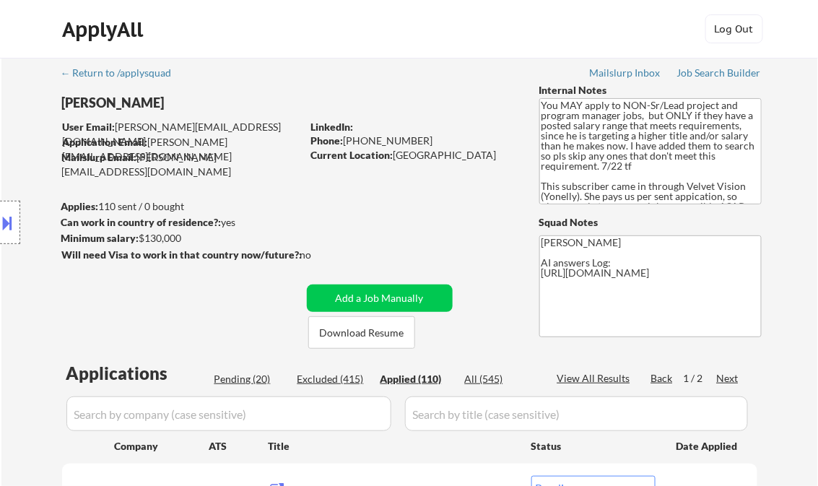
select select ""applied""
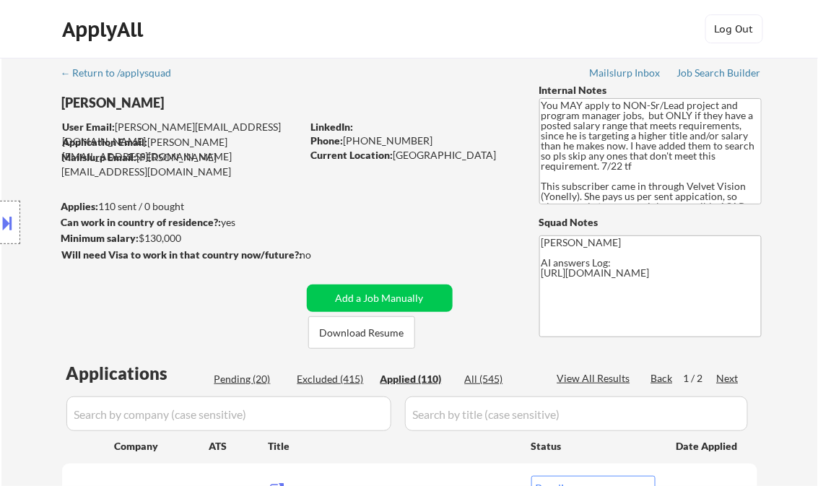
select select ""applied""
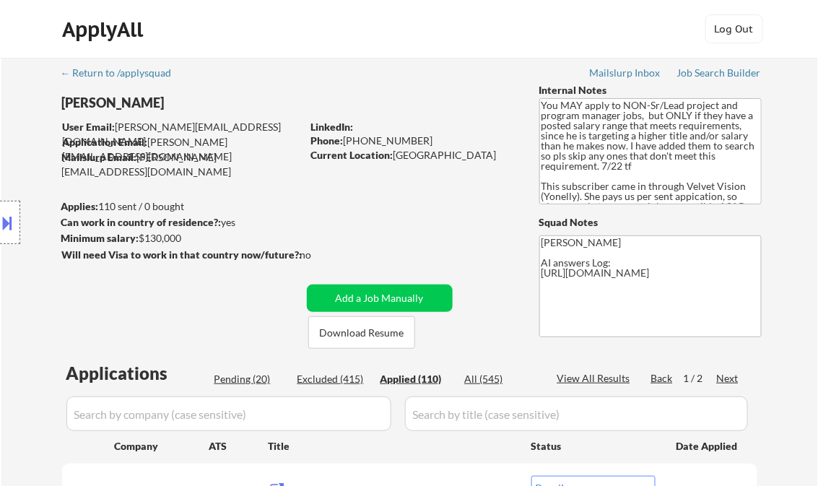
select select ""applied""
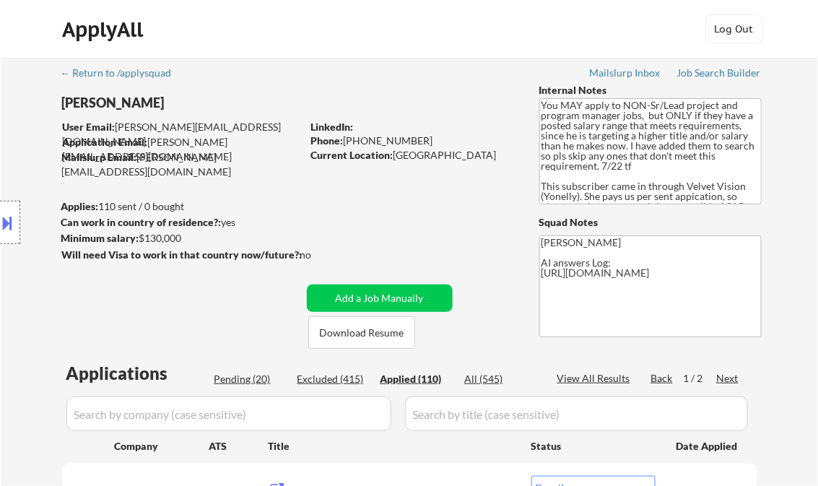
select select ""applied""
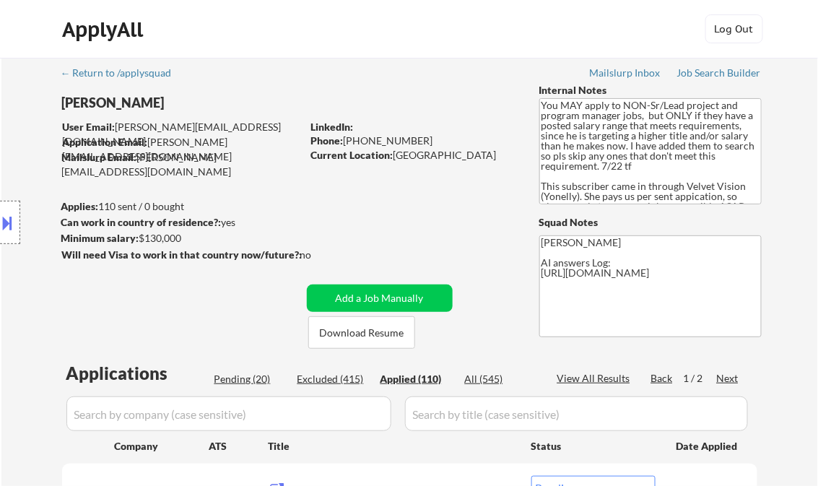
select select ""applied""
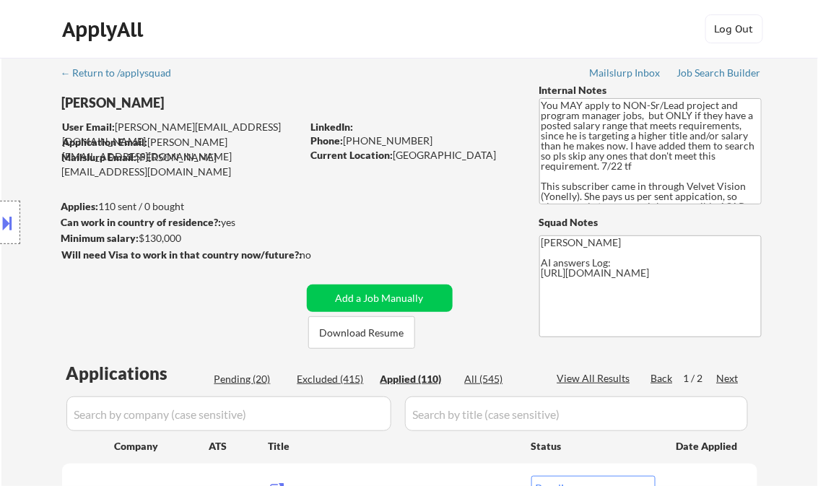
select select ""applied""
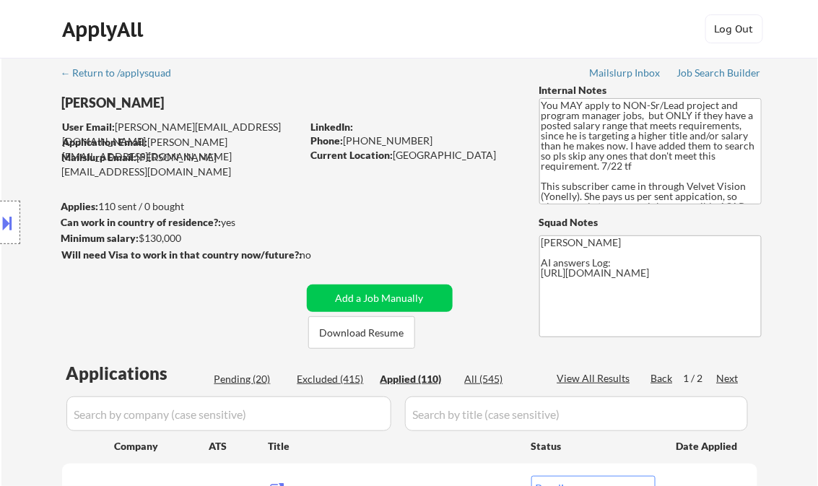
select select ""applied""
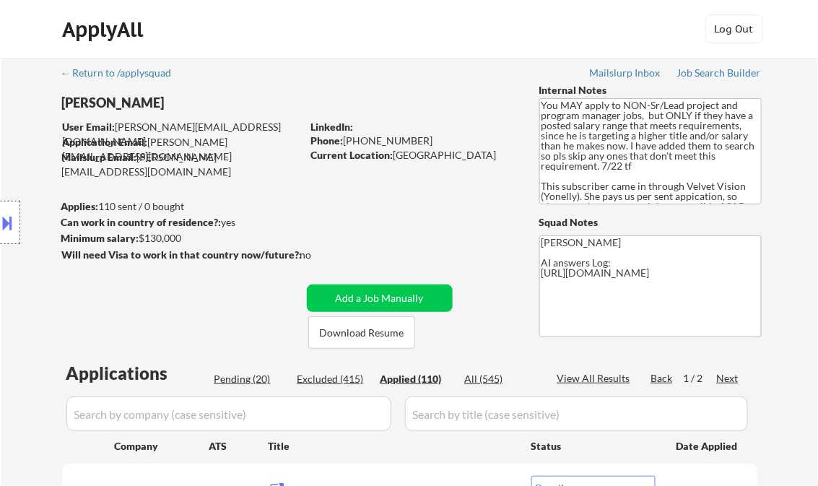
select select ""applied""
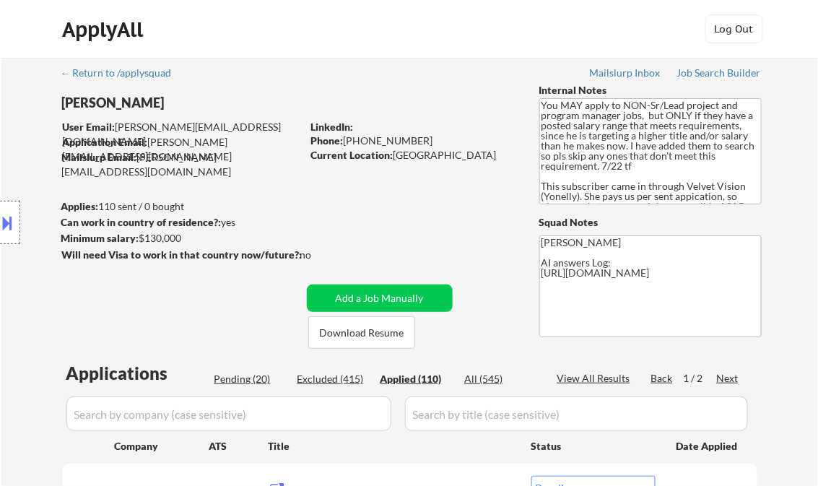
select select ""applied""
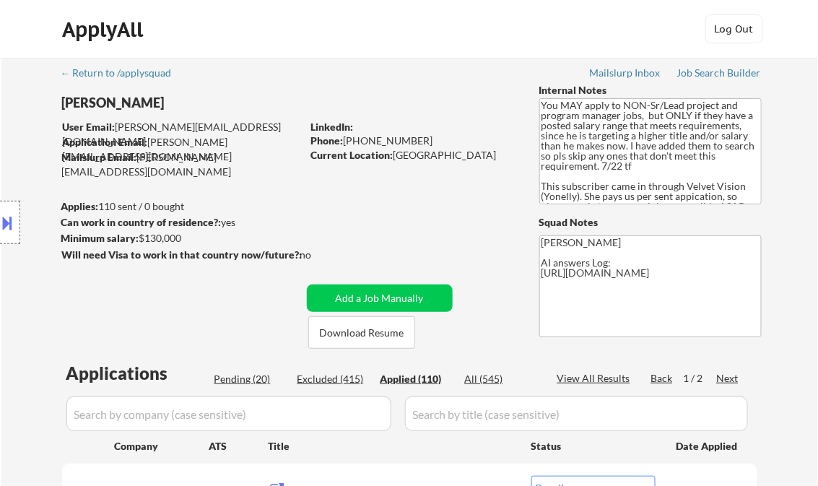
select select ""applied""
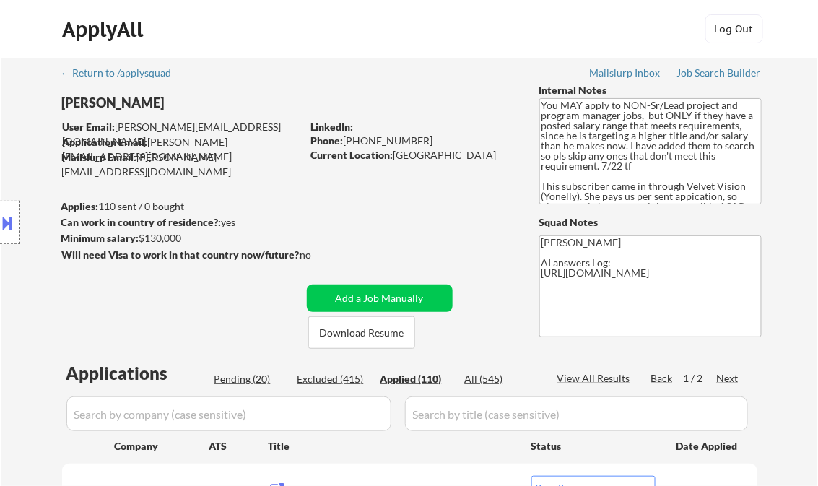
select select ""applied""
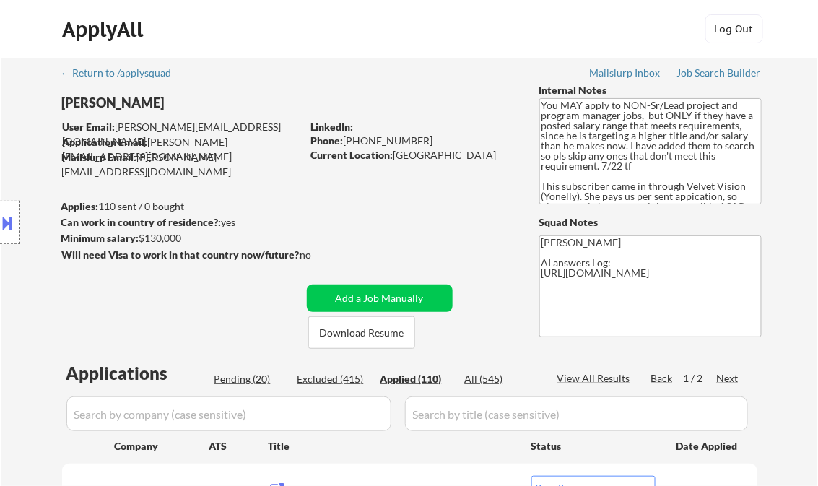
select select ""applied""
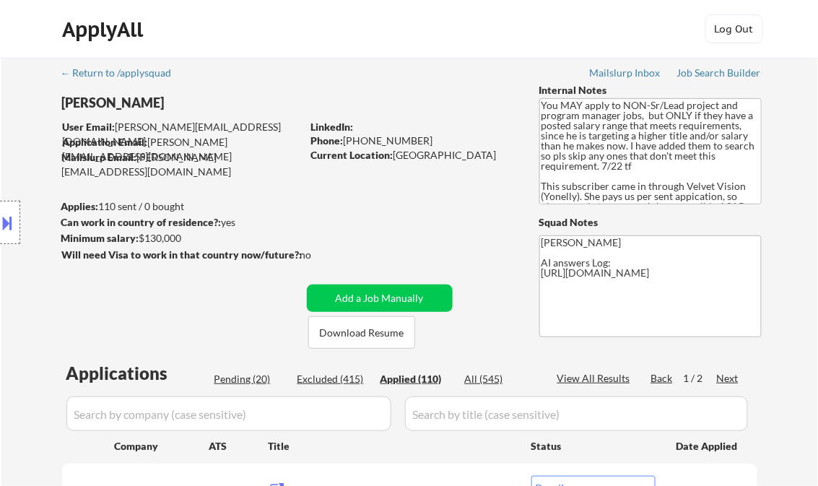
select select ""applied""
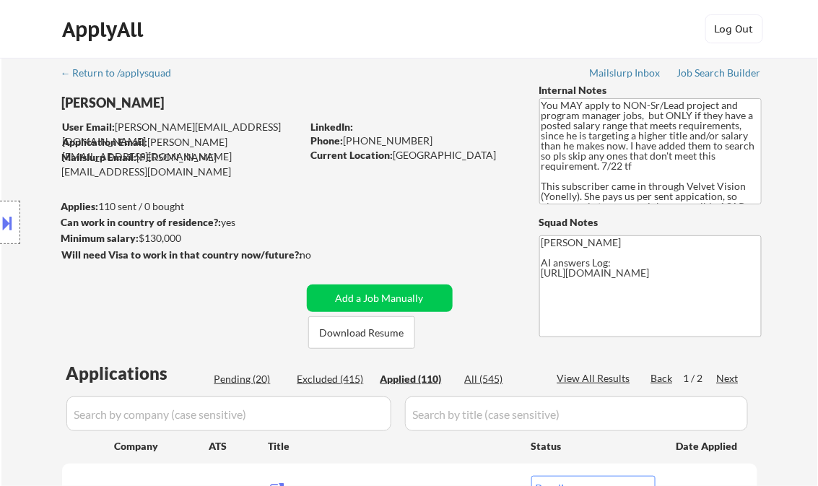
select select ""applied""
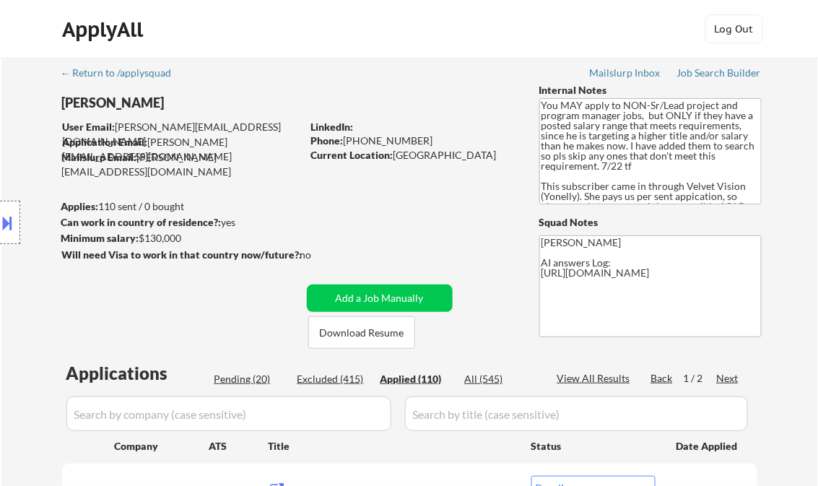
select select ""applied""
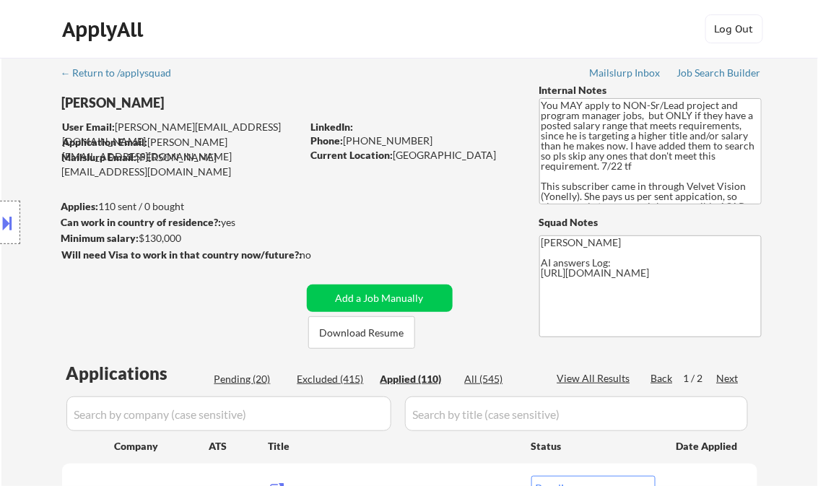
select select ""applied""
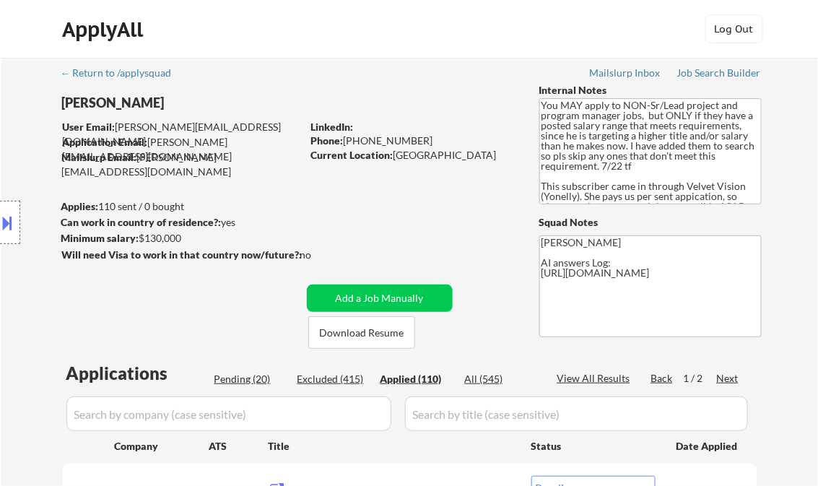
select select ""applied""
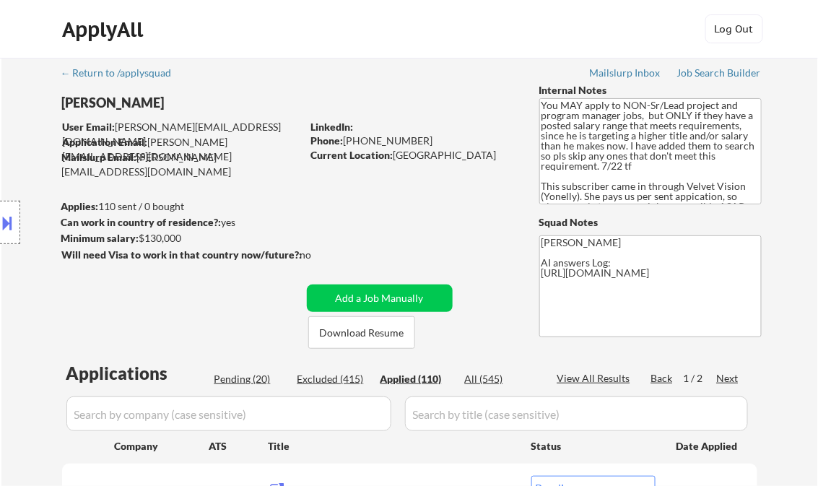
select select ""applied""
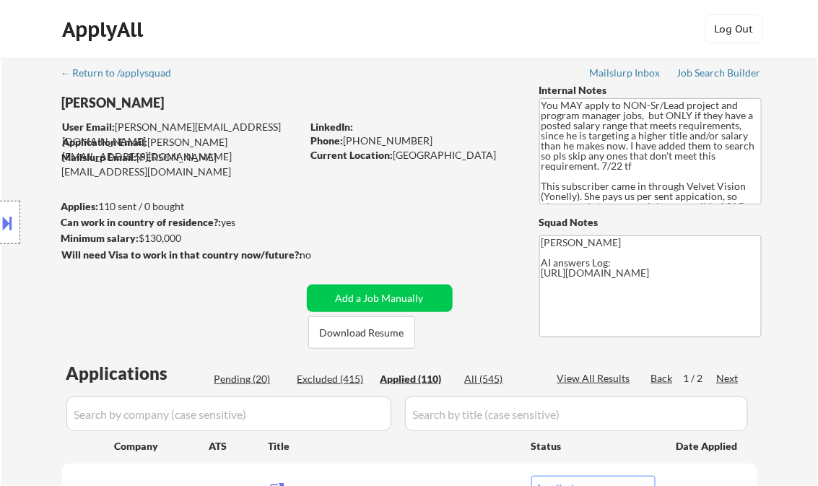
select select ""applied""
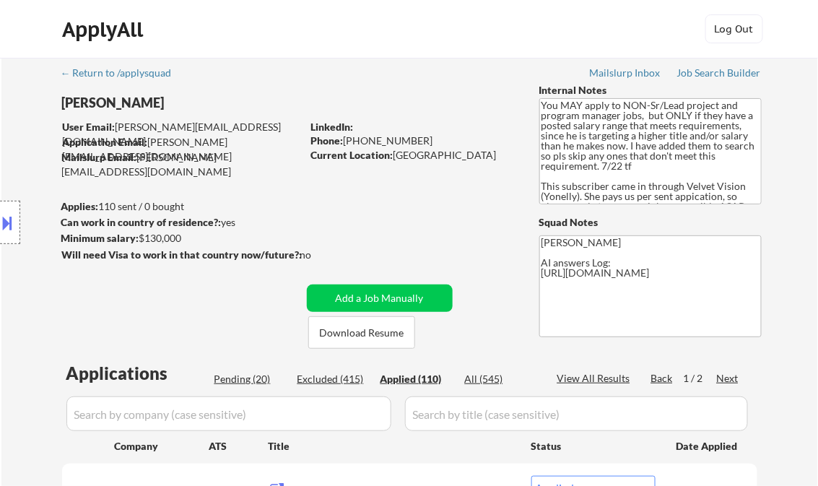
select select ""applied""
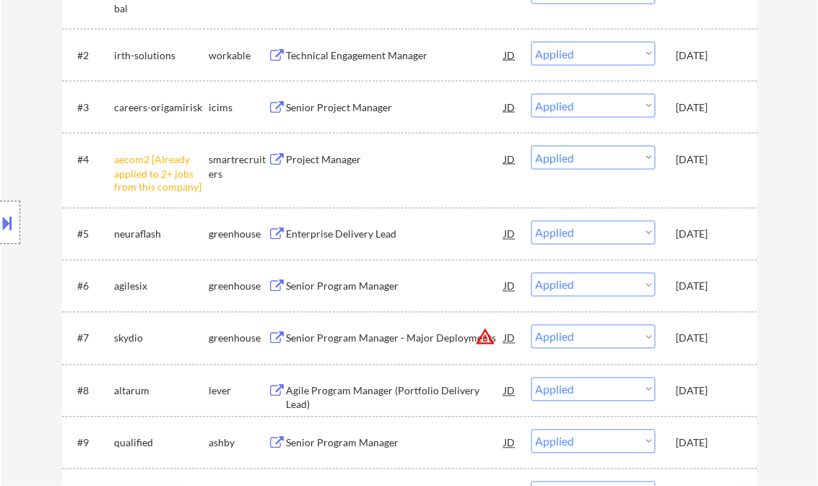
select select ""applied""
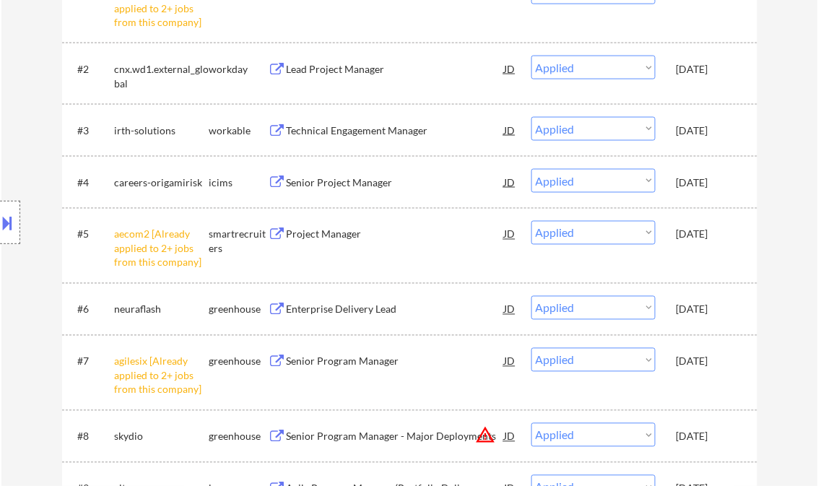
scroll to position [246, 0]
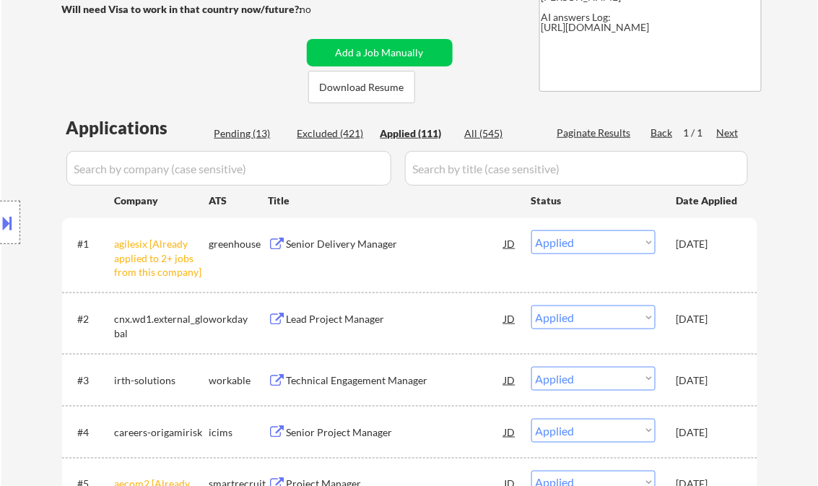
select select ""applied""
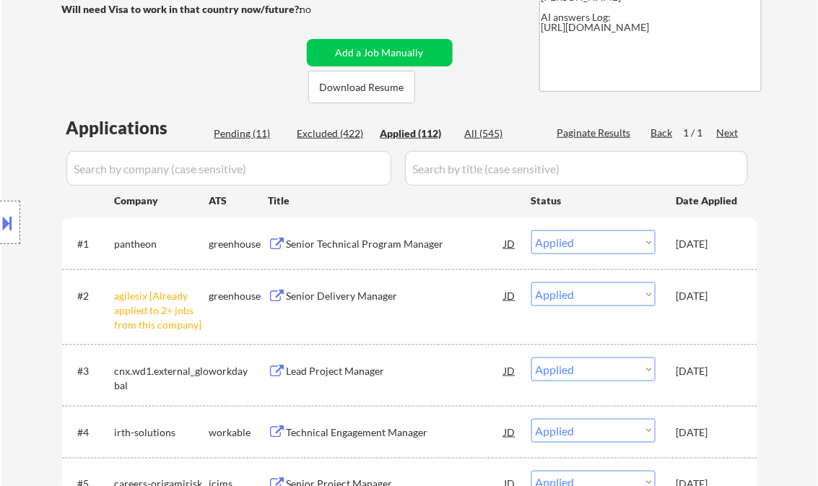
select select ""applied""
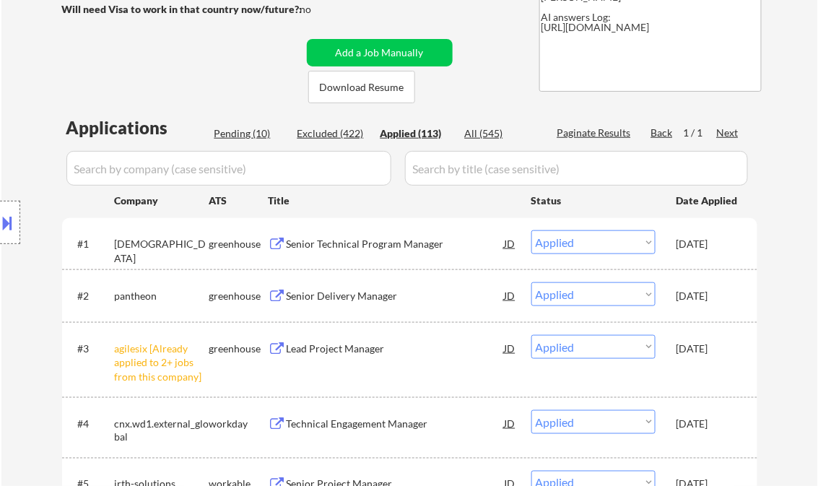
scroll to position [5182, 0]
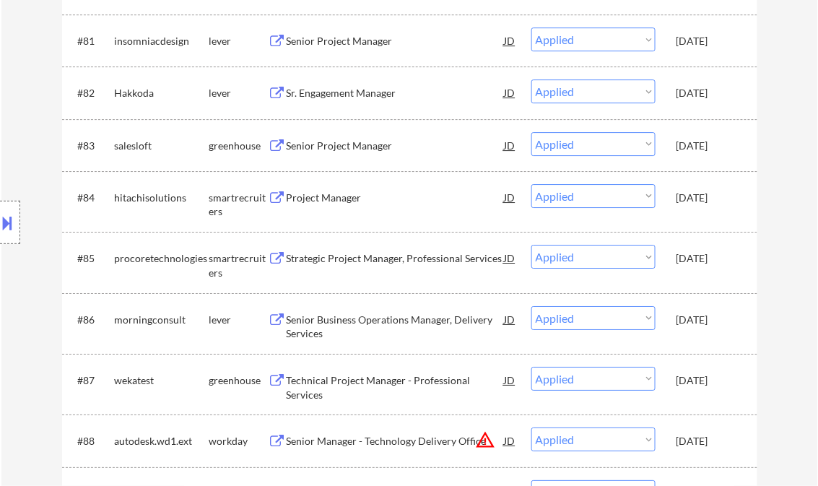
select select ""applied""
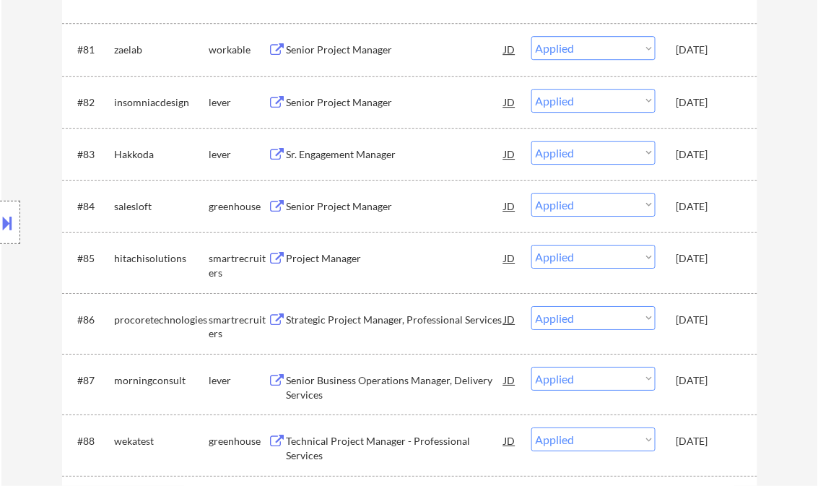
scroll to position [4351, 0]
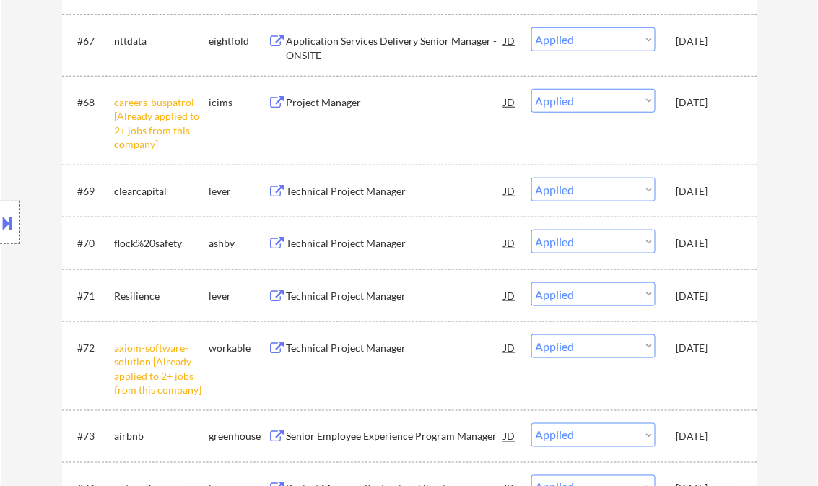
select select ""applied""
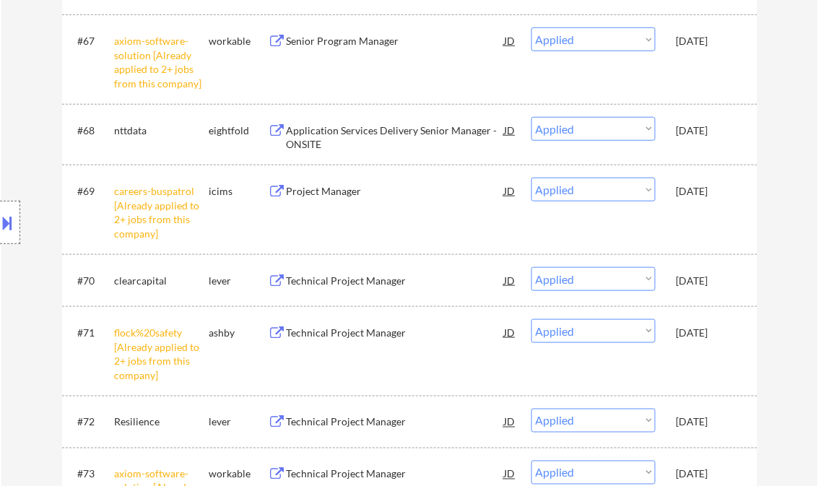
select select ""applied""
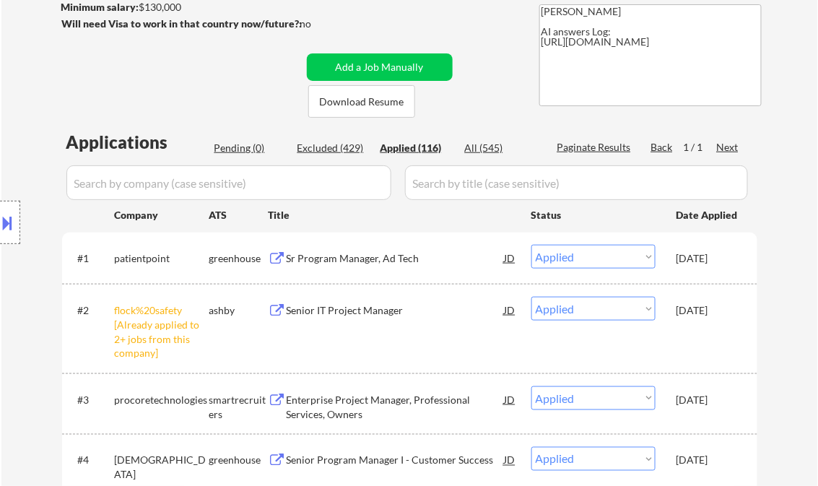
scroll to position [0, 0]
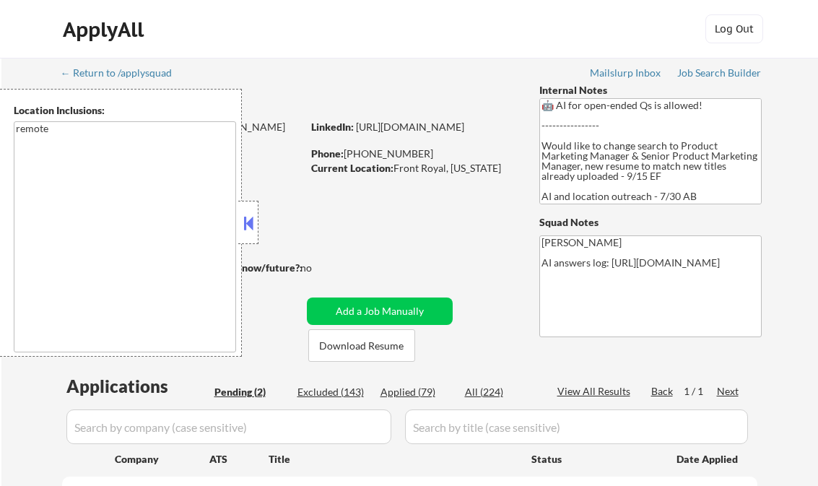
select select ""pending""
click at [254, 212] on button at bounding box center [248, 223] width 16 height 22
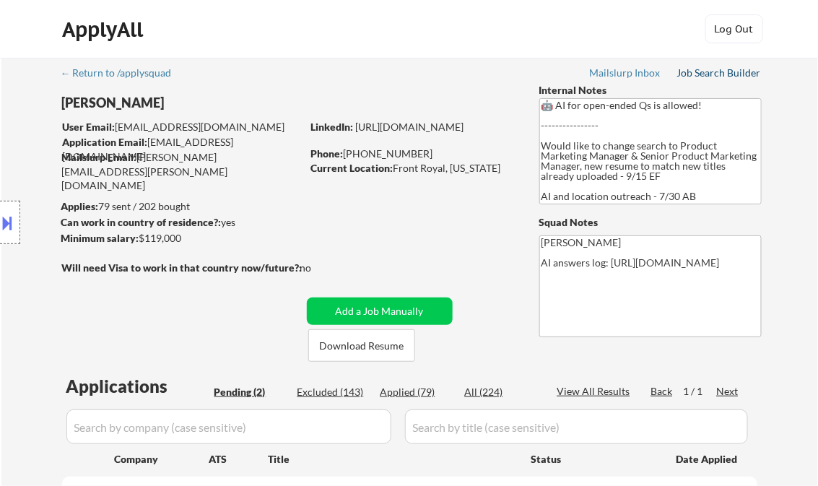
click at [709, 74] on div "Job Search Builder" at bounding box center [719, 73] width 84 height 10
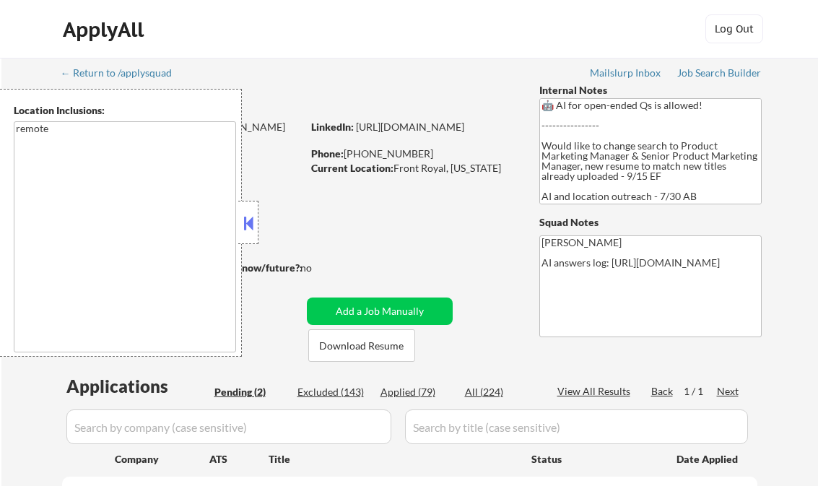
select select ""pending""
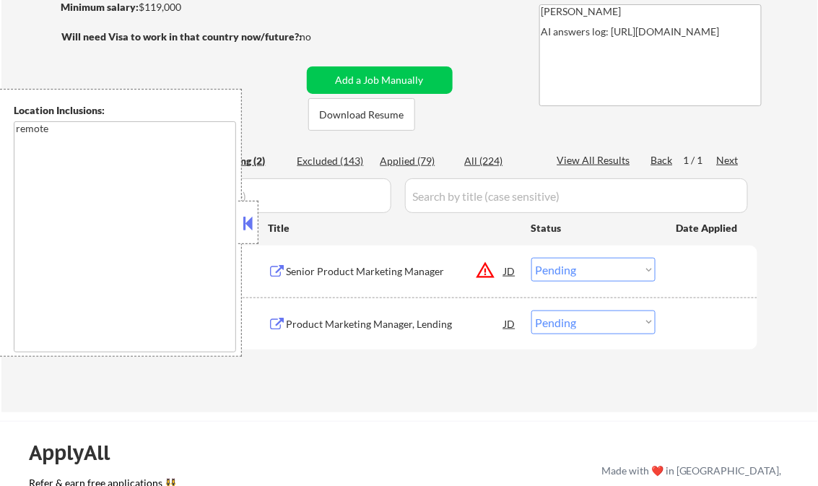
scroll to position [173, 0]
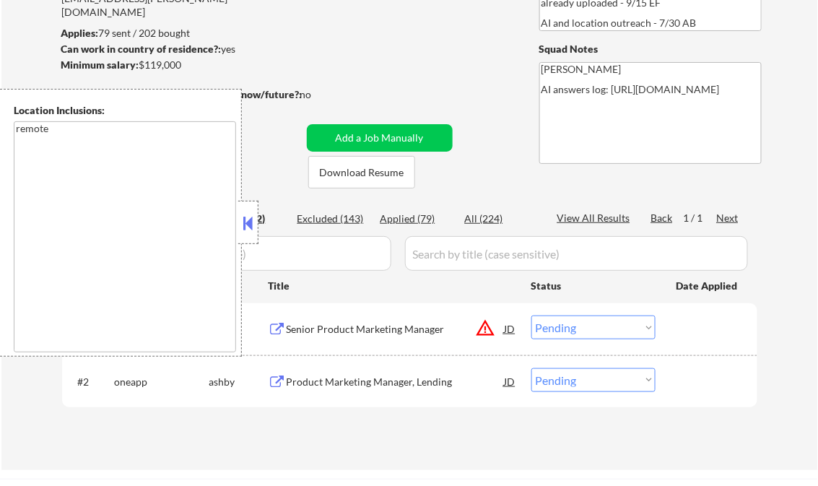
click at [248, 221] on button at bounding box center [248, 223] width 16 height 22
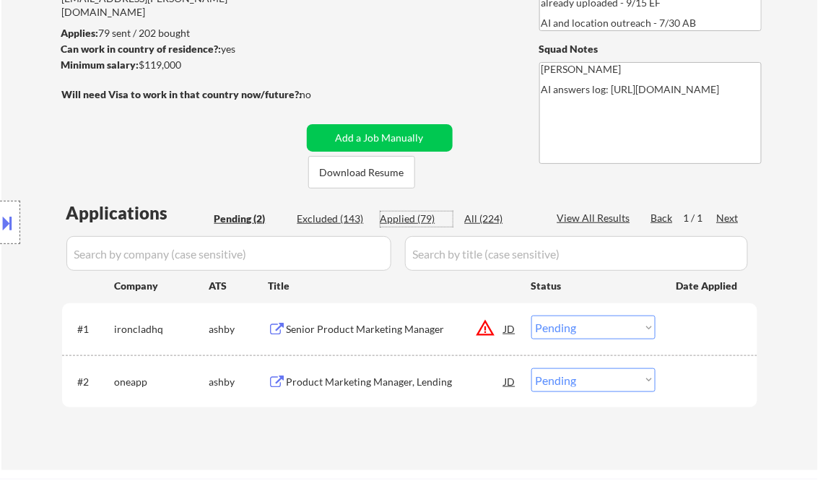
click at [414, 222] on div "Applied (79)" at bounding box center [417, 219] width 72 height 14
select select ""applied""
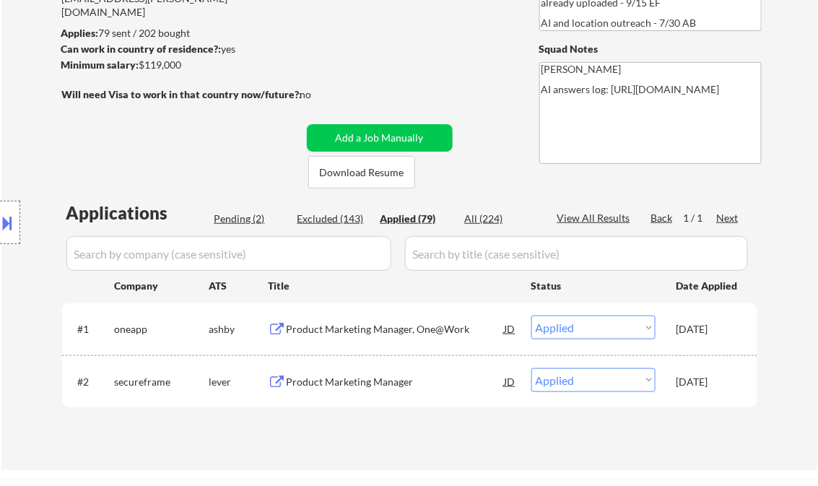
select select ""applied""
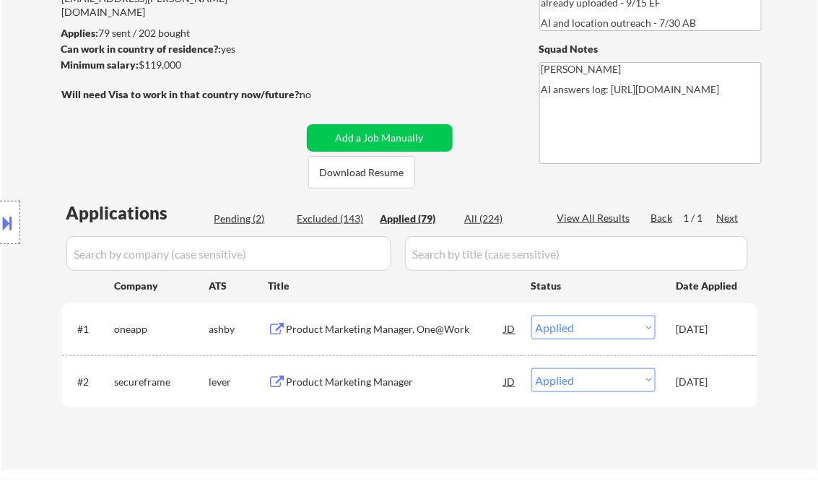
select select ""applied""
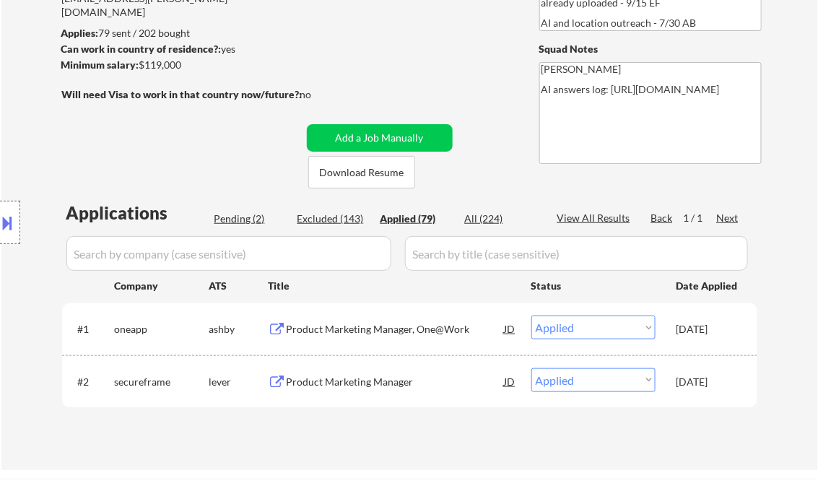
select select ""applied""
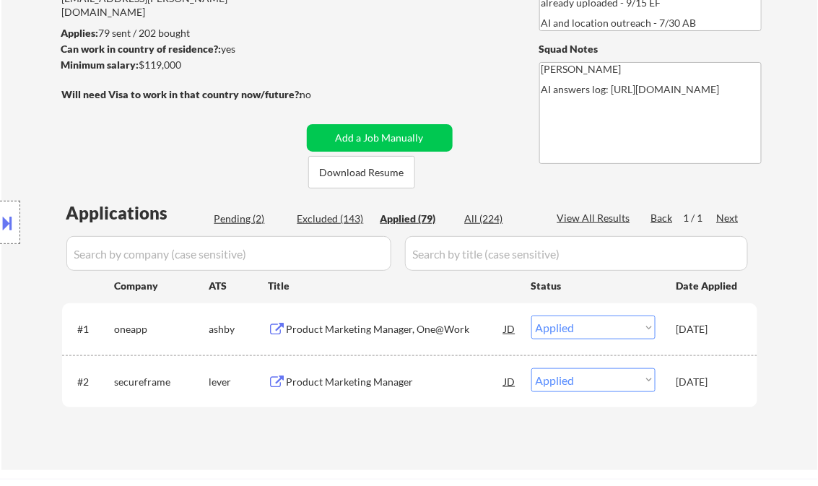
select select ""applied""
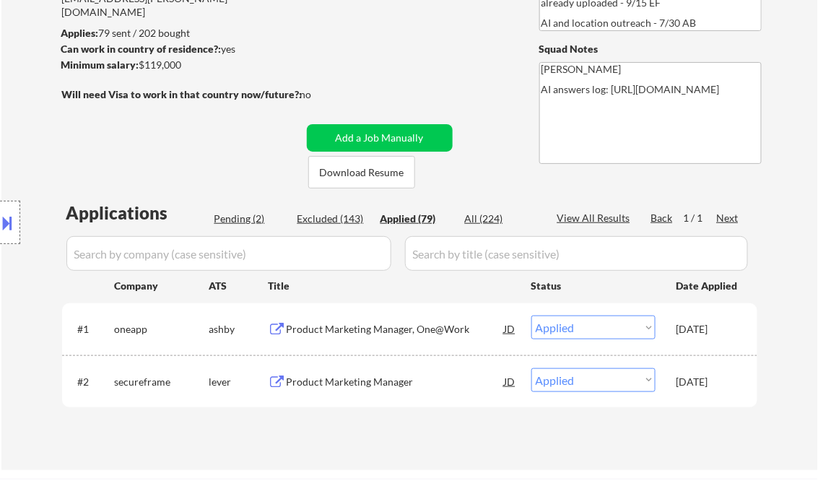
select select ""applied""
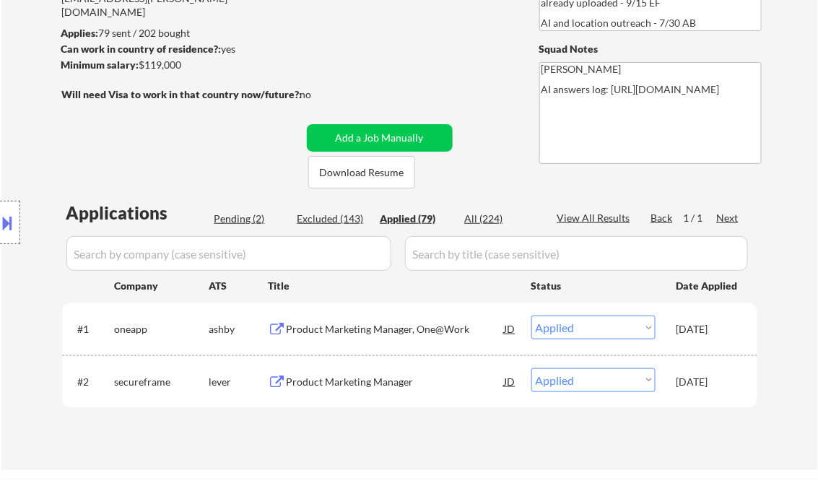
select select ""applied""
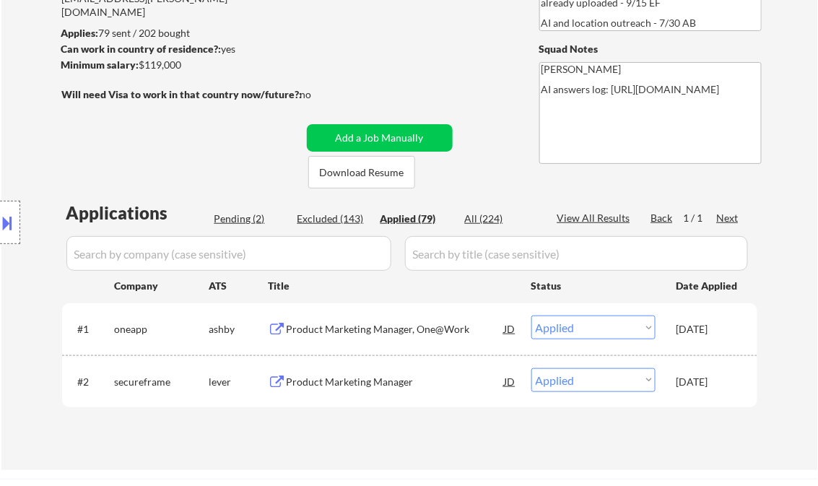
select select ""applied""
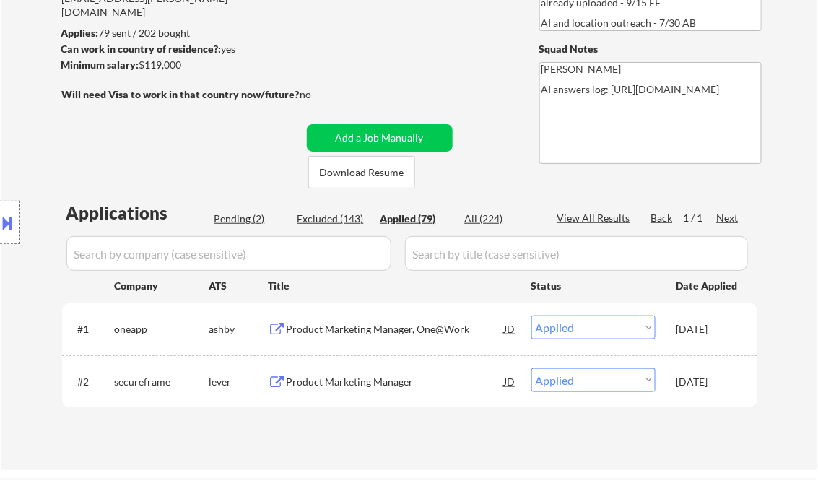
select select ""applied""
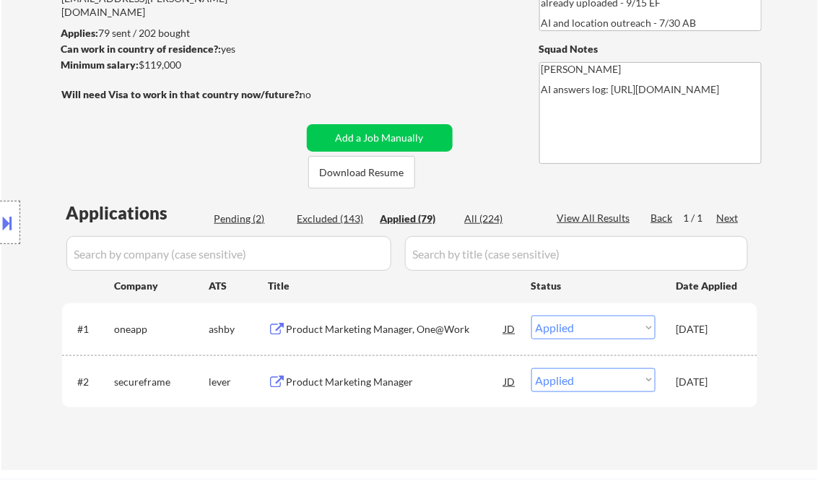
select select ""applied""
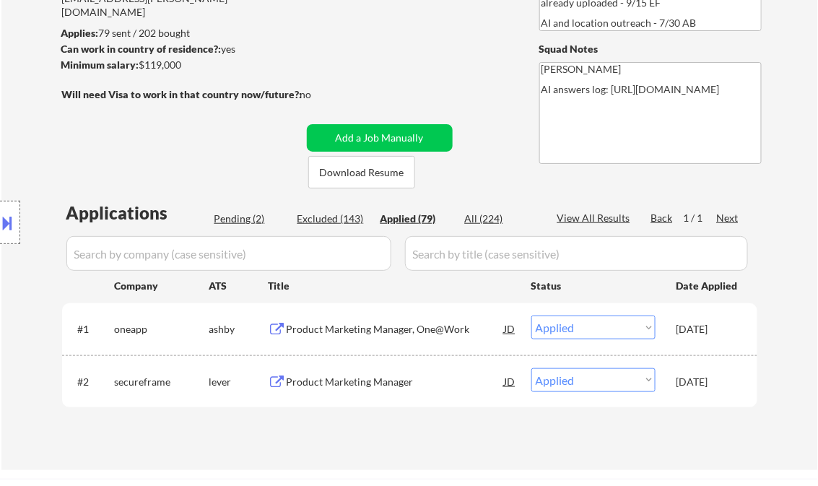
select select ""applied""
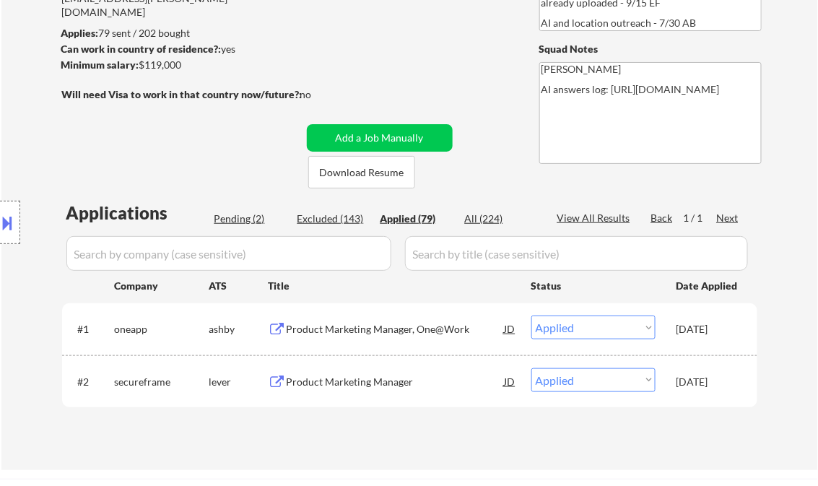
select select ""applied""
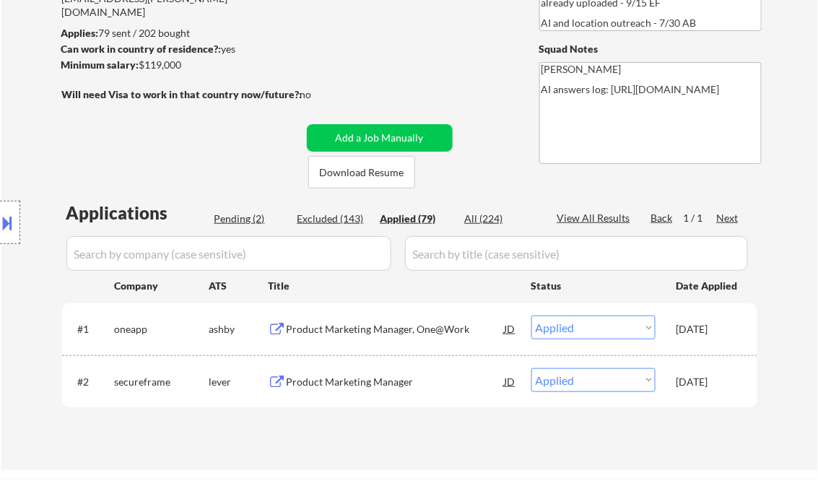
select select ""applied""
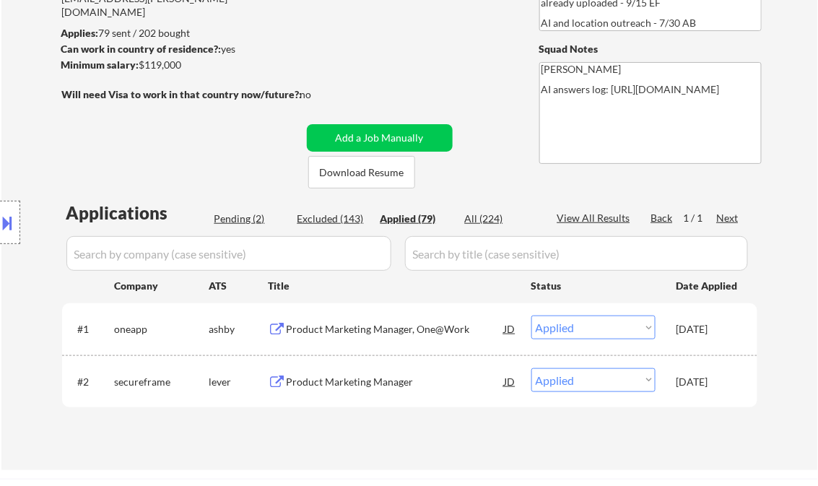
select select ""applied""
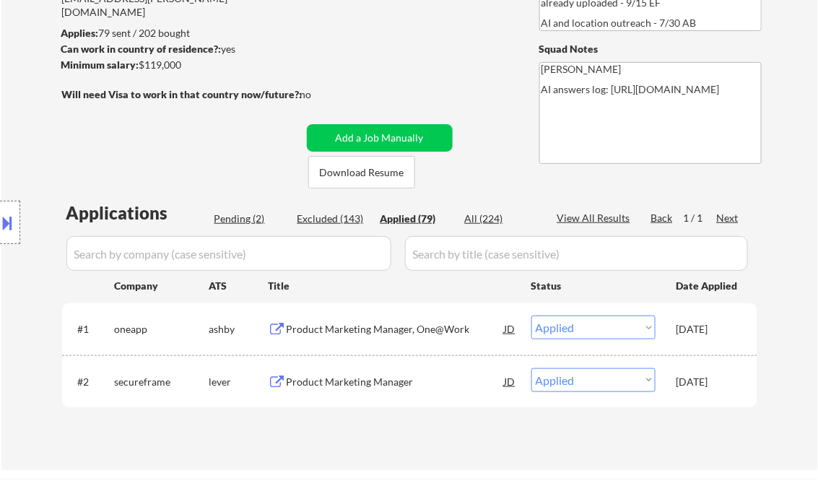
select select ""applied""
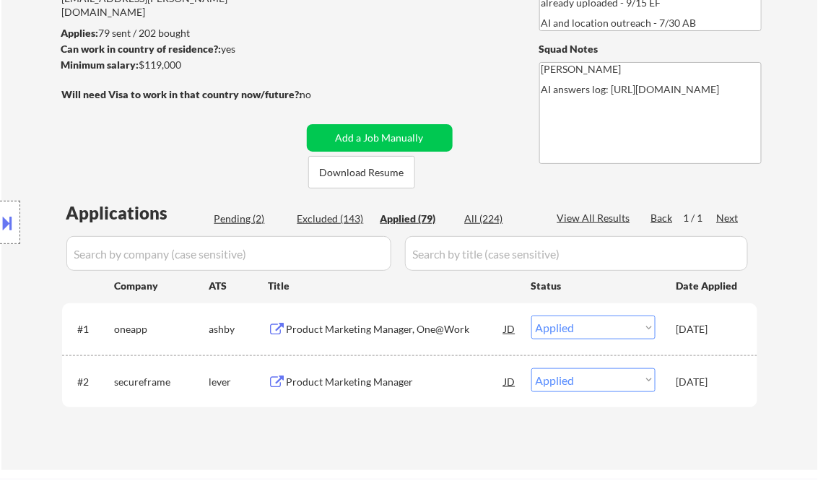
select select ""applied""
